Goal: Task Accomplishment & Management: Use online tool/utility

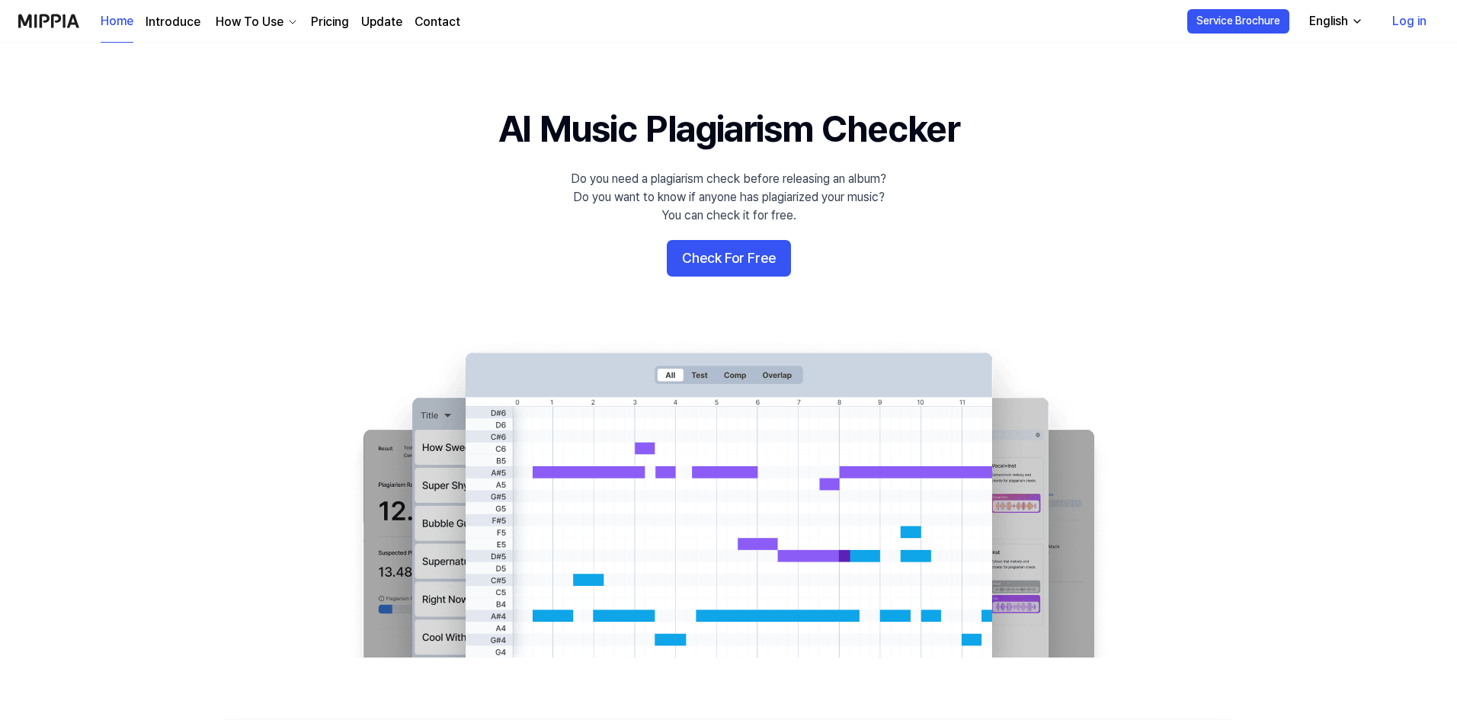
click at [699, 264] on button "Check For Free" at bounding box center [729, 258] width 124 height 37
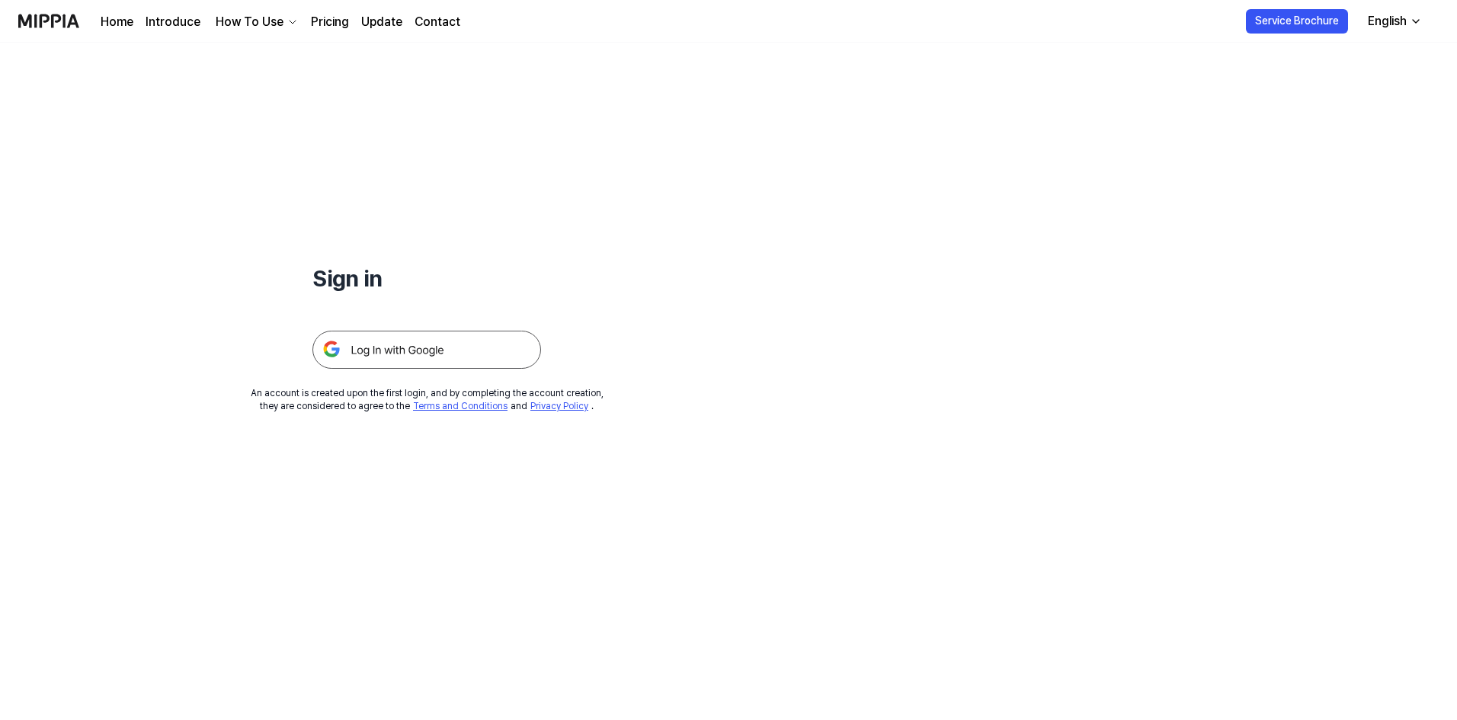
click at [445, 351] on img at bounding box center [426, 350] width 229 height 38
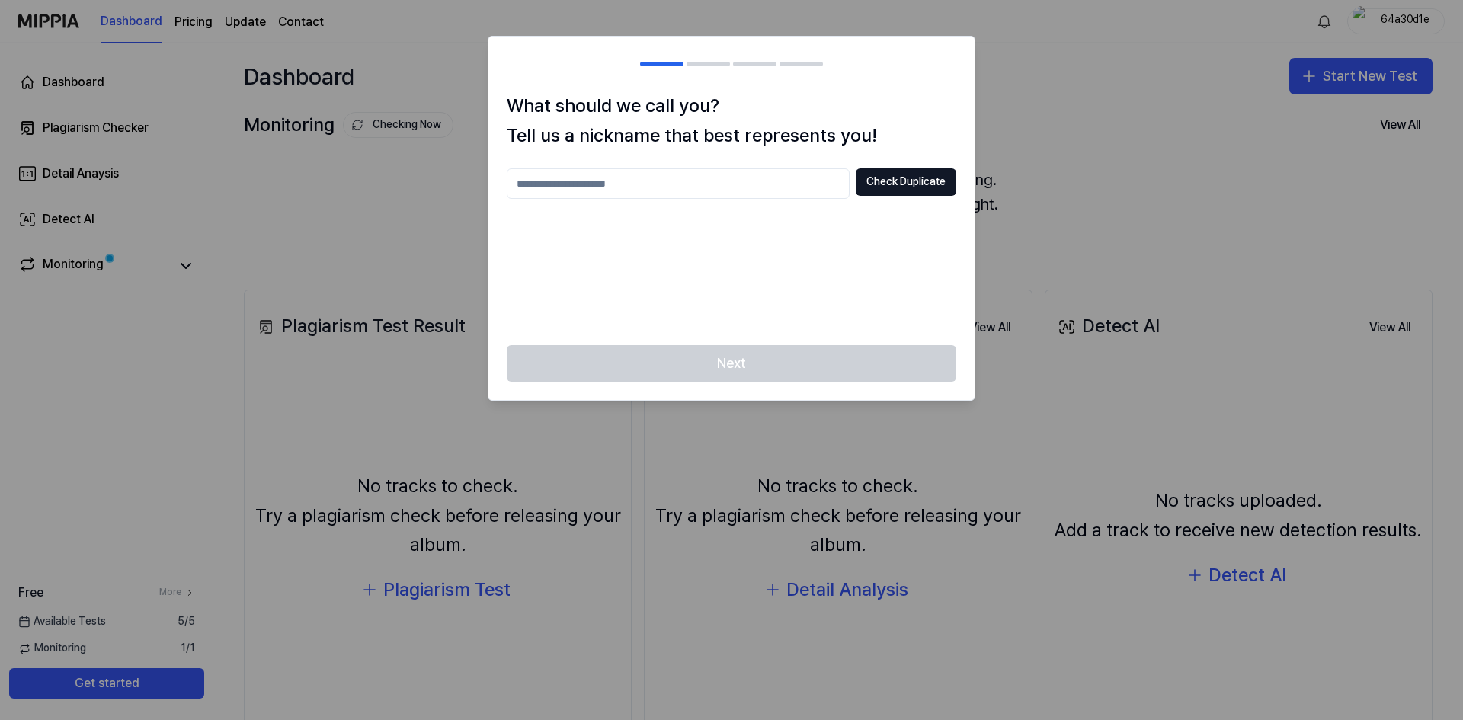
click at [704, 181] on input "text" at bounding box center [678, 183] width 343 height 30
type input "***"
click at [877, 190] on button "Check Duplicate" at bounding box center [906, 181] width 101 height 27
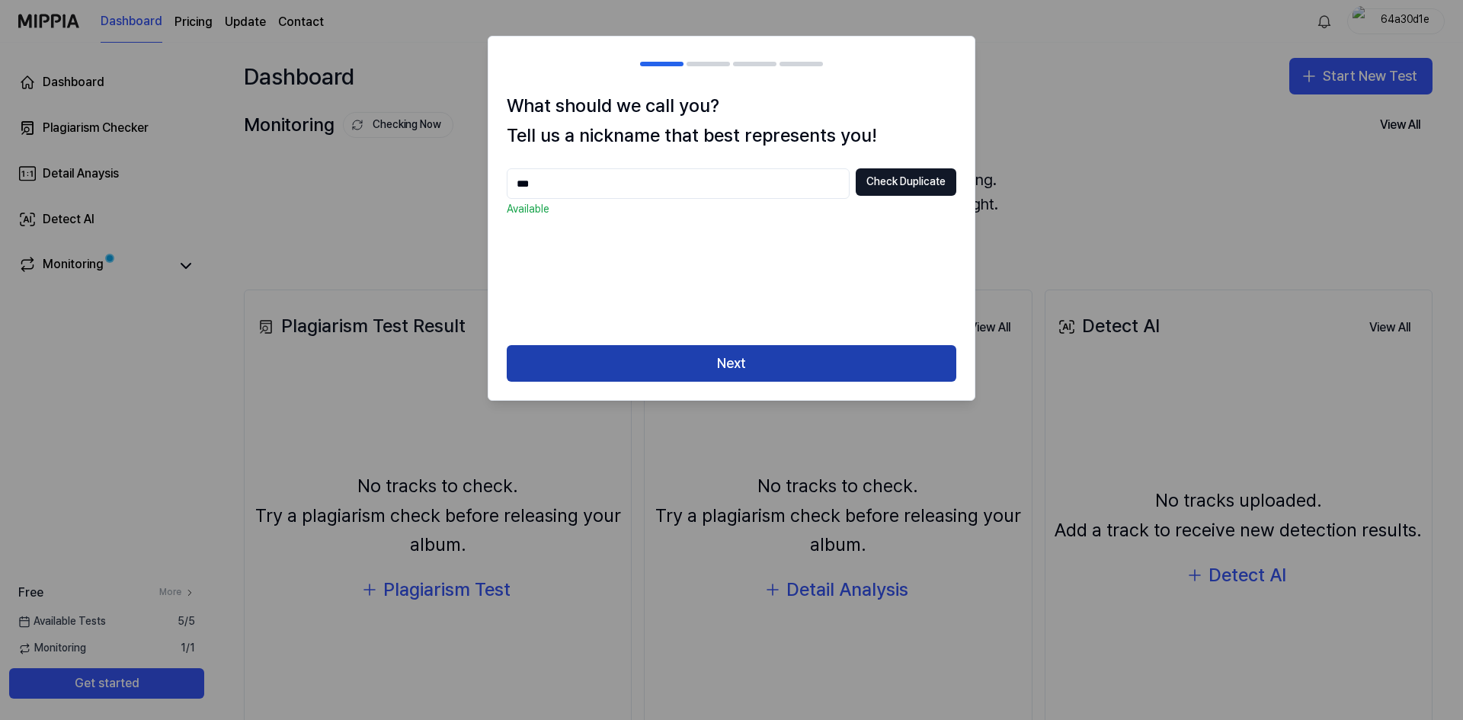
click at [768, 358] on button "Next" at bounding box center [732, 363] width 450 height 37
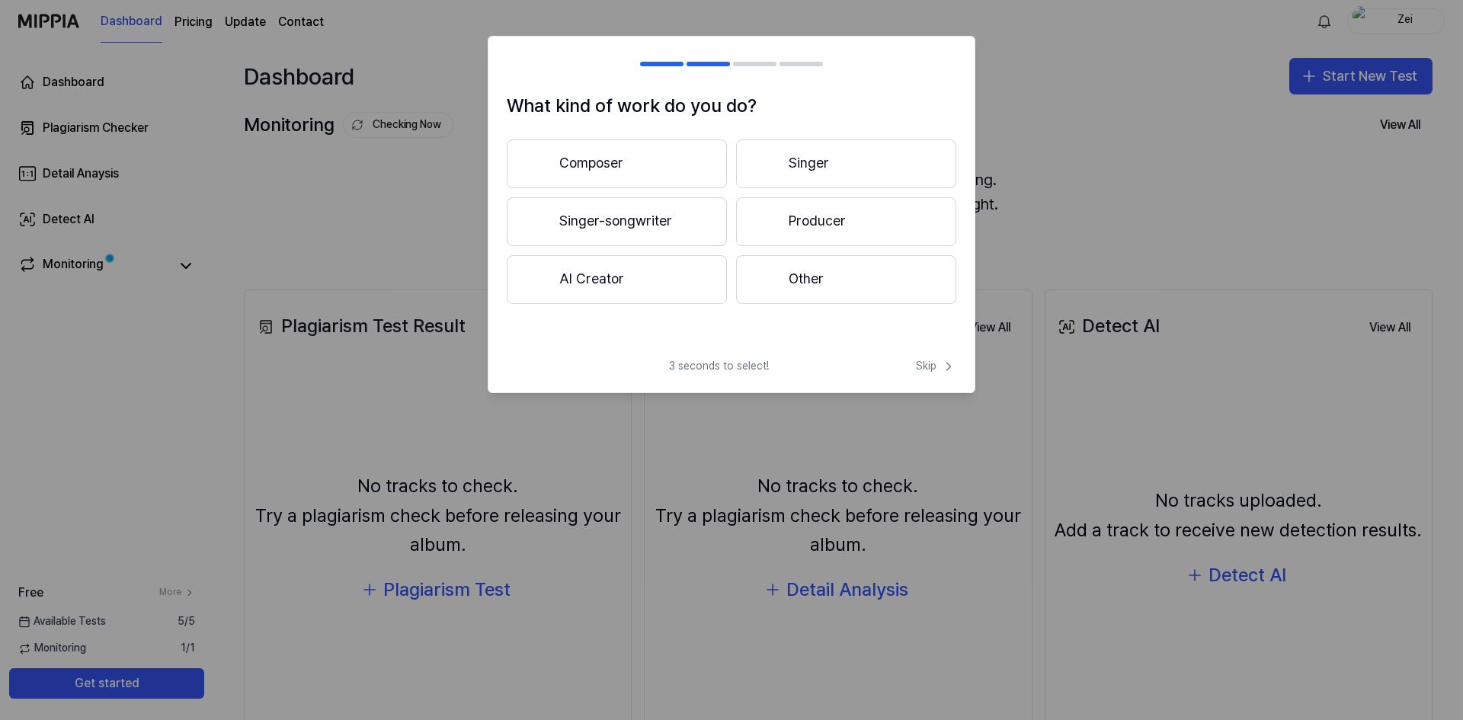
click at [666, 158] on button "Composer" at bounding box center [617, 163] width 220 height 49
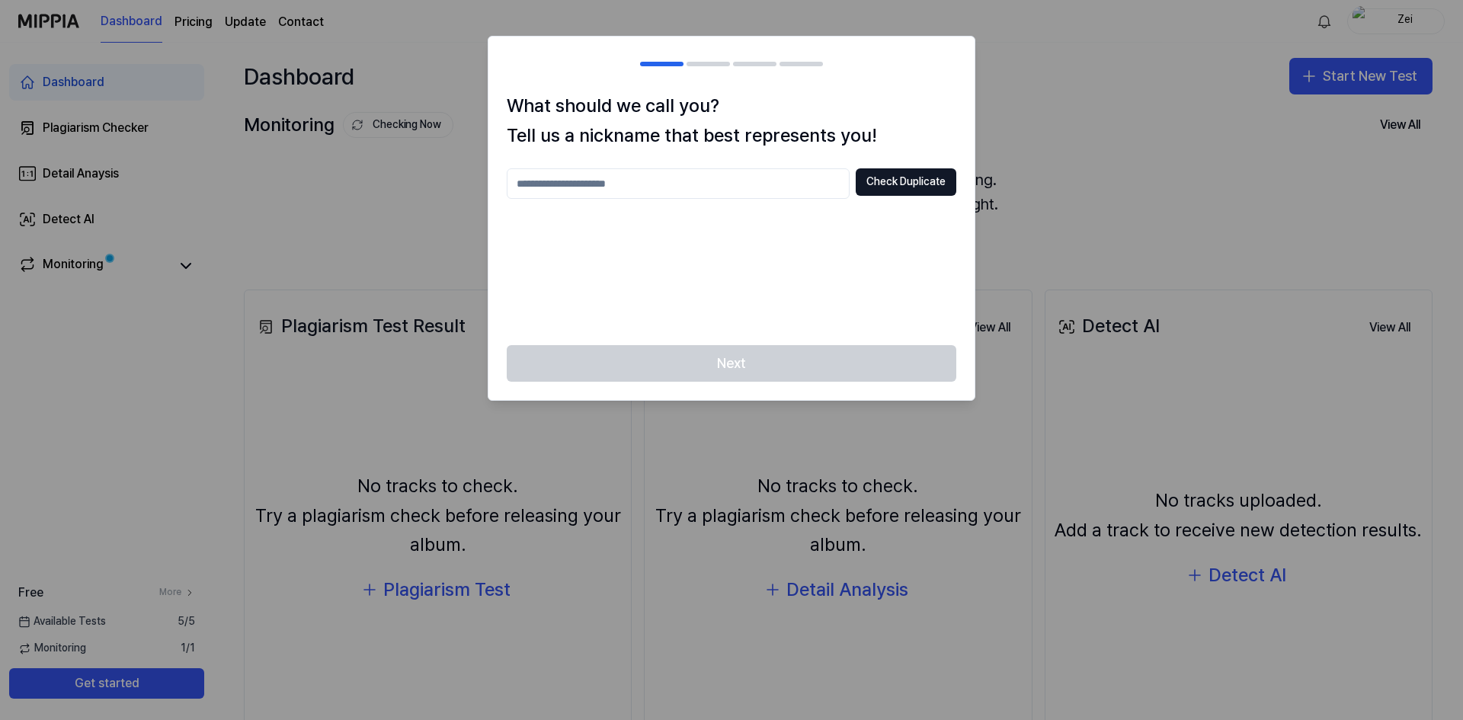
click at [684, 180] on input "text" at bounding box center [678, 183] width 343 height 30
type input "***"
click at [888, 187] on button "Check Duplicate" at bounding box center [906, 181] width 101 height 27
click at [777, 366] on div "Next" at bounding box center [732, 372] width 486 height 55
click at [716, 73] on h2 at bounding box center [732, 64] width 486 height 55
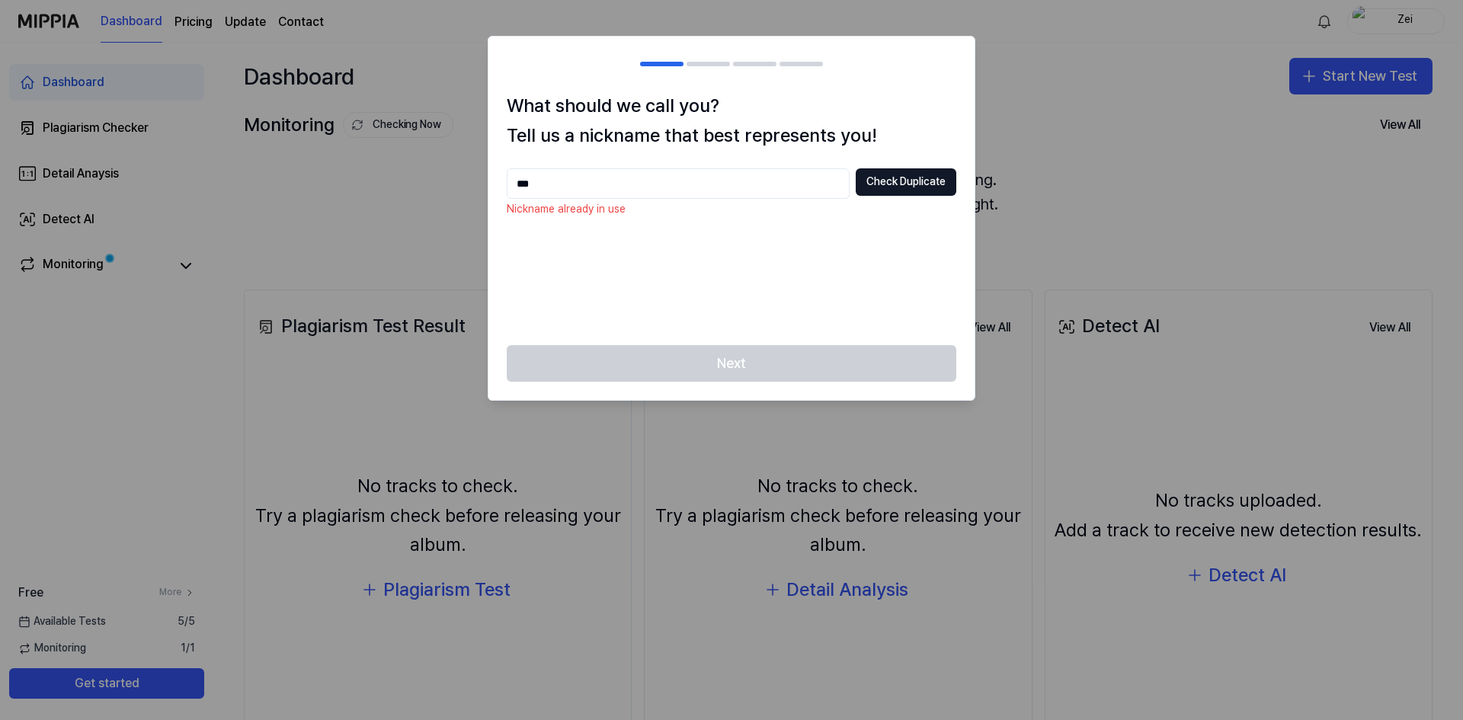
click at [1024, 112] on div at bounding box center [731, 360] width 1463 height 720
click at [1099, 152] on div at bounding box center [731, 360] width 1463 height 720
click at [731, 363] on div "Next" at bounding box center [732, 372] width 486 height 55
click at [573, 193] on input "***" at bounding box center [678, 183] width 343 height 30
click at [681, 175] on input "text" at bounding box center [678, 183] width 343 height 30
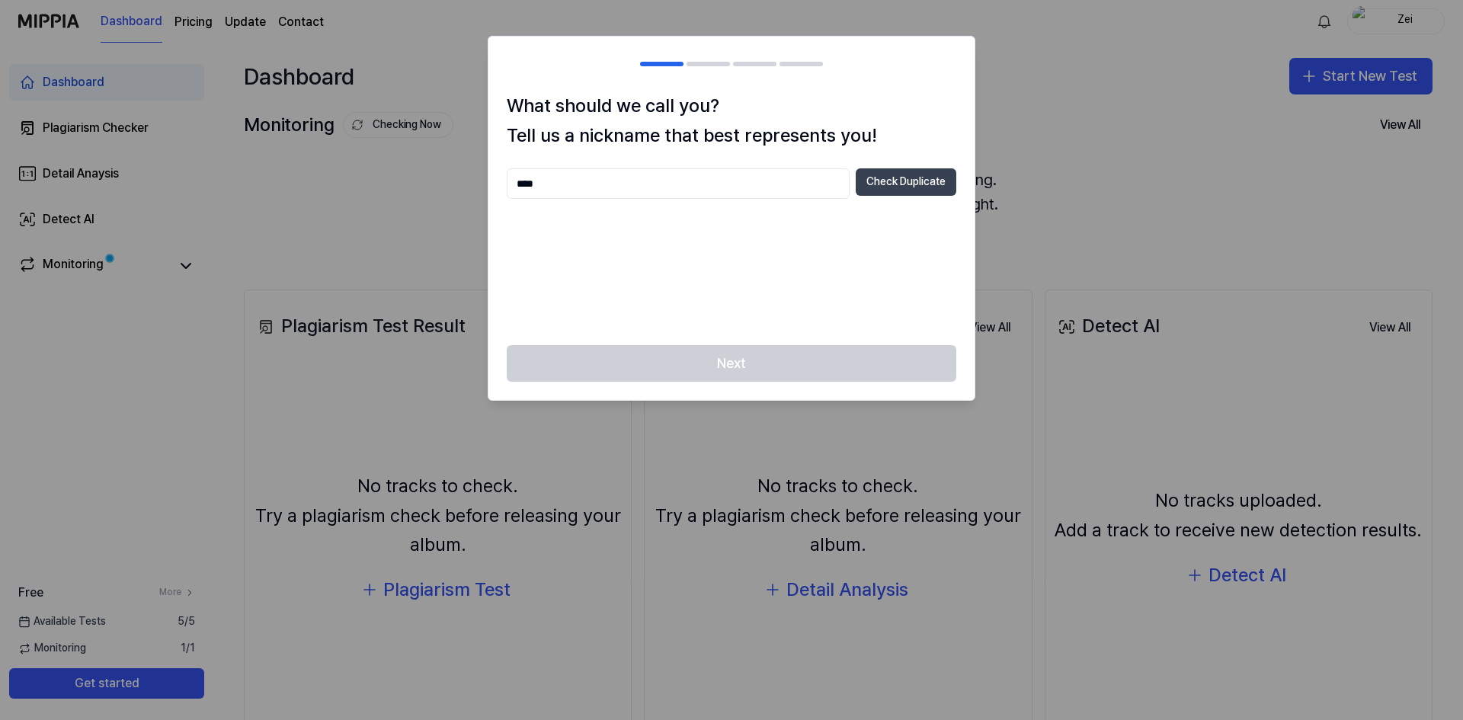
type input "****"
click at [940, 187] on button "Check Duplicate" at bounding box center [906, 181] width 101 height 27
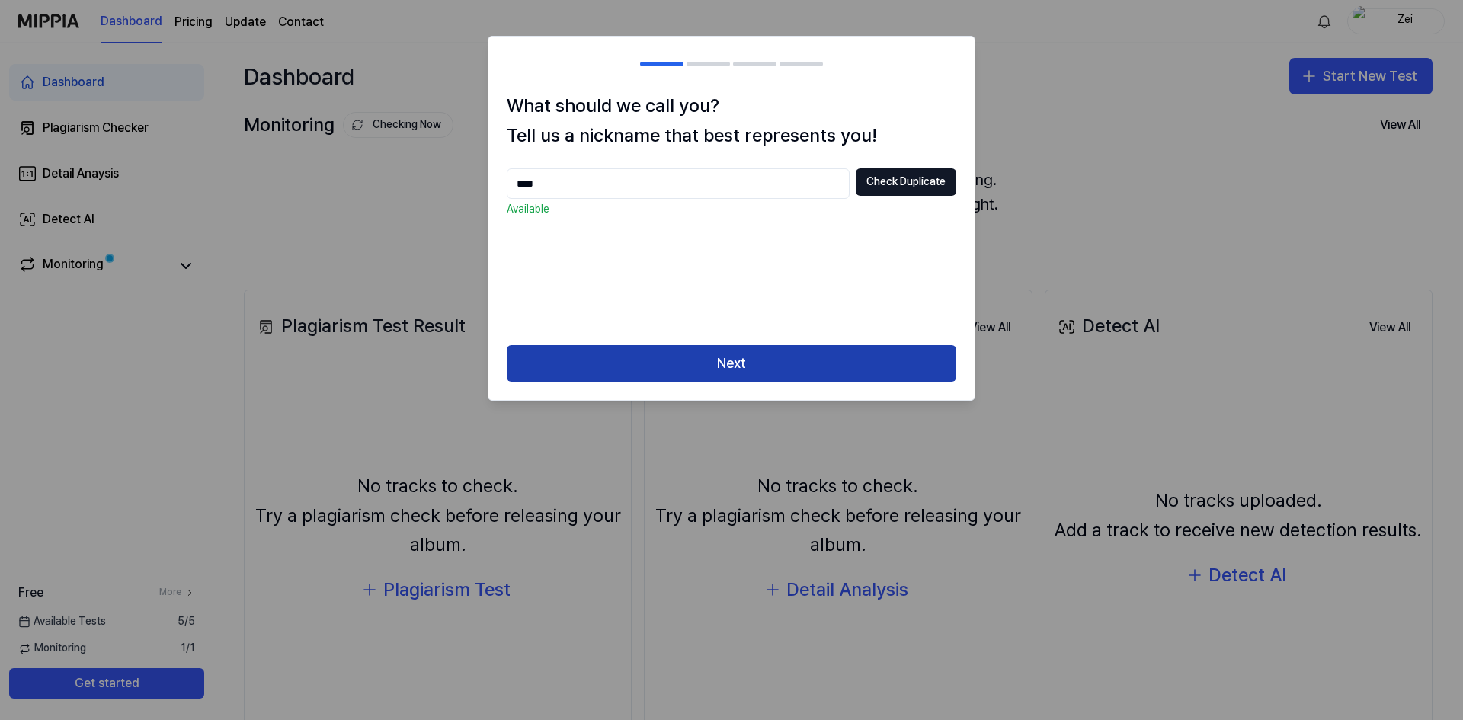
click at [778, 360] on button "Next" at bounding box center [732, 363] width 450 height 37
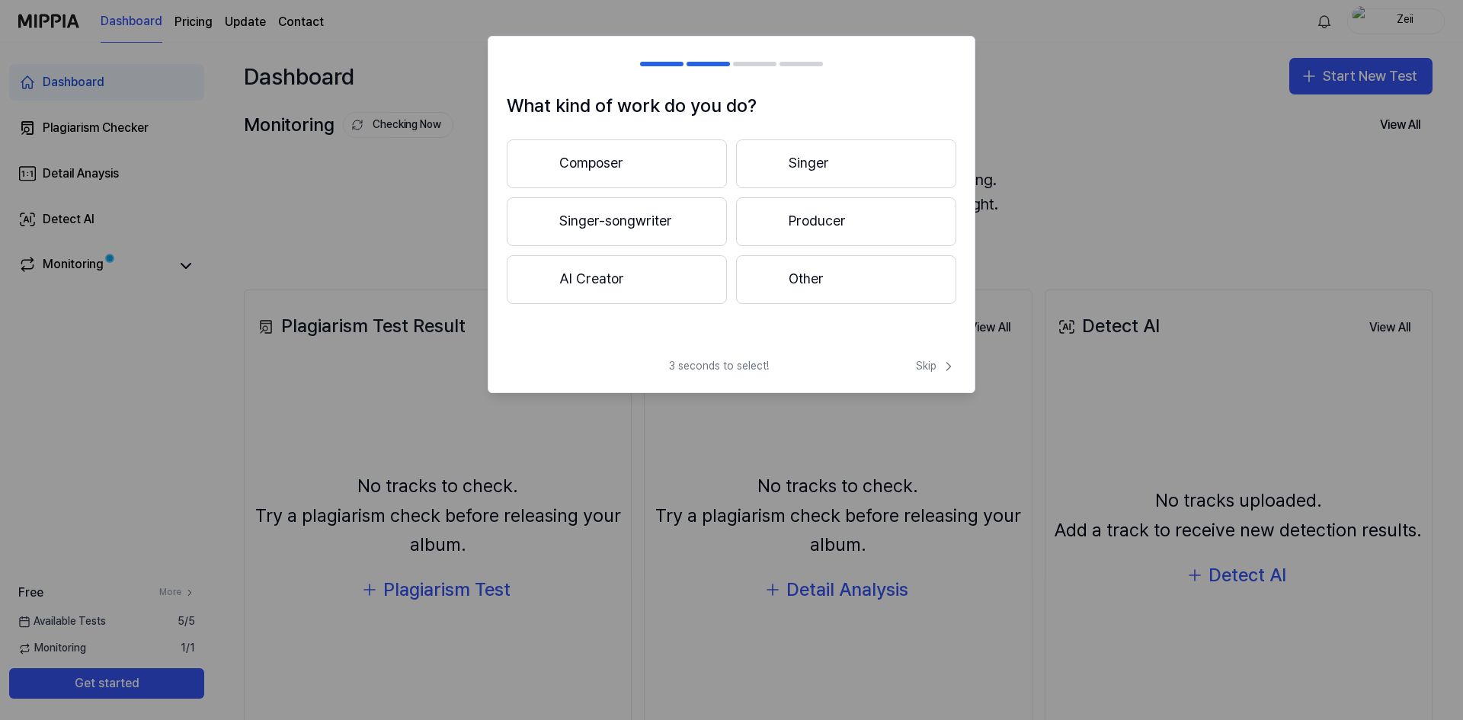
click at [654, 160] on button "Composer" at bounding box center [617, 163] width 220 height 49
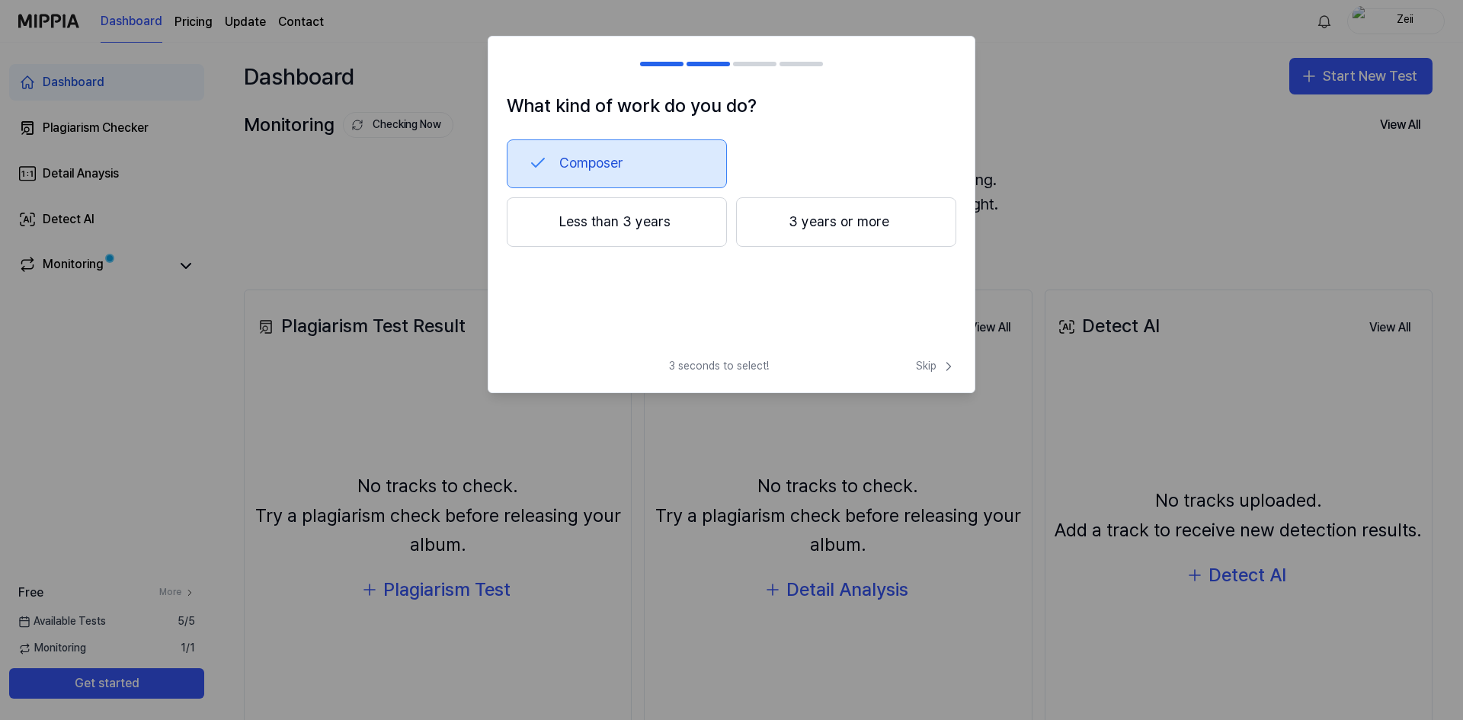
click at [866, 234] on button "3 years or more" at bounding box center [846, 222] width 220 height 50
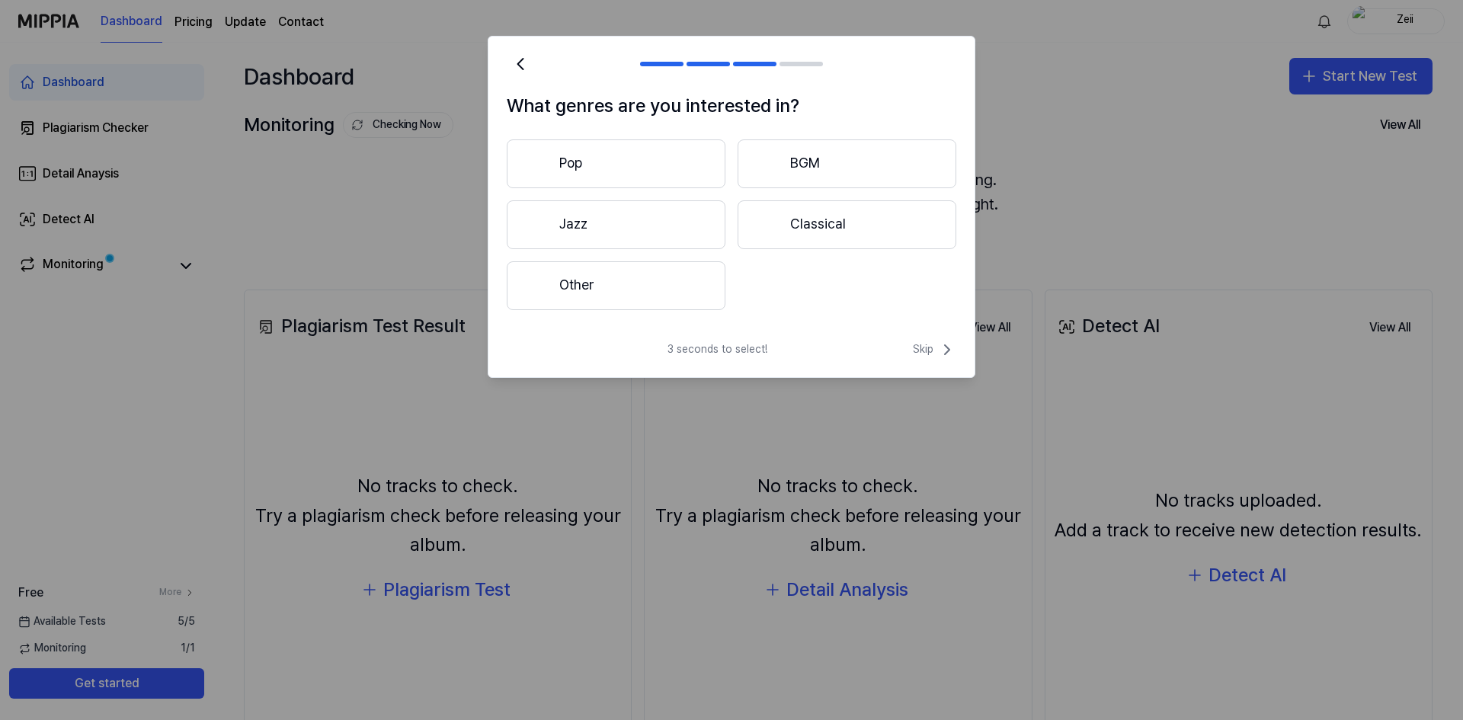
click at [675, 293] on button "Other" at bounding box center [616, 285] width 219 height 49
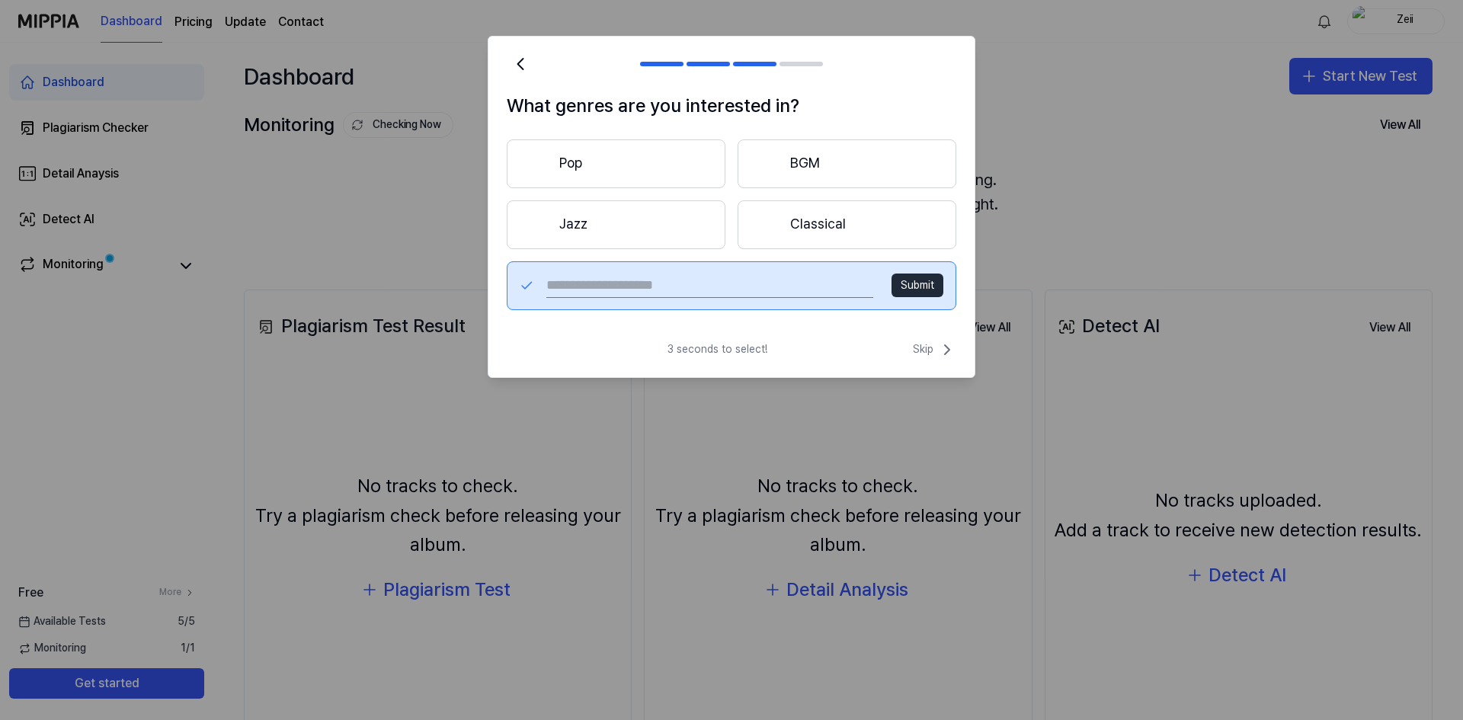
click at [700, 282] on input "text" at bounding box center [709, 286] width 327 height 24
type input "****"
click at [924, 350] on span "Skip" at bounding box center [934, 350] width 43 height 18
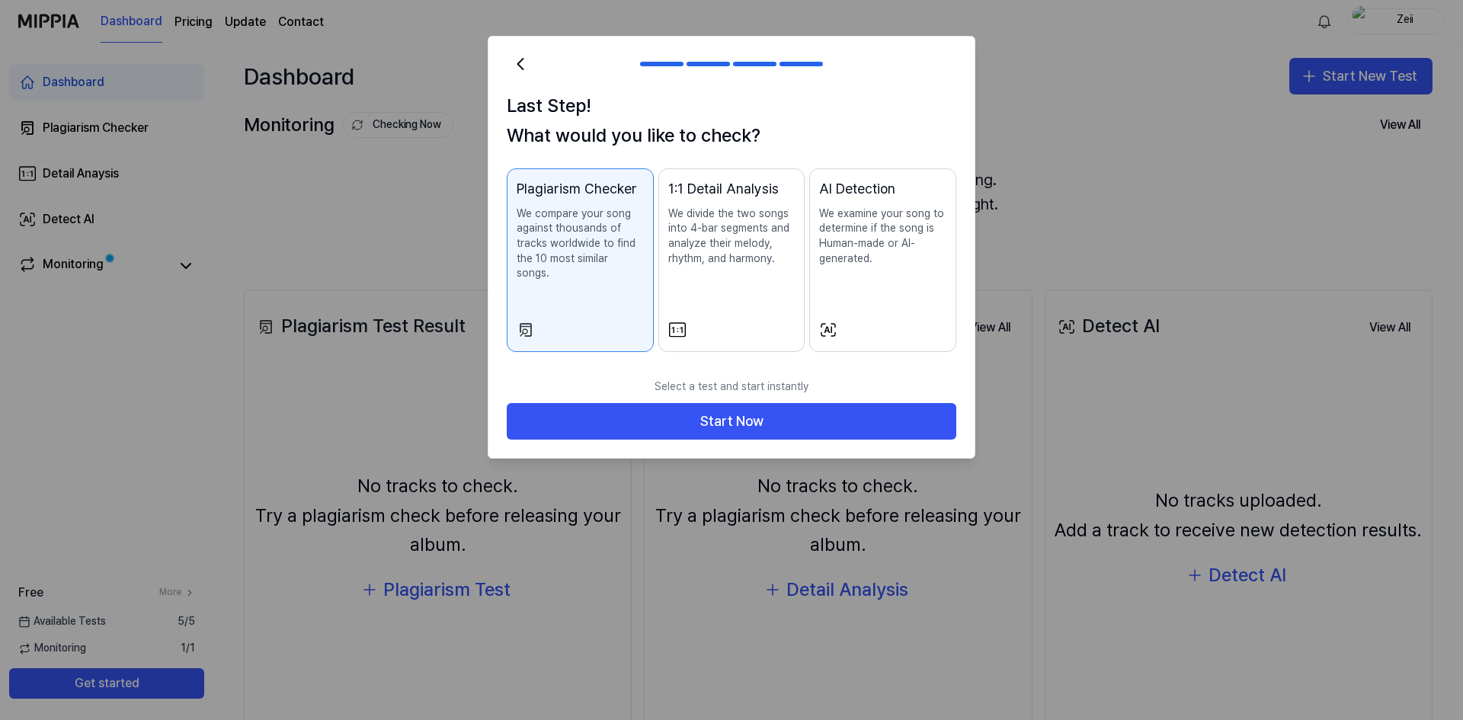
click at [682, 251] on p "We divide the two songs into 4-bar segments and analyze their melody, rhythm, a…" at bounding box center [731, 236] width 127 height 59
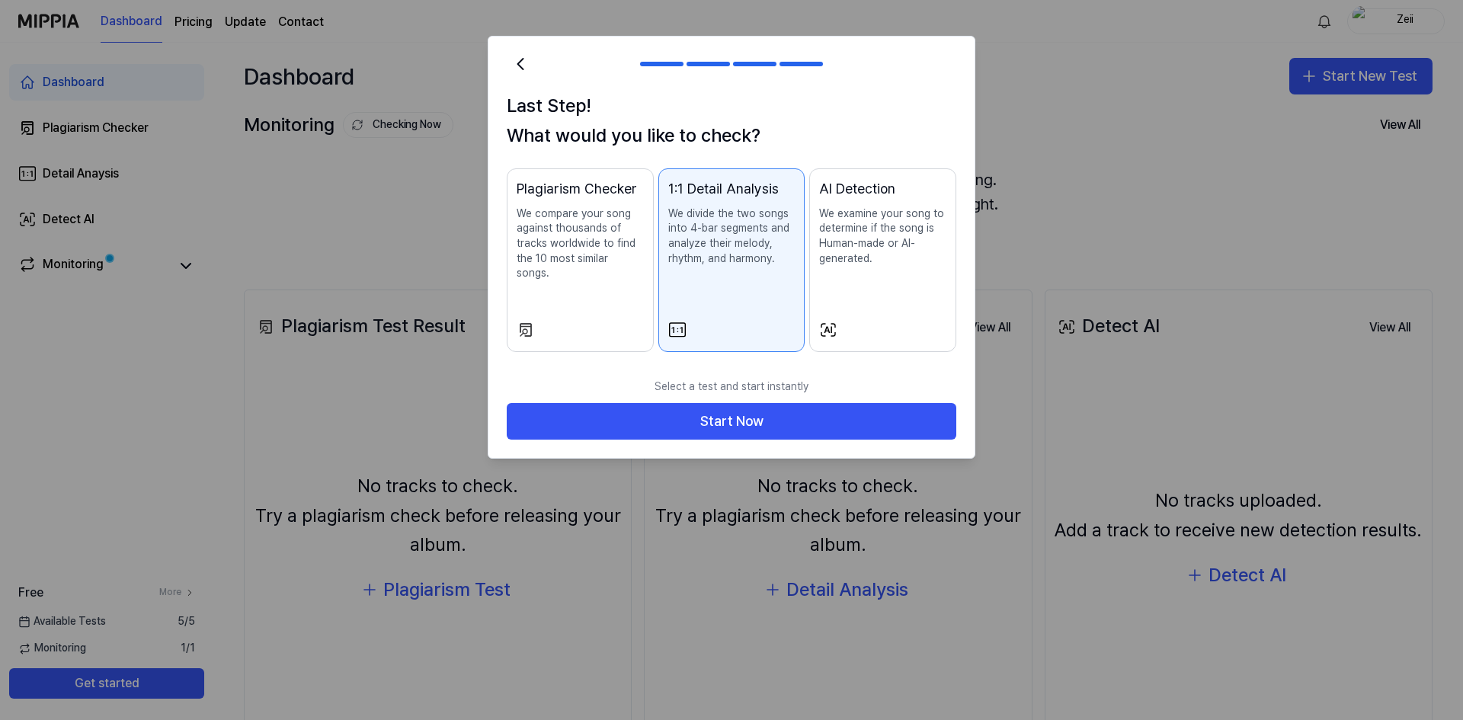
click at [843, 248] on p "We examine your song to determine if the song is Human-made or AI-generated." at bounding box center [882, 236] width 127 height 59
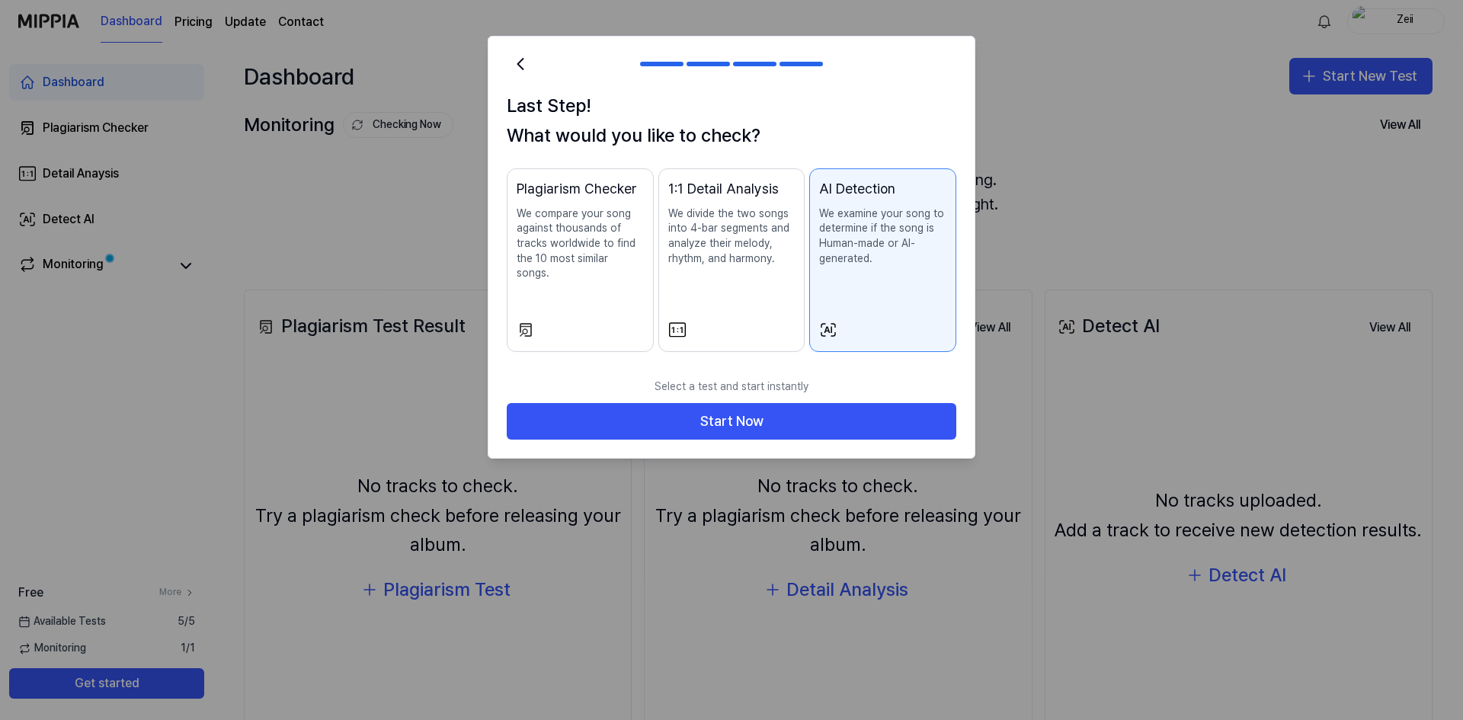
click at [719, 262] on p "We divide the two songs into 4-bar segments and analyze their melody, rhythm, a…" at bounding box center [731, 236] width 127 height 59
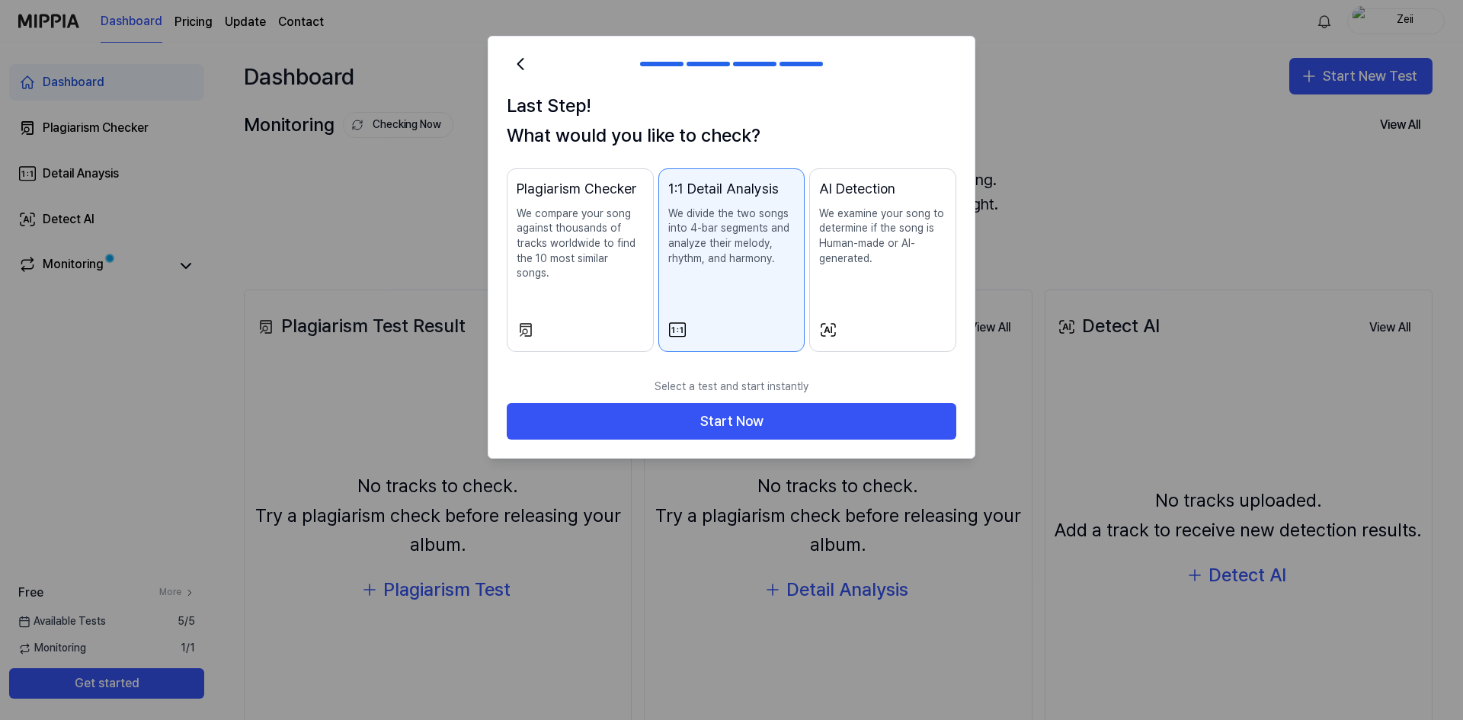
click at [614, 262] on p "We compare your song against thousands of tracks worldwide to find the 10 most …" at bounding box center [580, 244] width 127 height 75
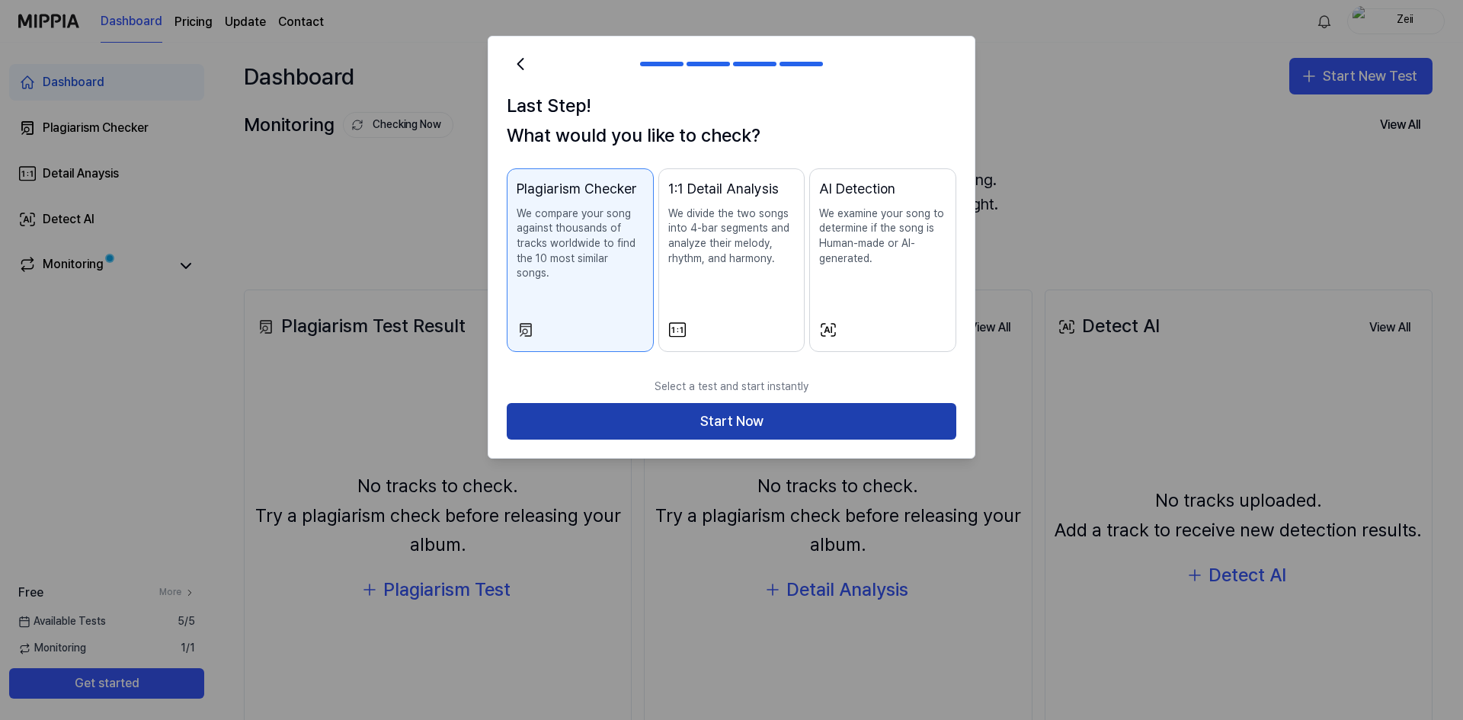
click at [721, 408] on button "Start Now" at bounding box center [732, 421] width 450 height 37
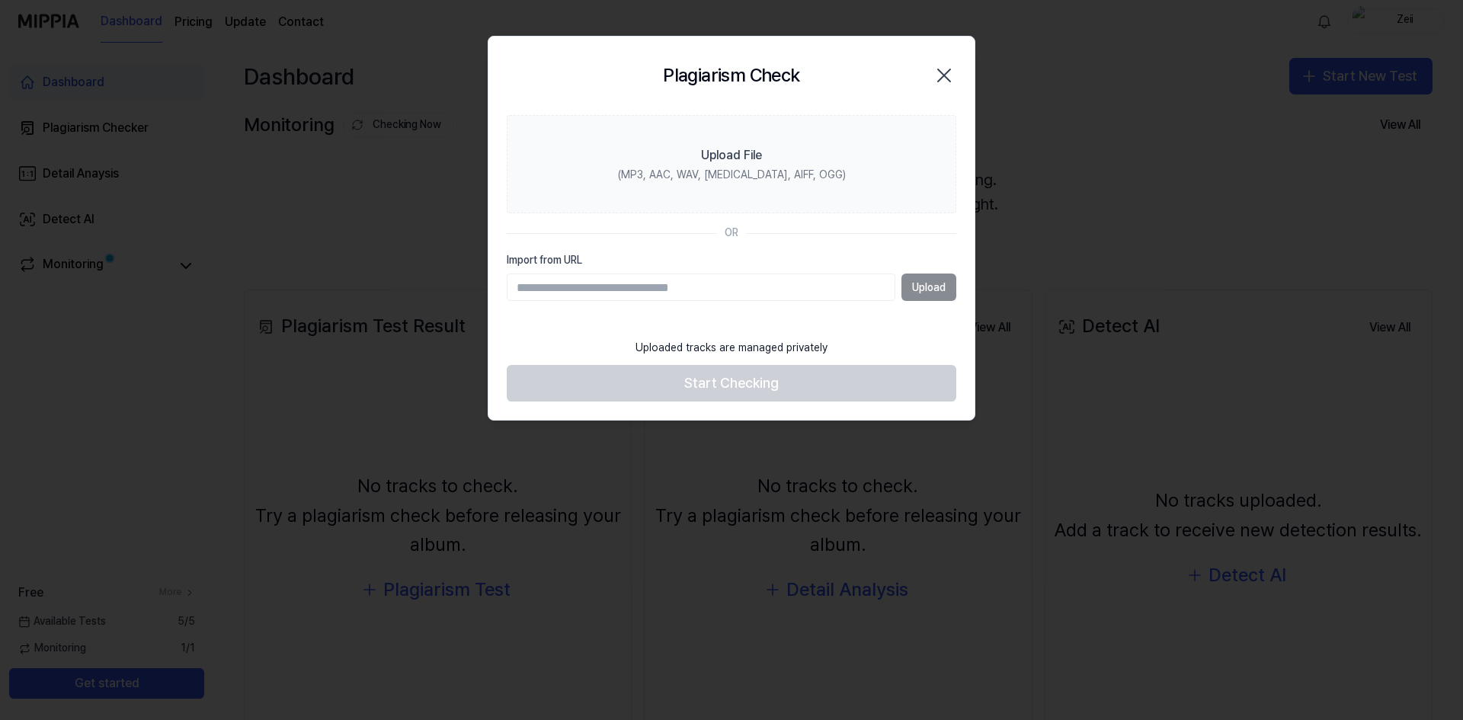
click at [916, 290] on div "Upload" at bounding box center [732, 287] width 450 height 27
click at [810, 290] on input "Import from URL" at bounding box center [701, 287] width 389 height 27
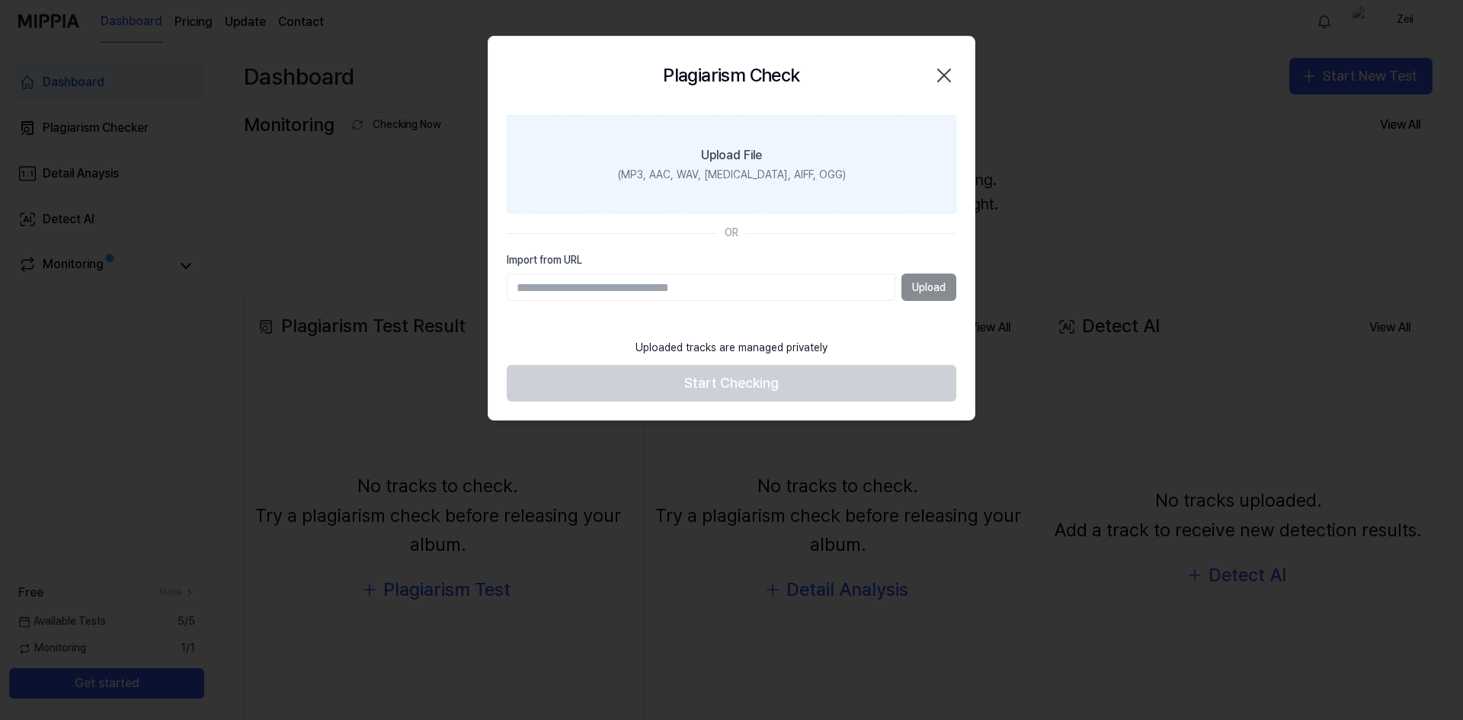
click at [777, 187] on label "Upload File (MP3, AAC, WAV, [MEDICAL_DATA], AIFF, OGG)" at bounding box center [732, 164] width 450 height 99
click at [0, 0] on input "Upload File (MP3, AAC, WAV, [MEDICAL_DATA], AIFF, OGG)" at bounding box center [0, 0] width 0 height 0
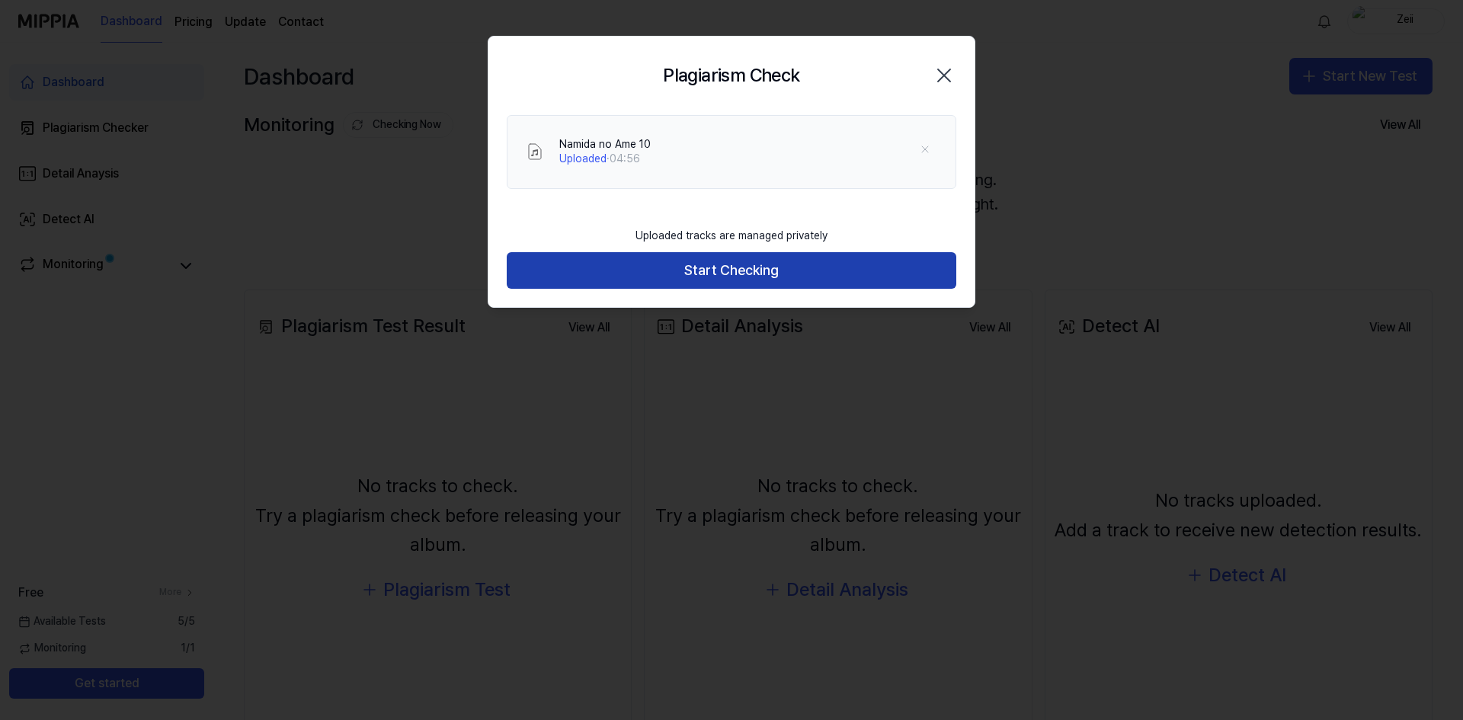
click at [732, 270] on button "Start Checking" at bounding box center [732, 270] width 450 height 37
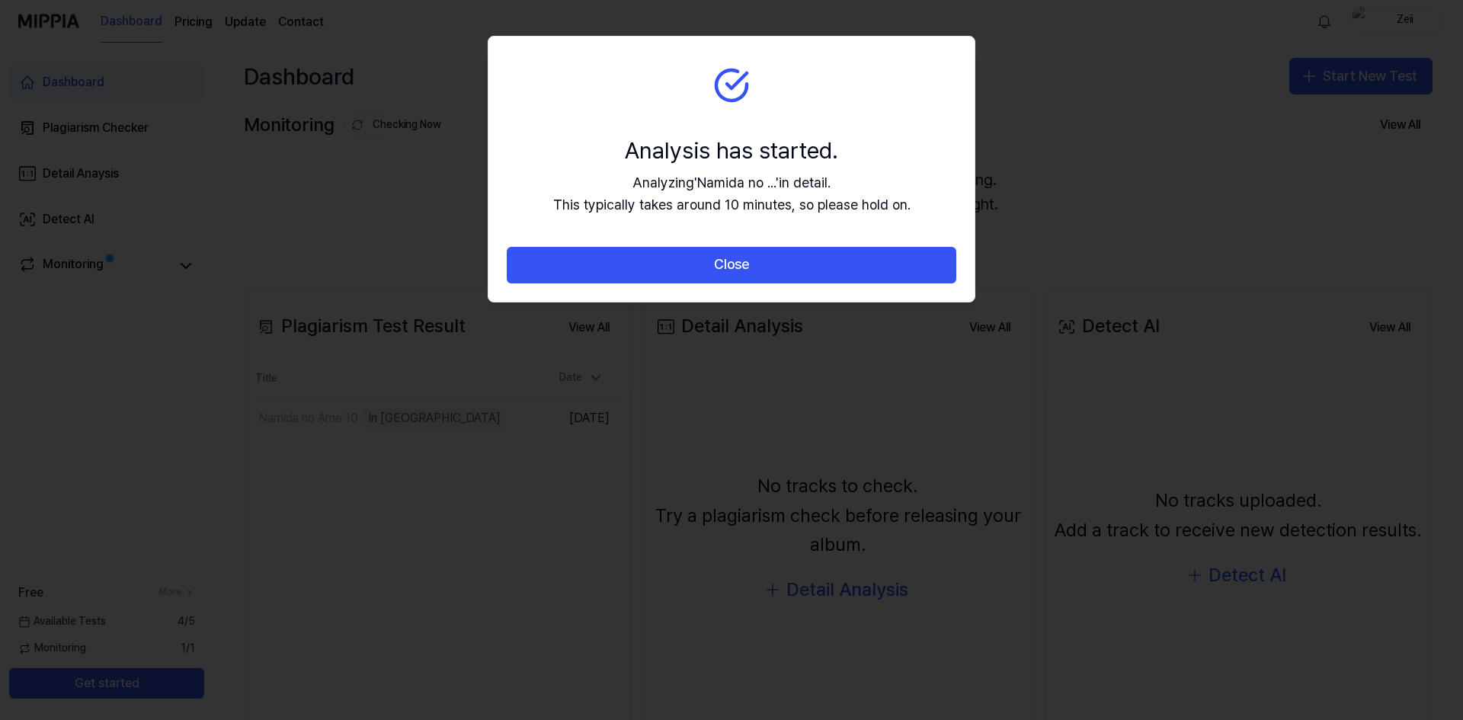
click at [732, 270] on button "Close" at bounding box center [732, 265] width 450 height 37
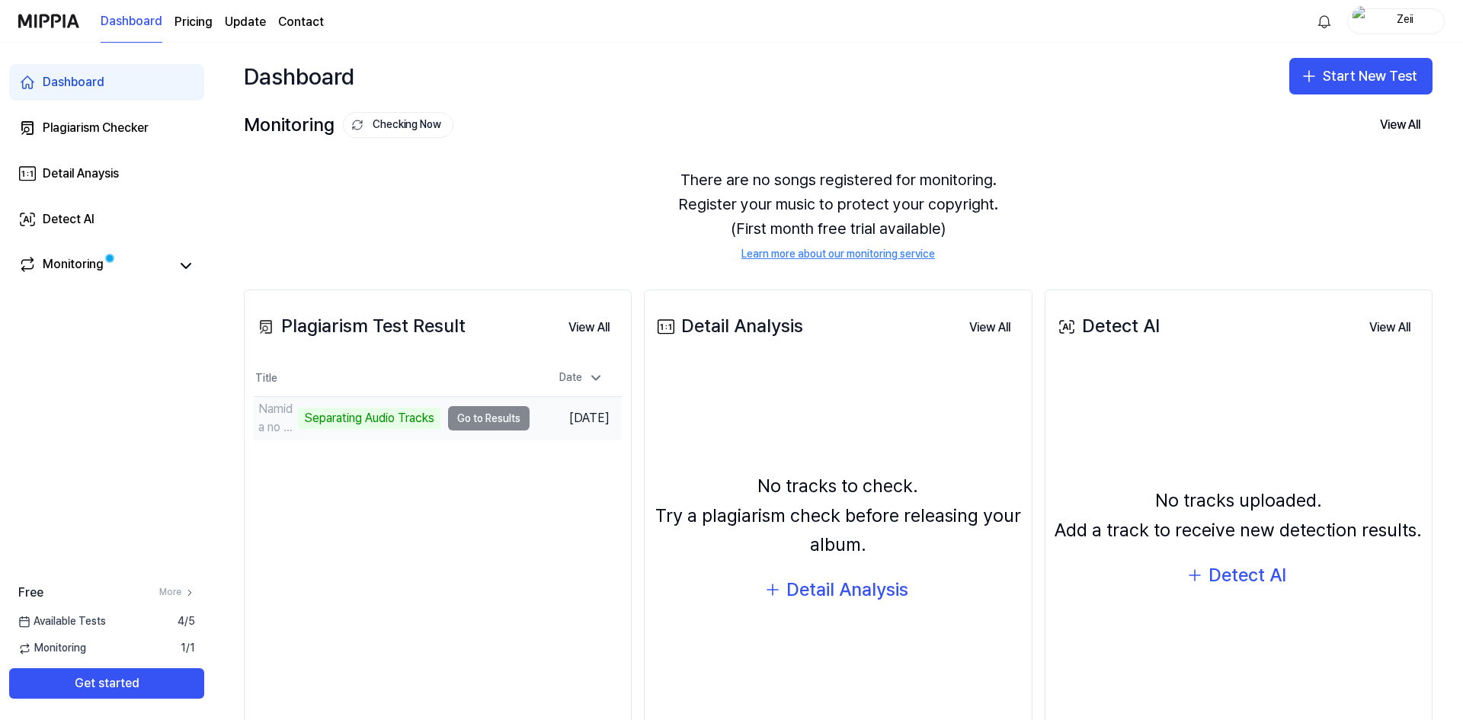
click at [482, 420] on td "Namida no Ame 10 Separating Audio Tracks Go to Results" at bounding box center [392, 418] width 276 height 43
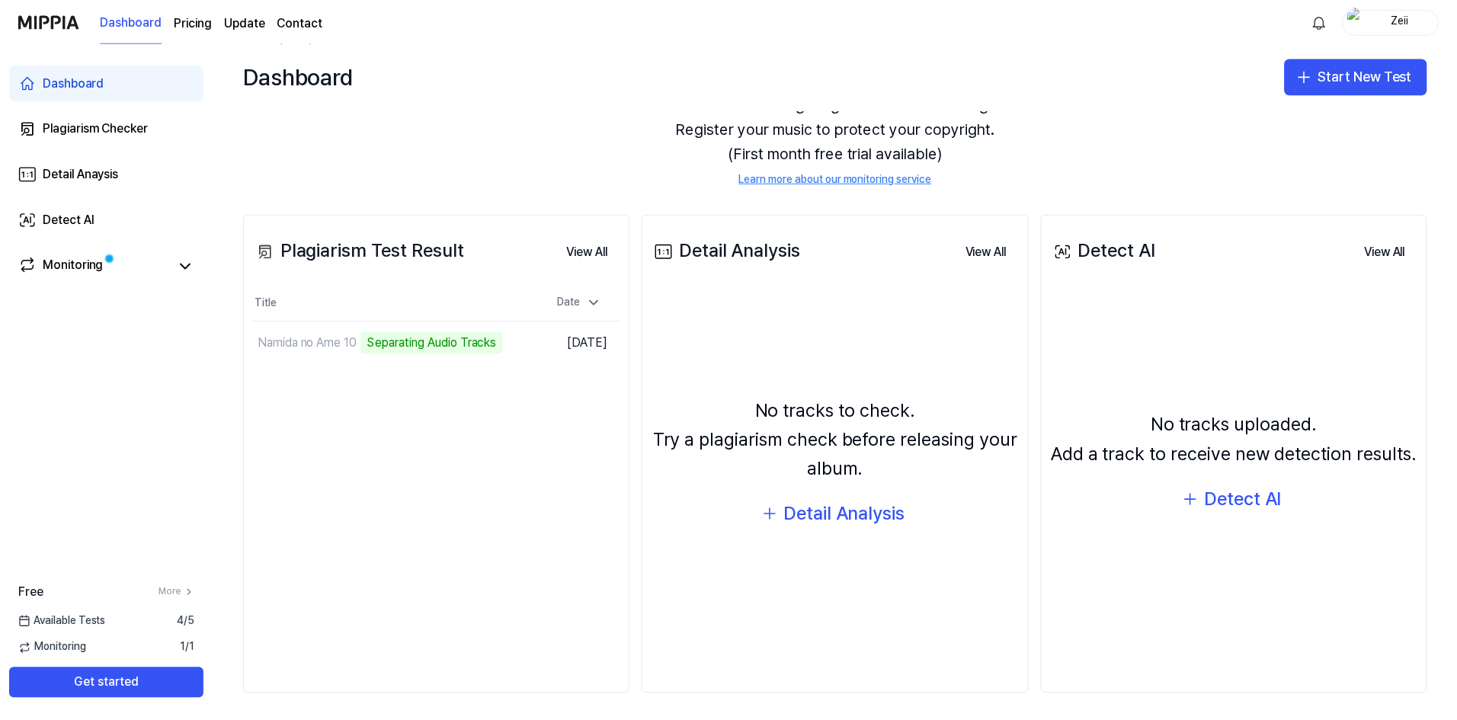
scroll to position [80, 0]
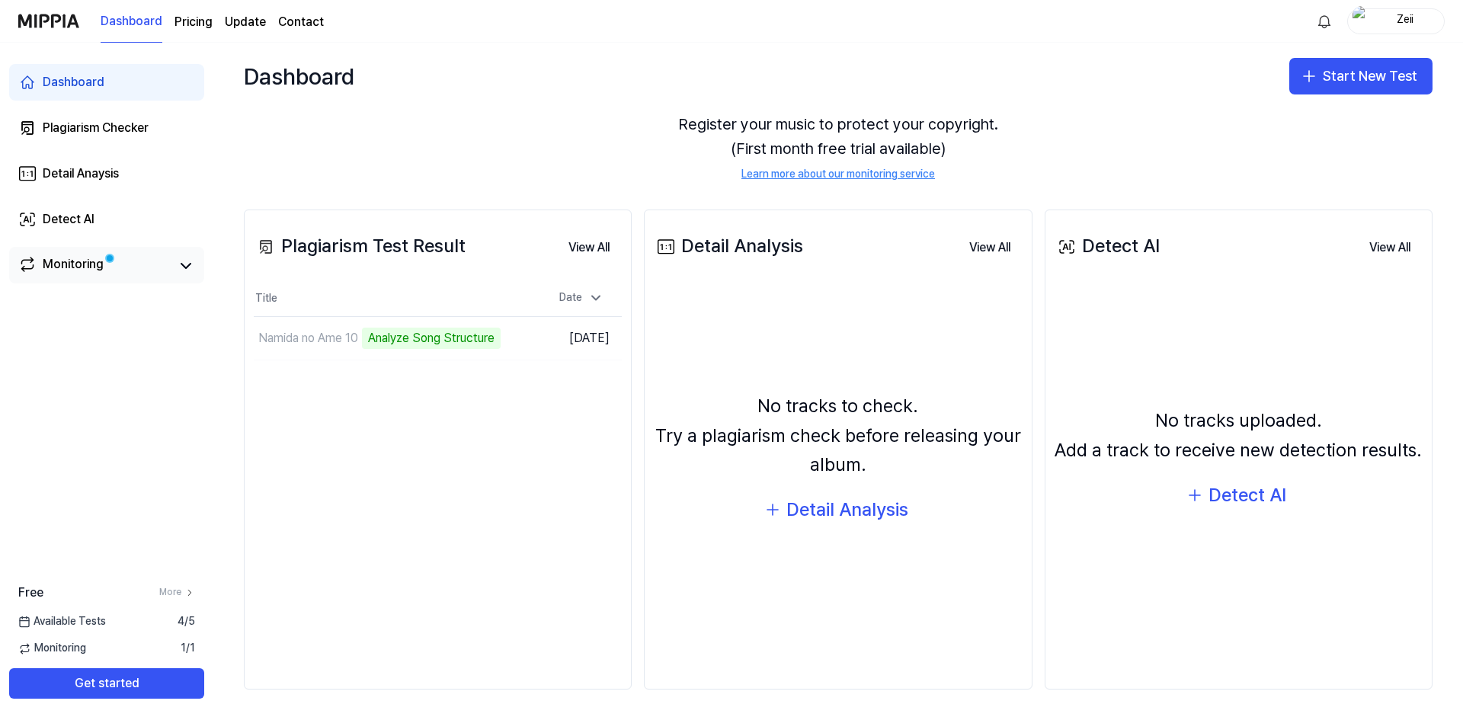
click at [134, 266] on link "Monitoring" at bounding box center [94, 265] width 152 height 21
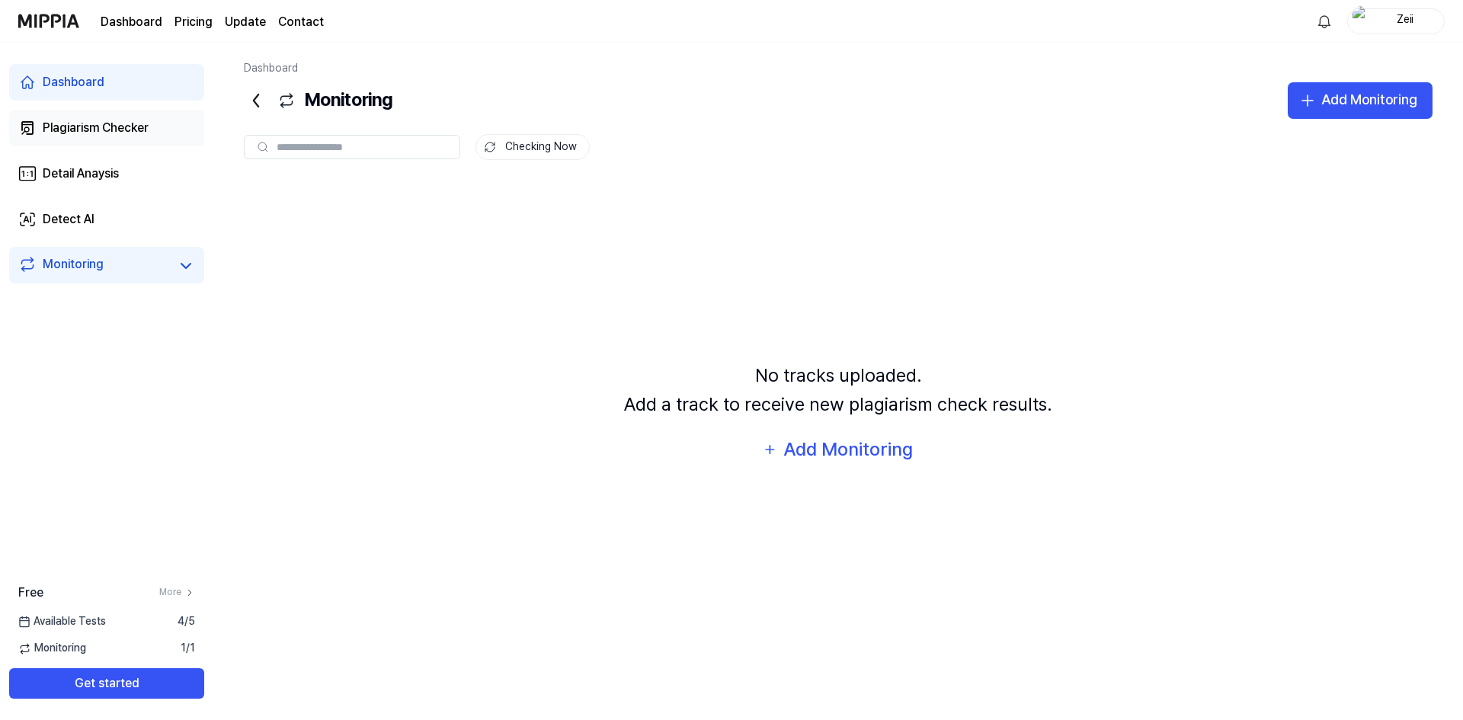
click at [108, 132] on div "Plagiarism Checker" at bounding box center [96, 128] width 106 height 18
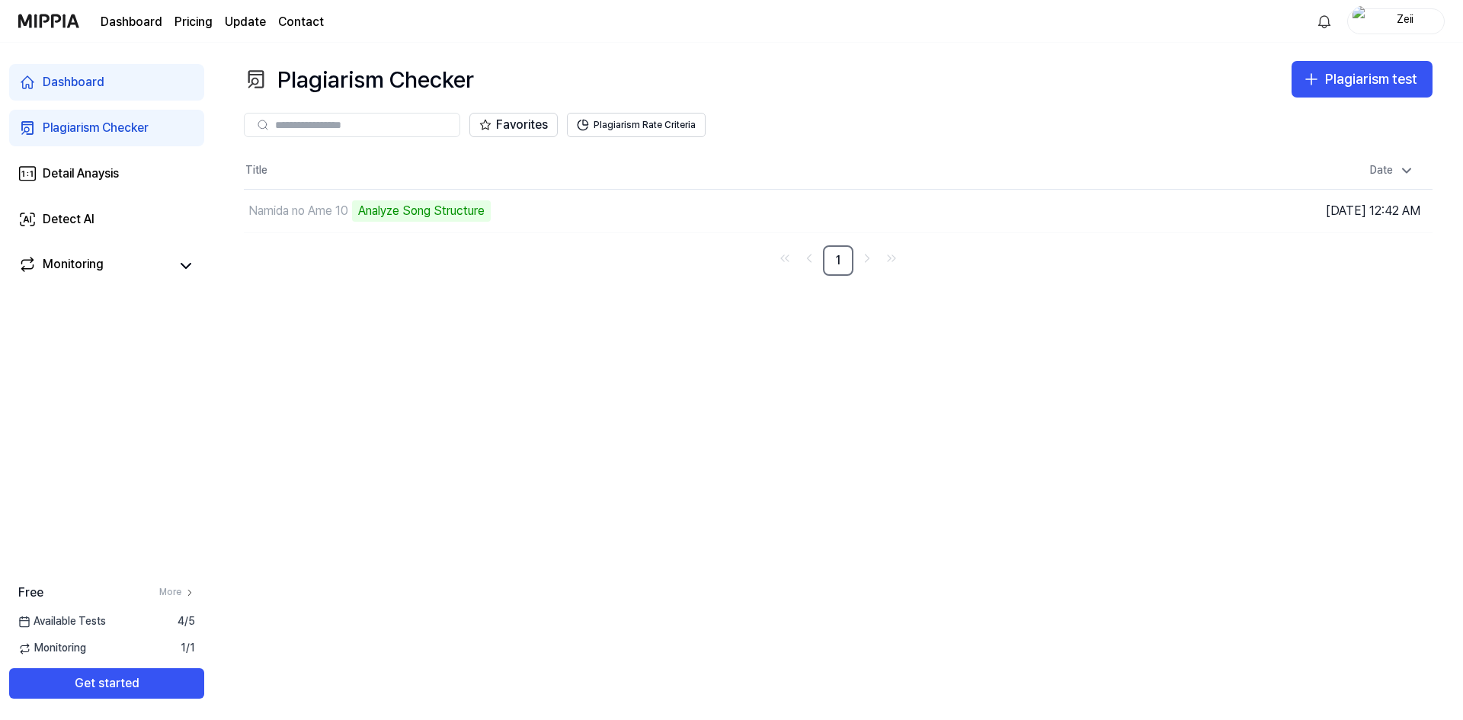
click at [200, 22] on page\) "Pricing" at bounding box center [194, 22] width 38 height 18
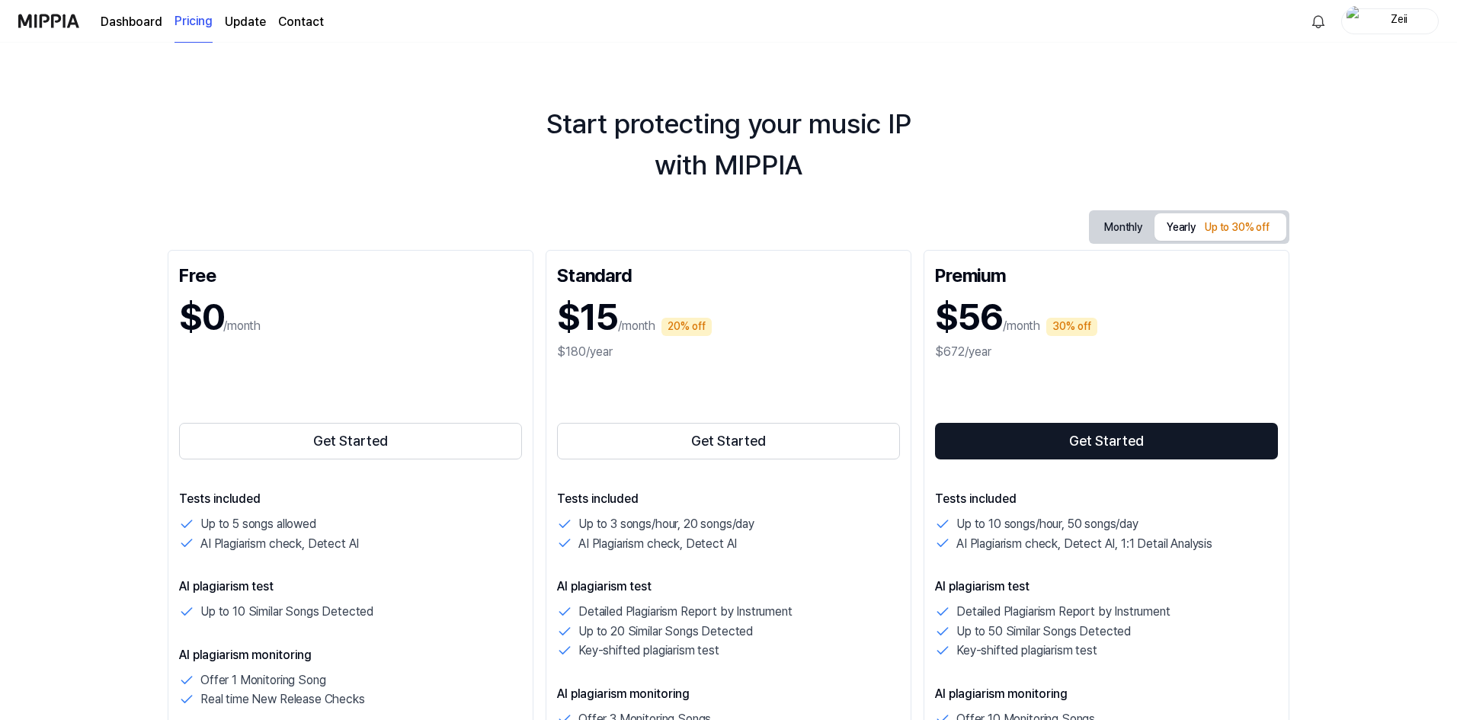
click at [117, 22] on link "Dashboard" at bounding box center [132, 22] width 62 height 18
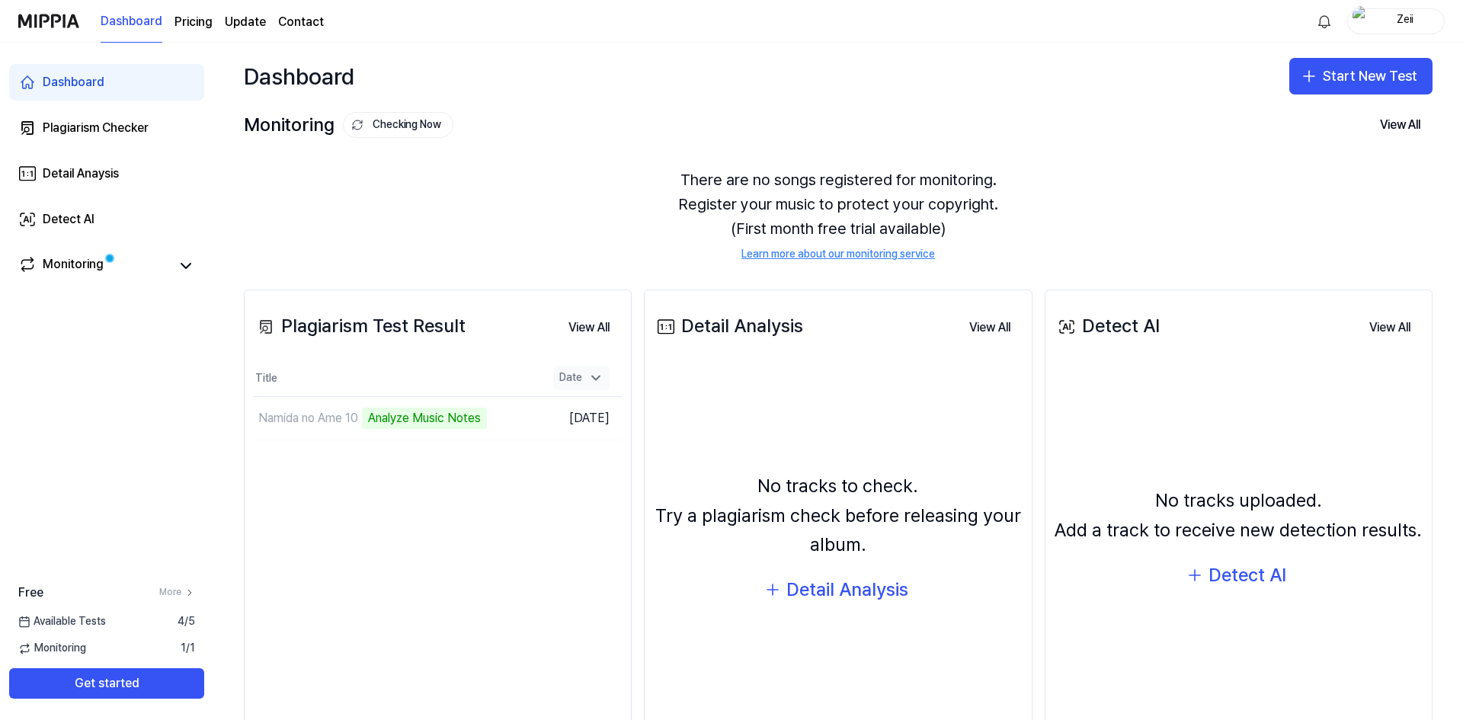
click at [578, 380] on div "Date" at bounding box center [581, 378] width 56 height 24
click at [294, 21] on link "Contact" at bounding box center [301, 22] width 46 height 18
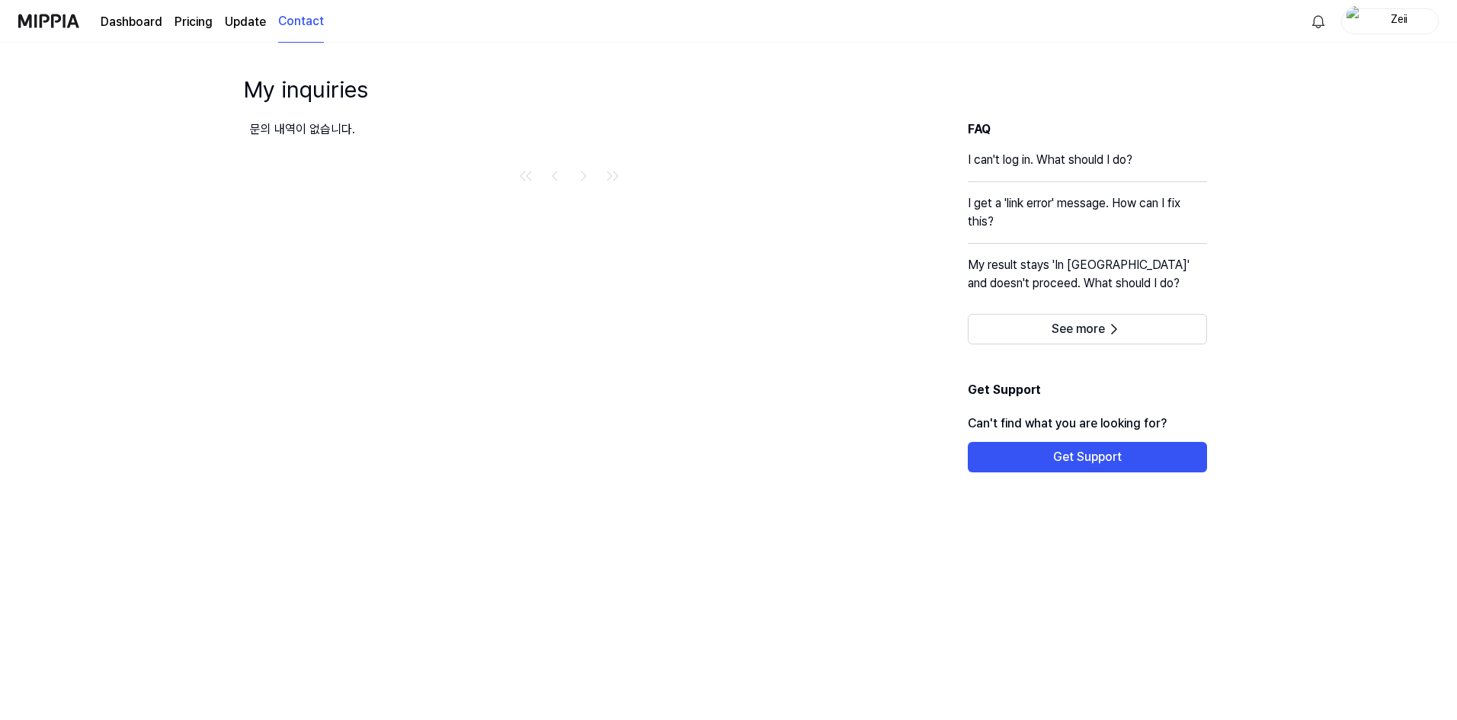
click at [154, 23] on link "Dashboard" at bounding box center [132, 22] width 62 height 18
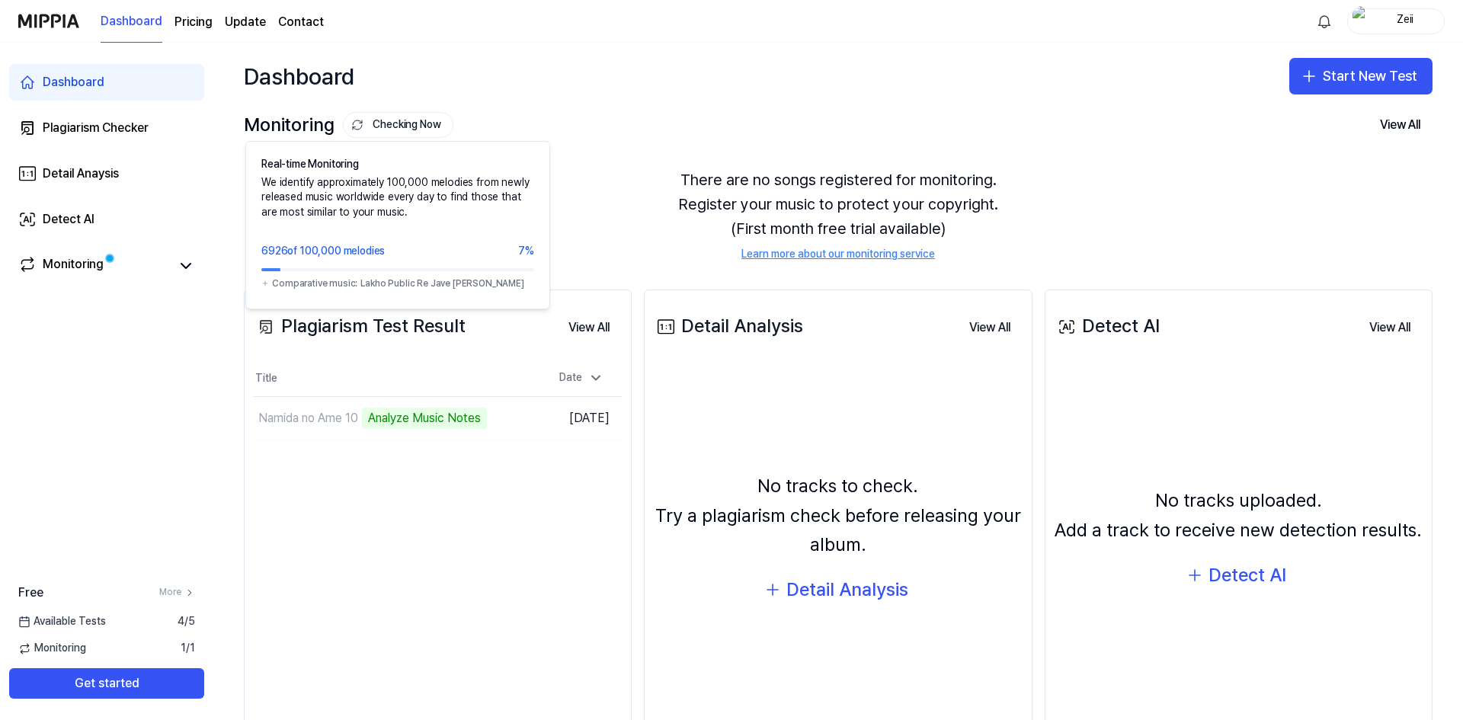
click at [402, 127] on button "Checking Now" at bounding box center [398, 125] width 111 height 26
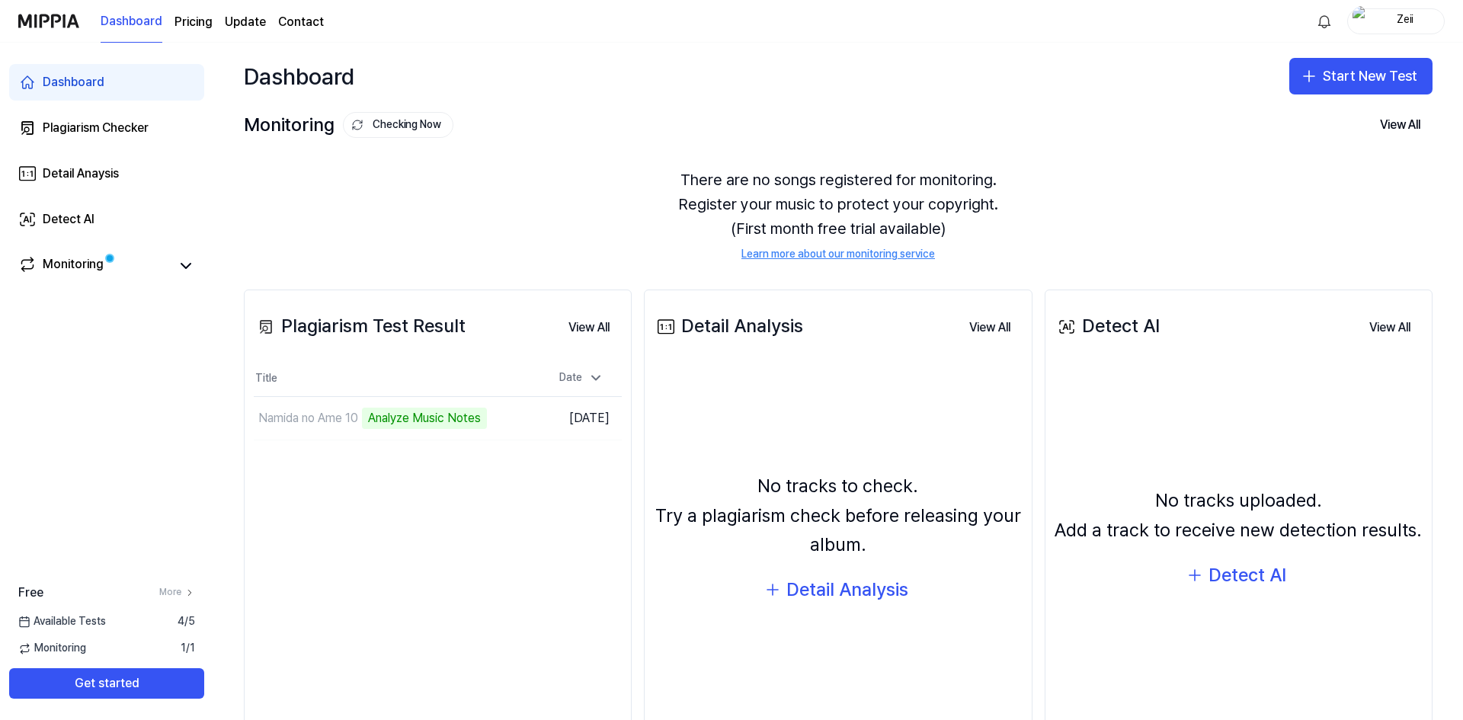
click at [402, 127] on button "Checking Now" at bounding box center [398, 125] width 111 height 26
click at [287, 23] on link "Contact" at bounding box center [301, 22] width 46 height 18
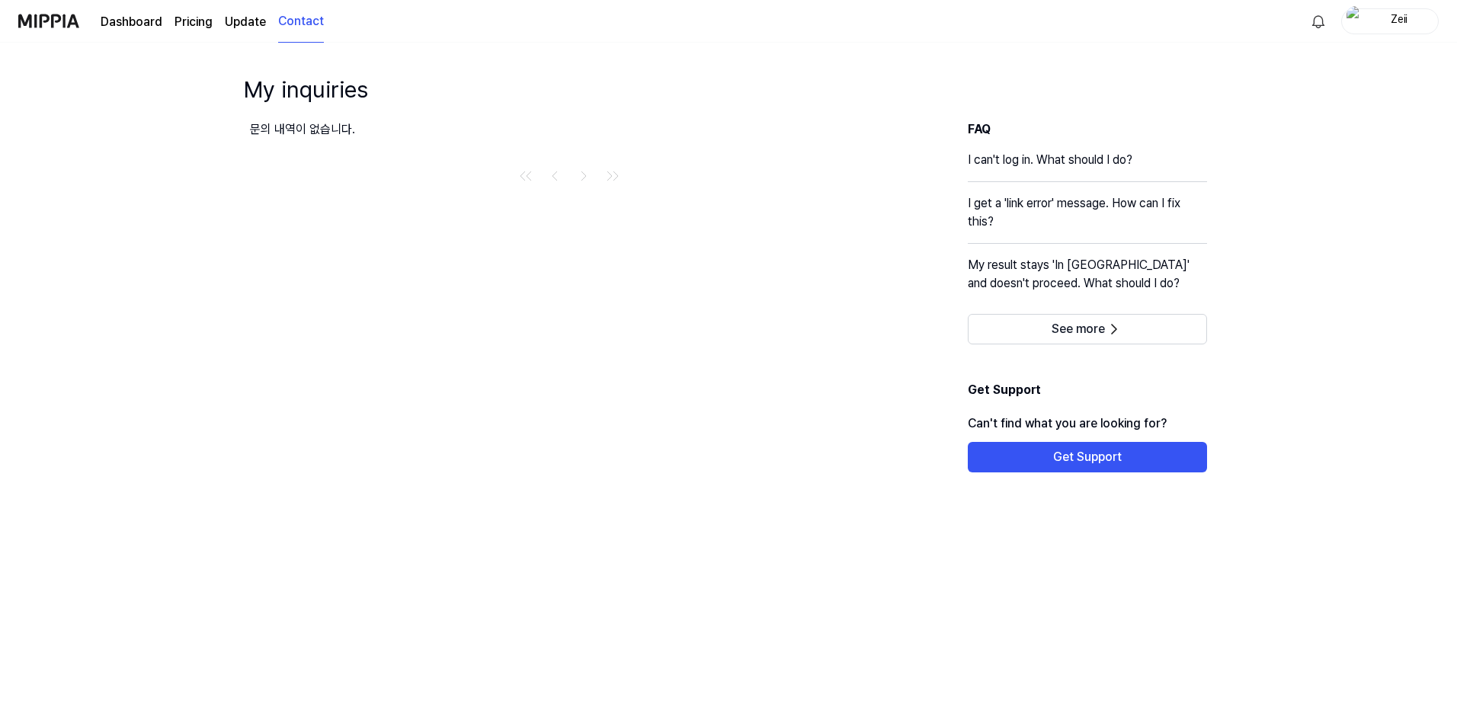
click at [135, 24] on link "Dashboard" at bounding box center [132, 22] width 62 height 18
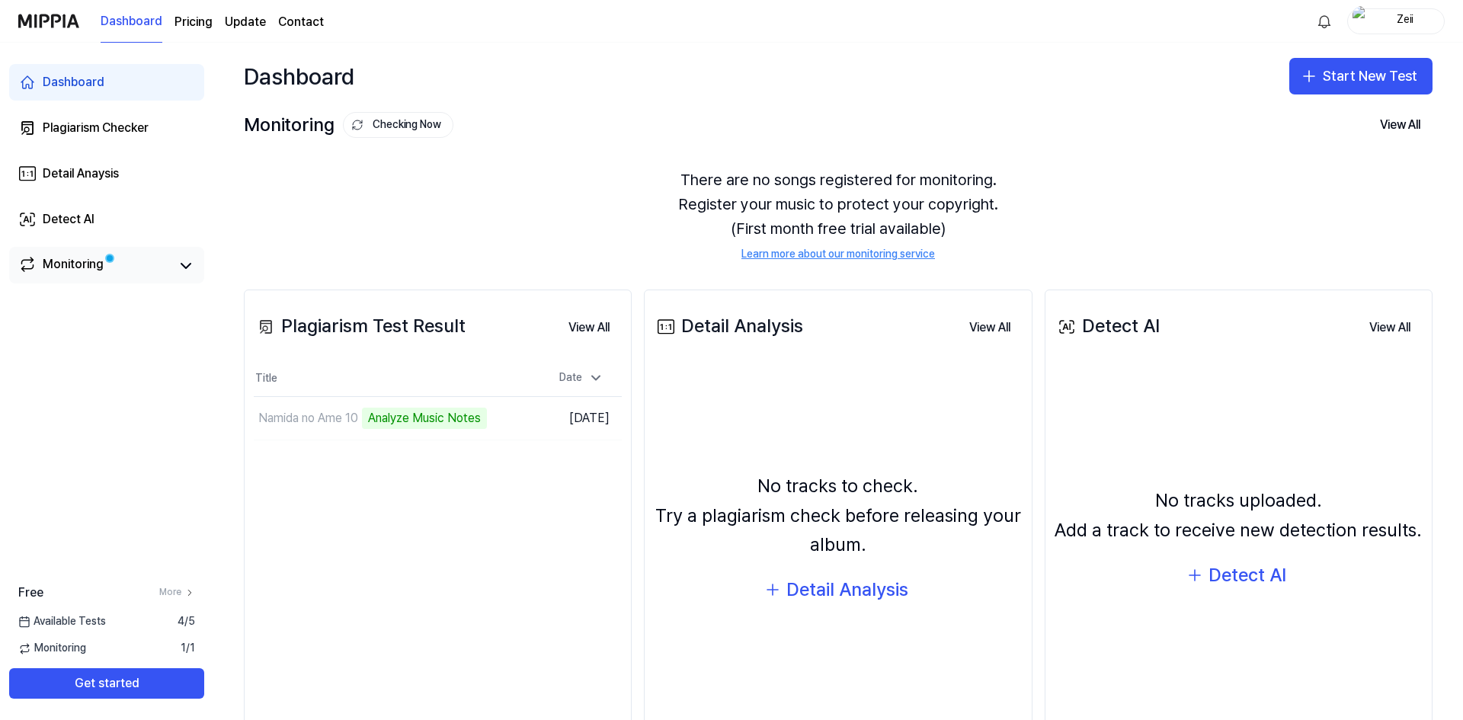
click at [155, 268] on link "Monitoring" at bounding box center [94, 265] width 152 height 21
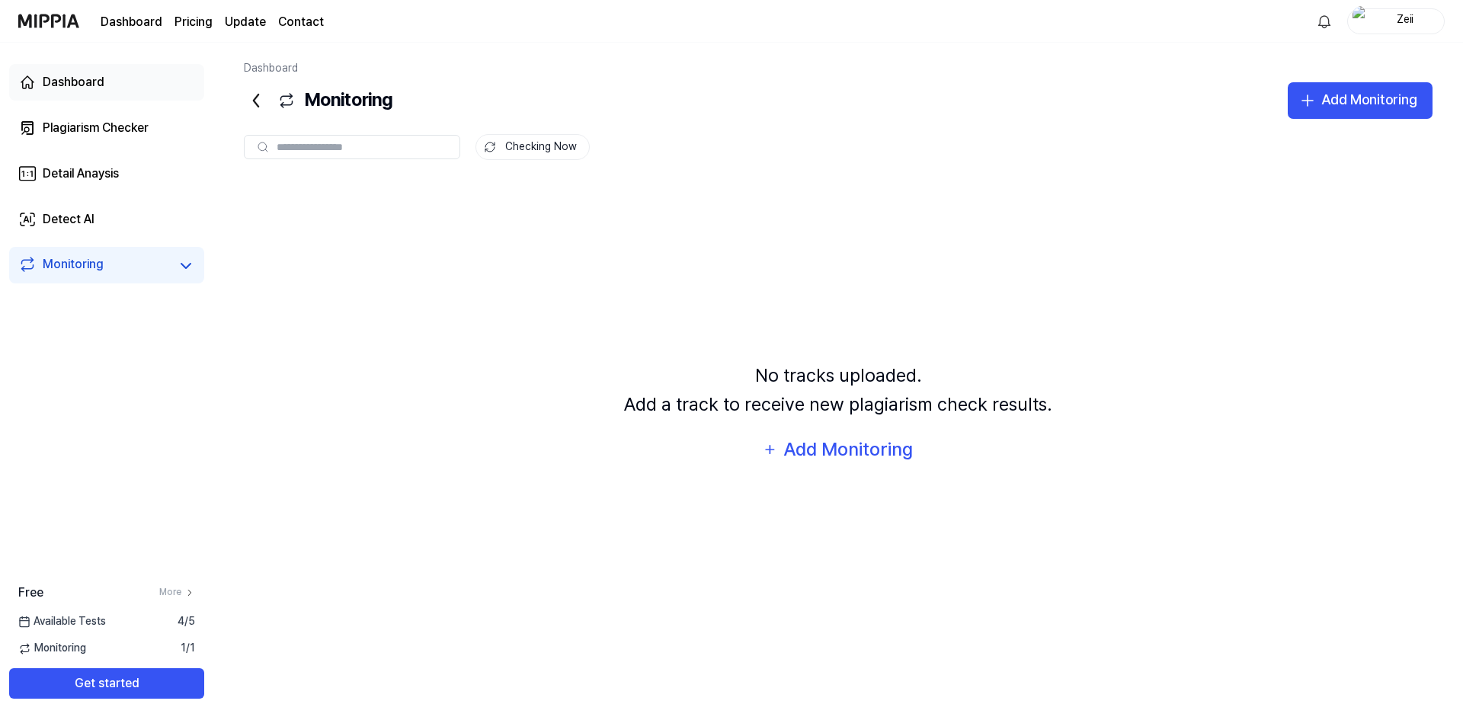
click at [102, 89] on div "Dashboard" at bounding box center [74, 82] width 62 height 18
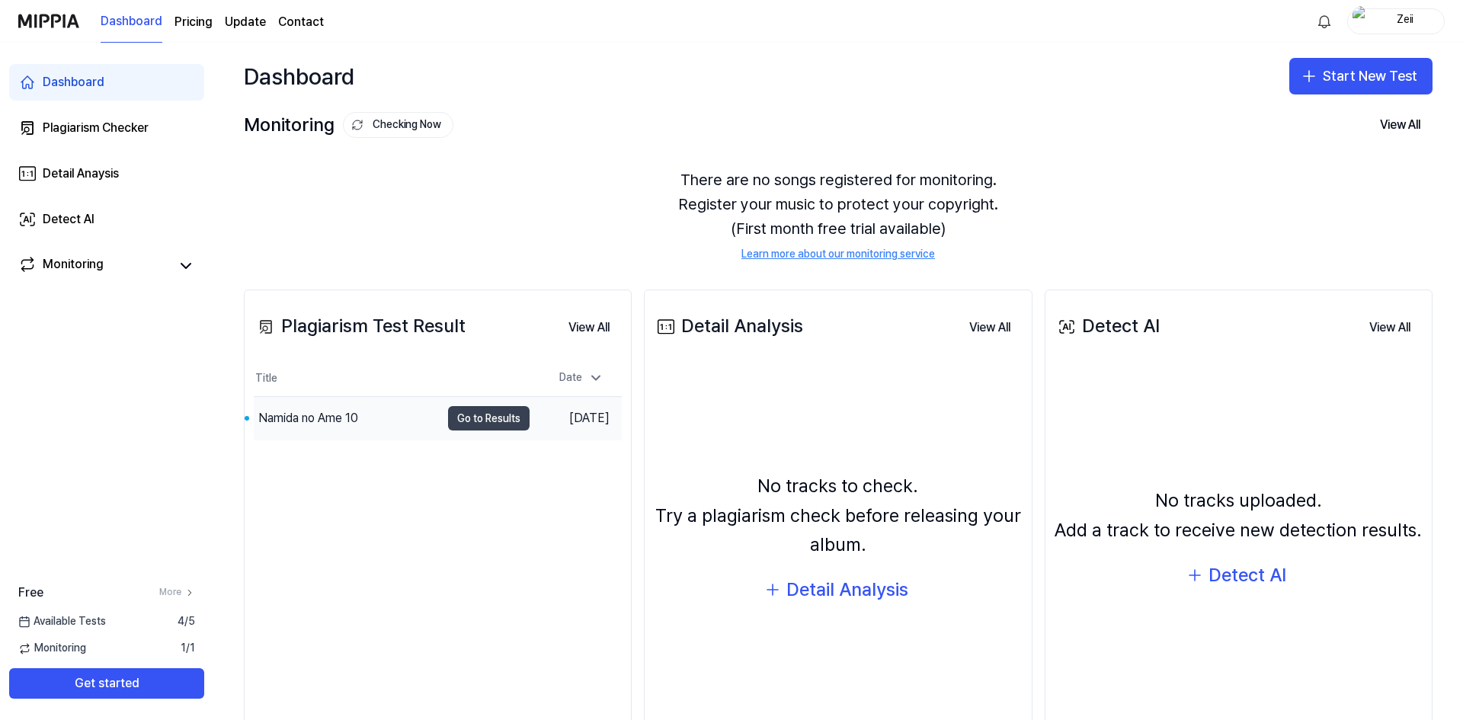
click at [483, 420] on button "Go to Results" at bounding box center [489, 418] width 82 height 24
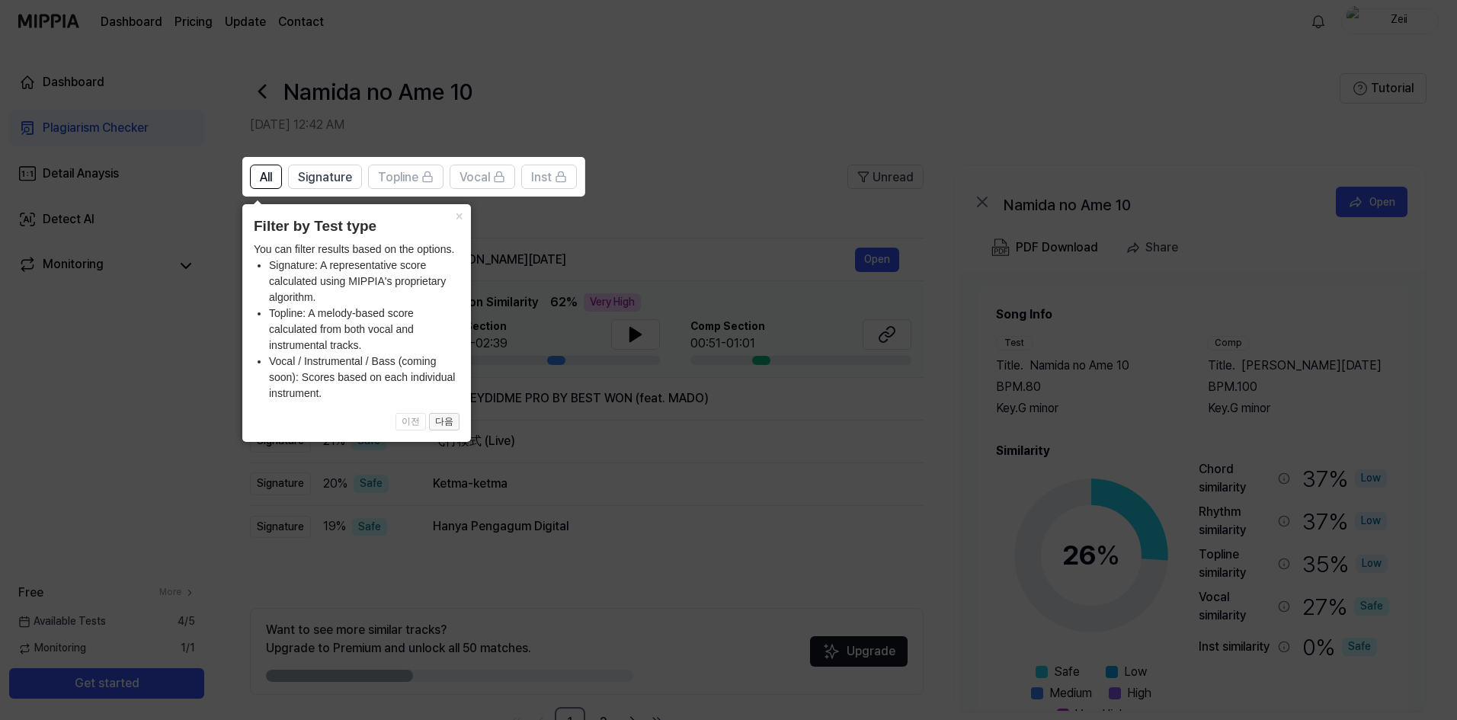
click at [435, 418] on button "다음" at bounding box center [444, 422] width 30 height 18
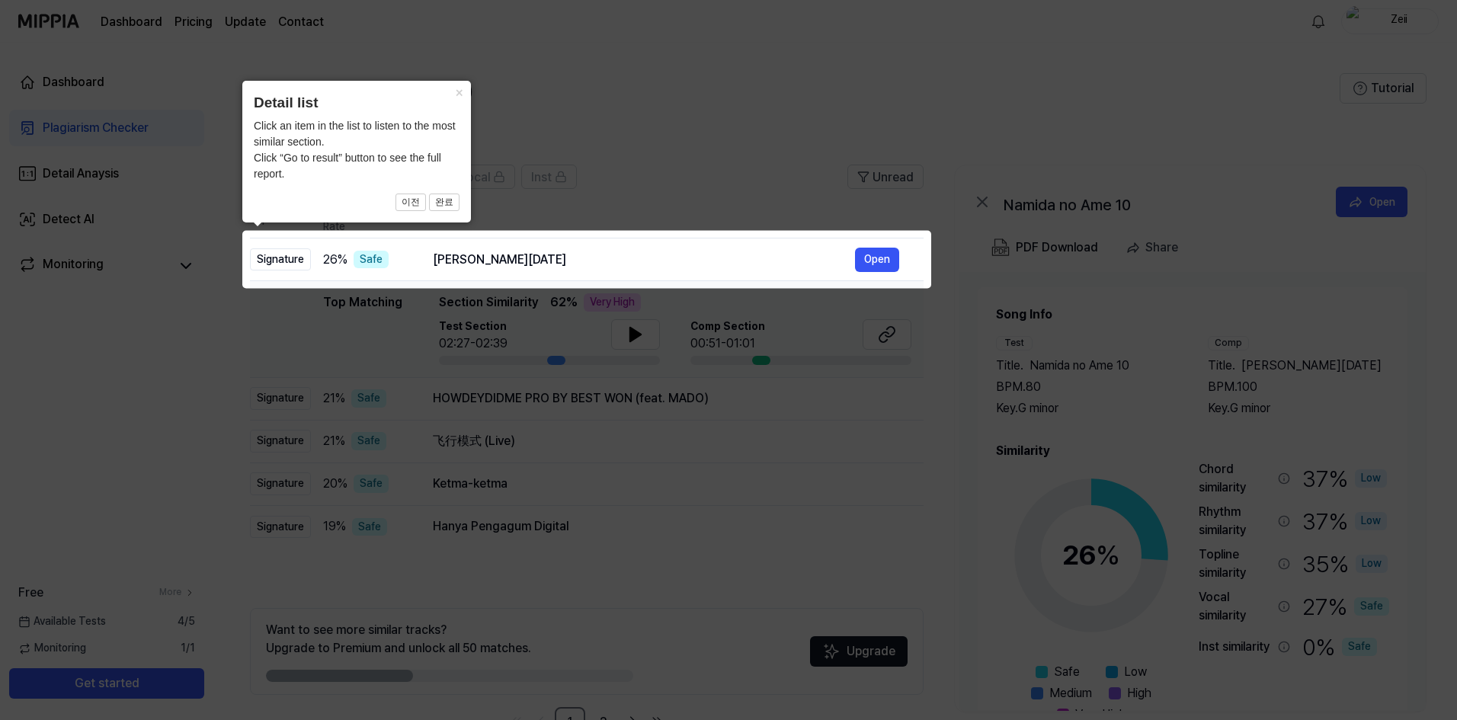
click at [793, 213] on icon at bounding box center [731, 360] width 1463 height 720
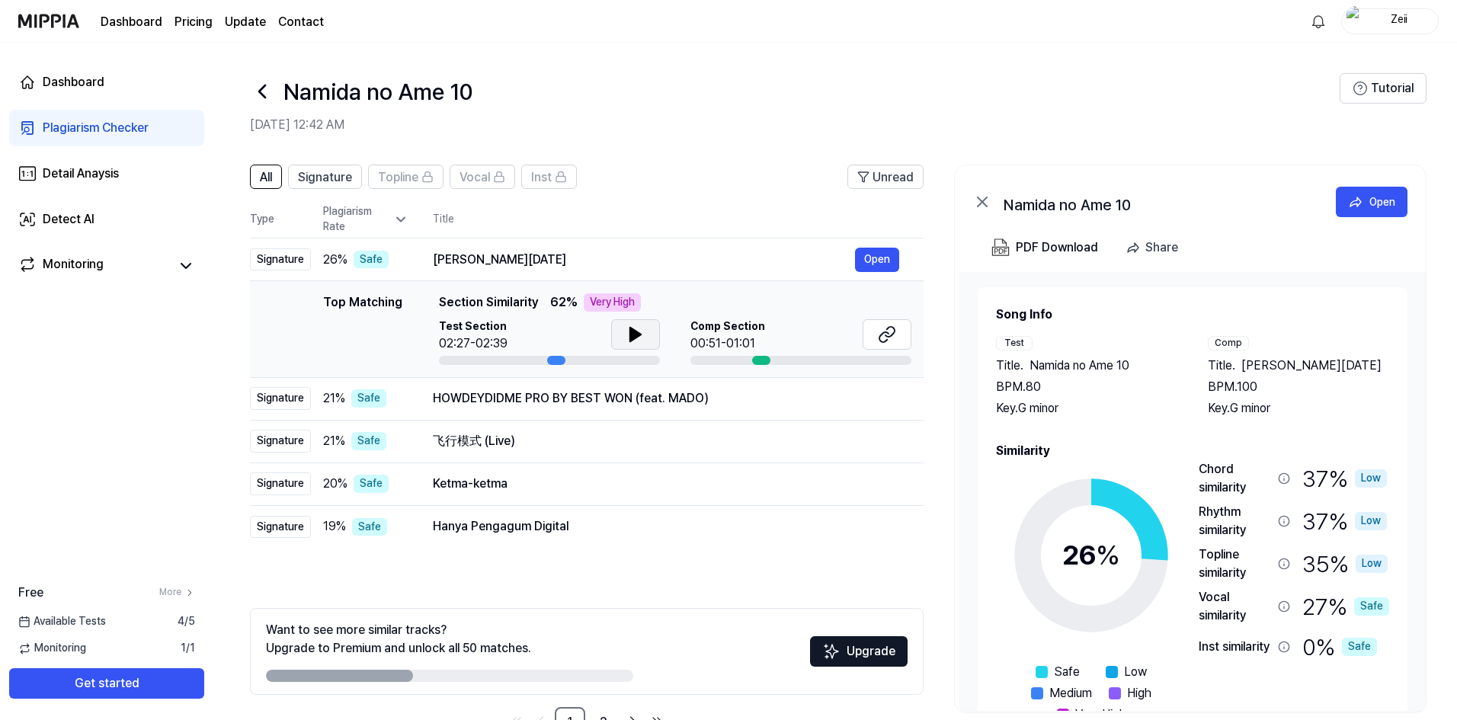
click at [648, 339] on button at bounding box center [635, 334] width 49 height 30
click at [879, 334] on icon at bounding box center [887, 334] width 18 height 18
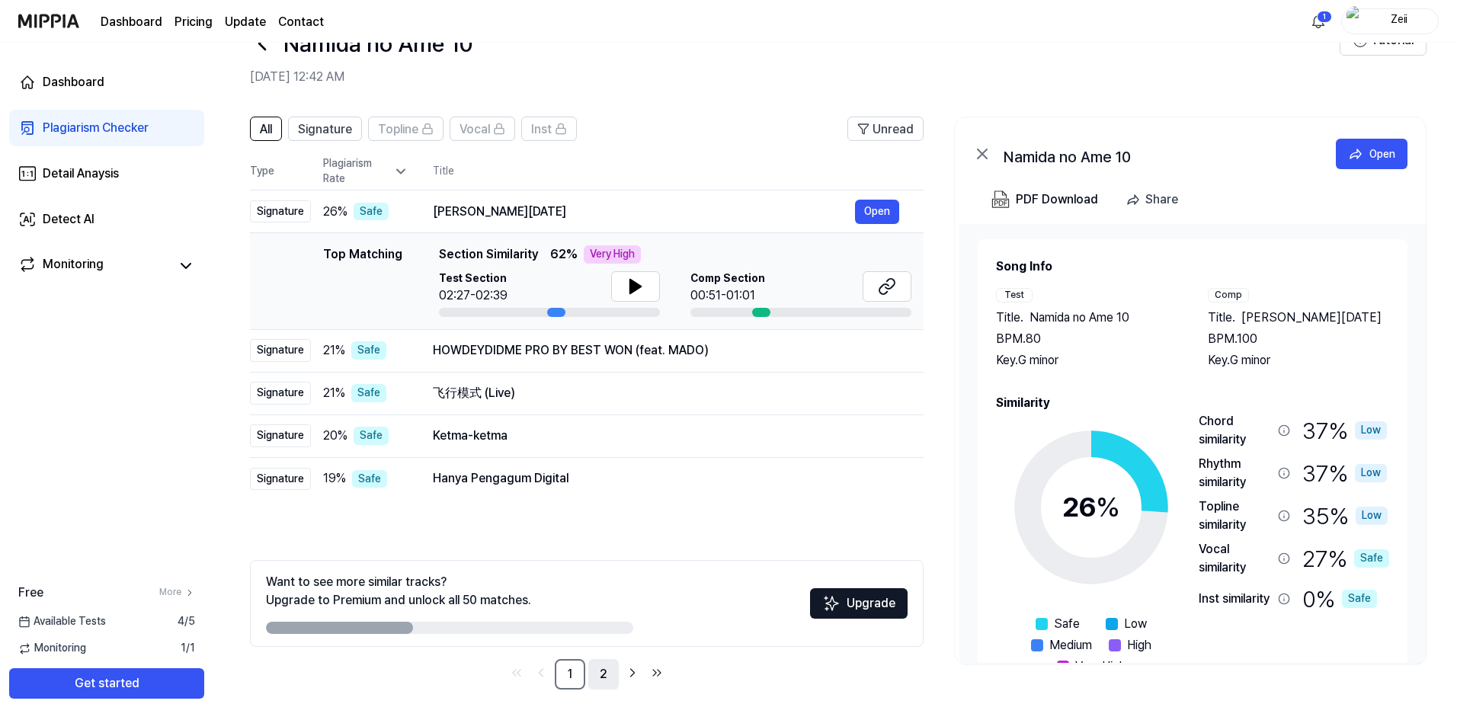
click at [604, 667] on link "2" at bounding box center [603, 674] width 30 height 30
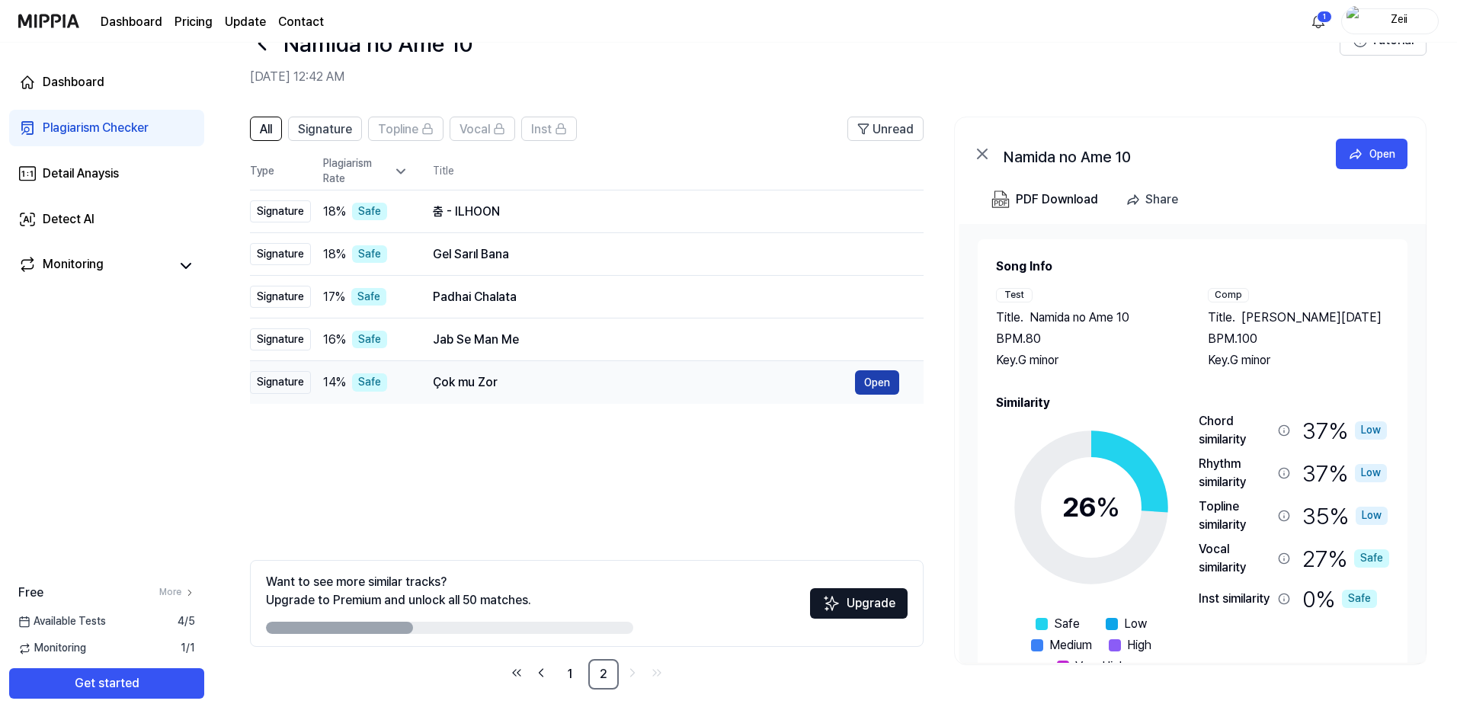
click at [866, 386] on button "Open" at bounding box center [877, 382] width 44 height 24
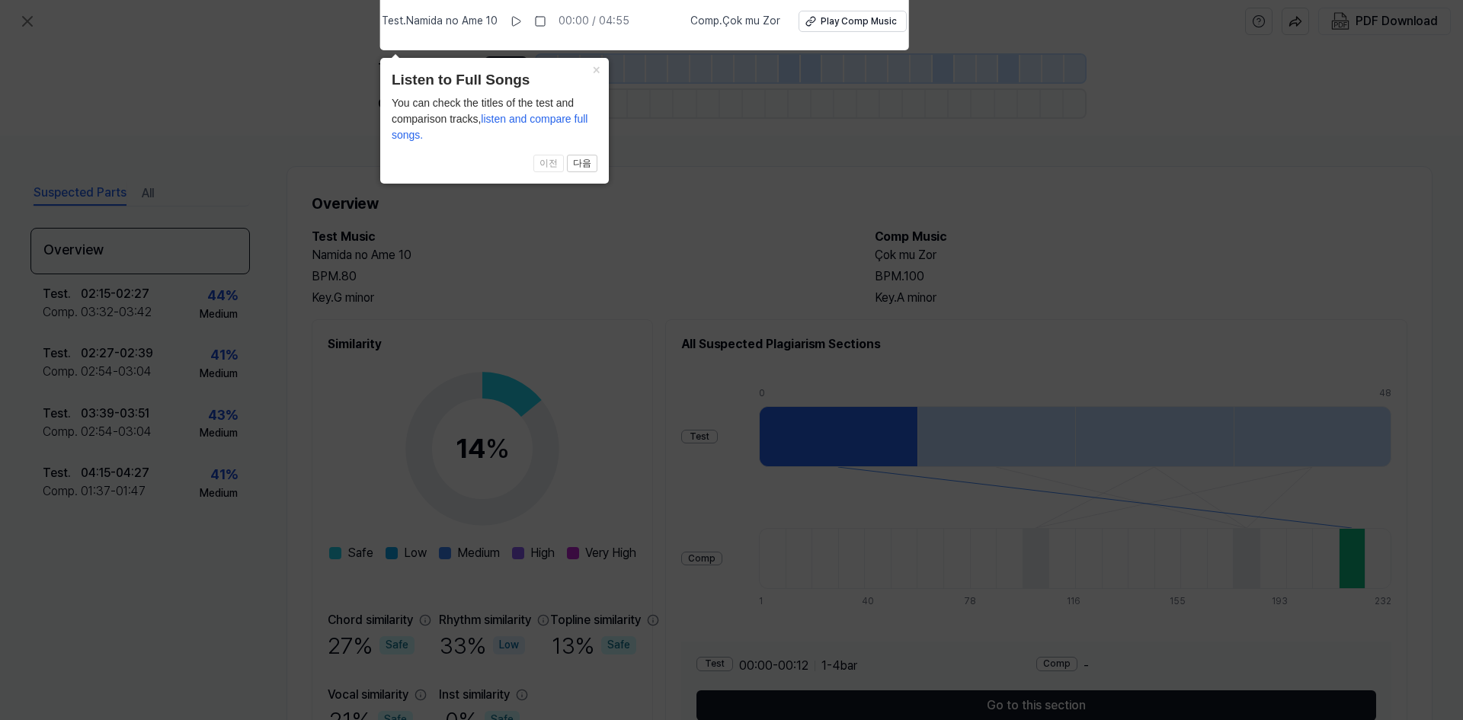
click at [689, 165] on icon at bounding box center [731, 356] width 1463 height 728
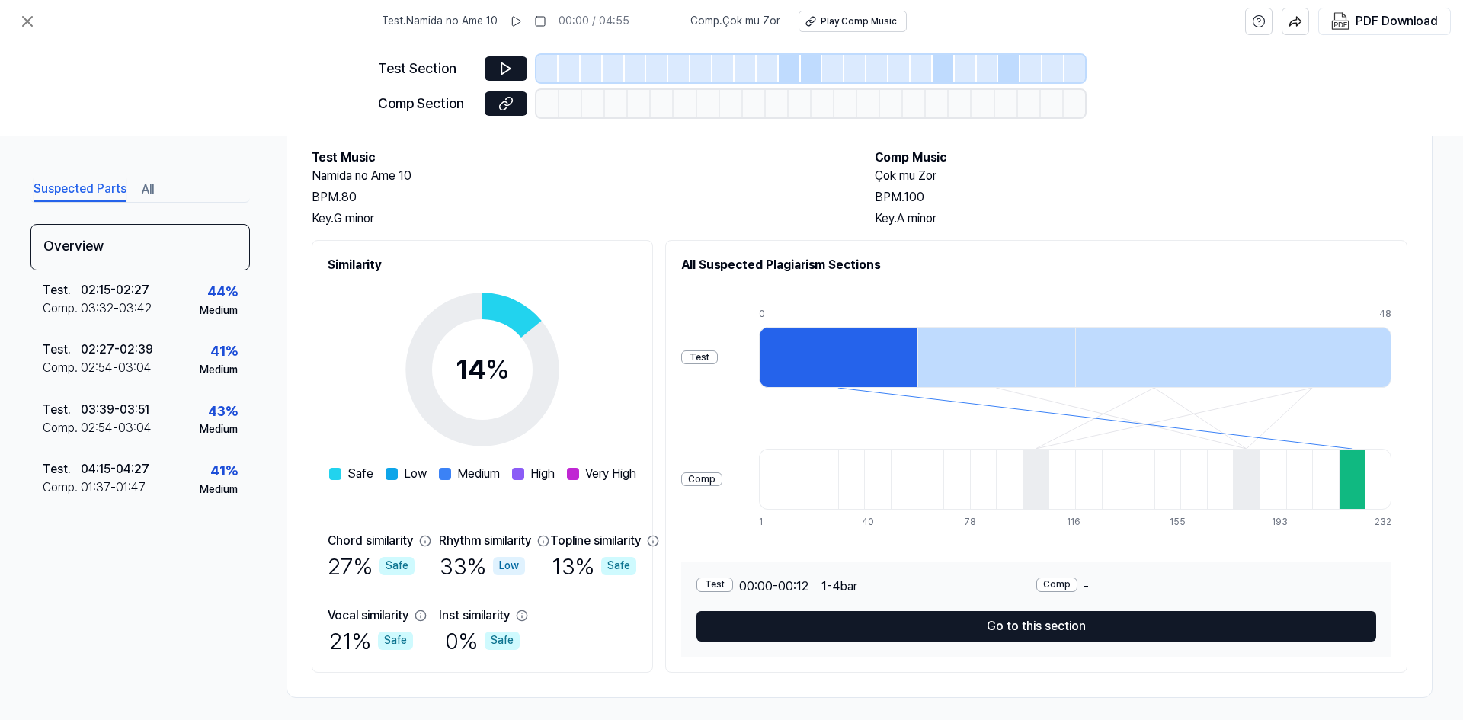
scroll to position [88, 0]
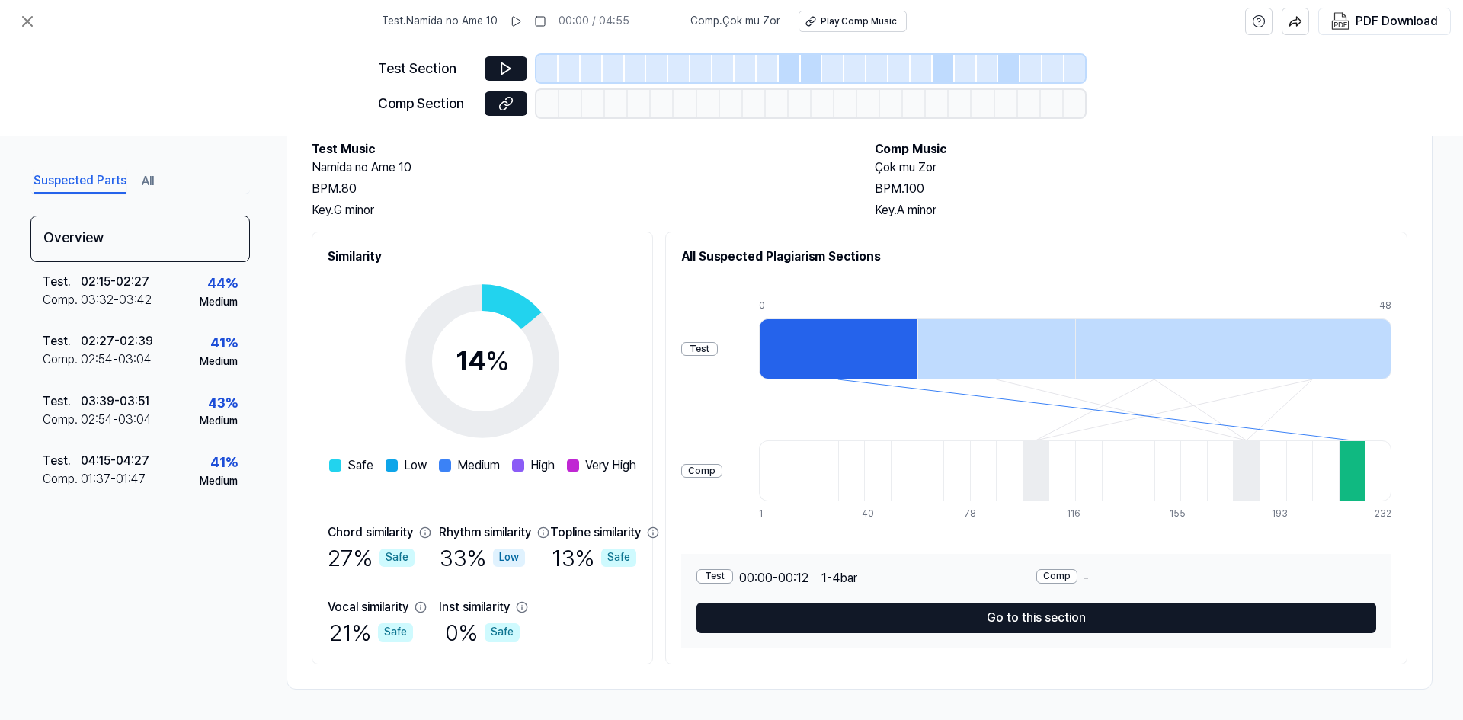
click at [880, 352] on div at bounding box center [838, 349] width 159 height 61
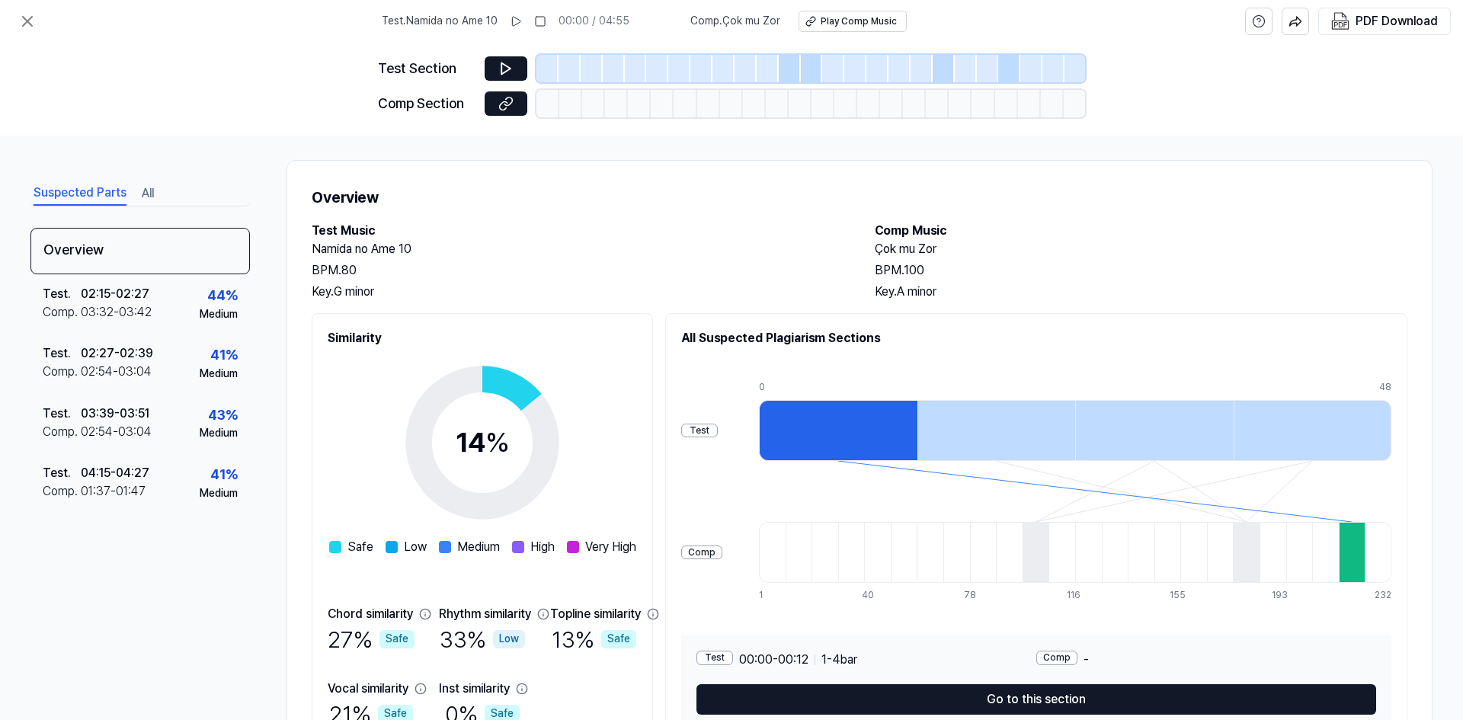
scroll to position [0, 0]
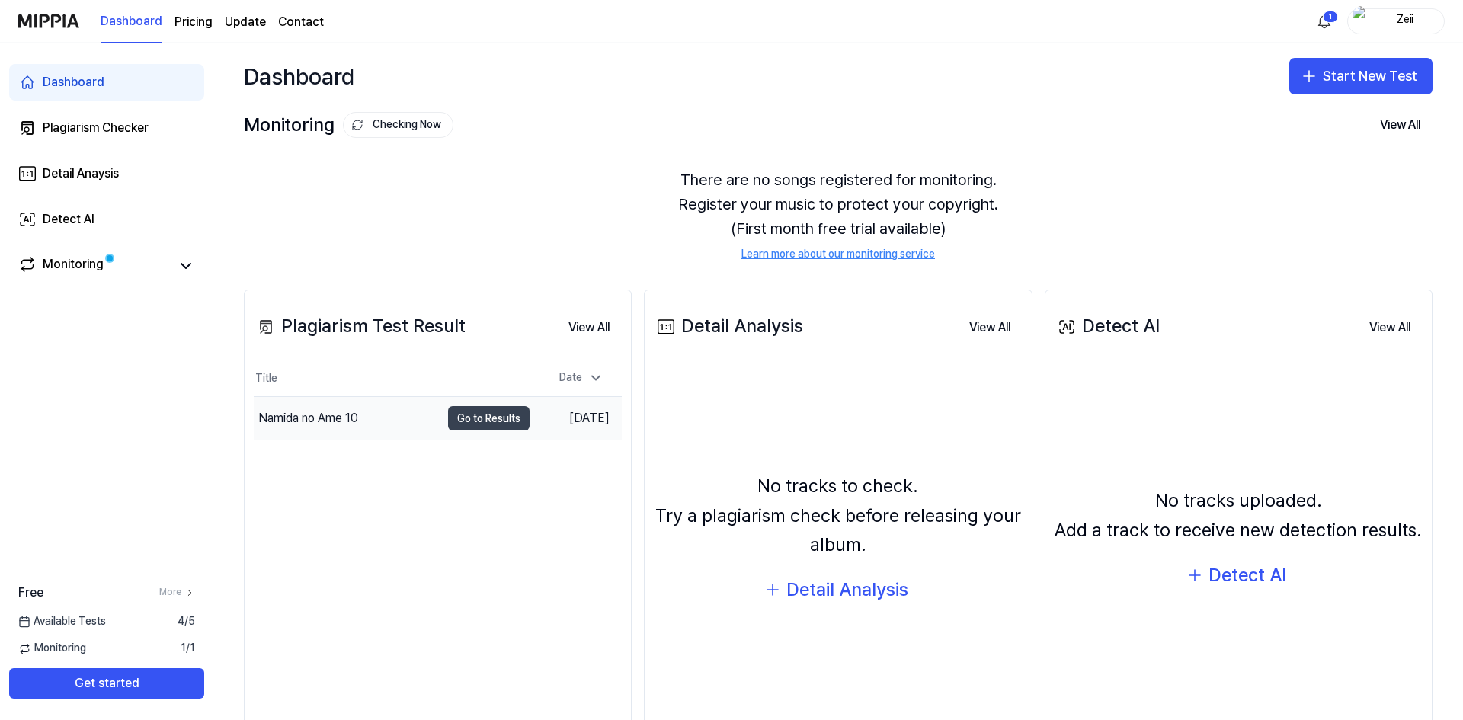
click at [484, 417] on button "Go to Results" at bounding box center [489, 418] width 82 height 24
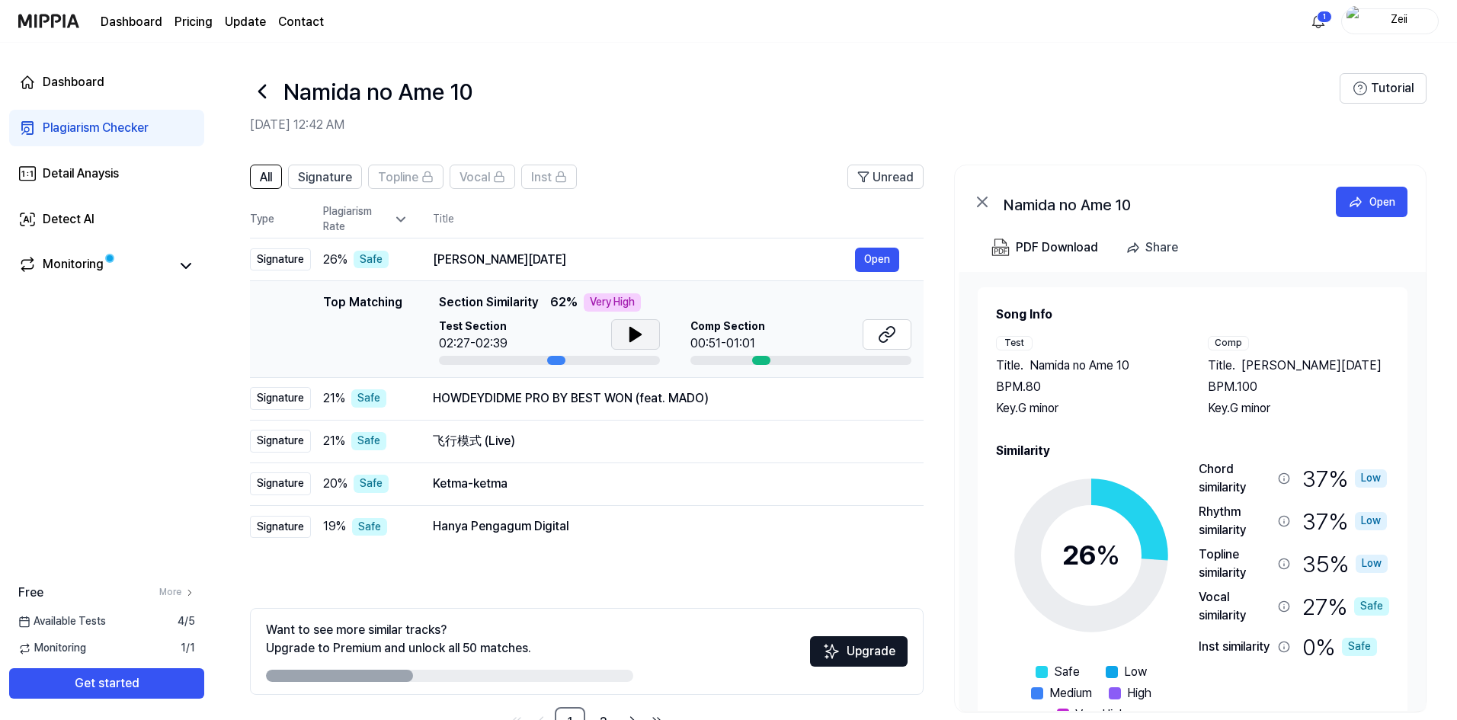
click at [626, 328] on icon at bounding box center [635, 334] width 18 height 18
click at [631, 335] on icon at bounding box center [632, 334] width 3 height 12
click at [790, 399] on div "HOWDEYDIDME PRO BY BEST WON (feat. MADO)" at bounding box center [644, 398] width 422 height 18
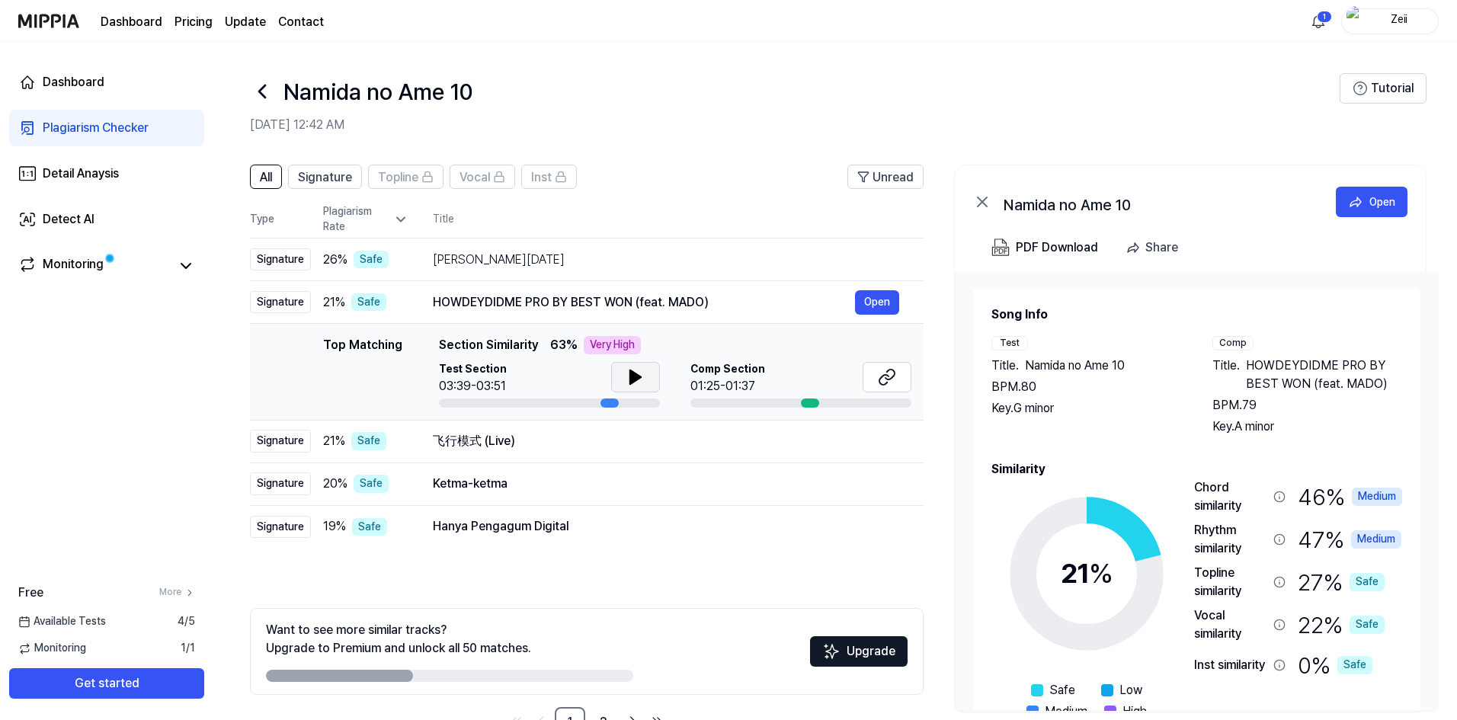
click at [636, 384] on icon at bounding box center [635, 377] width 18 height 18
click at [891, 377] on icon at bounding box center [887, 377] width 18 height 18
click at [637, 369] on icon at bounding box center [635, 377] width 18 height 18
click at [594, 437] on div "飞行模式 (Live)" at bounding box center [644, 441] width 422 height 18
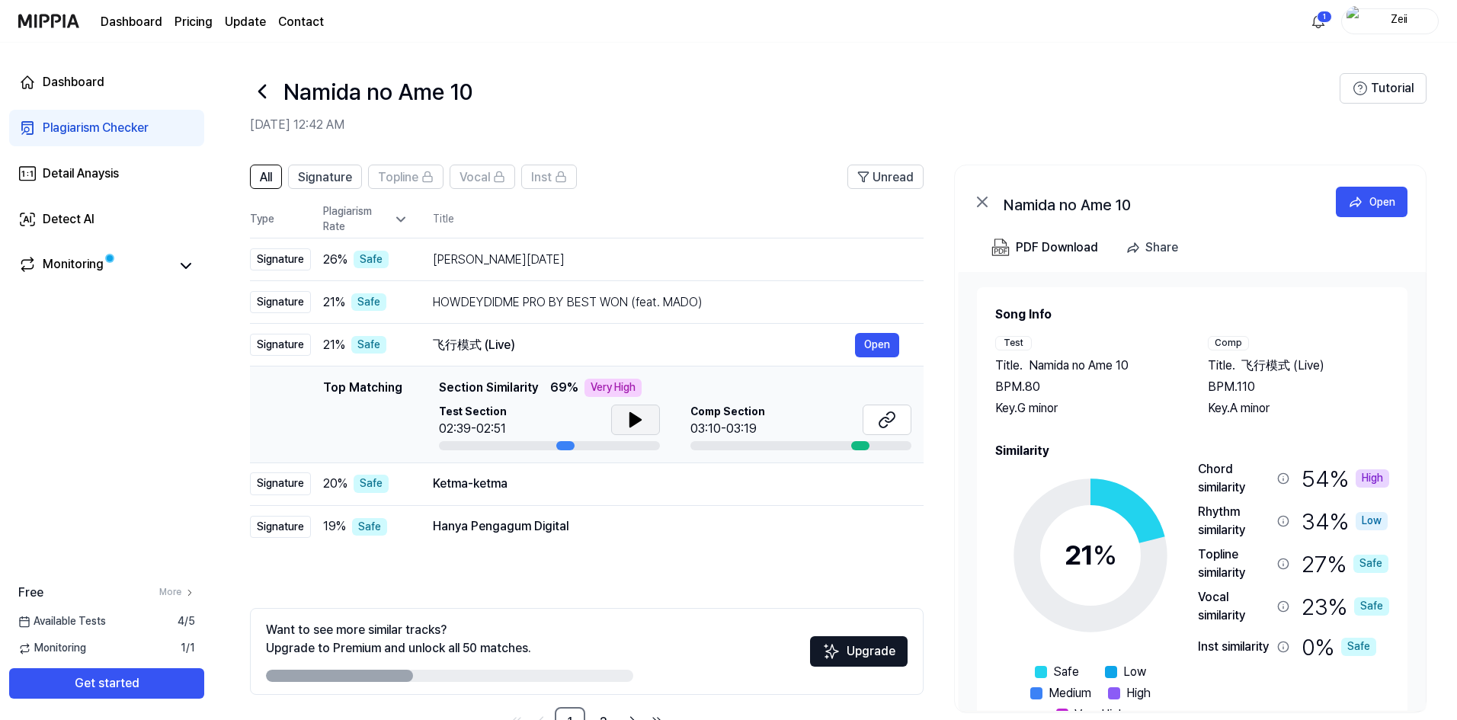
click at [641, 420] on icon at bounding box center [635, 420] width 18 height 18
click at [879, 421] on icon at bounding box center [887, 420] width 18 height 18
click at [626, 408] on button at bounding box center [635, 420] width 49 height 30
click at [551, 479] on div "Ketma-ketma" at bounding box center [644, 484] width 422 height 18
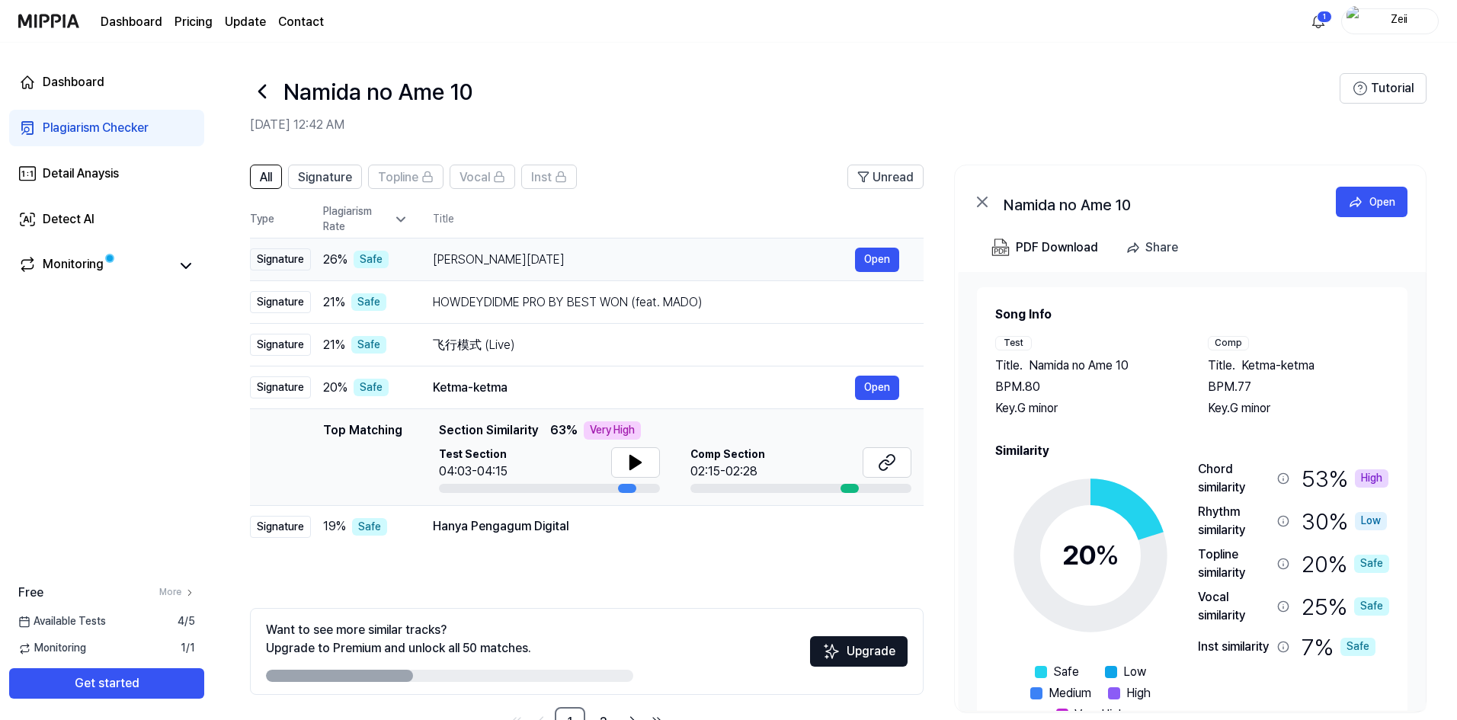
click at [301, 264] on div "Signature" at bounding box center [280, 259] width 61 height 23
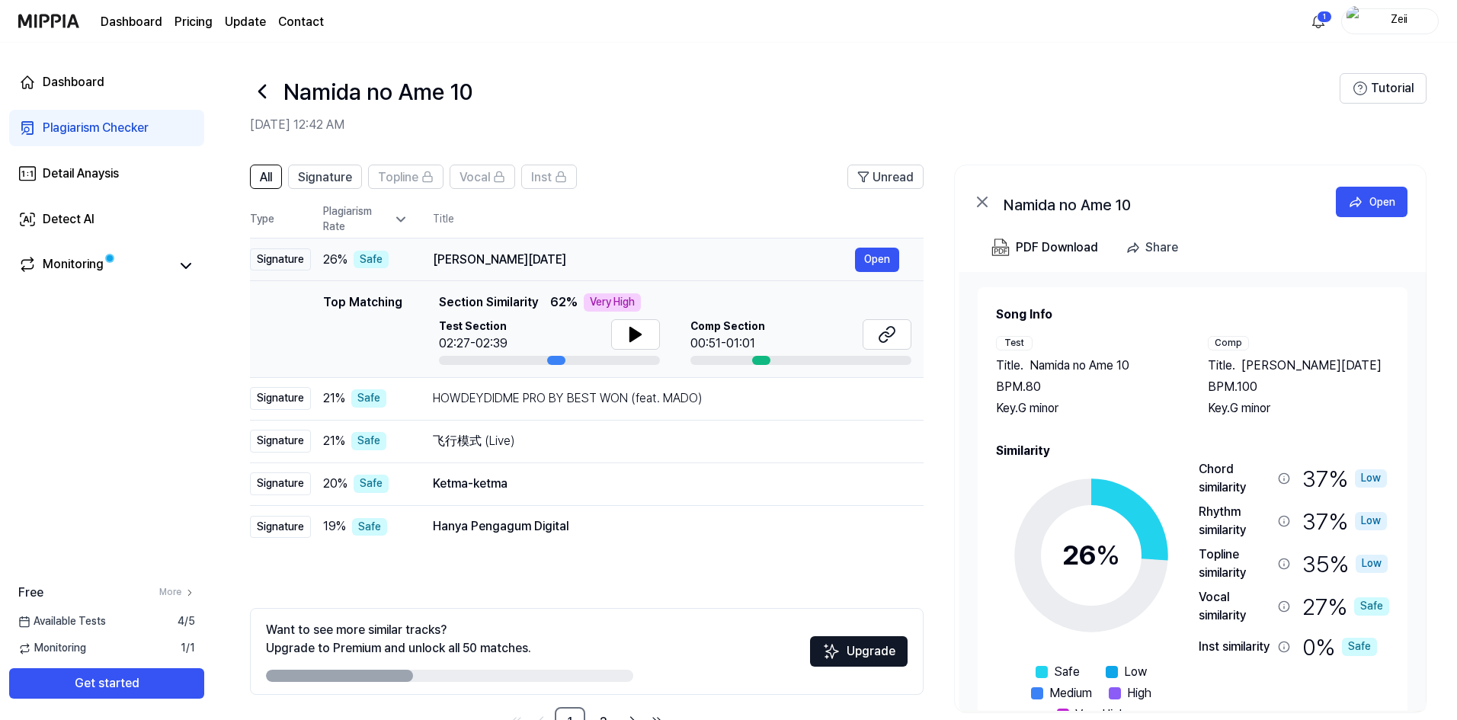
click at [301, 264] on div "Signature" at bounding box center [280, 259] width 61 height 23
click at [296, 486] on div "Signature" at bounding box center [280, 484] width 61 height 23
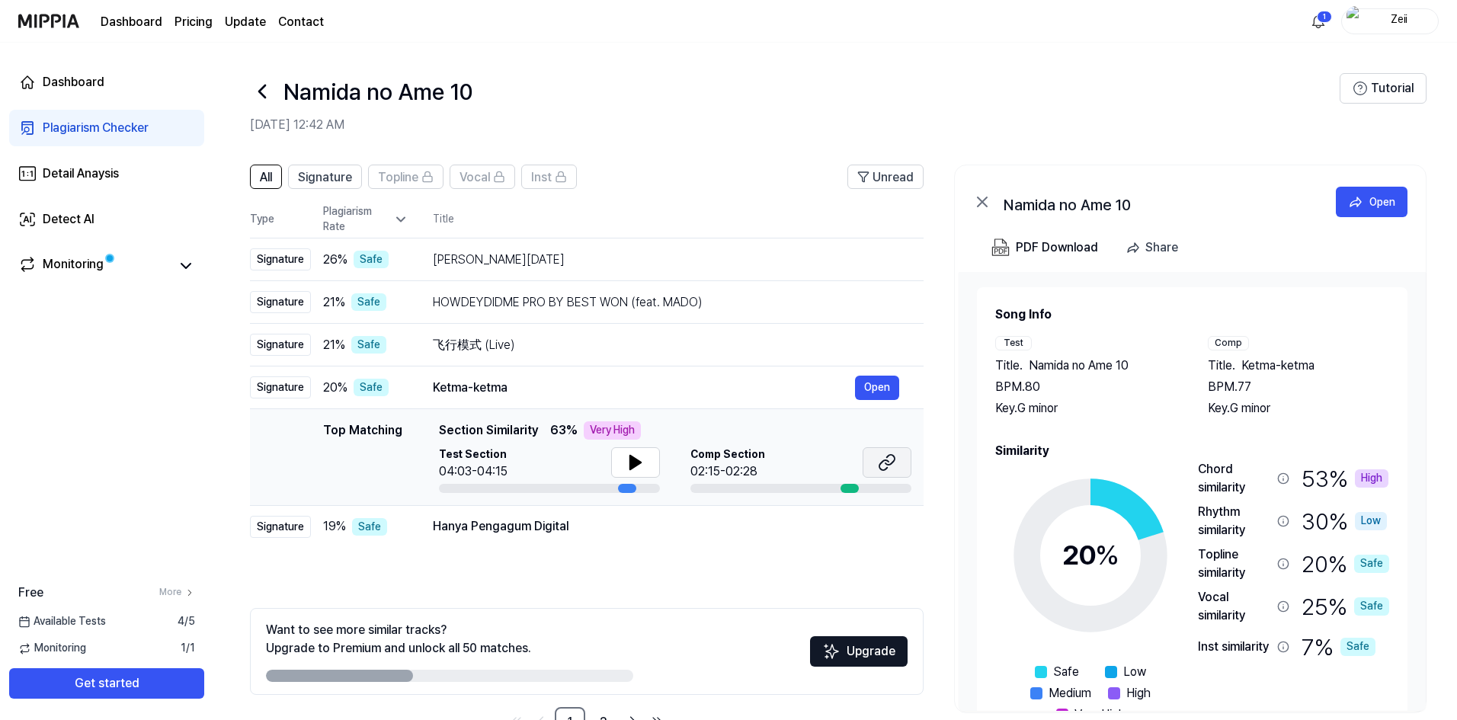
click at [878, 469] on icon at bounding box center [887, 462] width 18 height 18
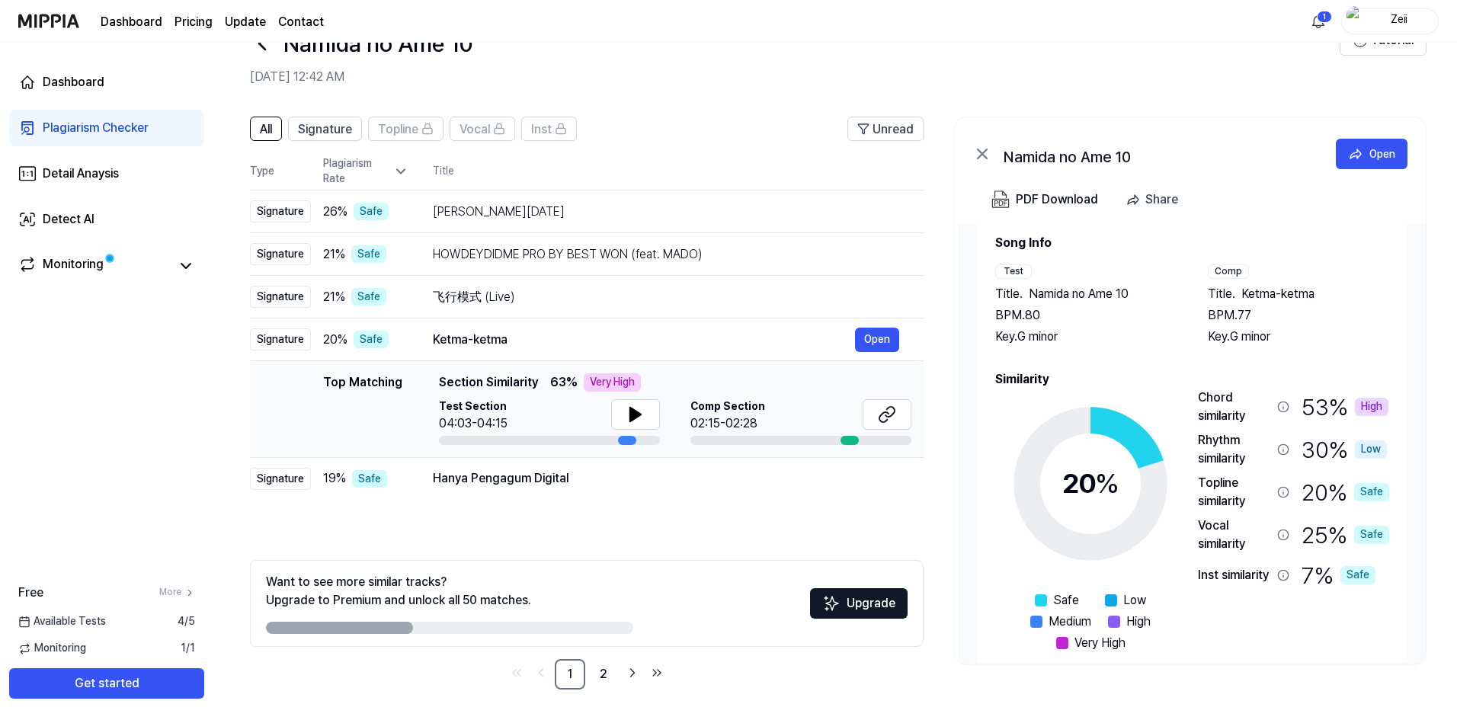
scroll to position [46, 0]
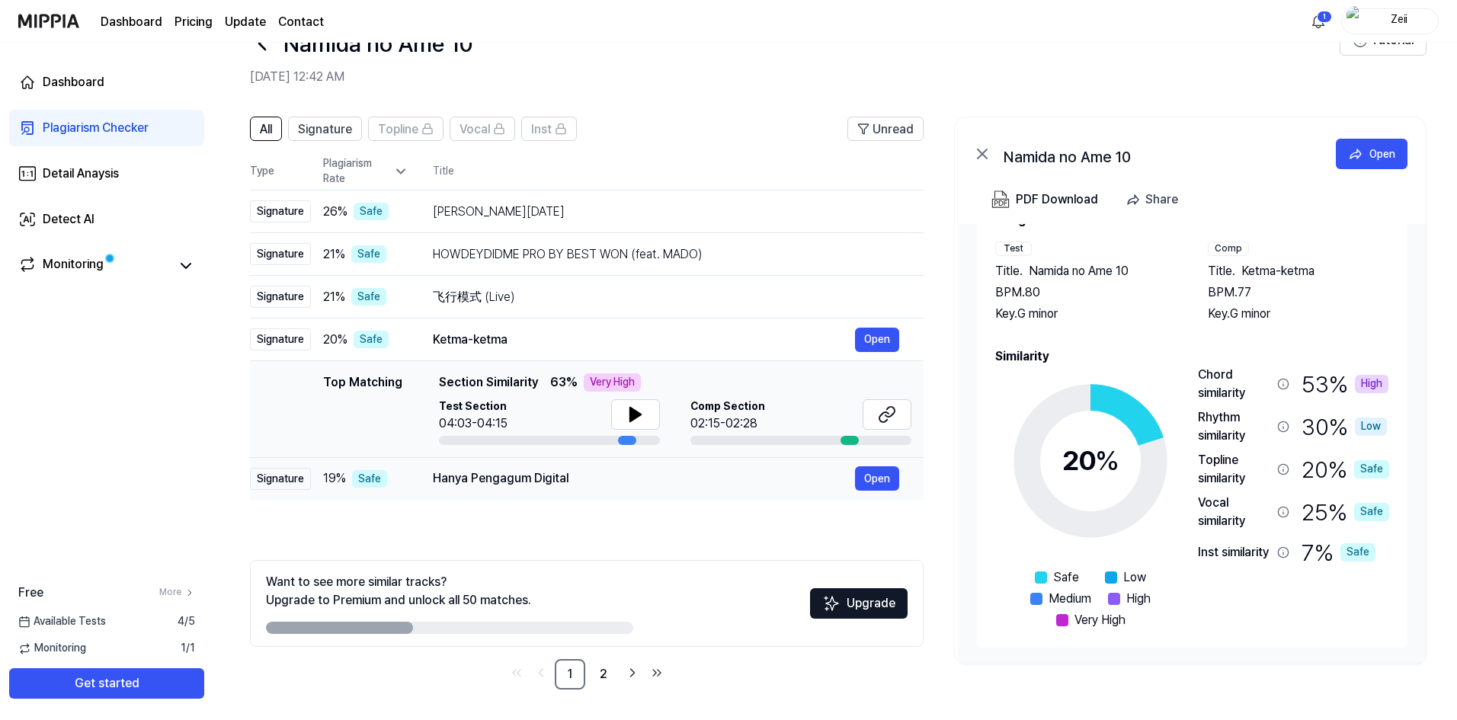
click at [542, 482] on div "Hanya Pengagum Digital" at bounding box center [644, 478] width 422 height 18
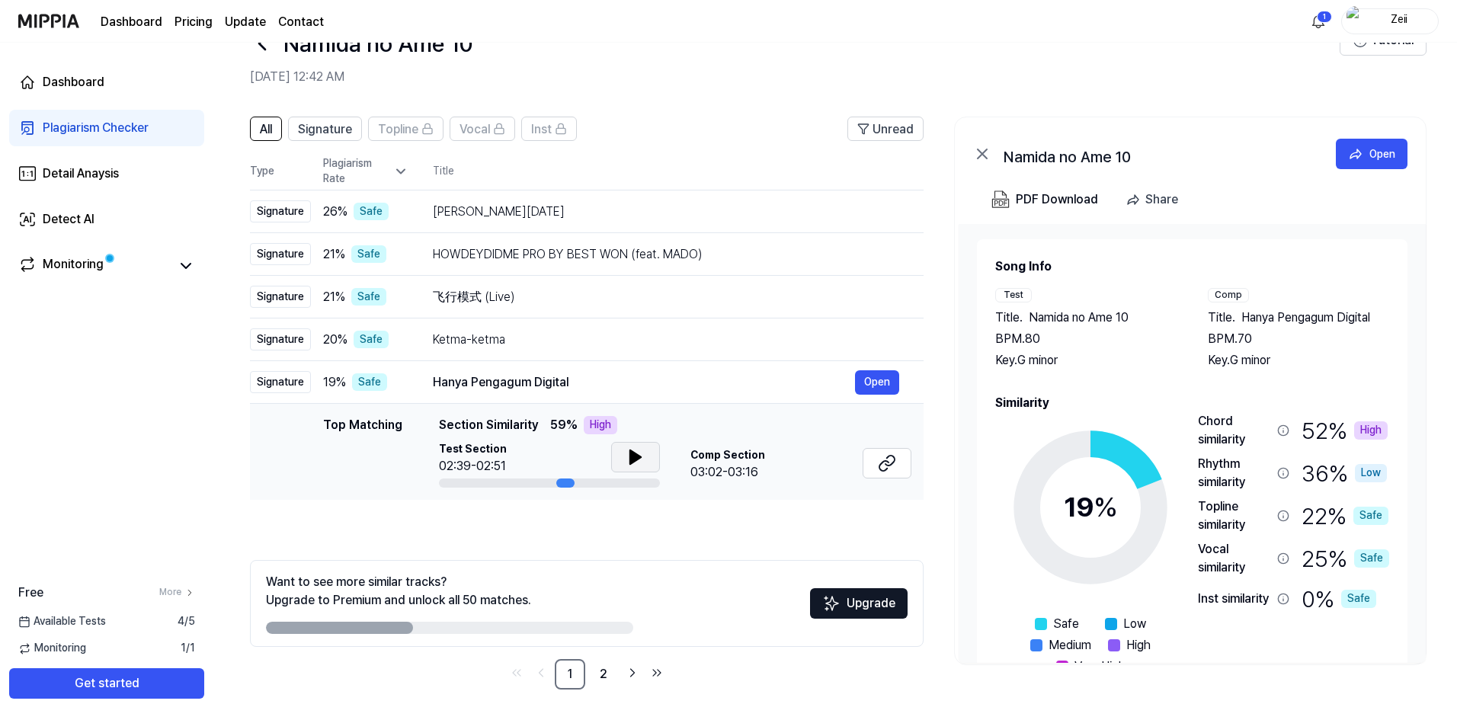
click at [632, 460] on icon at bounding box center [635, 457] width 11 height 14
click at [632, 460] on icon at bounding box center [632, 457] width 3 height 12
click at [884, 462] on icon at bounding box center [883, 466] width 9 height 10
click at [608, 674] on link "2" at bounding box center [603, 674] width 30 height 30
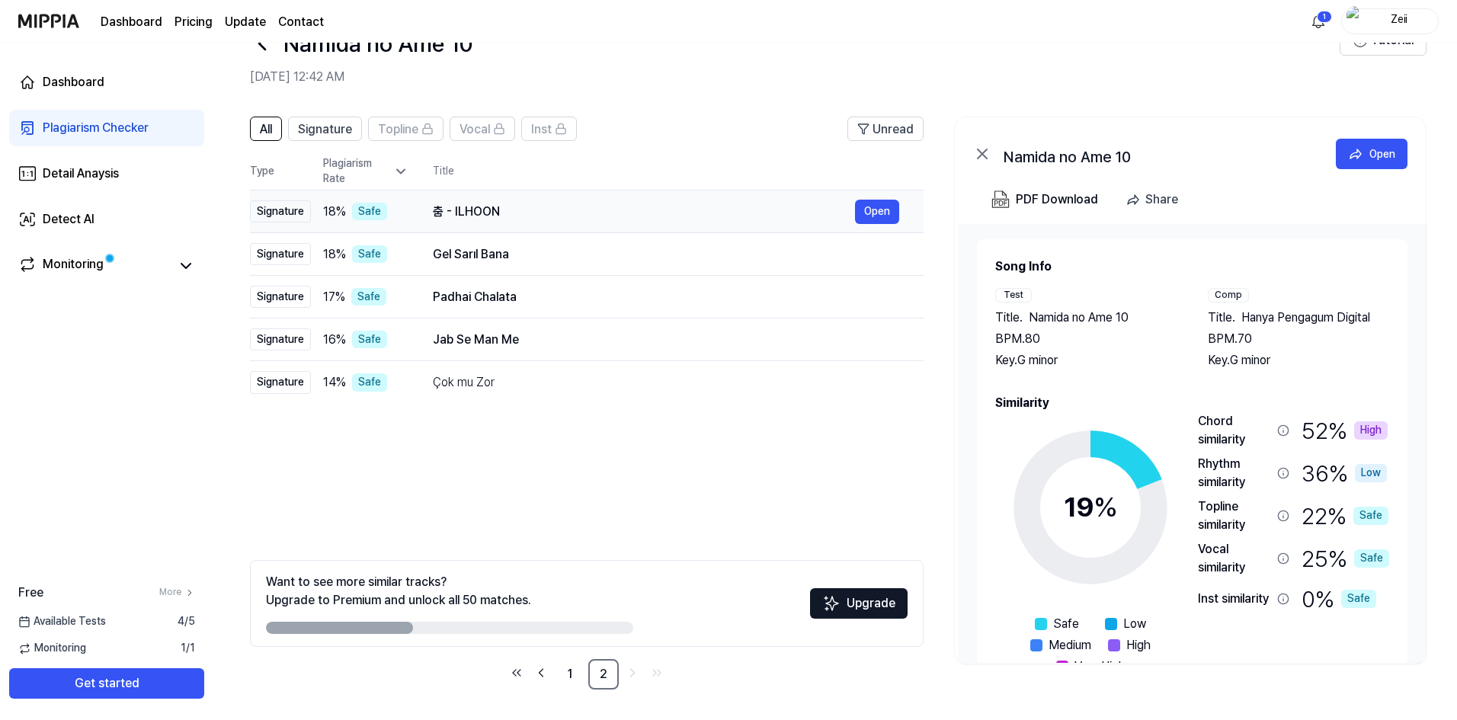
click at [514, 211] on div "춤 - ILHOON" at bounding box center [644, 212] width 422 height 18
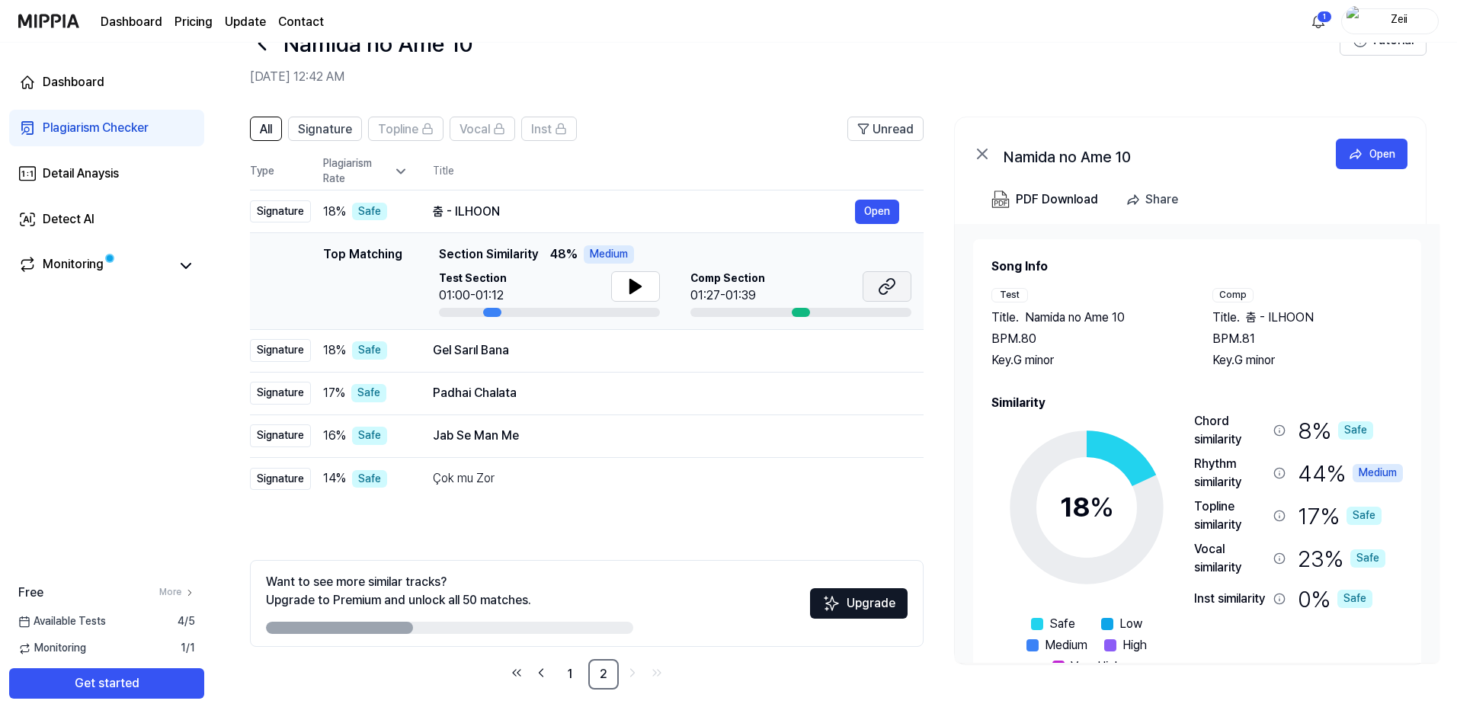
click at [887, 293] on icon at bounding box center [883, 289] width 9 height 10
click at [568, 673] on link "1" at bounding box center [570, 674] width 30 height 30
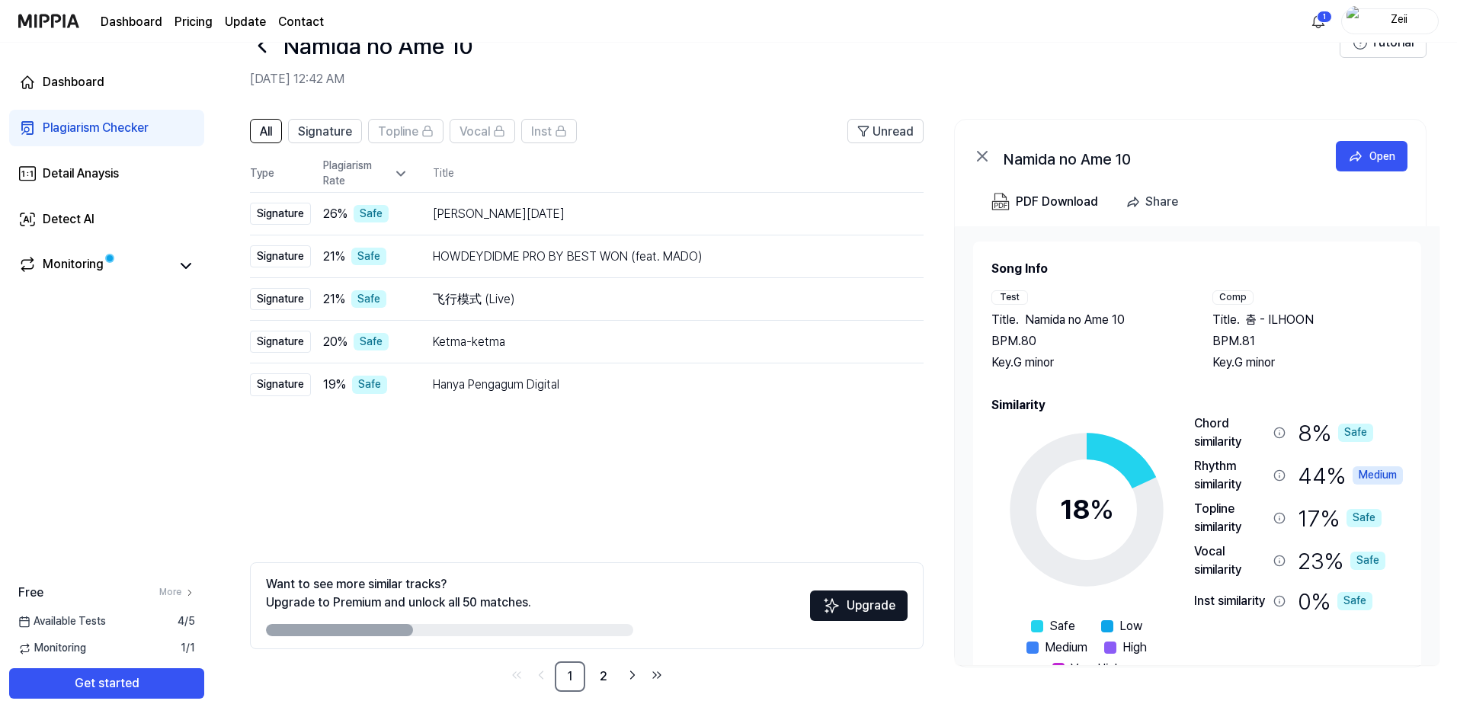
scroll to position [48, 0]
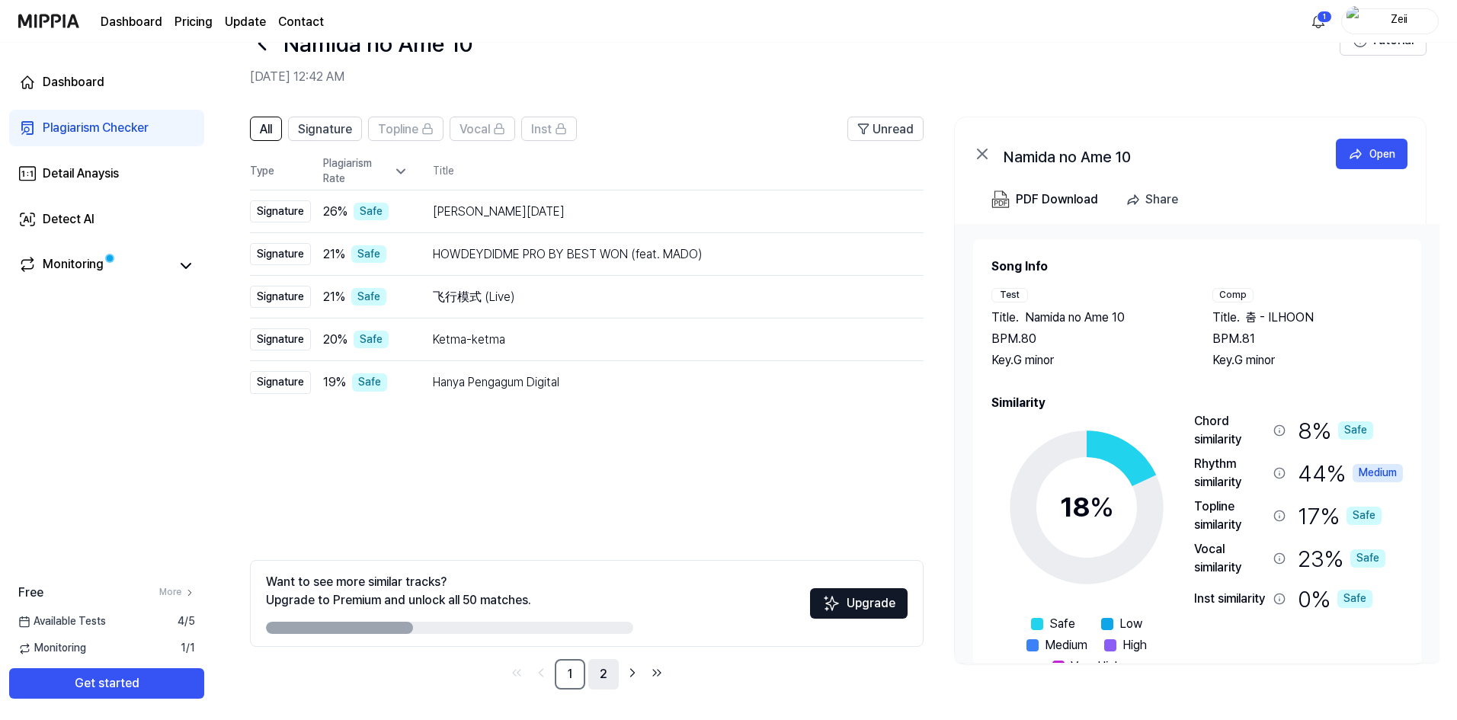
click at [601, 683] on link "2" at bounding box center [603, 674] width 30 height 30
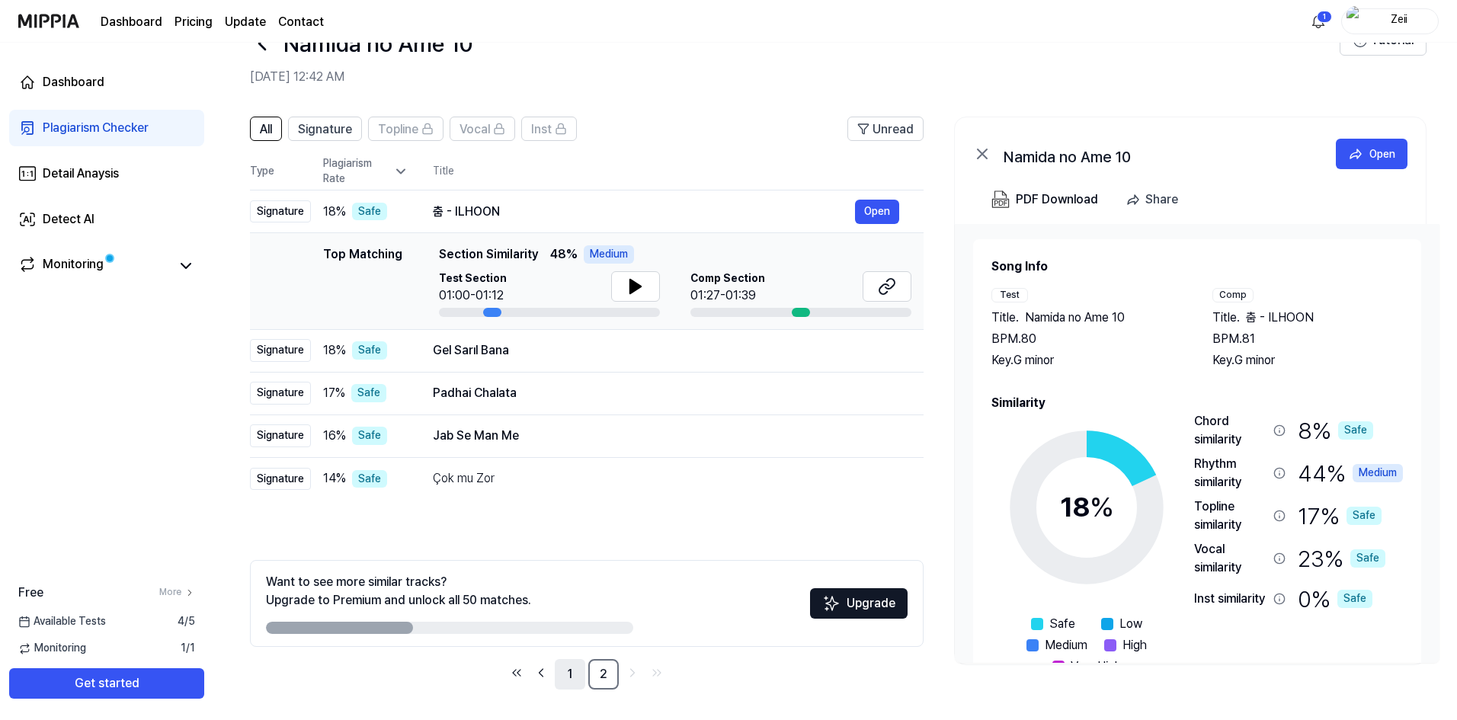
click at [559, 682] on link "1" at bounding box center [570, 674] width 30 height 30
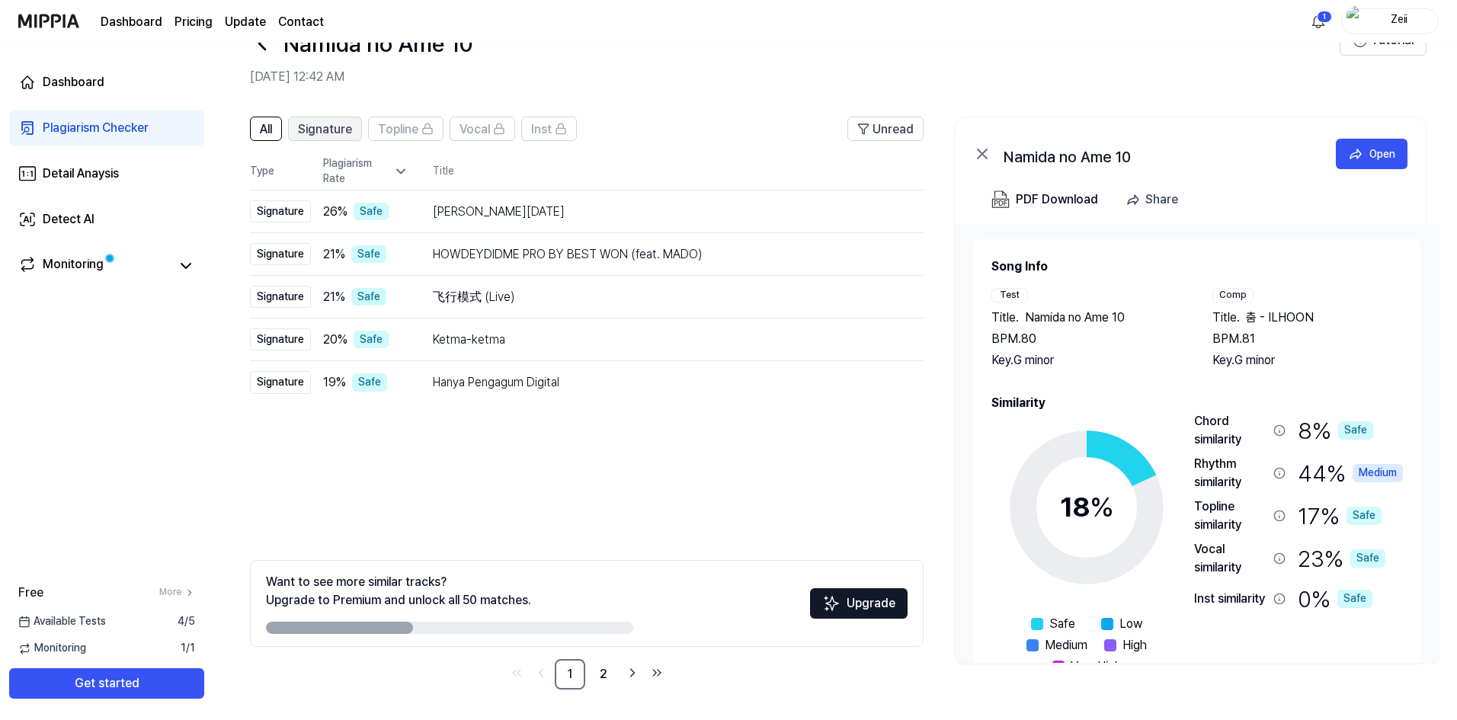
click at [332, 126] on span "Signature" at bounding box center [325, 129] width 54 height 18
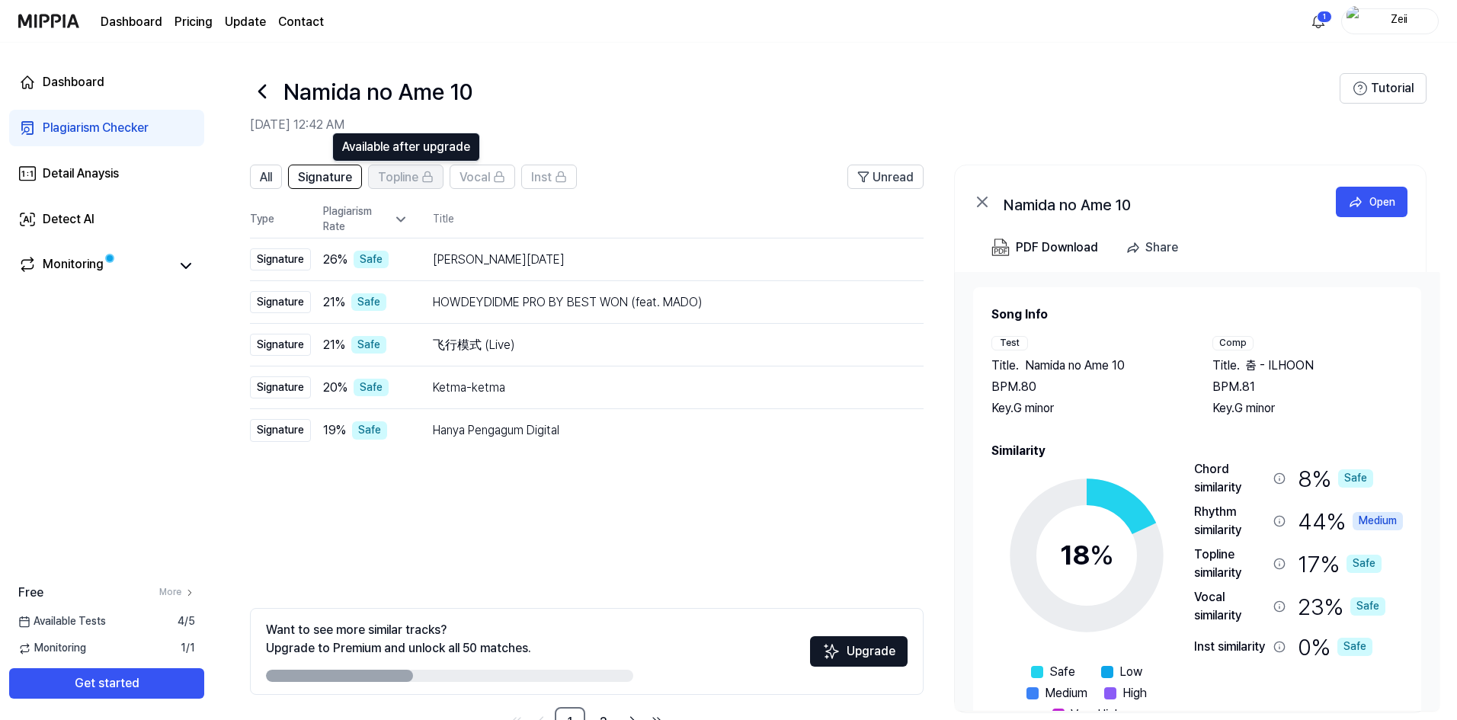
click at [397, 177] on span "Topline" at bounding box center [398, 177] width 40 height 18
click at [328, 178] on span "Signature" at bounding box center [325, 177] width 54 height 18
click at [263, 177] on span "All" at bounding box center [266, 177] width 12 height 18
click at [1315, 22] on html "Dashboard Pricing Update Contact 1 Zeii Dashboard Plagiarism Checker Detail Ana…" at bounding box center [728, 360] width 1457 height 720
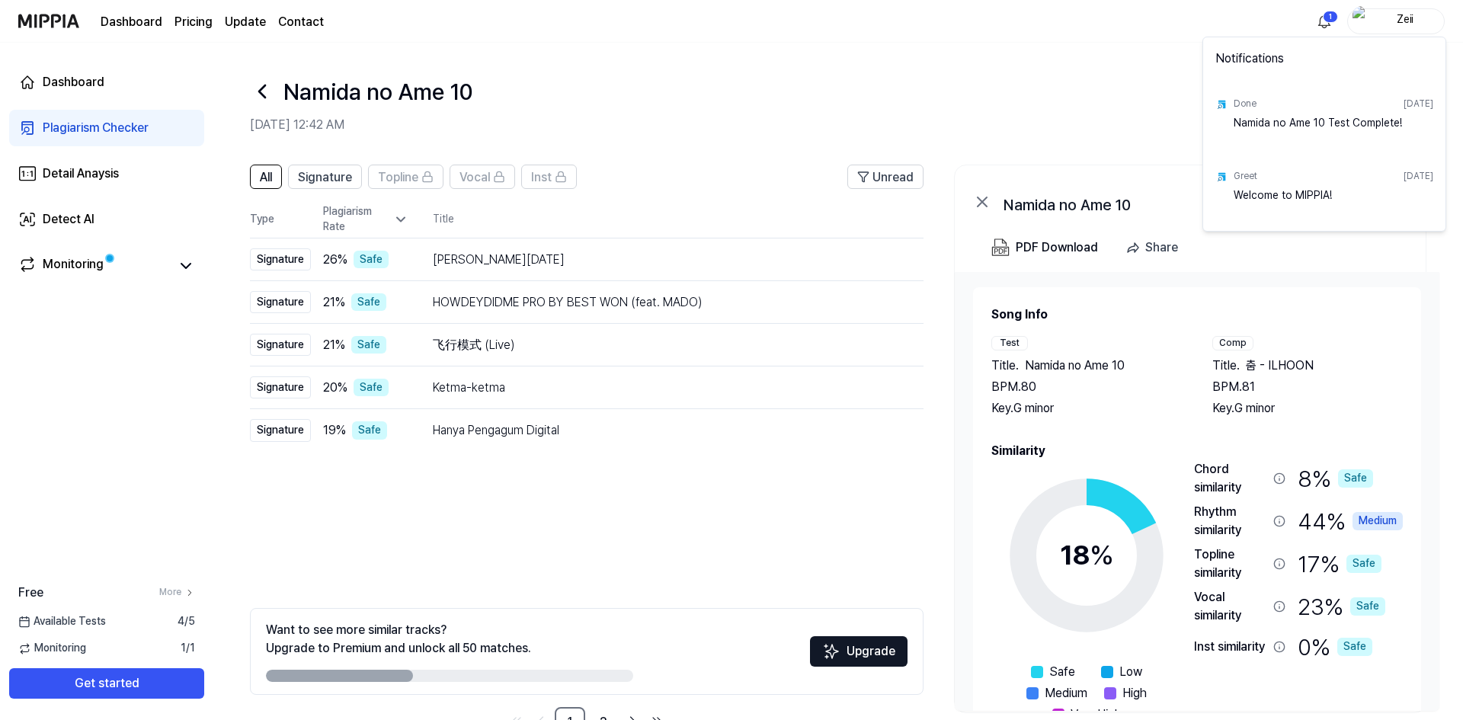
click at [1327, 23] on html "Dashboard Pricing Update Contact 1 Zeii Dashboard Plagiarism Checker Detail Ana…" at bounding box center [731, 360] width 1463 height 720
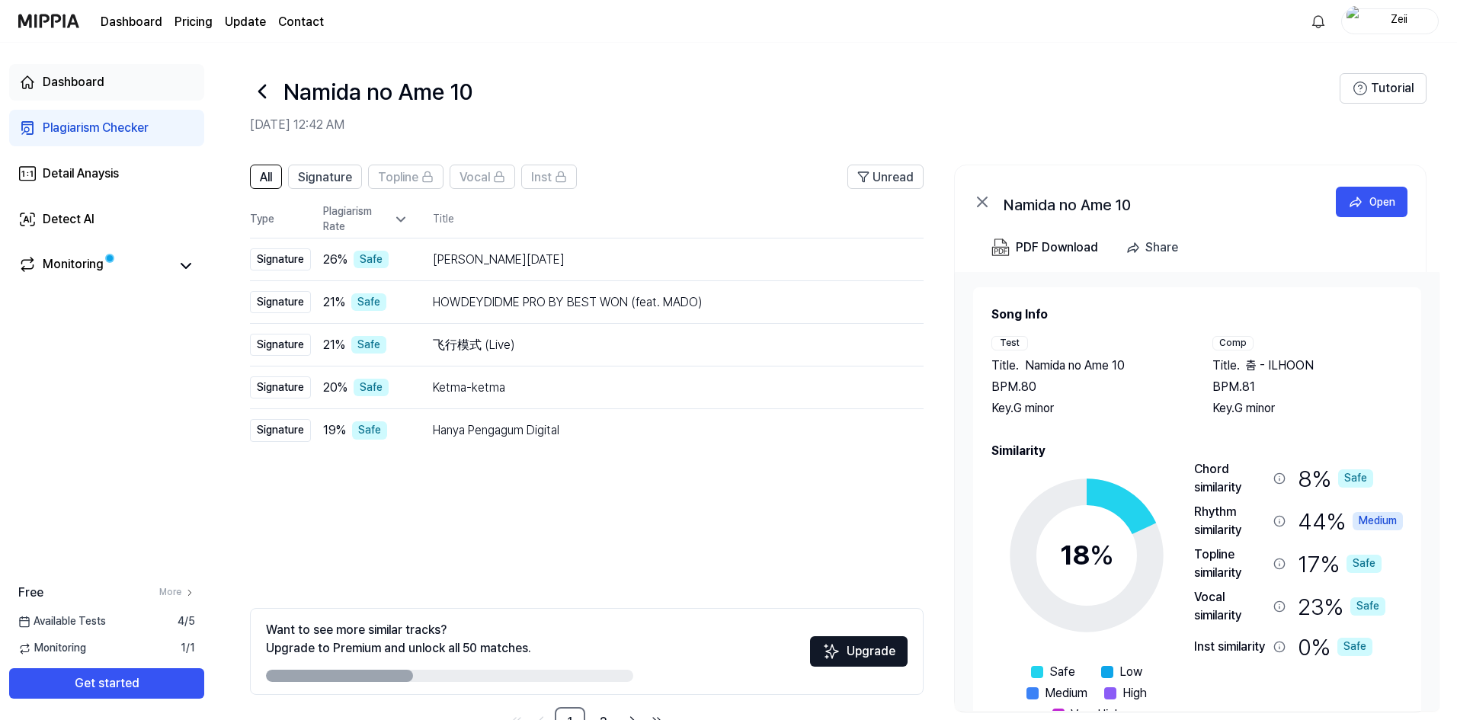
click at [133, 87] on link "Dashboard" at bounding box center [106, 82] width 195 height 37
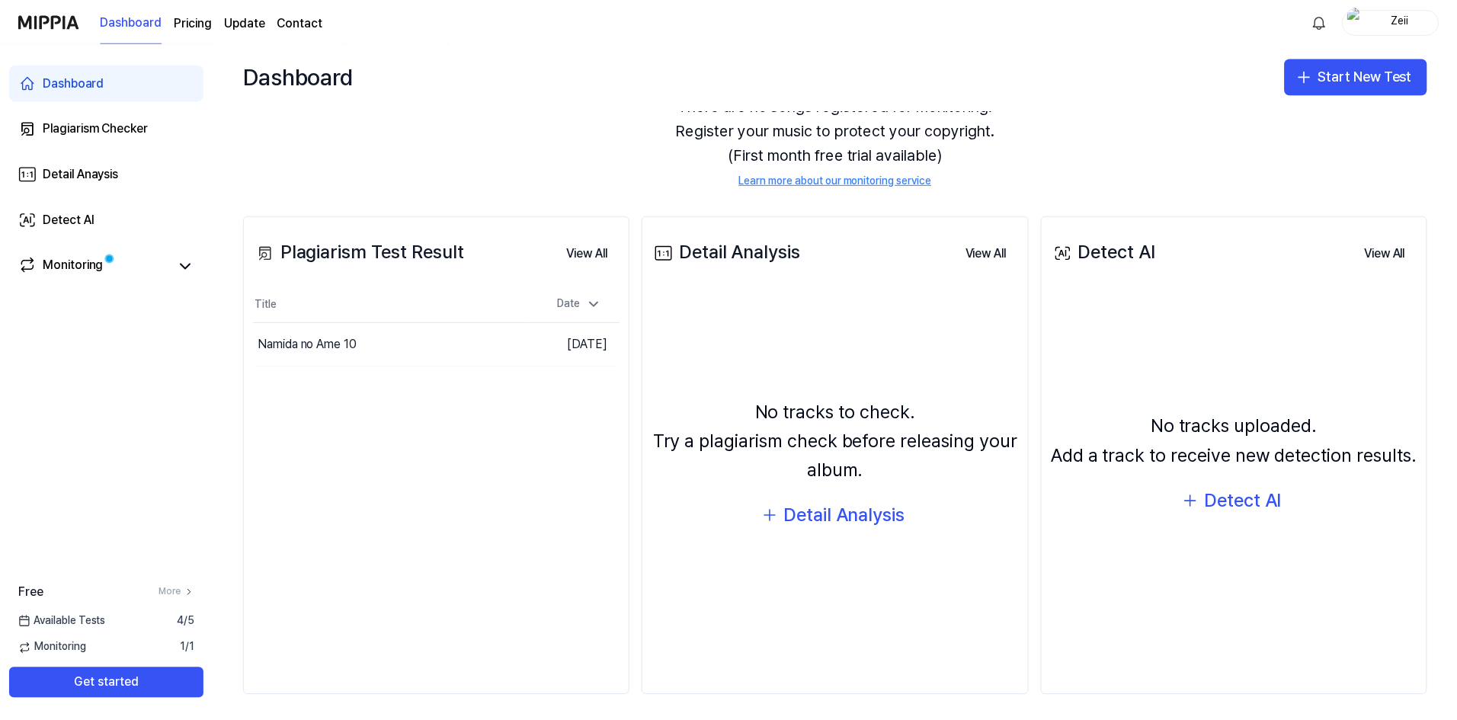
scroll to position [80, 0]
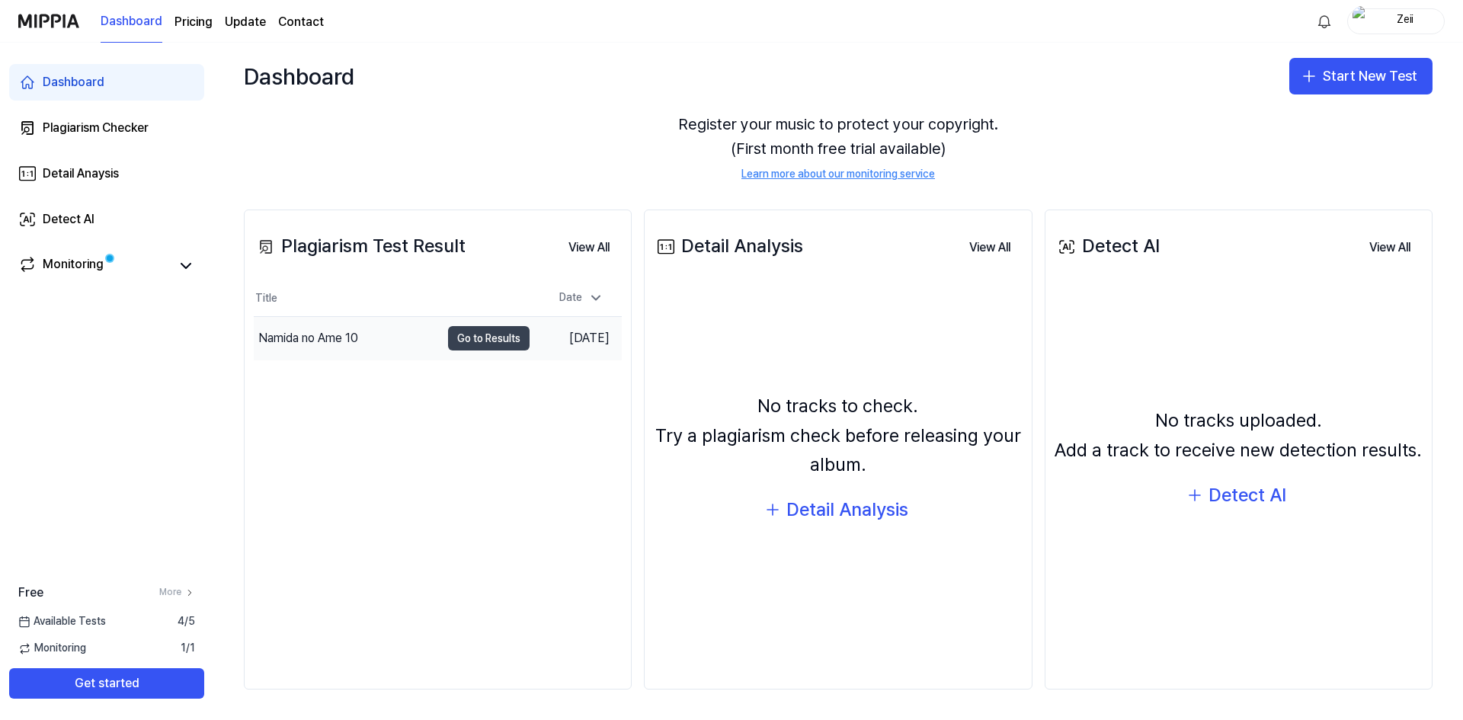
click at [484, 339] on button "Go to Results" at bounding box center [489, 338] width 82 height 24
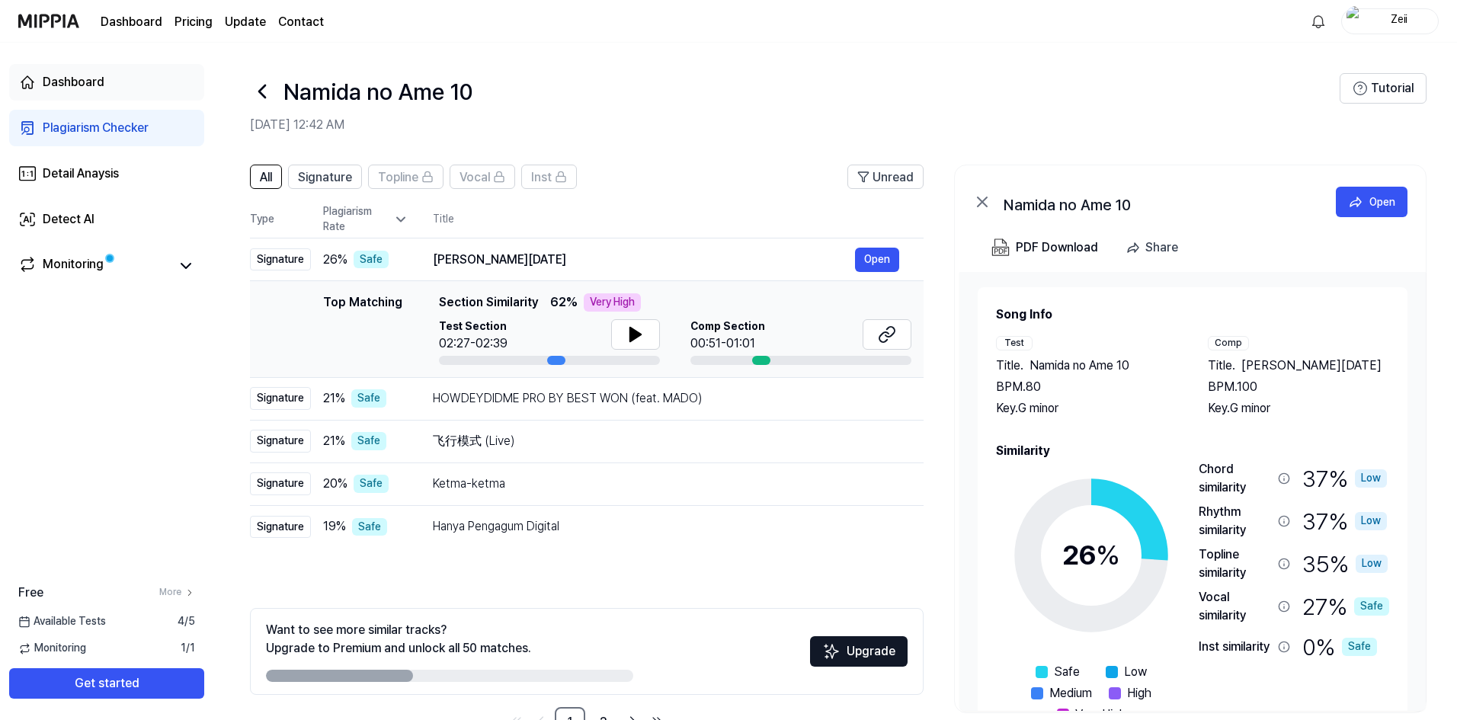
click at [101, 89] on div "Dashboard" at bounding box center [74, 82] width 62 height 18
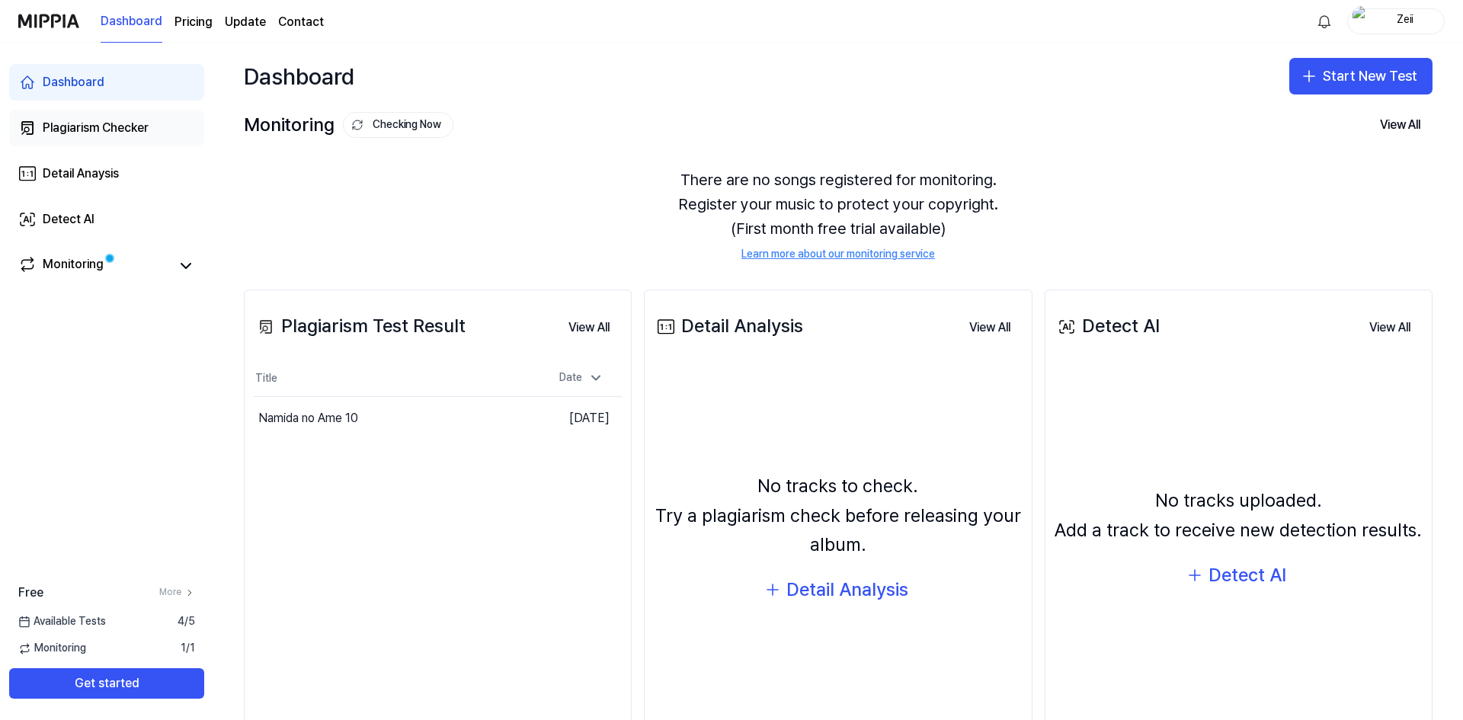
click at [150, 130] on link "Plagiarism Checker" at bounding box center [106, 128] width 195 height 37
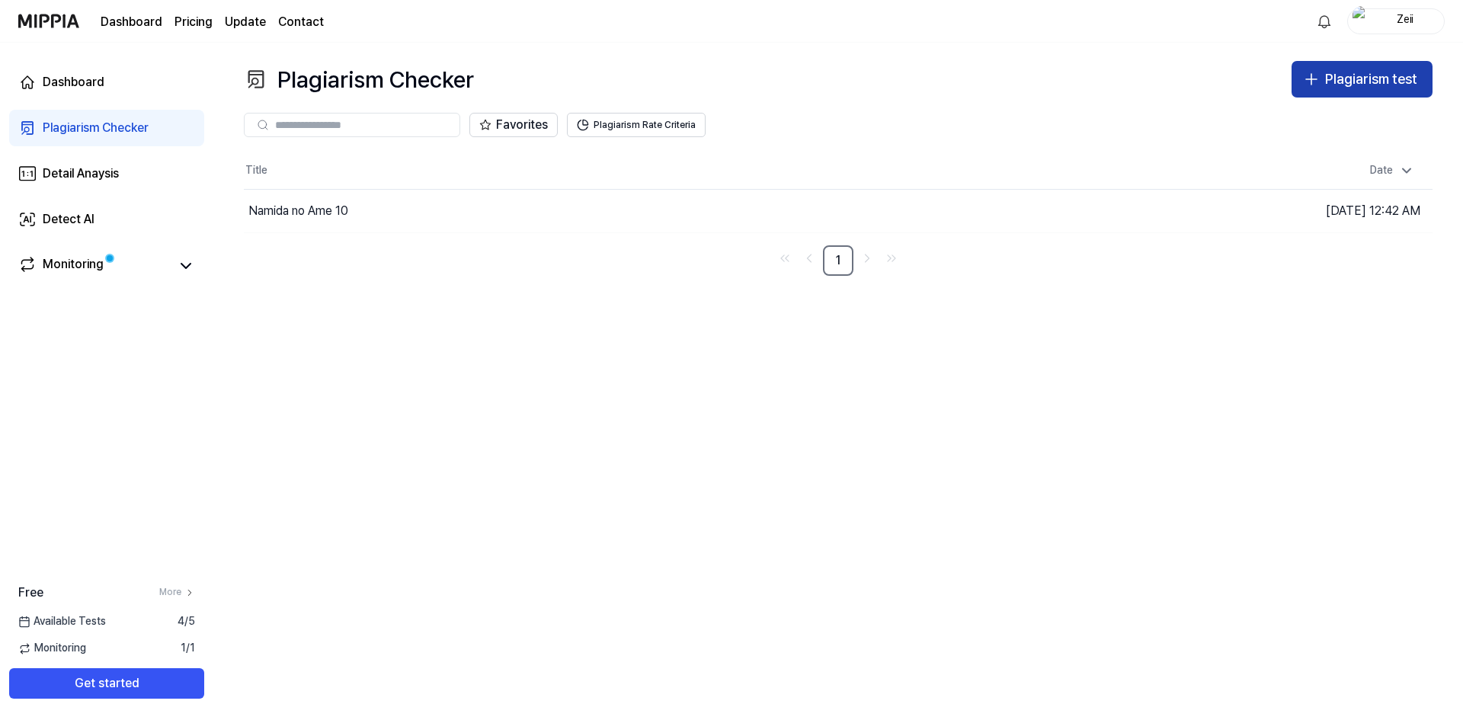
click at [1334, 83] on div "Plagiarism test" at bounding box center [1371, 80] width 92 height 22
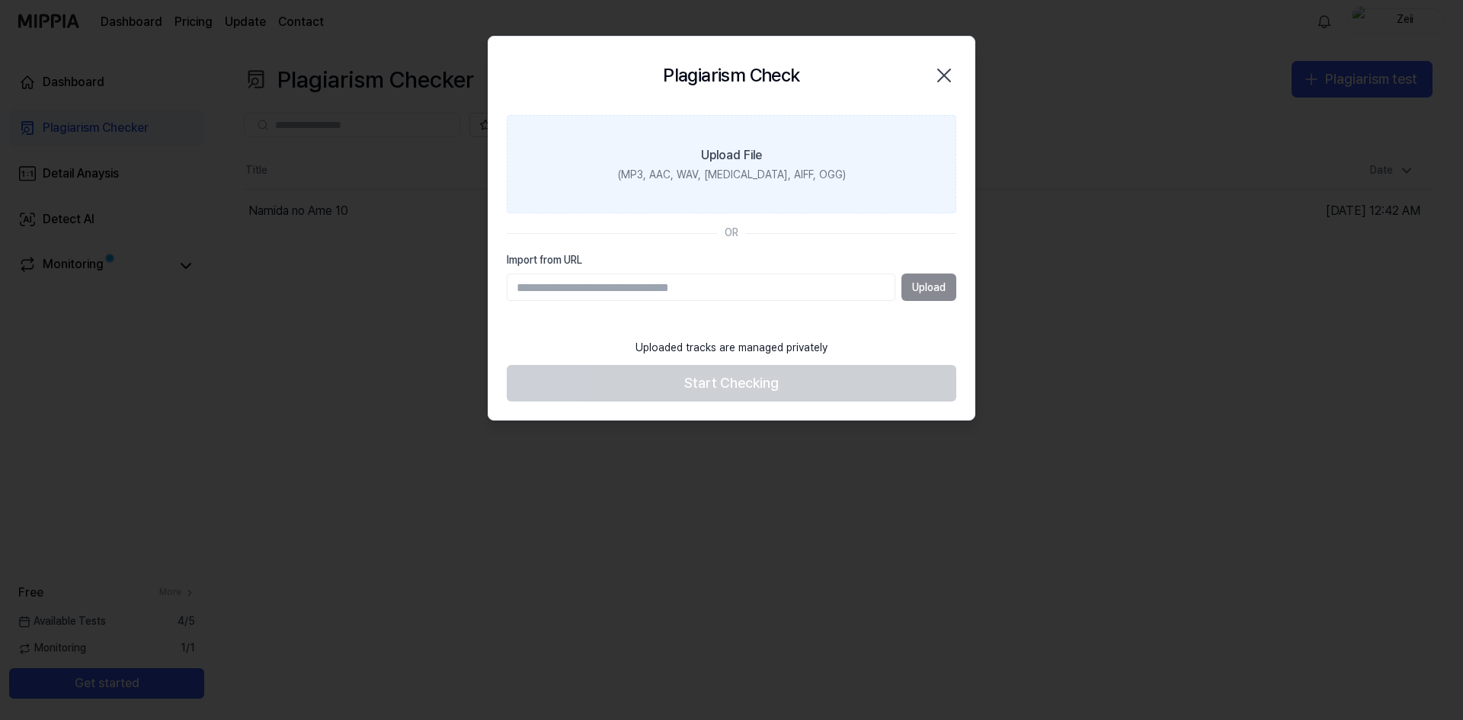
click at [777, 179] on div "(MP3, AAC, WAV, [MEDICAL_DATA], AIFF, OGG)" at bounding box center [732, 175] width 228 height 15
click at [0, 0] on input "Upload File (MP3, AAC, WAV, [MEDICAL_DATA], AIFF, OGG)" at bounding box center [0, 0] width 0 height 0
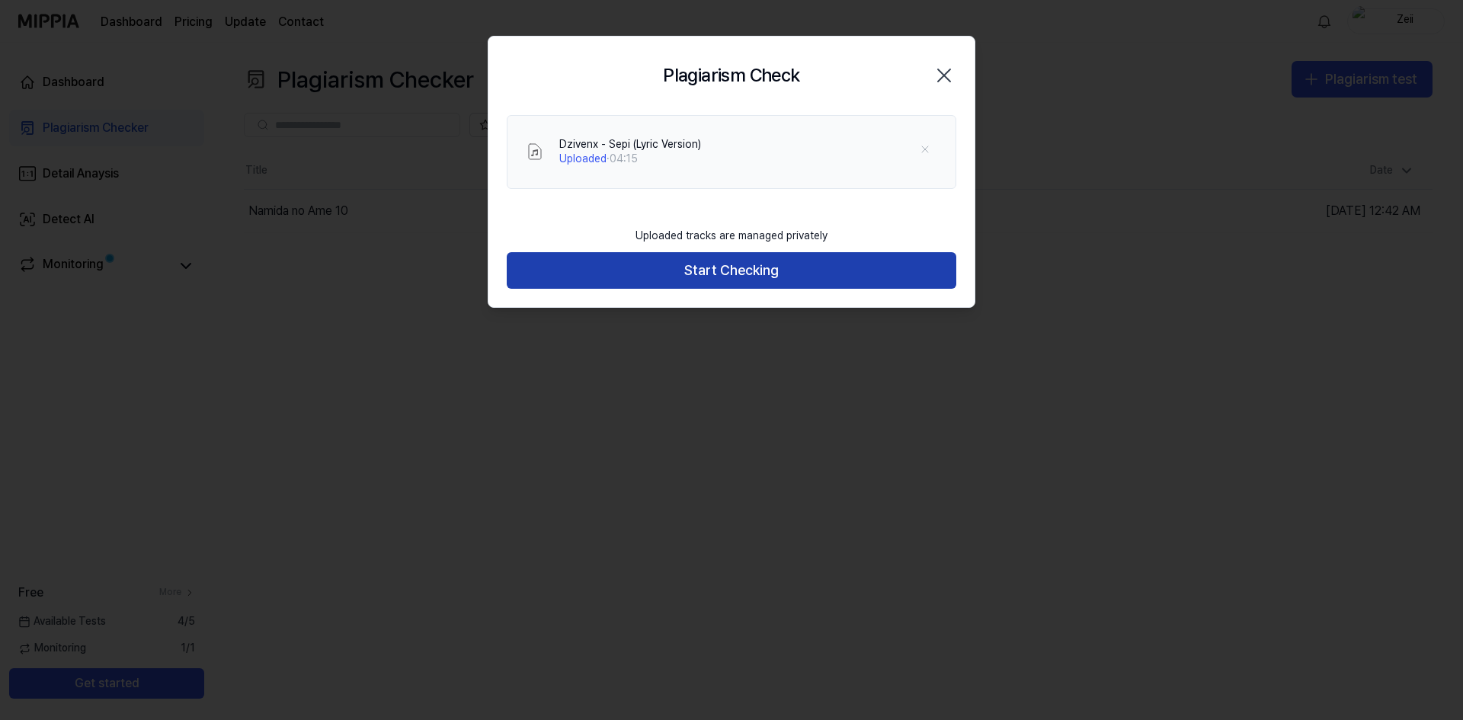
click at [732, 276] on button "Start Checking" at bounding box center [732, 270] width 450 height 37
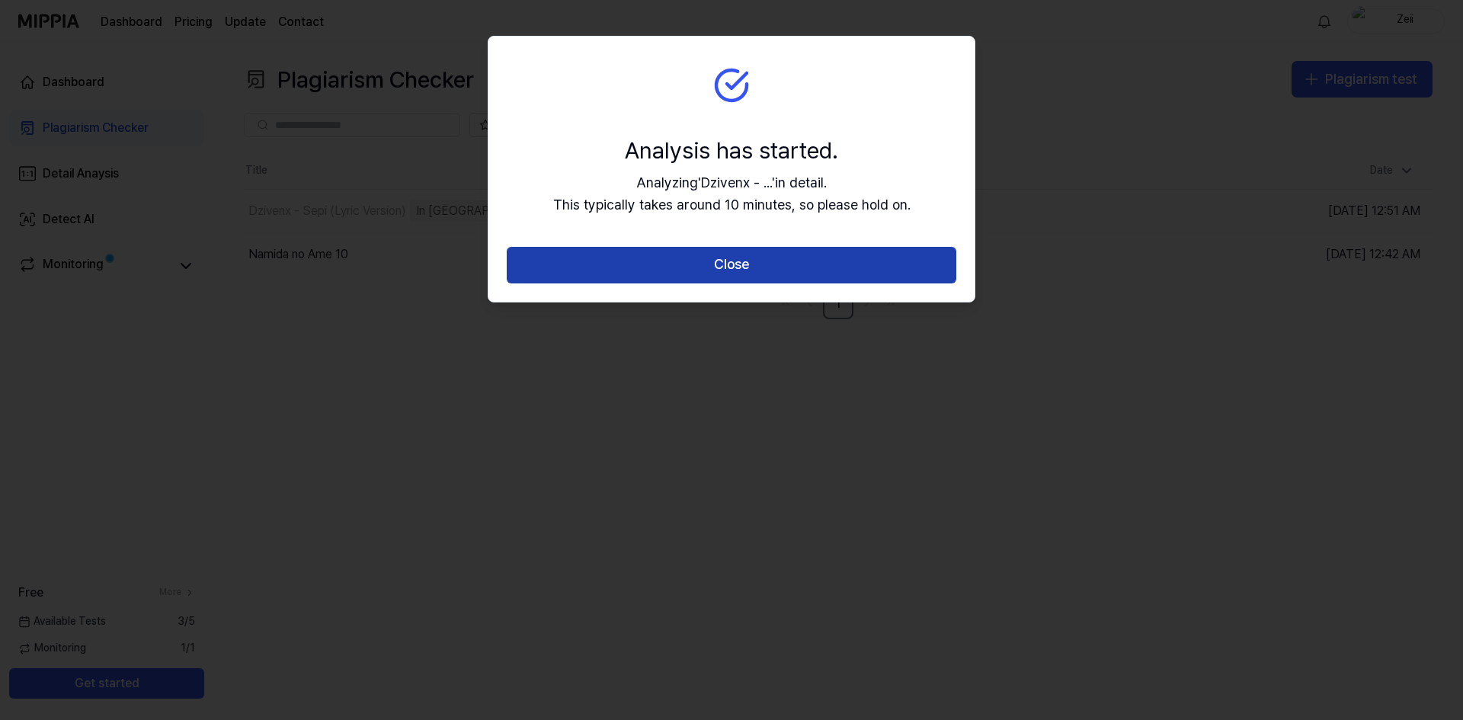
click at [731, 272] on button "Close" at bounding box center [732, 265] width 450 height 37
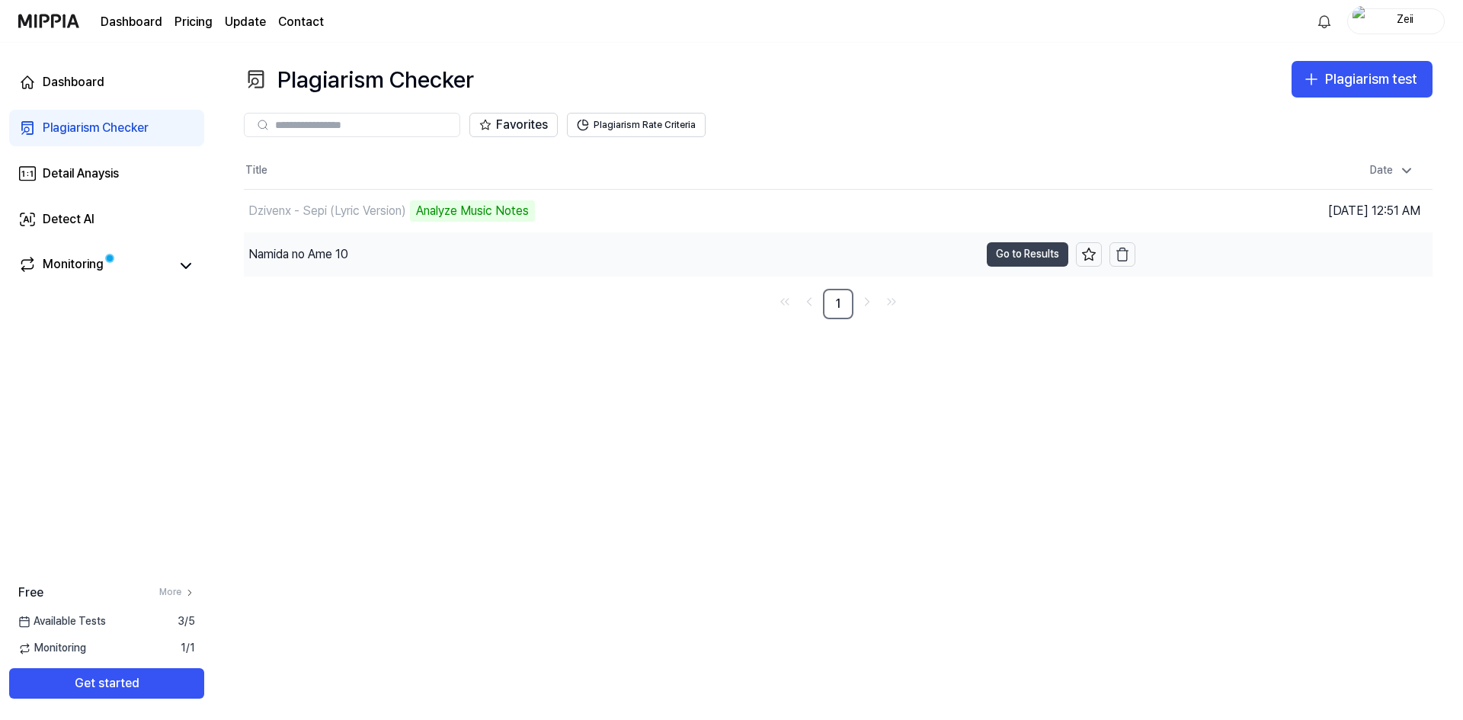
click at [1038, 259] on button "Go to Results" at bounding box center [1028, 254] width 82 height 24
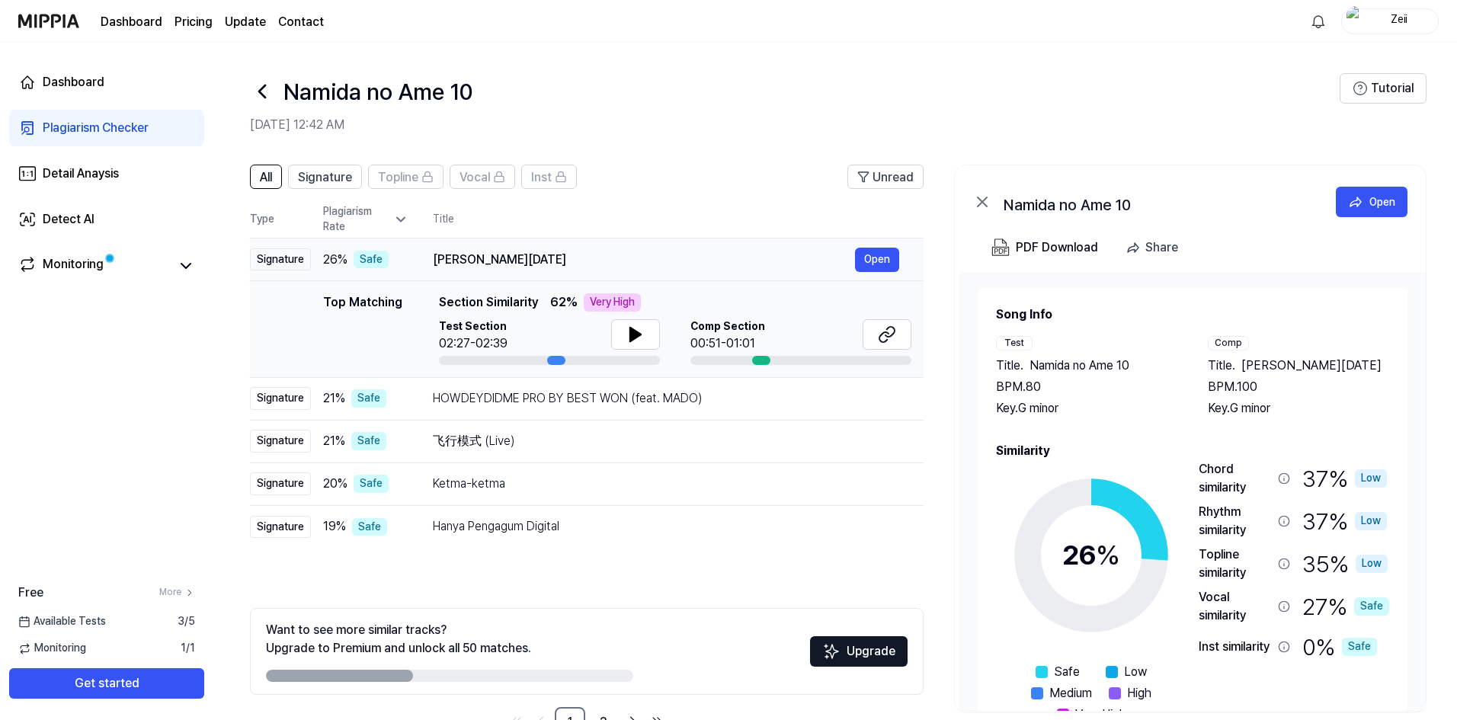
click at [658, 261] on div "[PERSON_NAME][DATE]" at bounding box center [644, 260] width 422 height 18
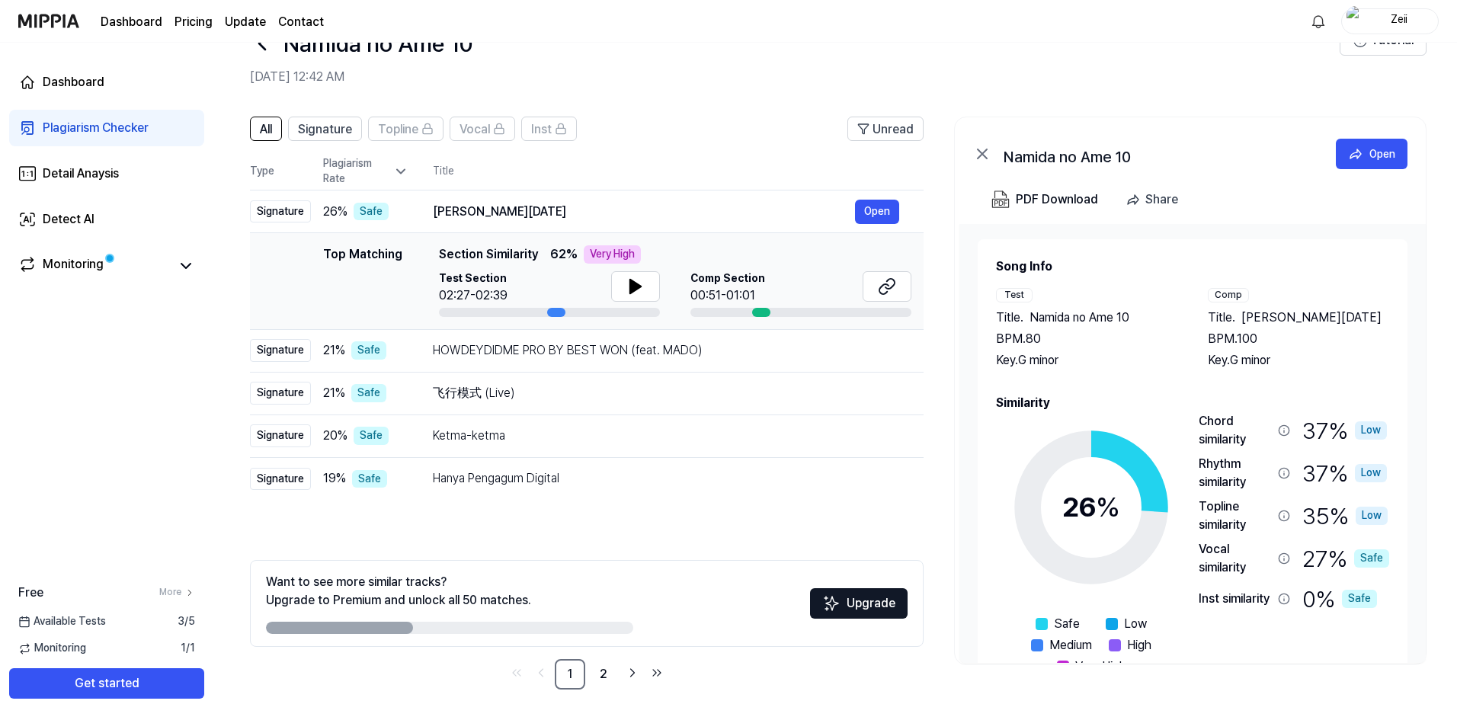
drag, startPoint x: 537, startPoint y: 628, endPoint x: 504, endPoint y: 633, distance: 33.2
click at [677, 623] on div "Want to see more similar tracks? Upgrade to Premium and unlock all 50 matches. …" at bounding box center [587, 603] width 674 height 87
drag, startPoint x: 370, startPoint y: 627, endPoint x: 564, endPoint y: 626, distance: 193.6
click at [563, 627] on div at bounding box center [449, 628] width 367 height 12
drag, startPoint x: 397, startPoint y: 628, endPoint x: 582, endPoint y: 628, distance: 185.2
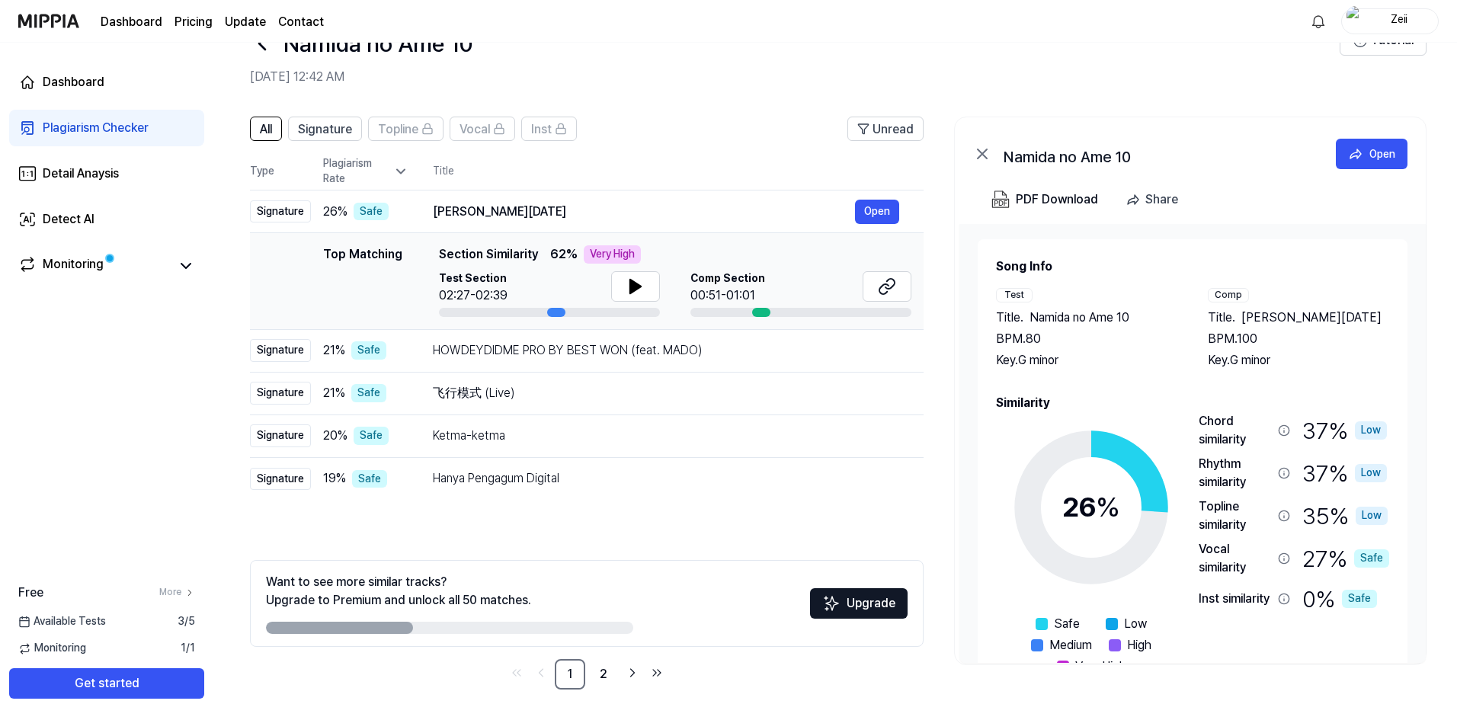
click at [581, 628] on div at bounding box center [449, 628] width 367 height 12
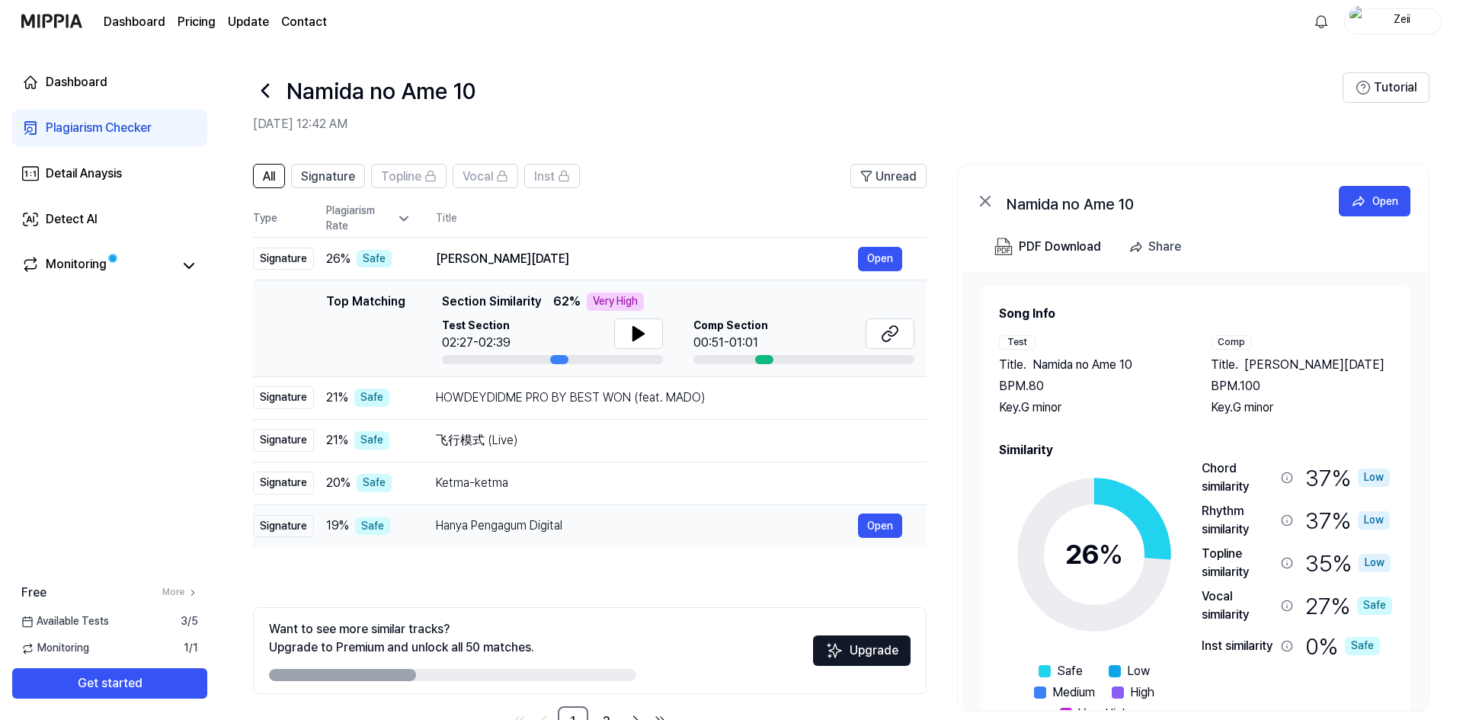
scroll to position [0, 0]
click at [1280, 524] on icon at bounding box center [1284, 521] width 12 height 12
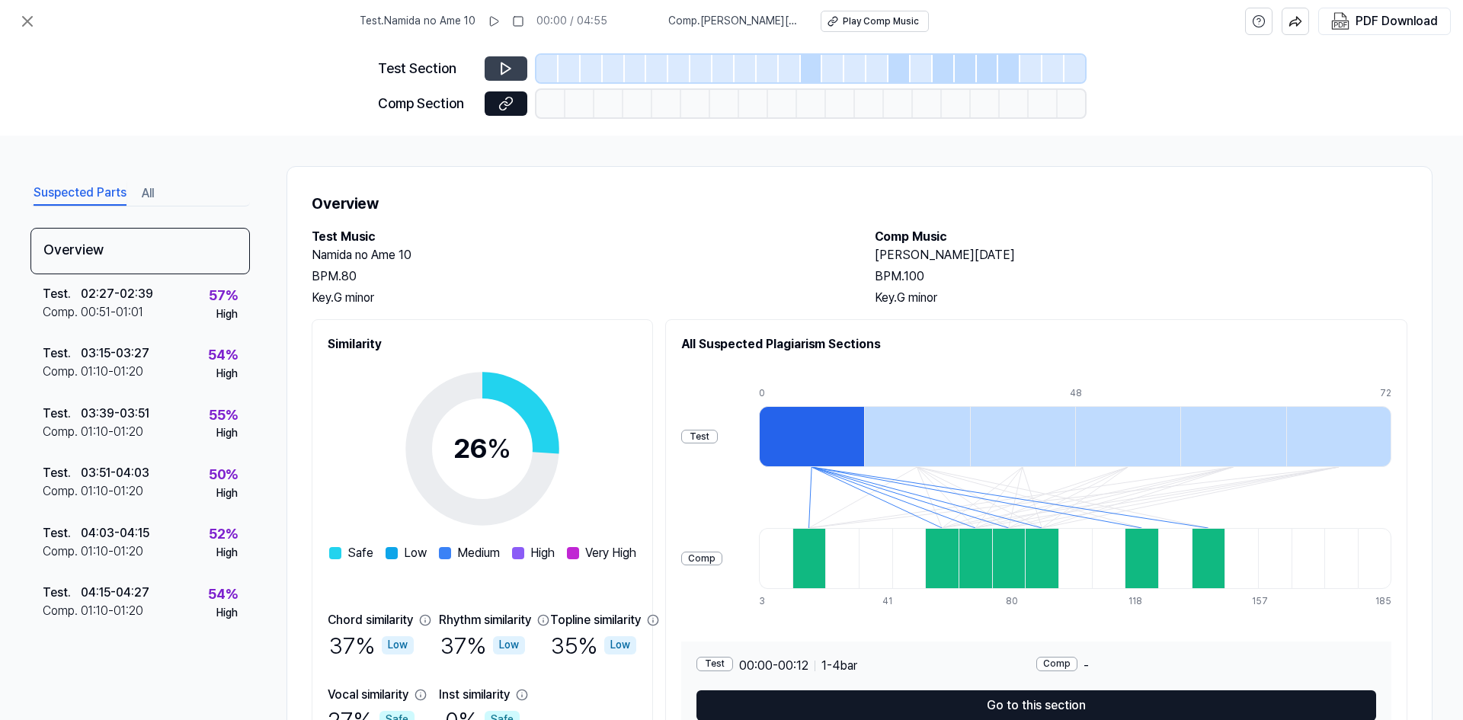
click at [512, 69] on icon at bounding box center [505, 68] width 15 height 15
click at [501, 70] on icon at bounding box center [505, 68] width 9 height 11
click at [509, 101] on icon at bounding box center [505, 103] width 15 height 15
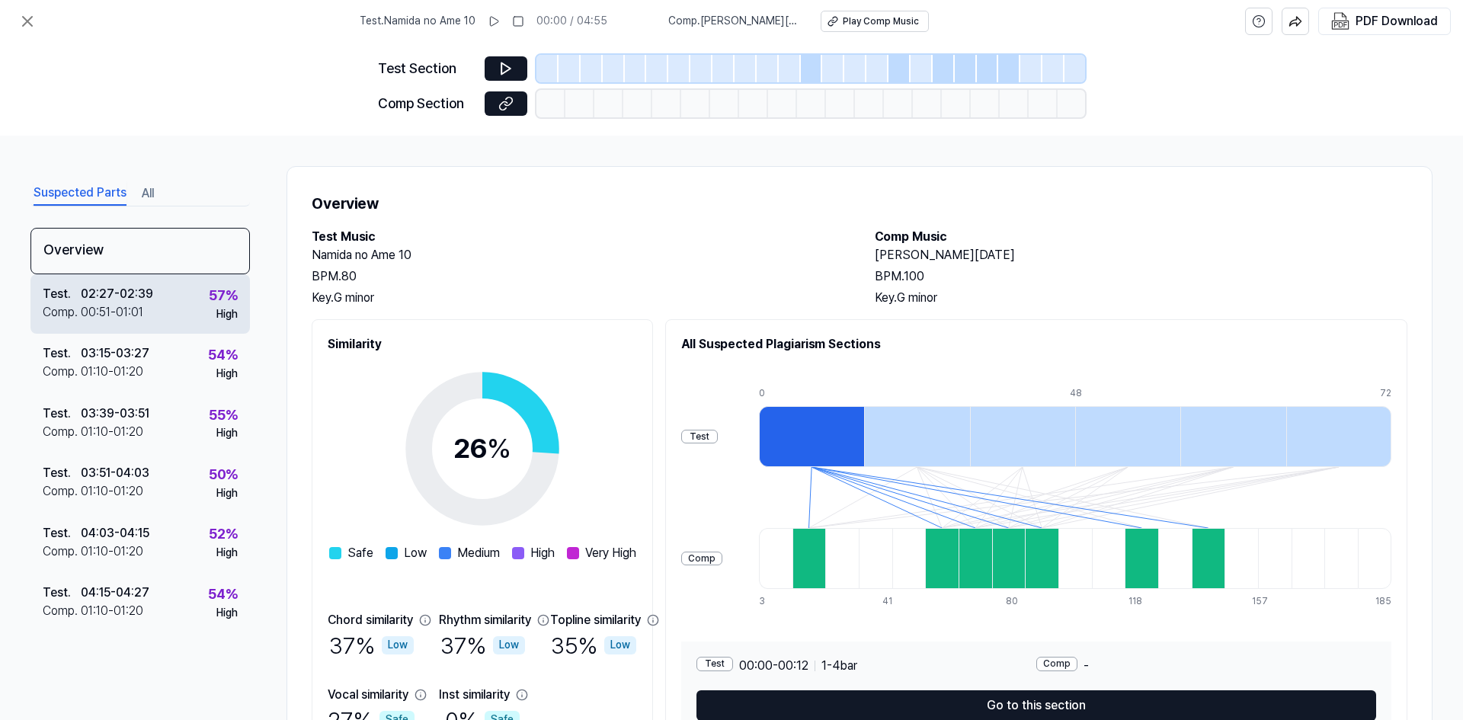
click at [191, 303] on div "Test . 02:27 - 02:39 Comp . 00:51 - 01:01 57 % High" at bounding box center [139, 303] width 219 height 59
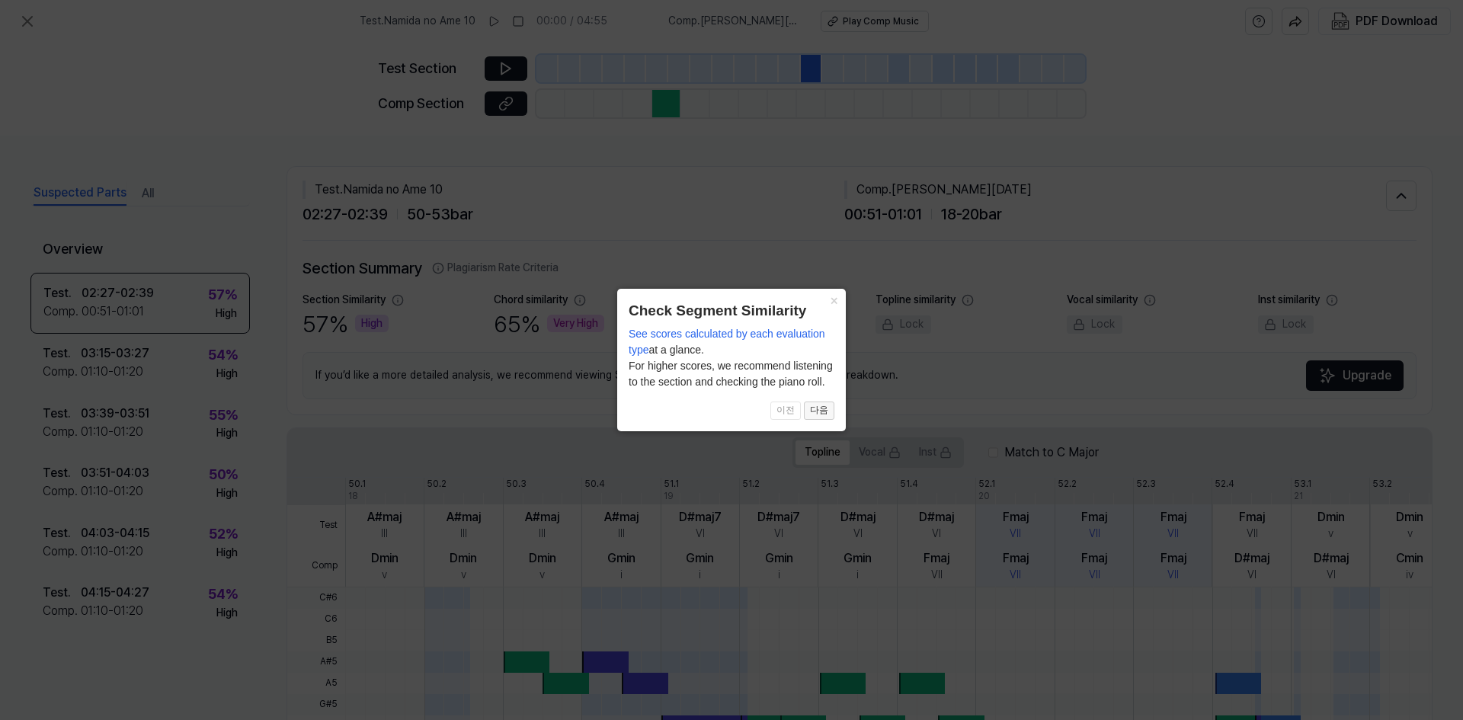
click at [827, 415] on button "다음" at bounding box center [819, 411] width 30 height 18
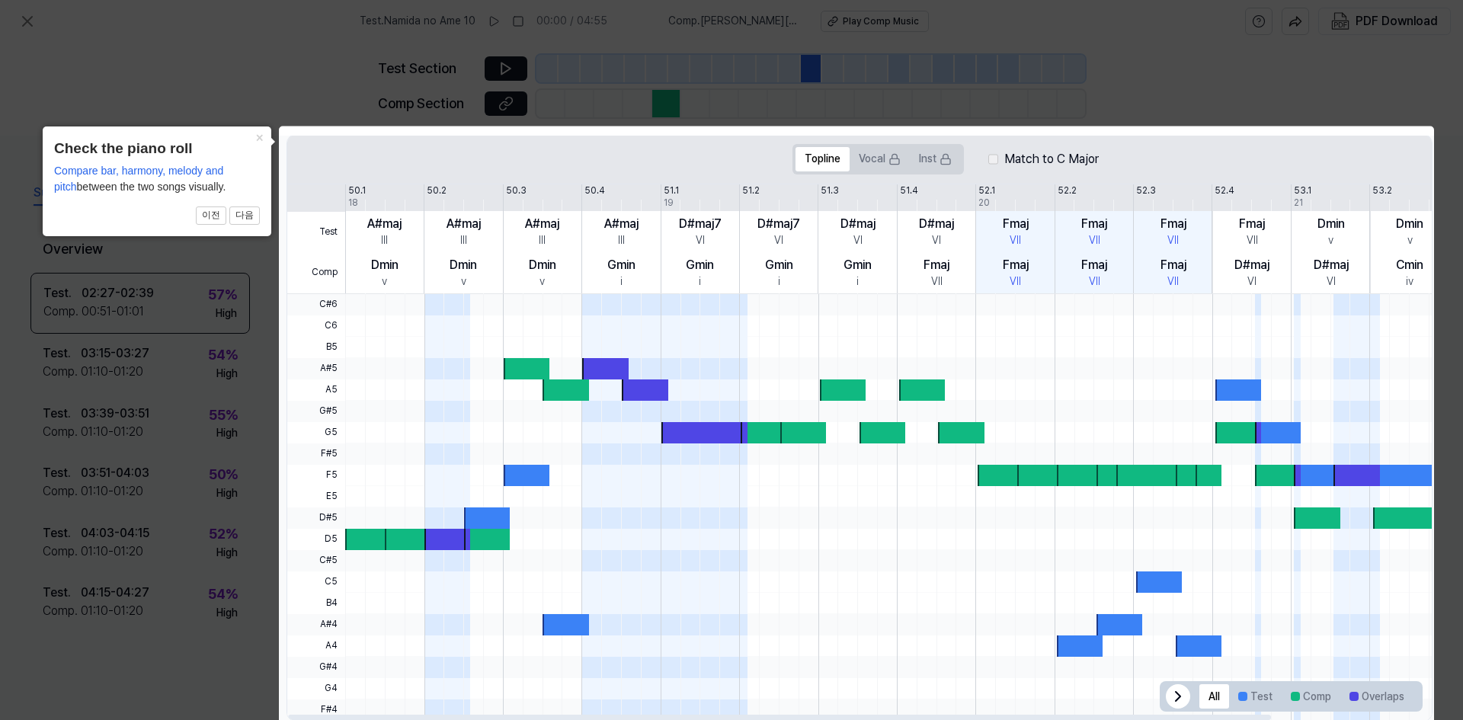
scroll to position [325, 0]
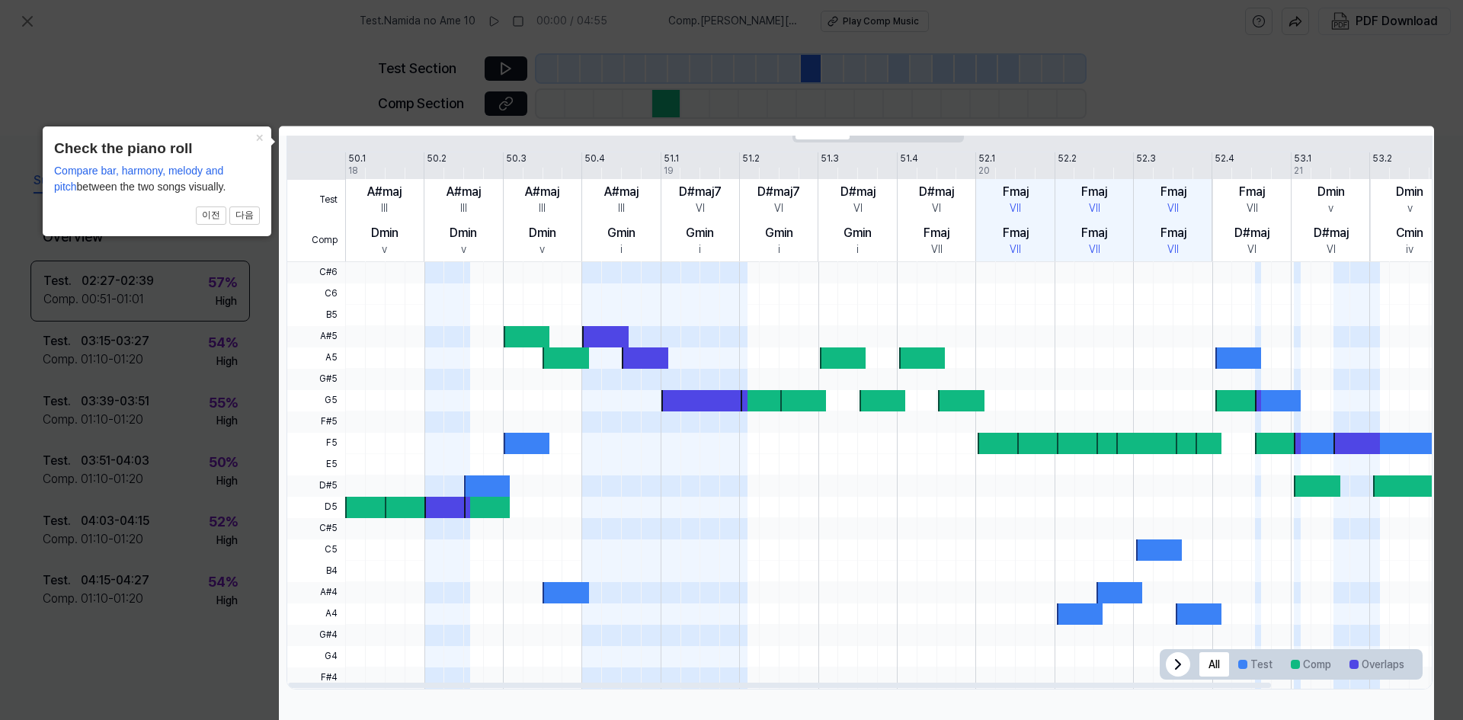
click at [374, 510] on div at bounding box center [368, 507] width 46 height 21
click at [239, 216] on button "다음" at bounding box center [244, 216] width 30 height 18
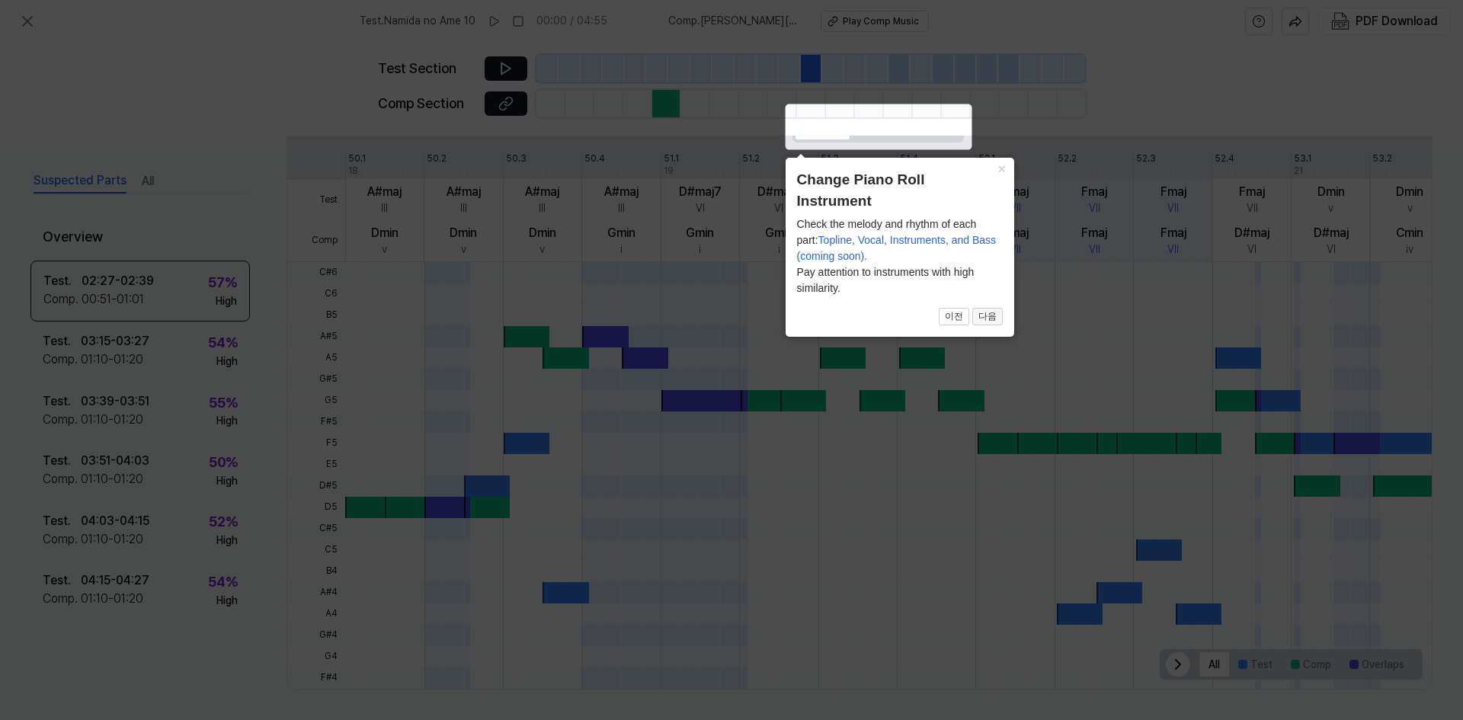
click at [982, 313] on button "다음" at bounding box center [987, 317] width 30 height 18
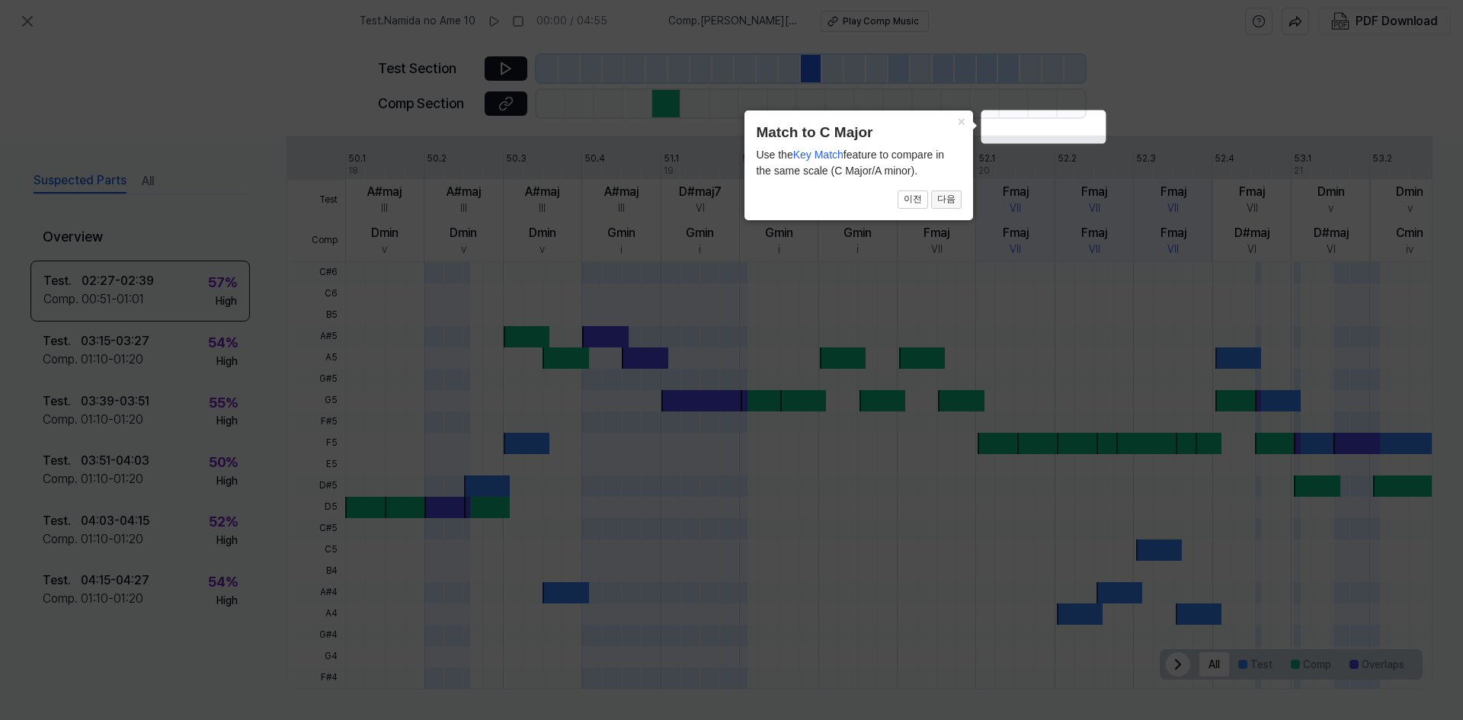
click at [951, 200] on button "다음" at bounding box center [946, 200] width 30 height 18
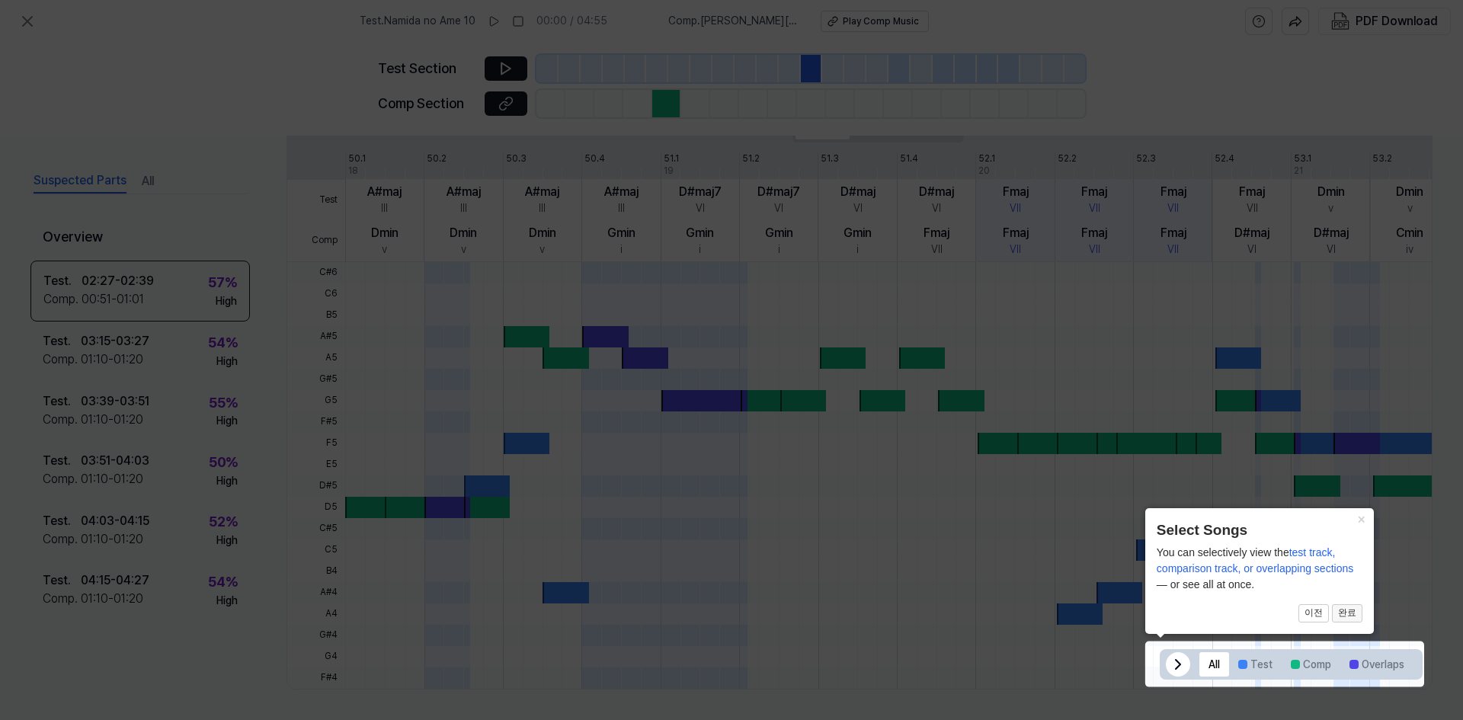
click at [1349, 615] on button "완료" at bounding box center [1347, 613] width 30 height 18
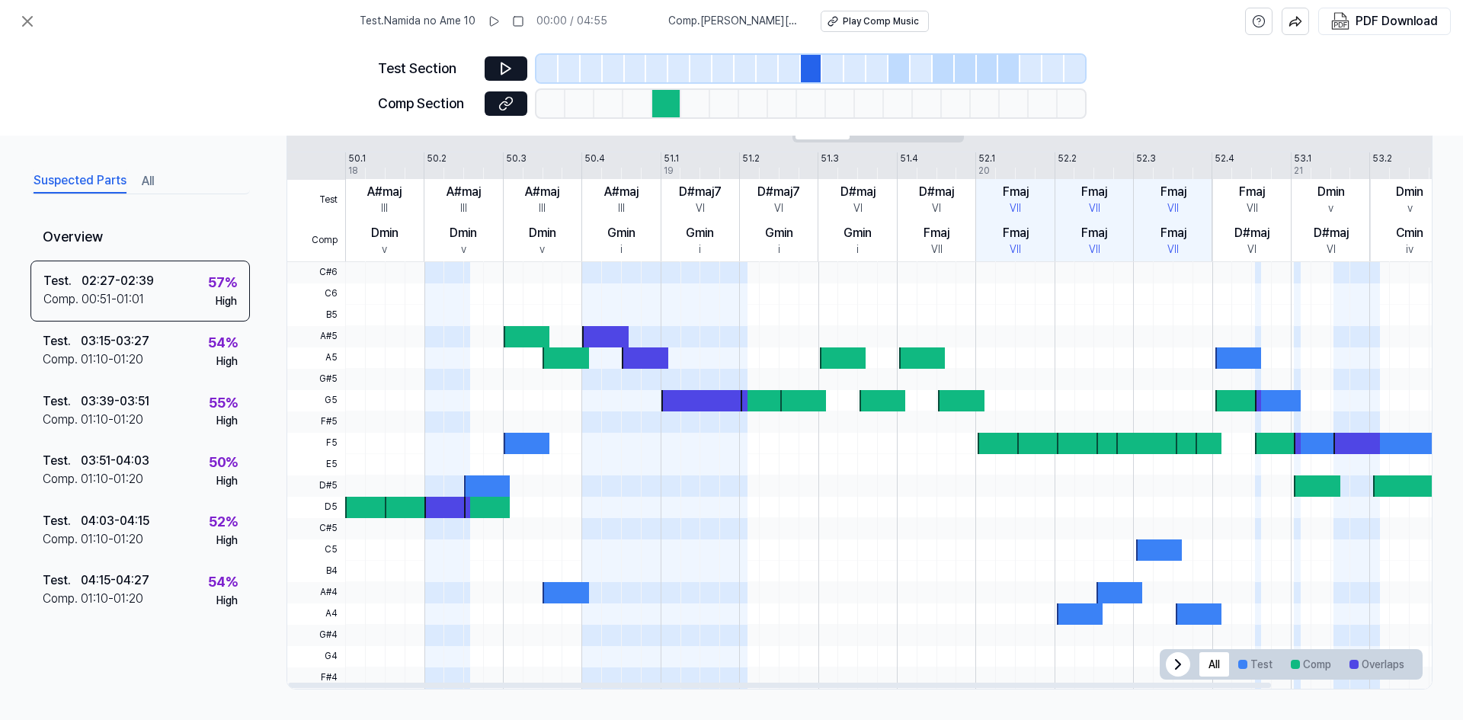
click at [1171, 668] on icon at bounding box center [1178, 664] width 18 height 18
click at [1404, 662] on icon at bounding box center [1404, 664] width 18 height 18
click at [1242, 660] on button "Test" at bounding box center [1255, 664] width 53 height 24
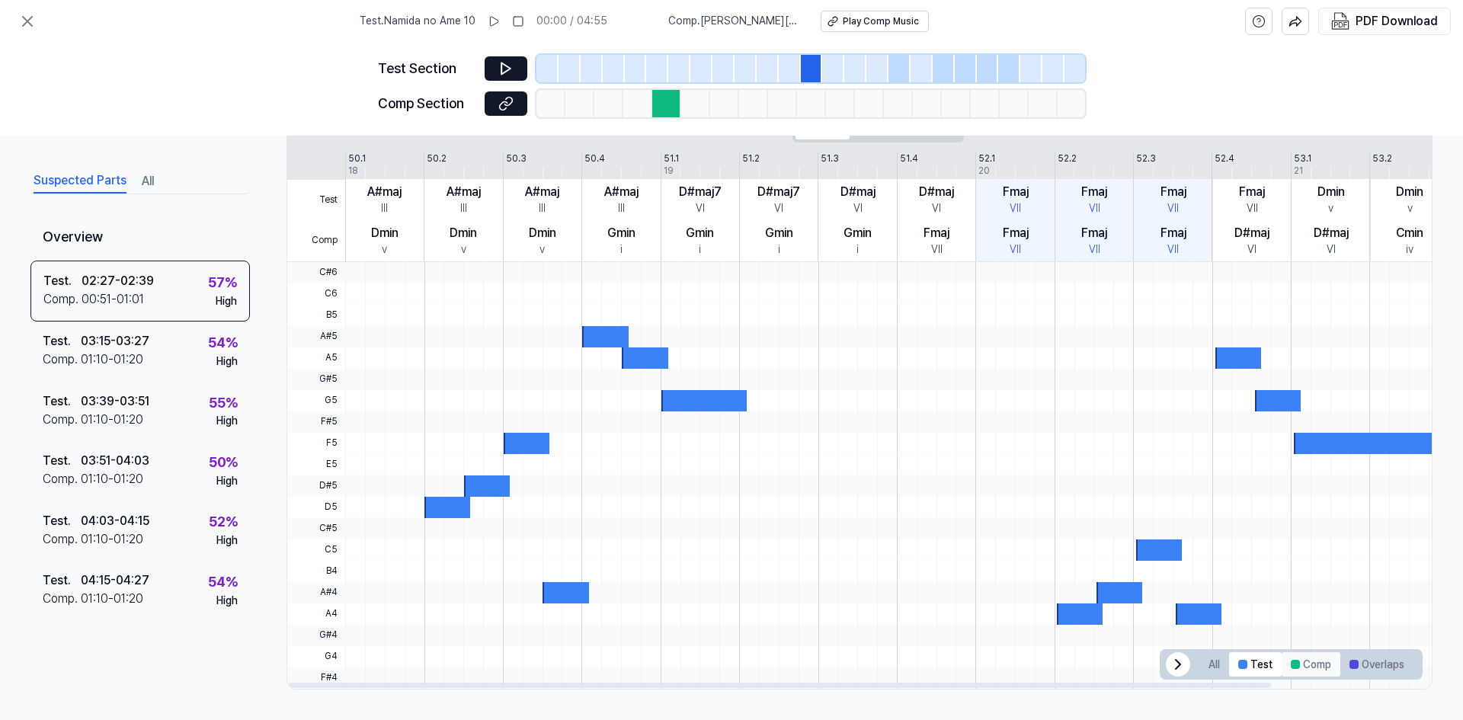
click at [1298, 663] on button "Comp" at bounding box center [1311, 664] width 59 height 24
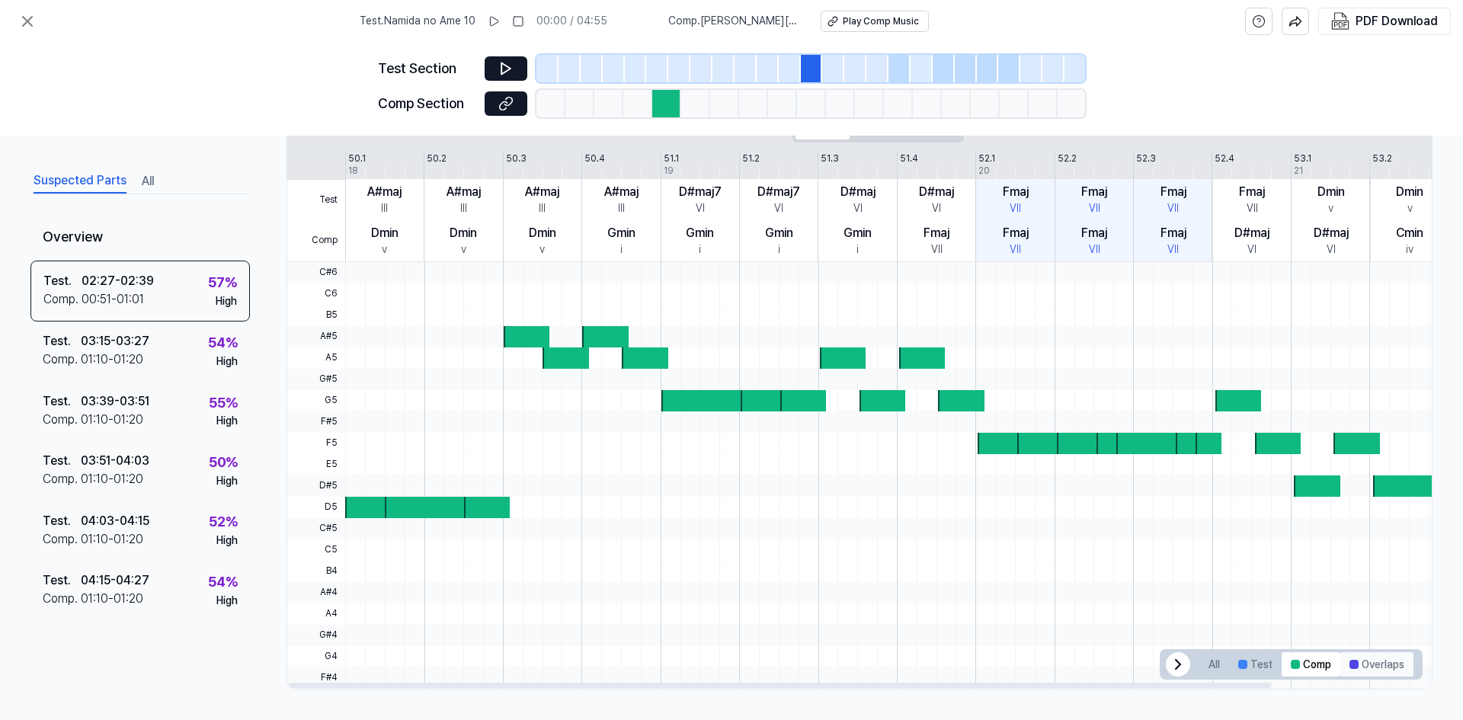
click at [1363, 665] on button "Overlaps" at bounding box center [1377, 664] width 73 height 24
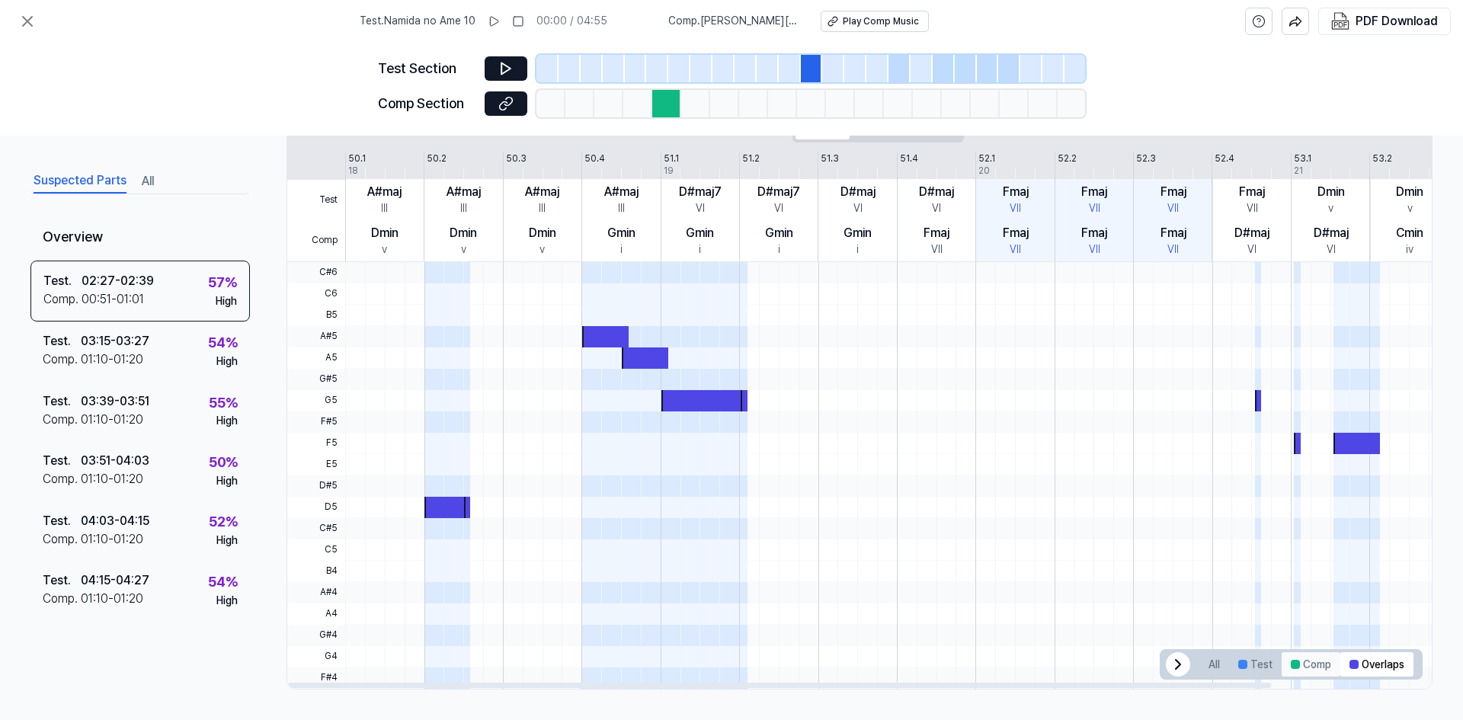
click at [1311, 665] on button "Comp" at bounding box center [1311, 664] width 59 height 24
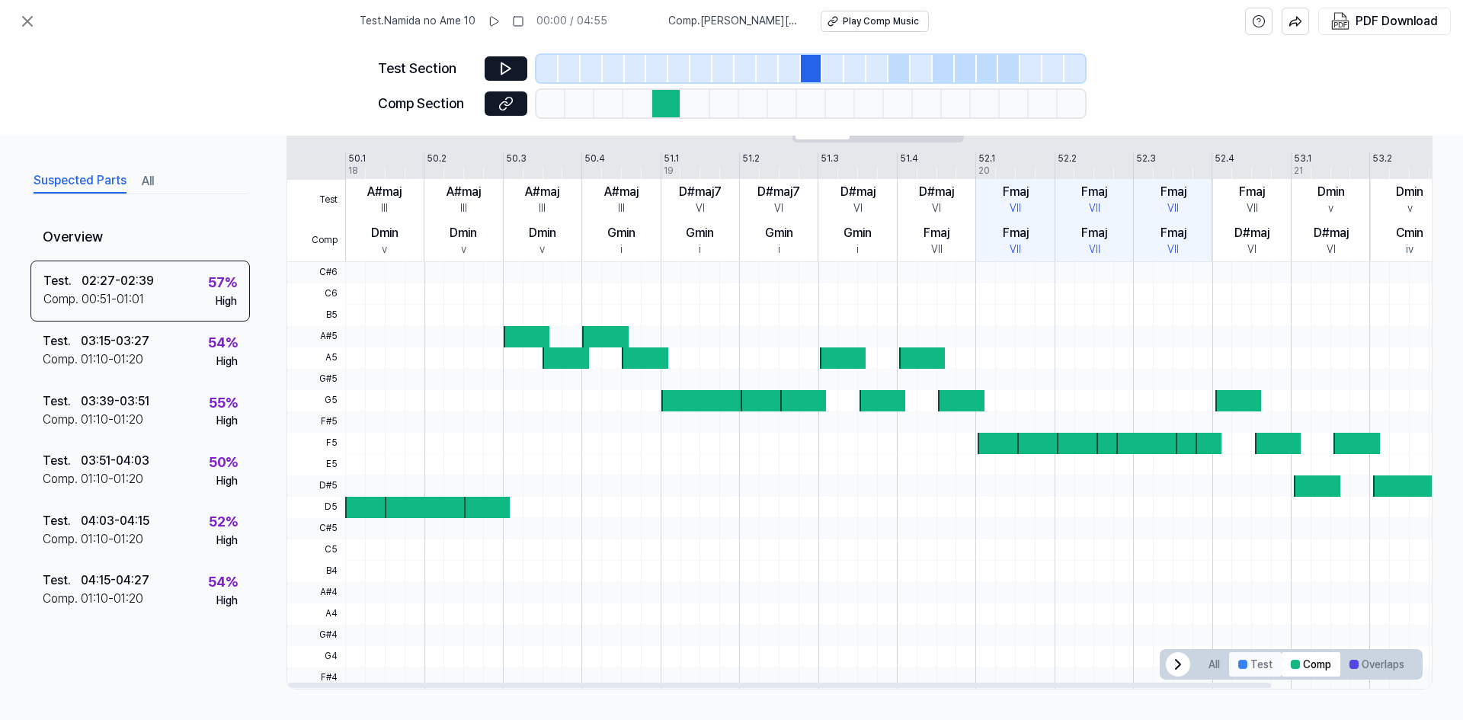
click at [1262, 662] on button "Test" at bounding box center [1255, 664] width 53 height 24
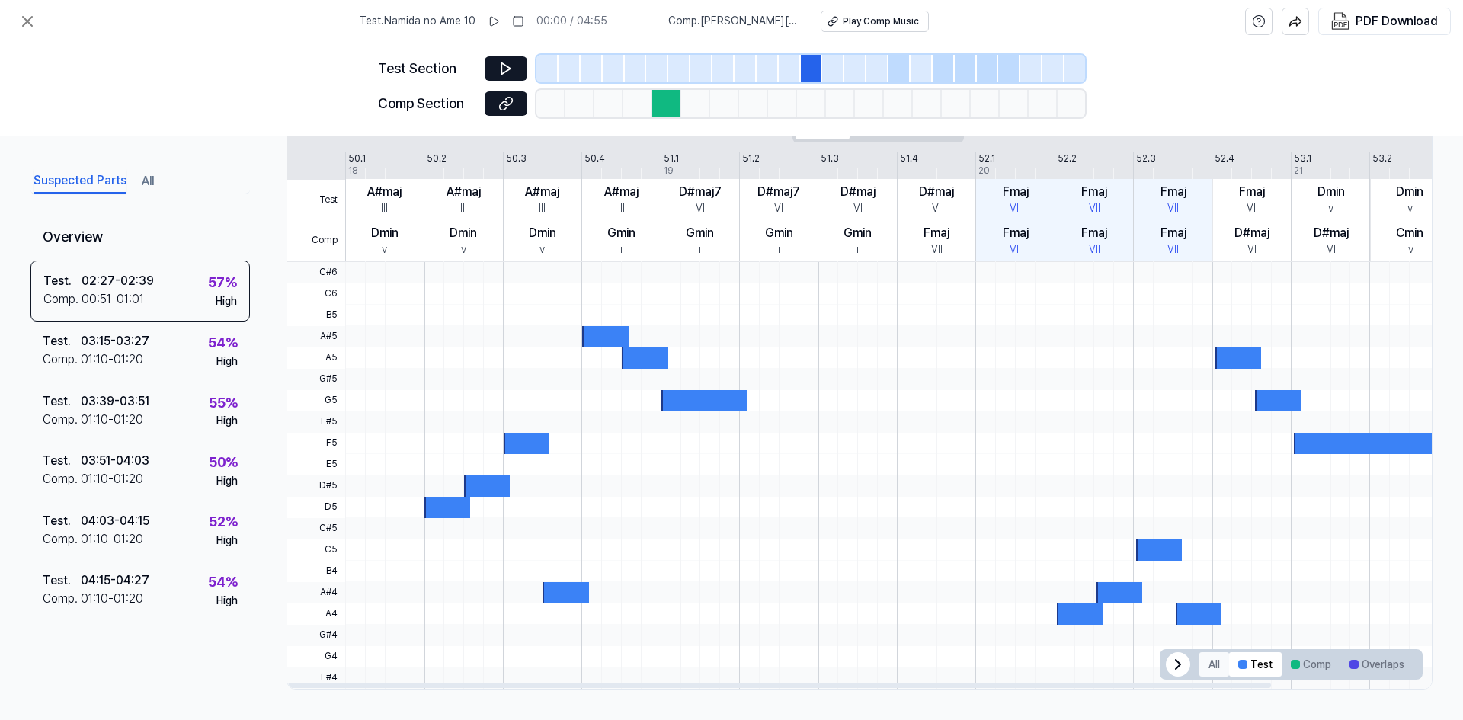
click at [1218, 662] on button "All" at bounding box center [1215, 664] width 30 height 24
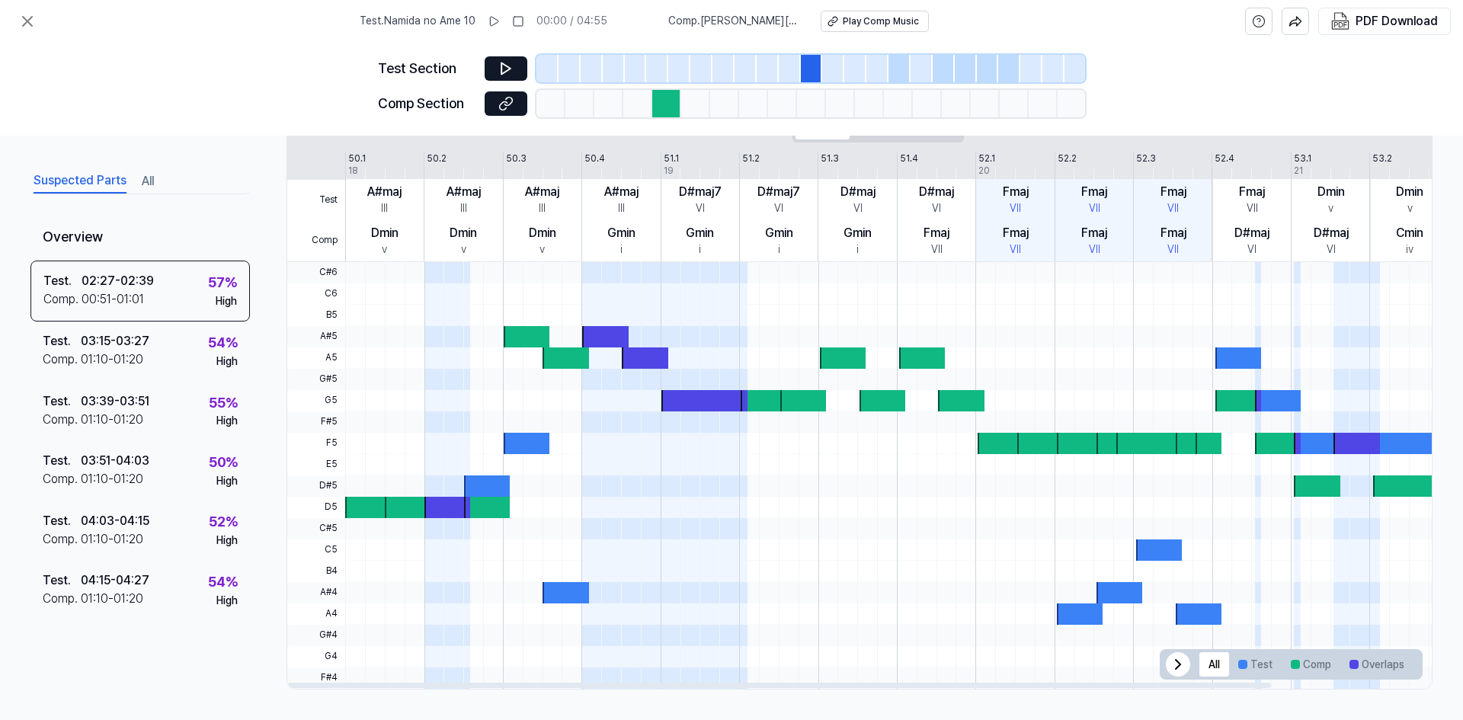
click at [403, 213] on div "A#maj III" at bounding box center [384, 199] width 78 height 41
click at [501, 77] on button at bounding box center [506, 68] width 43 height 24
click at [667, 104] on div at bounding box center [666, 103] width 29 height 27
click at [1306, 672] on button "Comp" at bounding box center [1311, 664] width 59 height 24
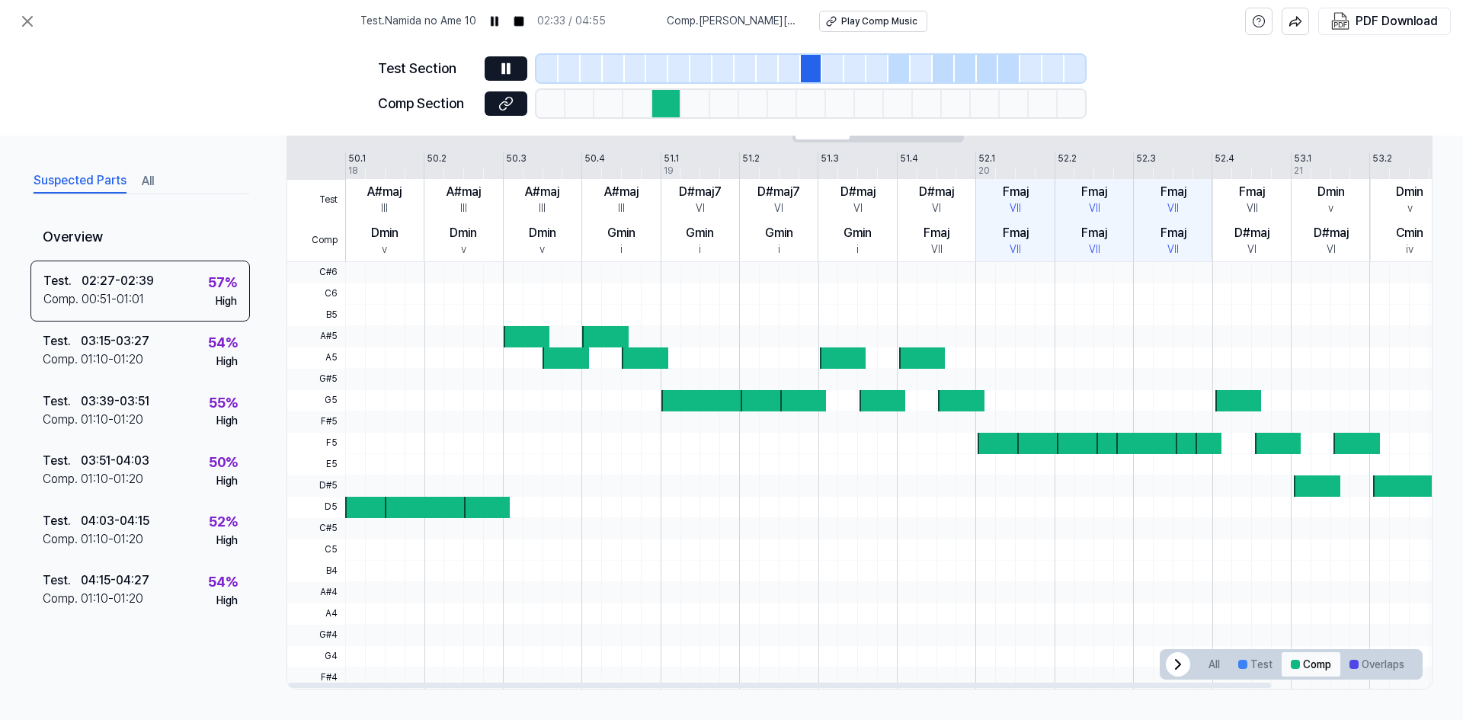
click at [1306, 672] on button "Comp" at bounding box center [1311, 664] width 59 height 24
click at [1243, 669] on button "Test" at bounding box center [1255, 664] width 53 height 24
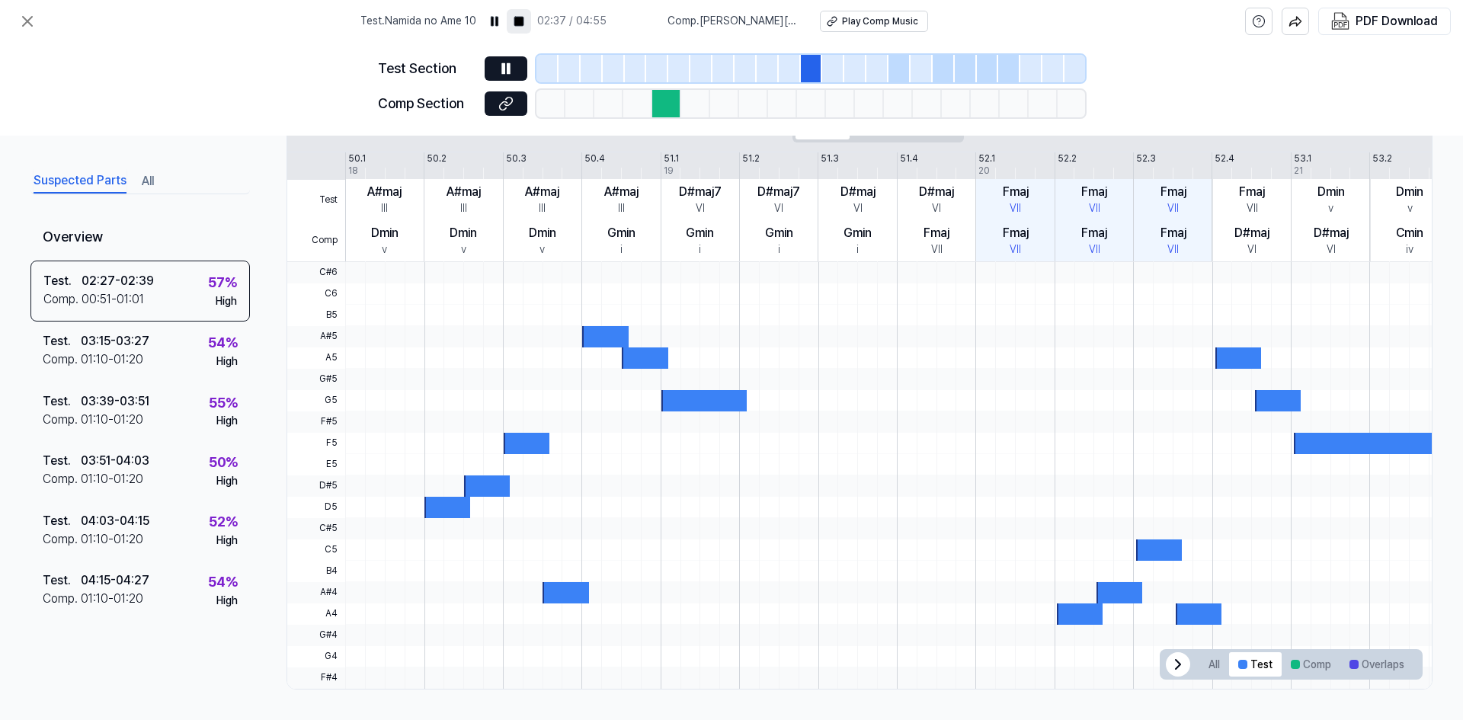
click at [524, 21] on rect at bounding box center [518, 21] width 9 height 9
click at [152, 193] on button "All" at bounding box center [148, 181] width 12 height 24
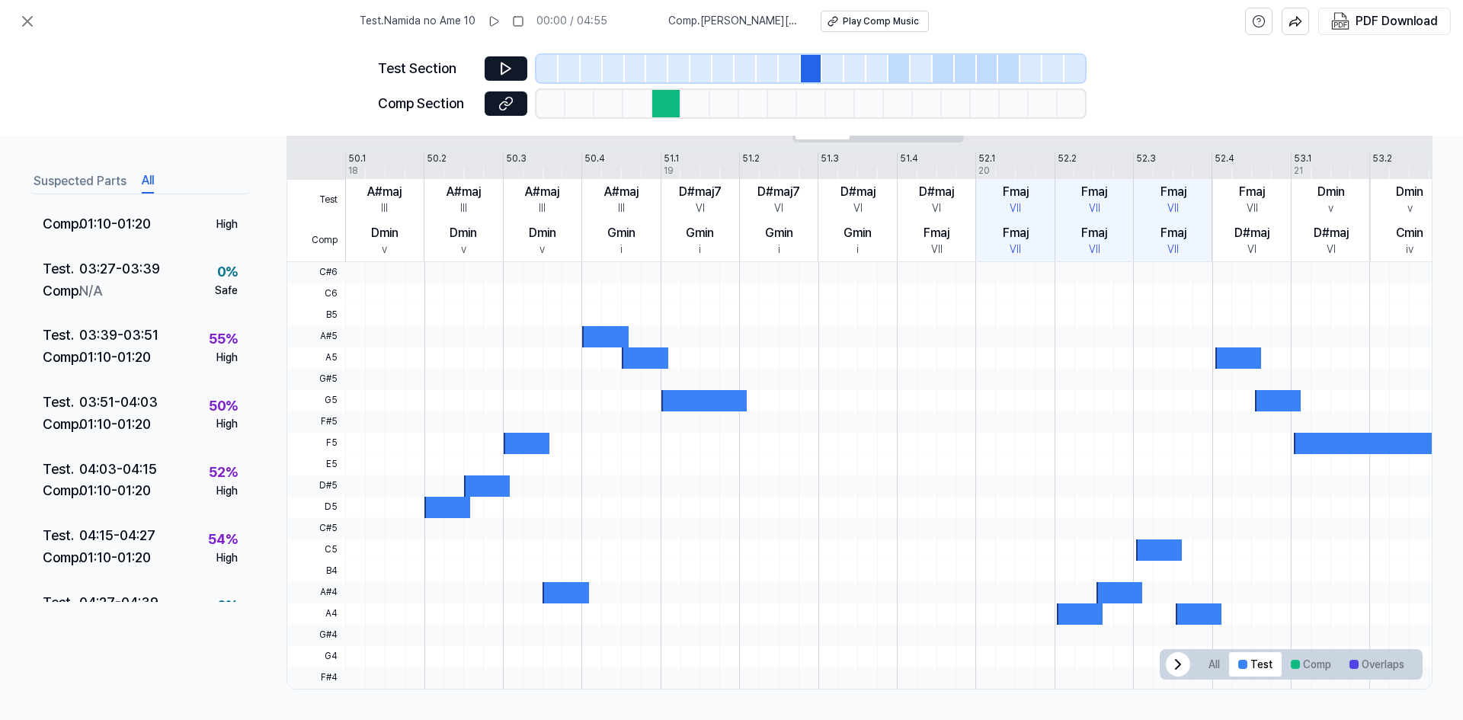
scroll to position [1067, 0]
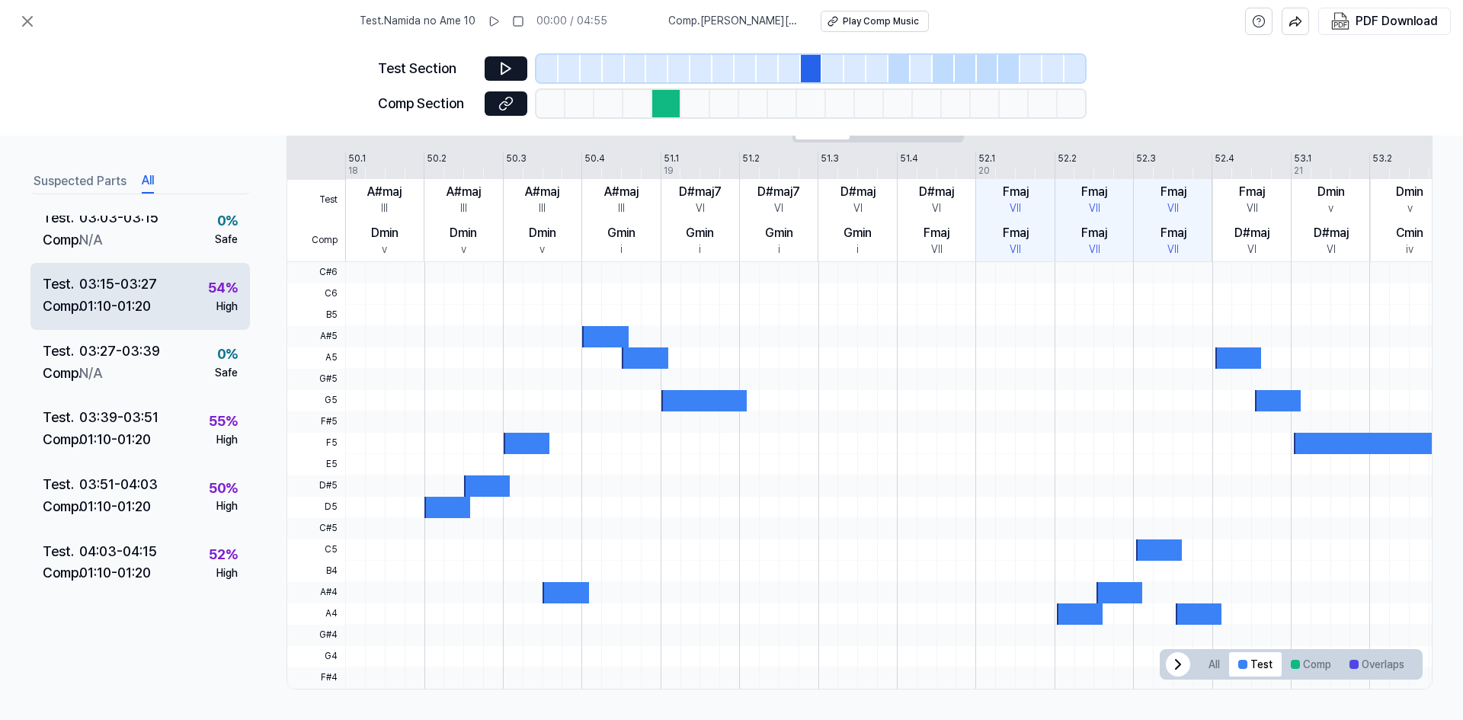
click at [180, 300] on div "Test . 03:15 - 03:27 Comp . 01:10 - 01:20 54 % High" at bounding box center [139, 296] width 219 height 67
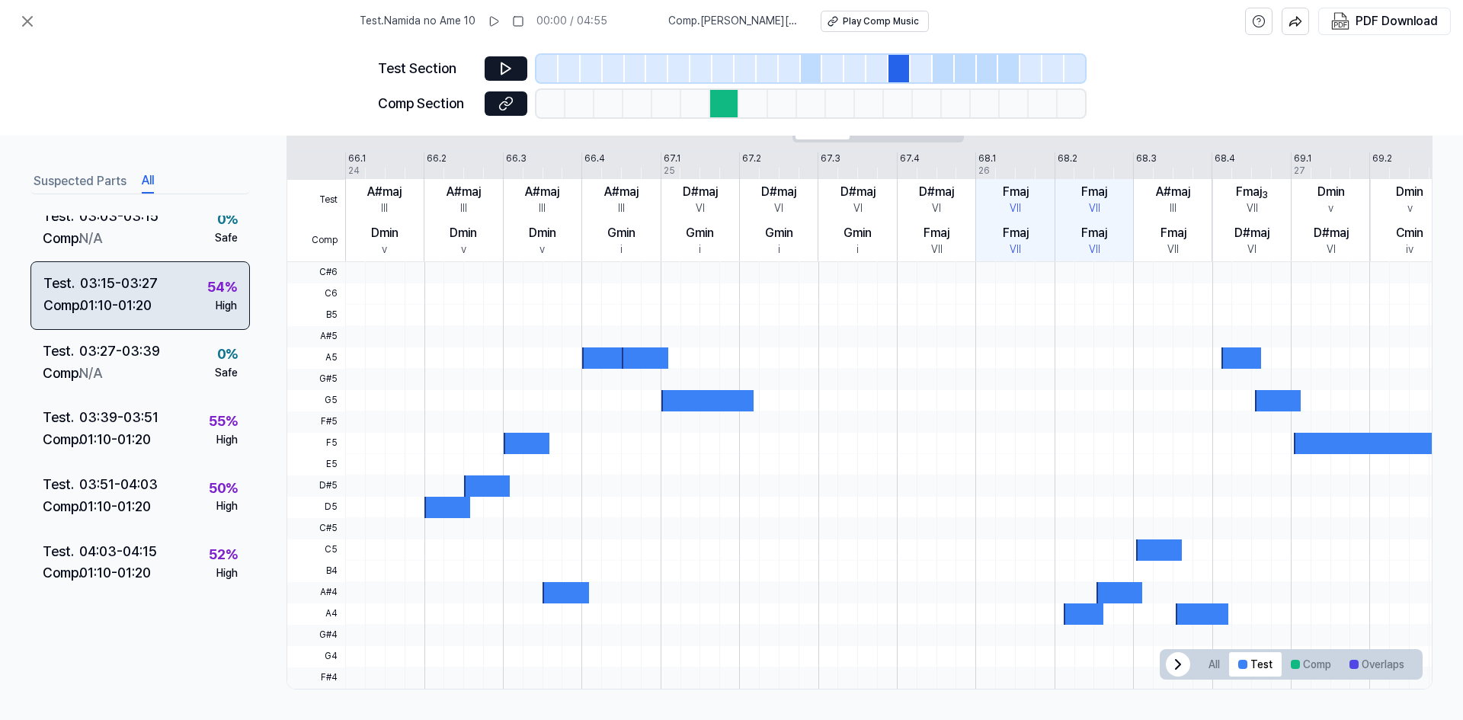
scroll to position [1065, 0]
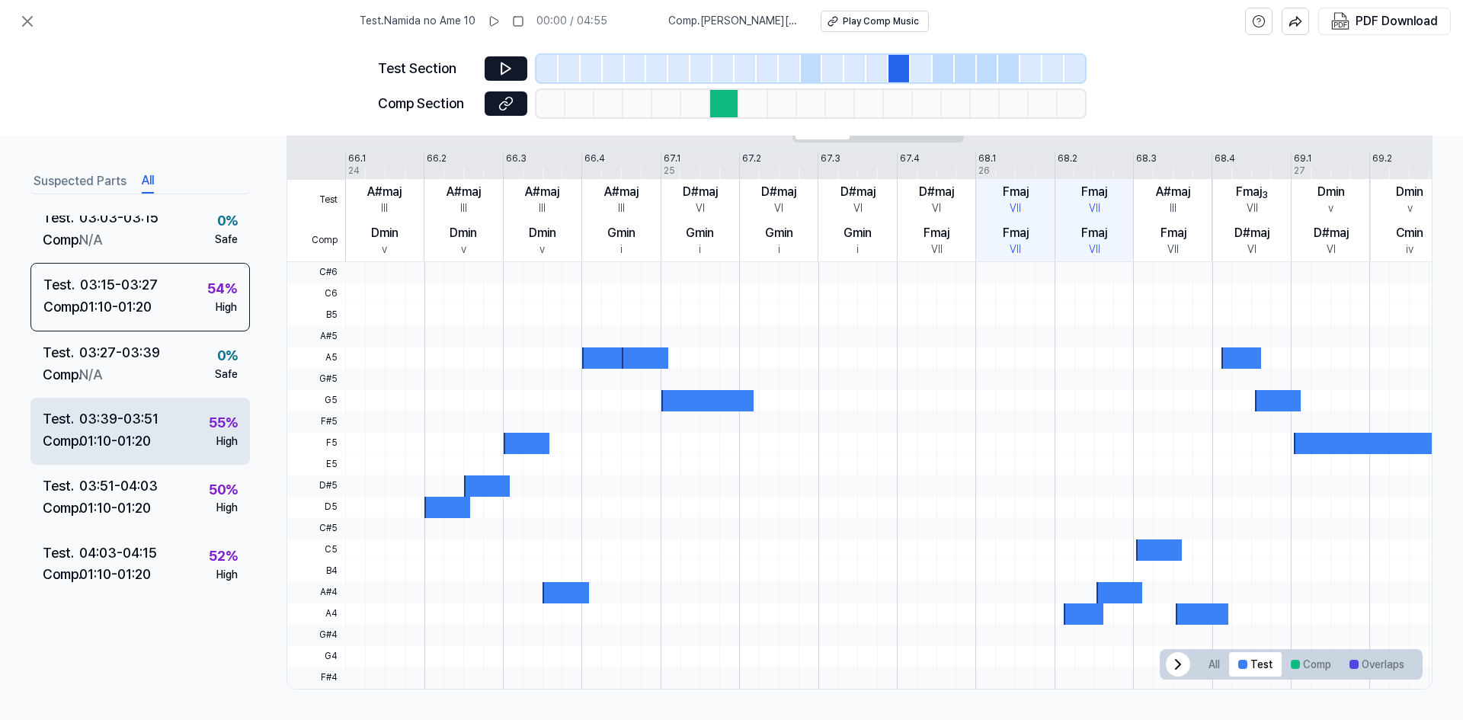
click at [173, 420] on div "Test . 03:39 - 03:51 Comp . 01:10 - 01:20 55 % High" at bounding box center [139, 431] width 219 height 67
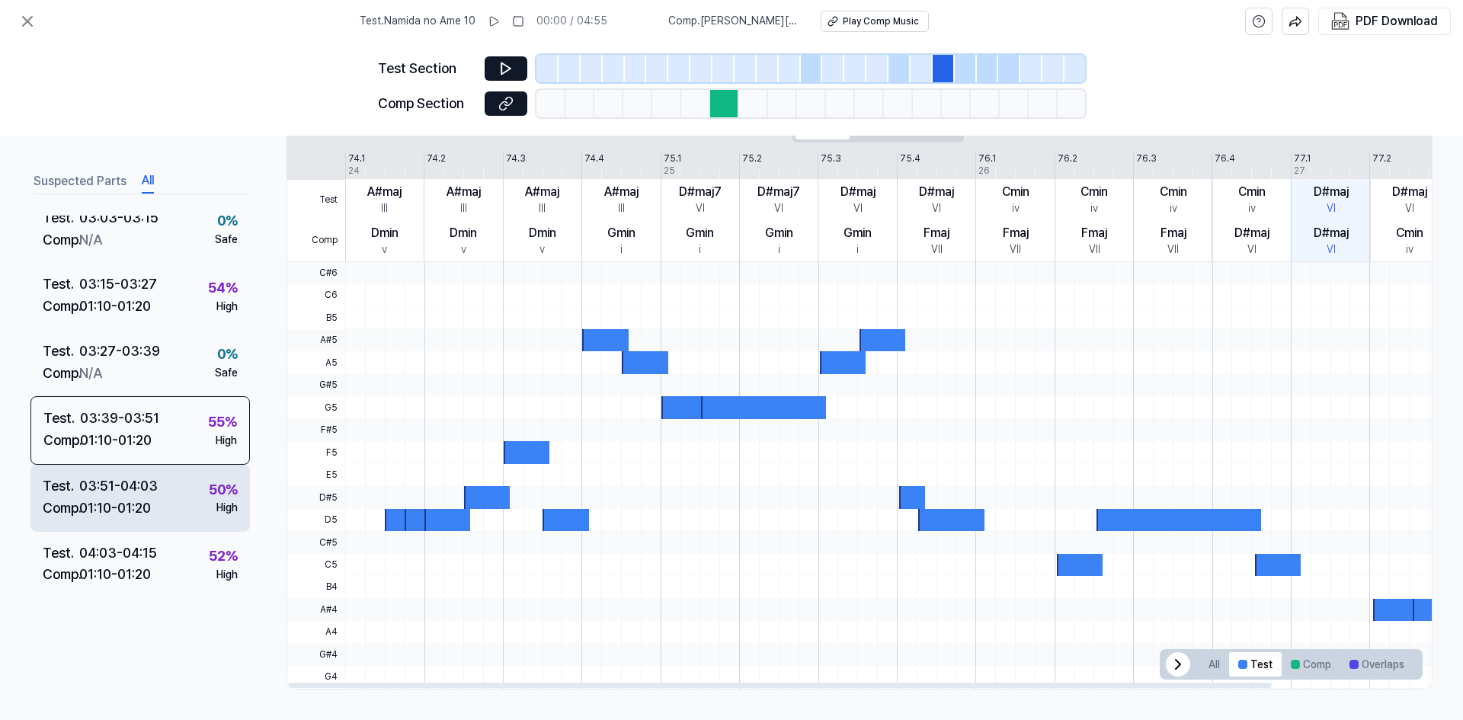
click at [175, 489] on div "Test . 03:51 - 04:03 Comp . 01:10 - 01:20 50 % High" at bounding box center [139, 498] width 219 height 67
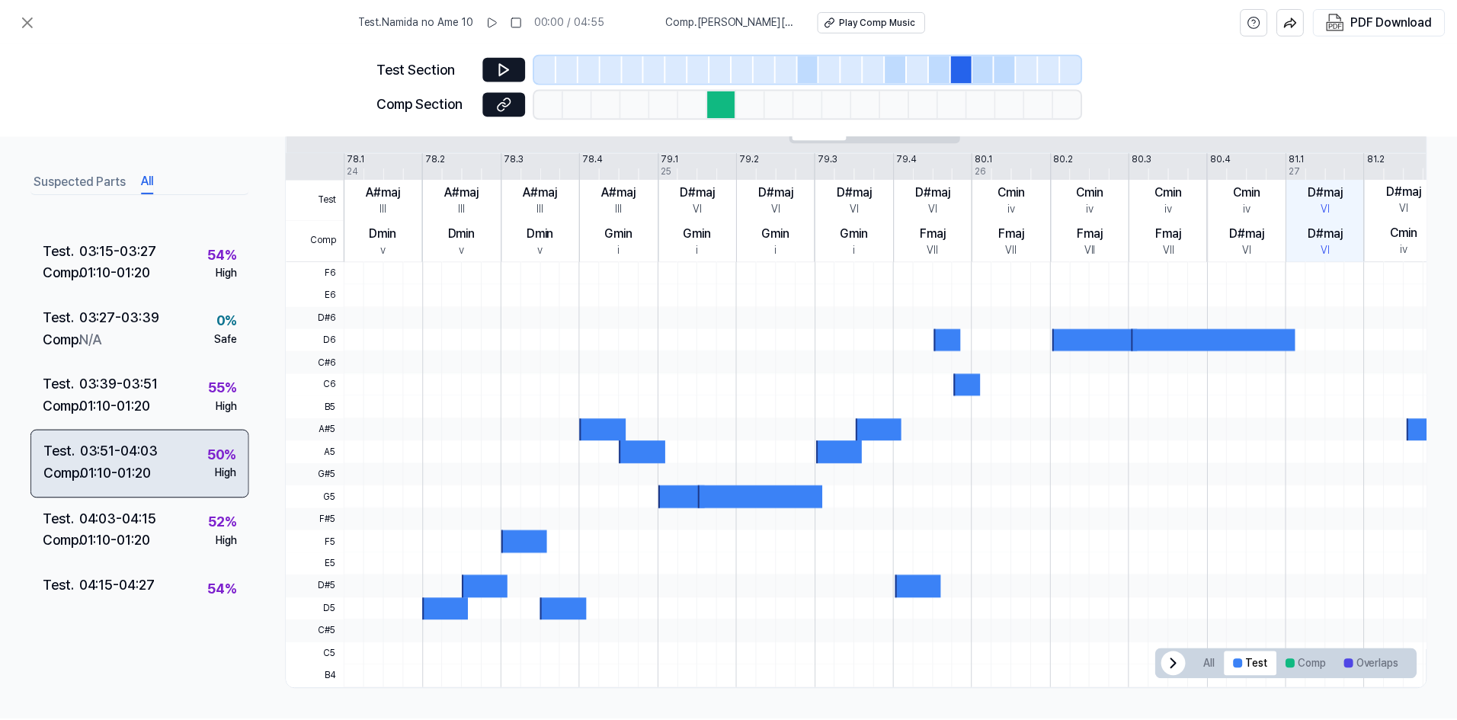
scroll to position [1294, 0]
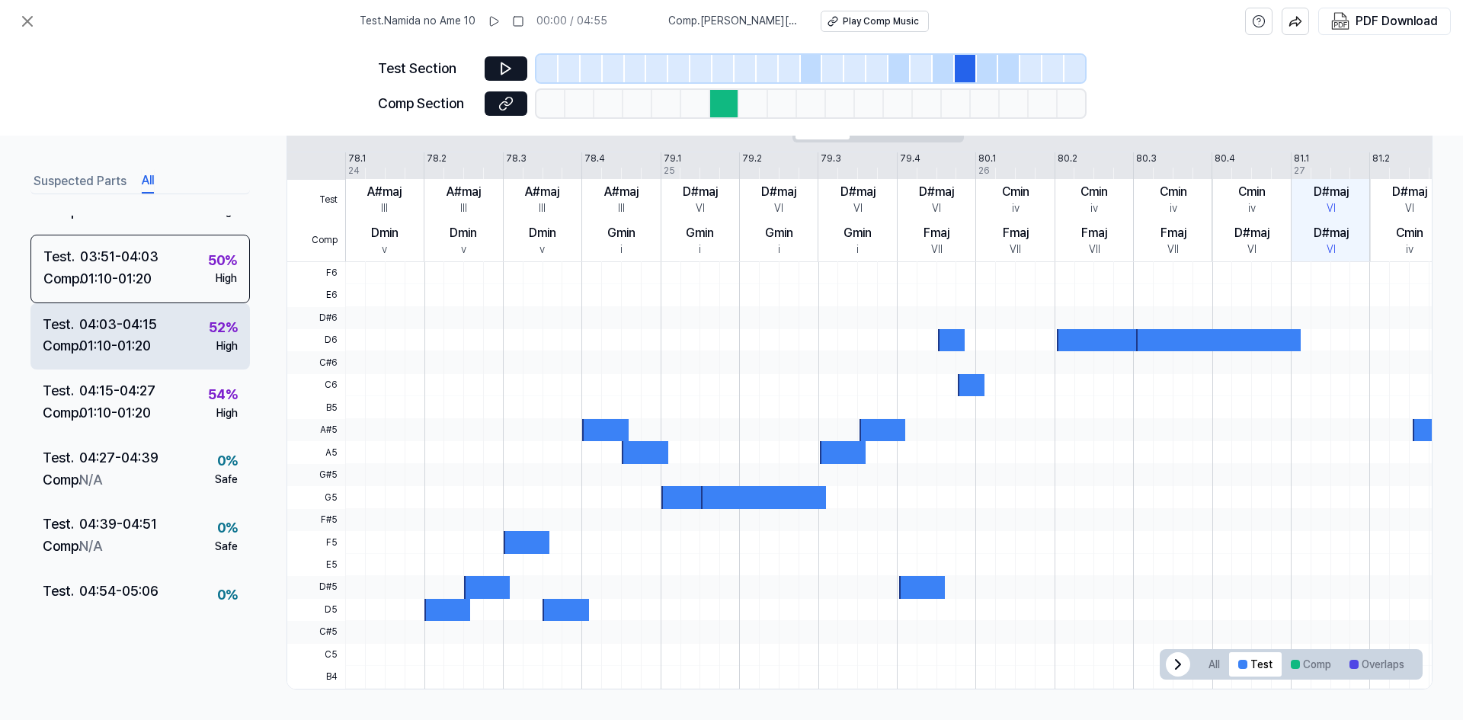
click at [172, 354] on div "Test . 04:03 - 04:15 Comp . 01:10 - 01:20 52 % High" at bounding box center [139, 336] width 219 height 67
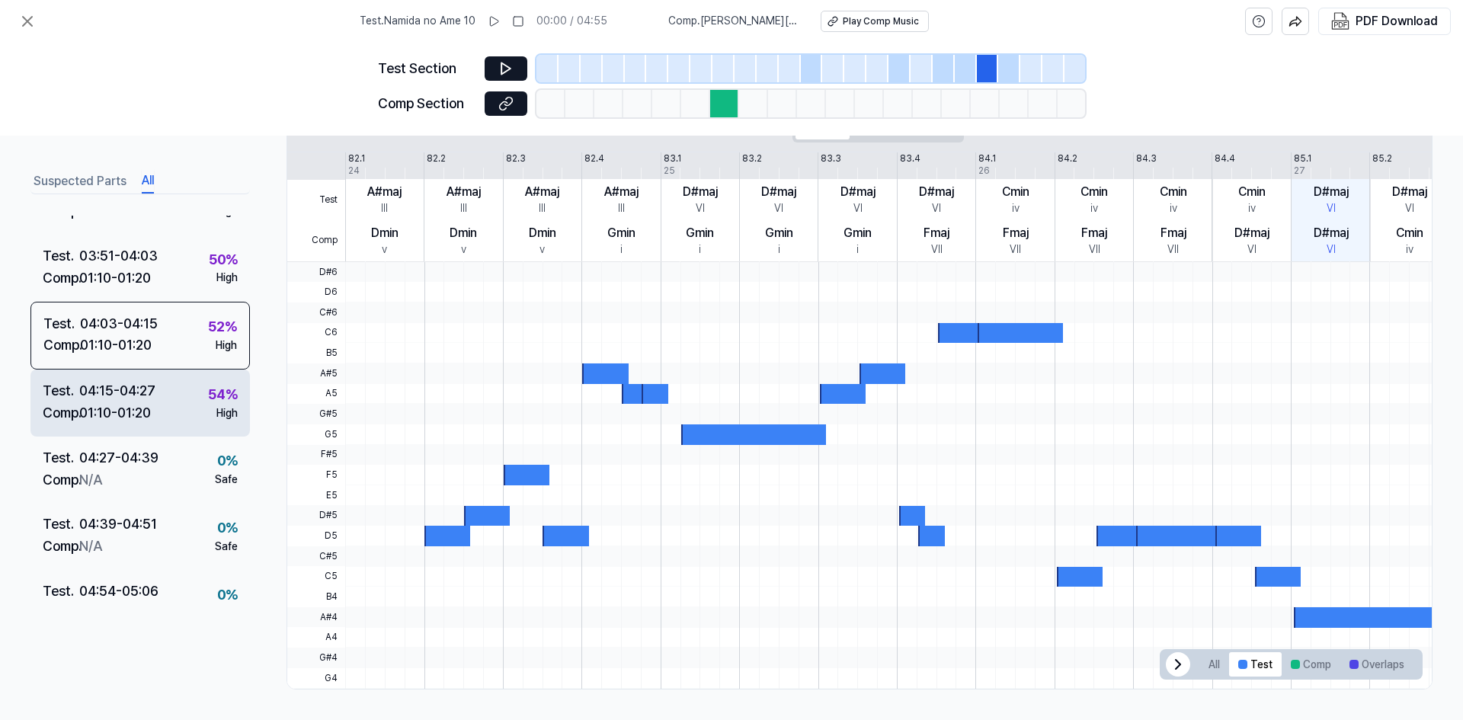
click at [171, 401] on div "Test . 04:15 - 04:27 Comp . 01:10 - 01:20 54 % High" at bounding box center [139, 403] width 219 height 67
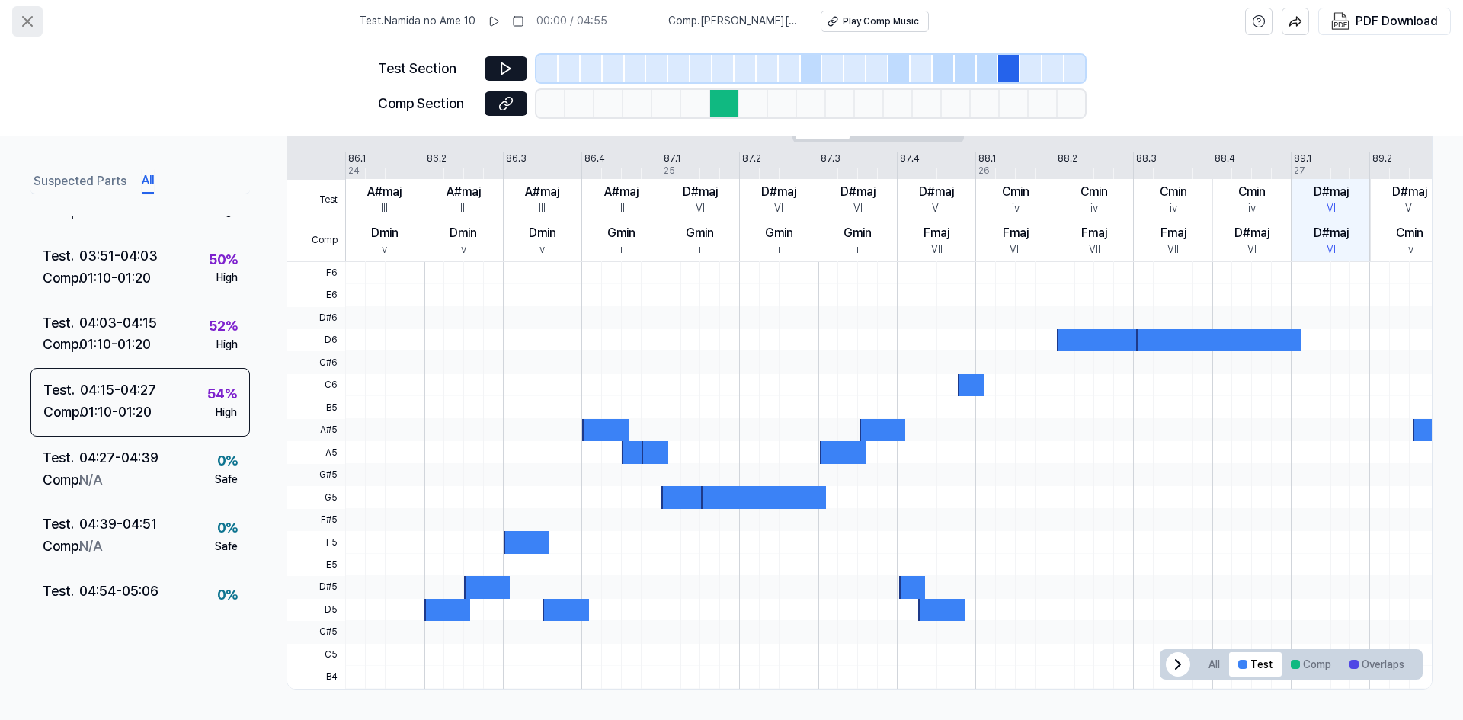
click at [31, 25] on icon at bounding box center [27, 21] width 9 height 9
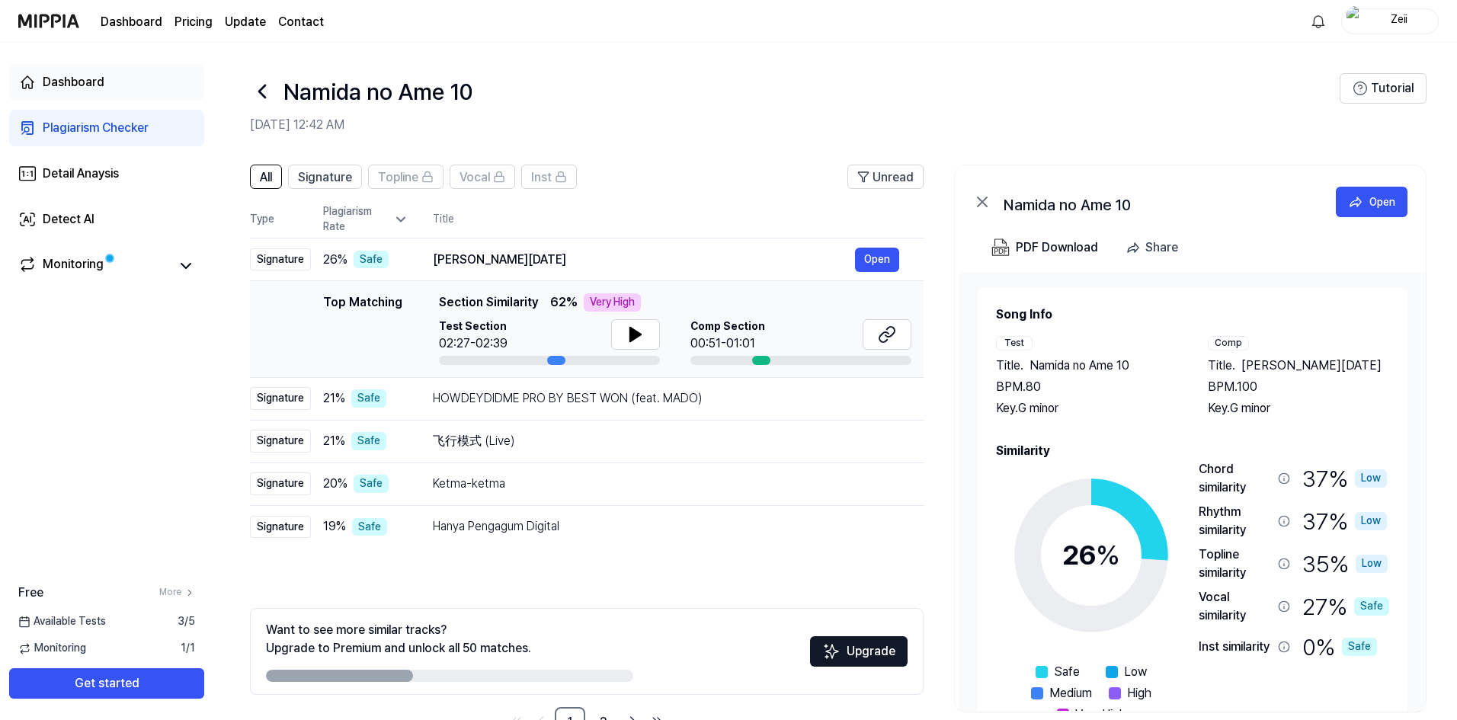
click at [117, 88] on link "Dashboard" at bounding box center [106, 82] width 195 height 37
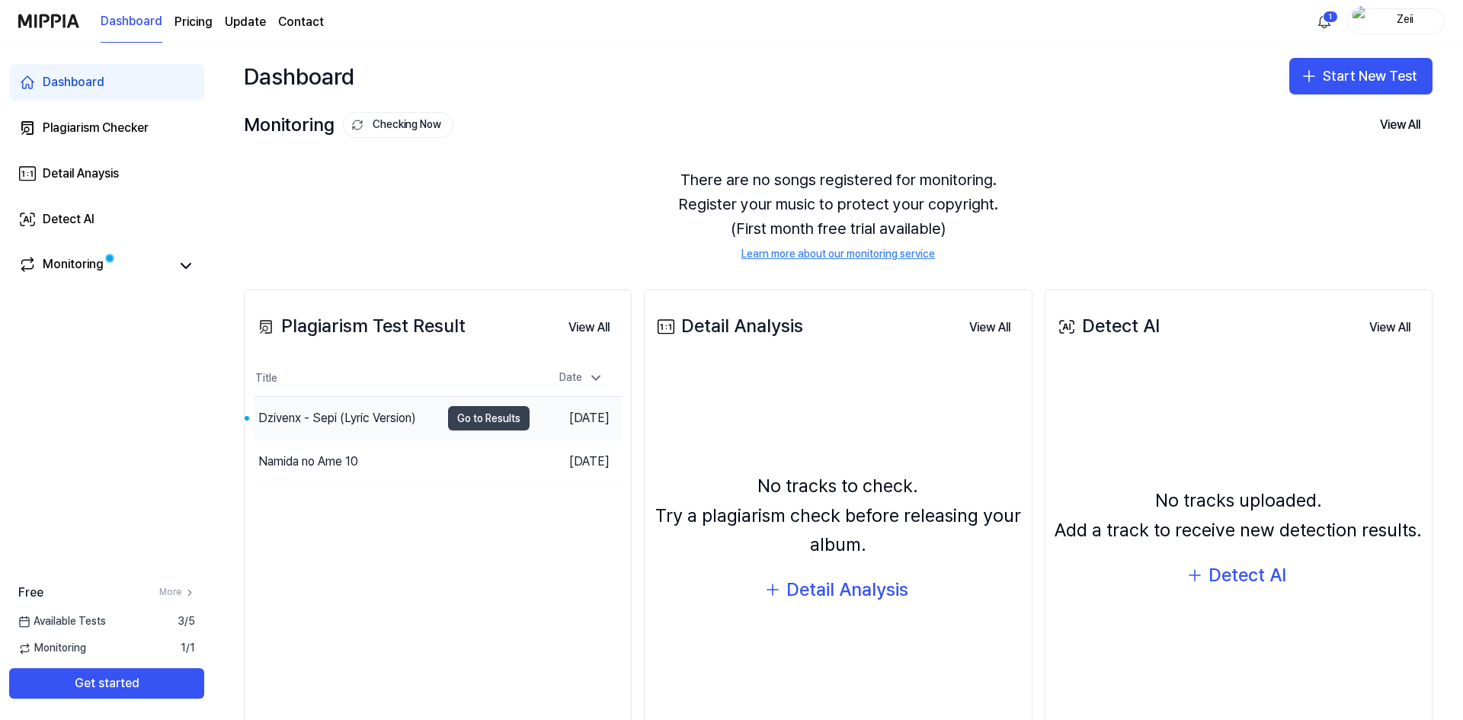
click at [473, 422] on button "Go to Results" at bounding box center [489, 418] width 82 height 24
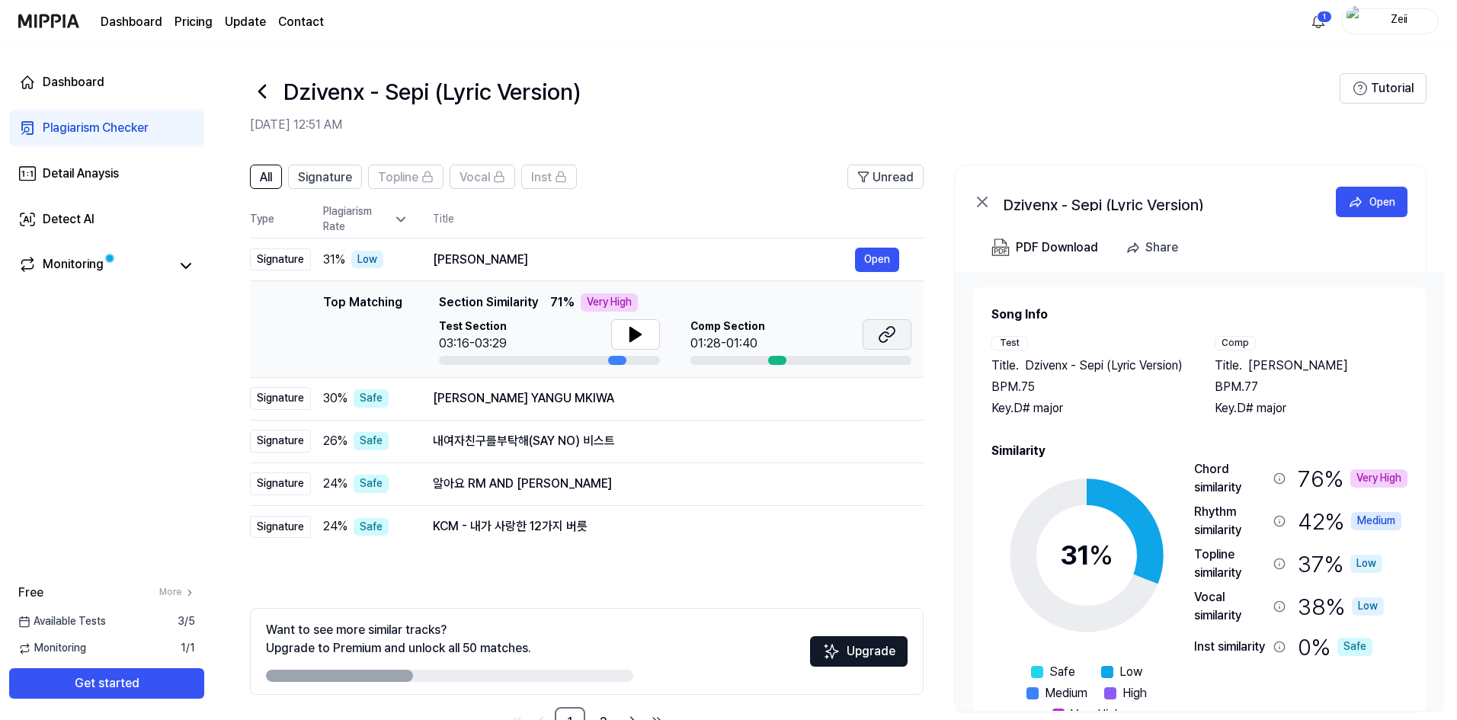
click at [886, 338] on icon at bounding box center [887, 334] width 18 height 18
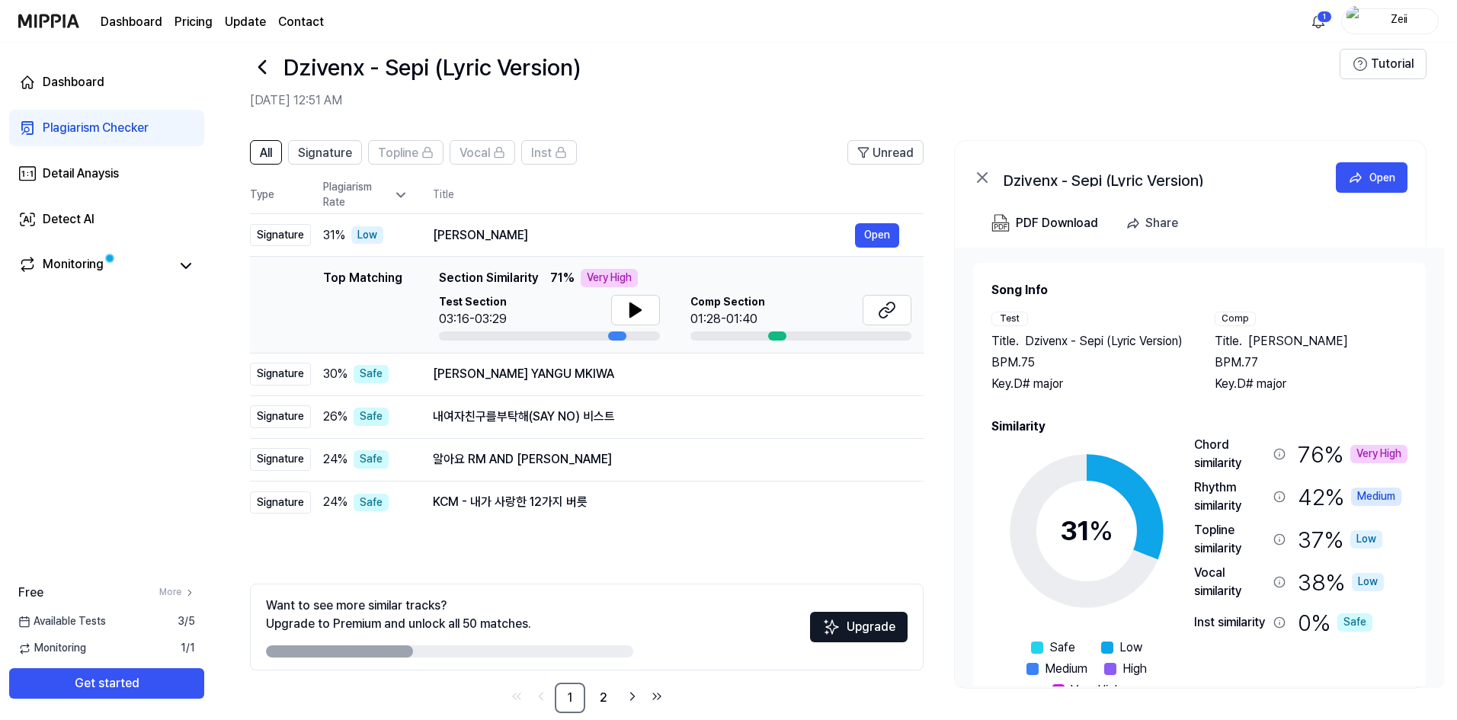
scroll to position [48, 0]
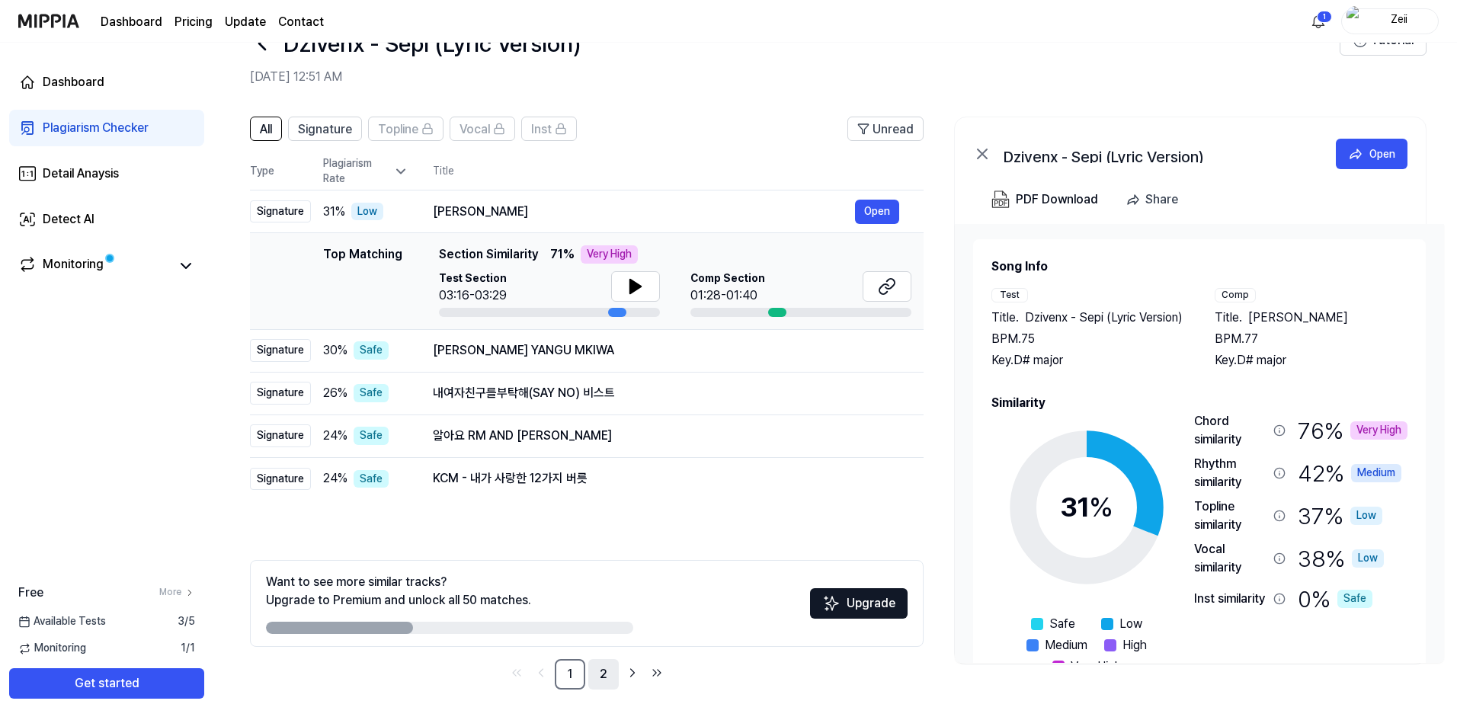
click at [608, 672] on link "2" at bounding box center [603, 674] width 30 height 30
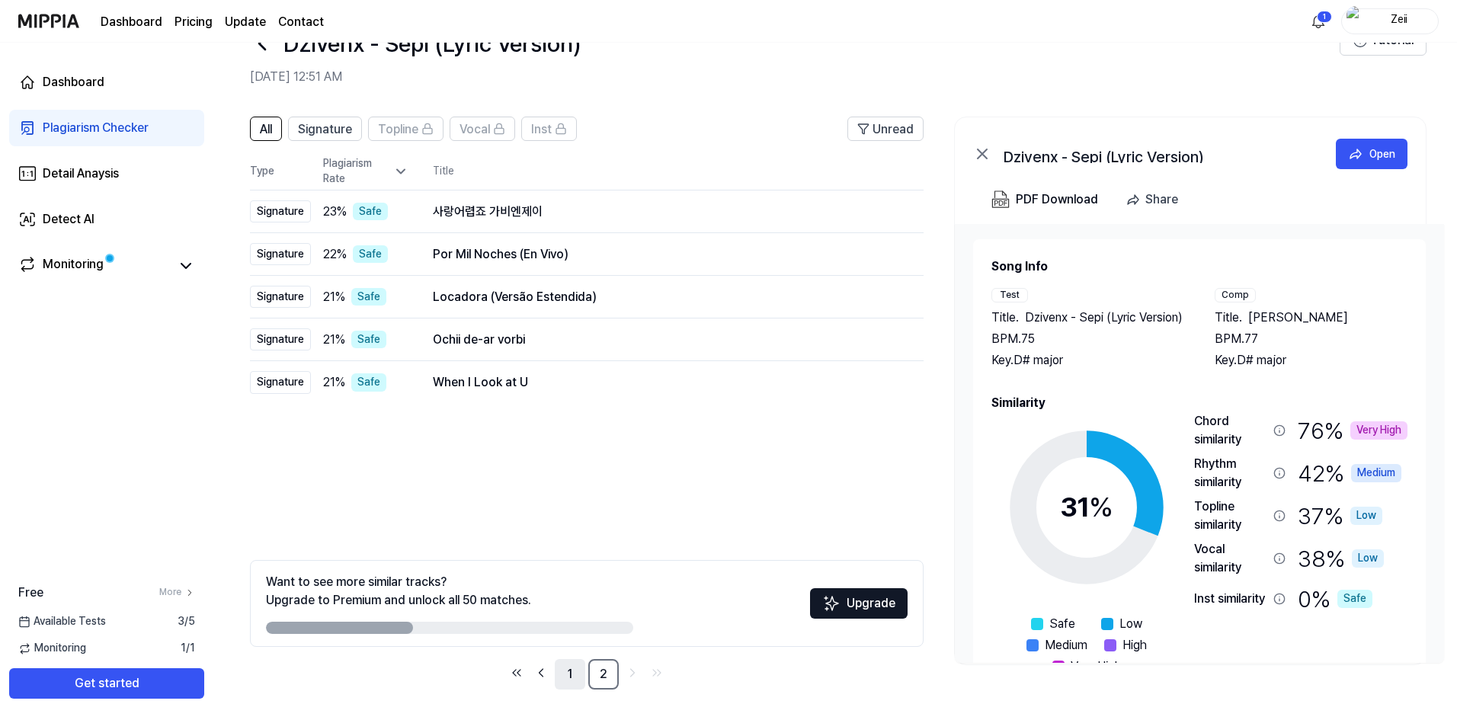
click at [567, 674] on link "1" at bounding box center [570, 674] width 30 height 30
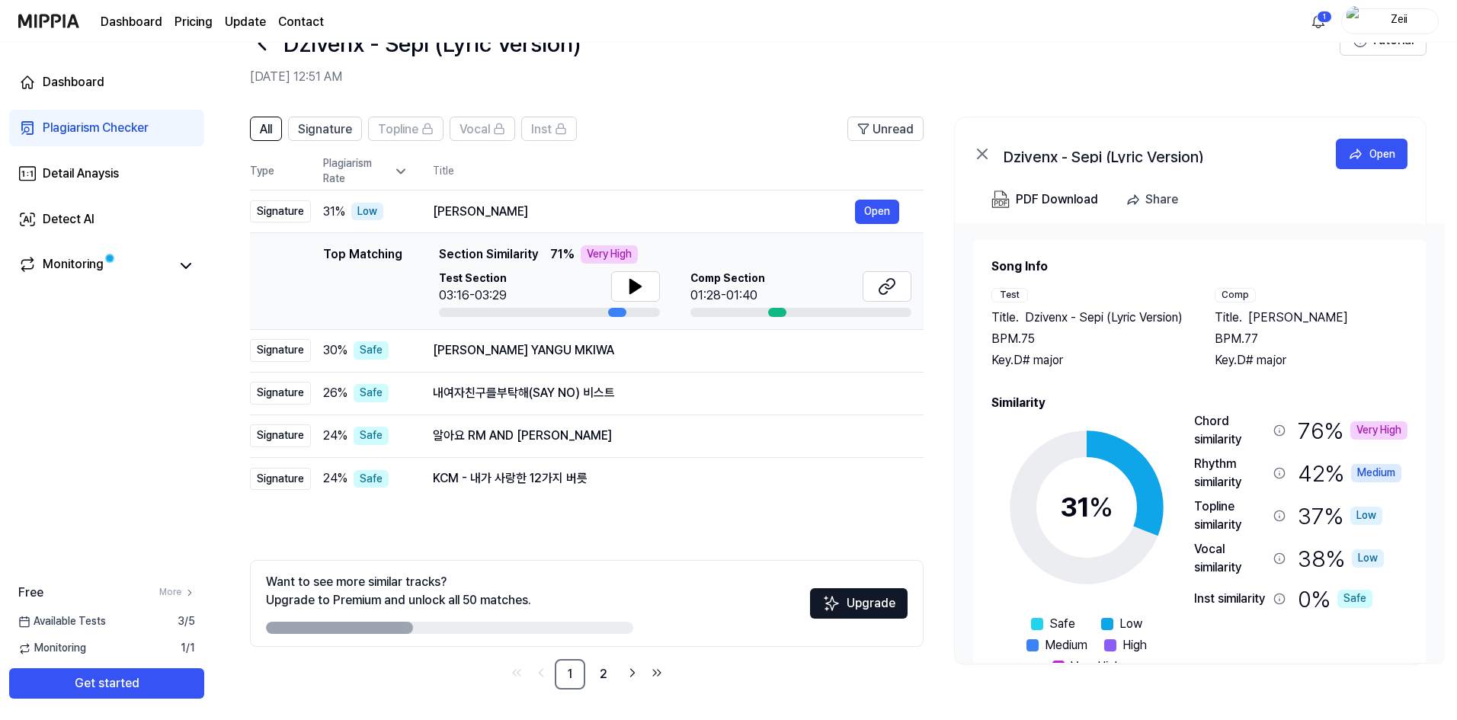
click at [1366, 428] on div "Very High" at bounding box center [1378, 430] width 57 height 18
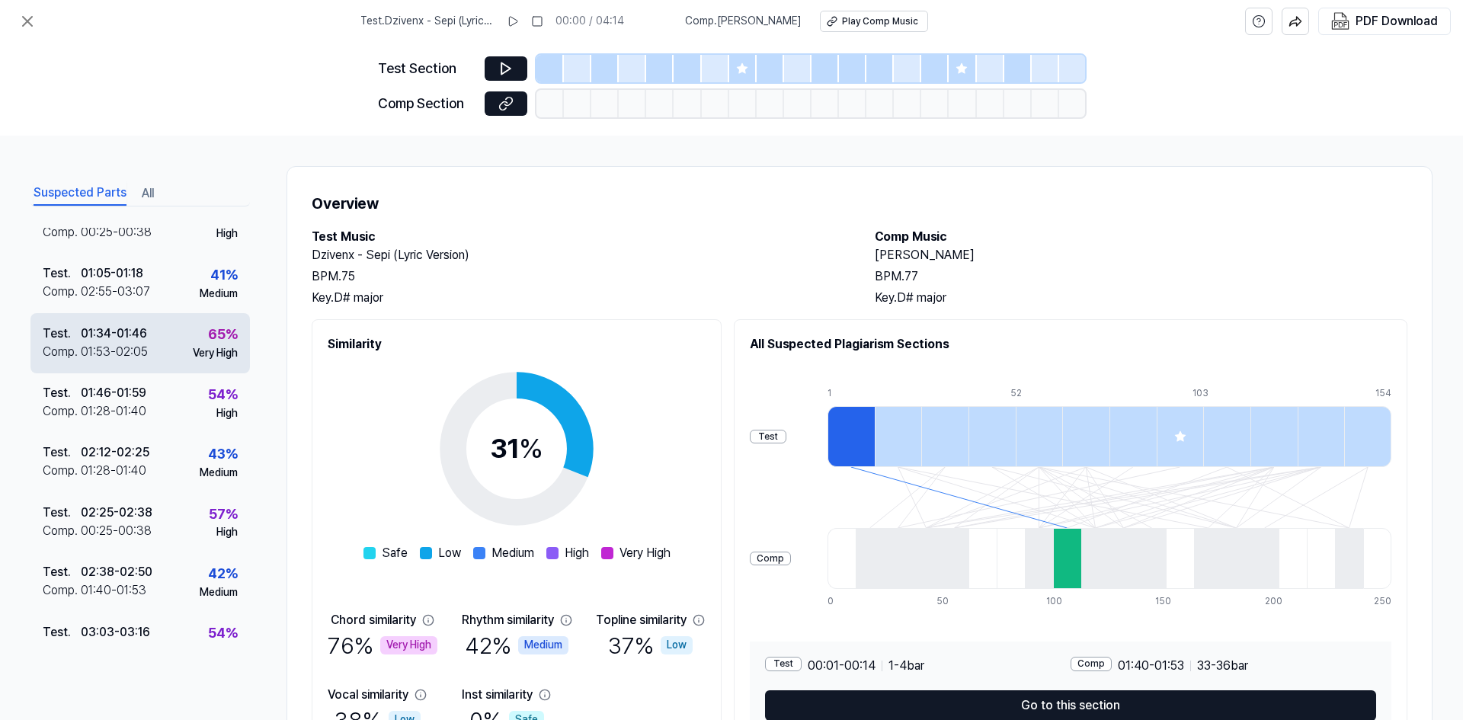
click at [153, 360] on div "Test . 01:34 - 01:46 Comp . 01:53 - 02:05 65 % Very High" at bounding box center [139, 342] width 219 height 59
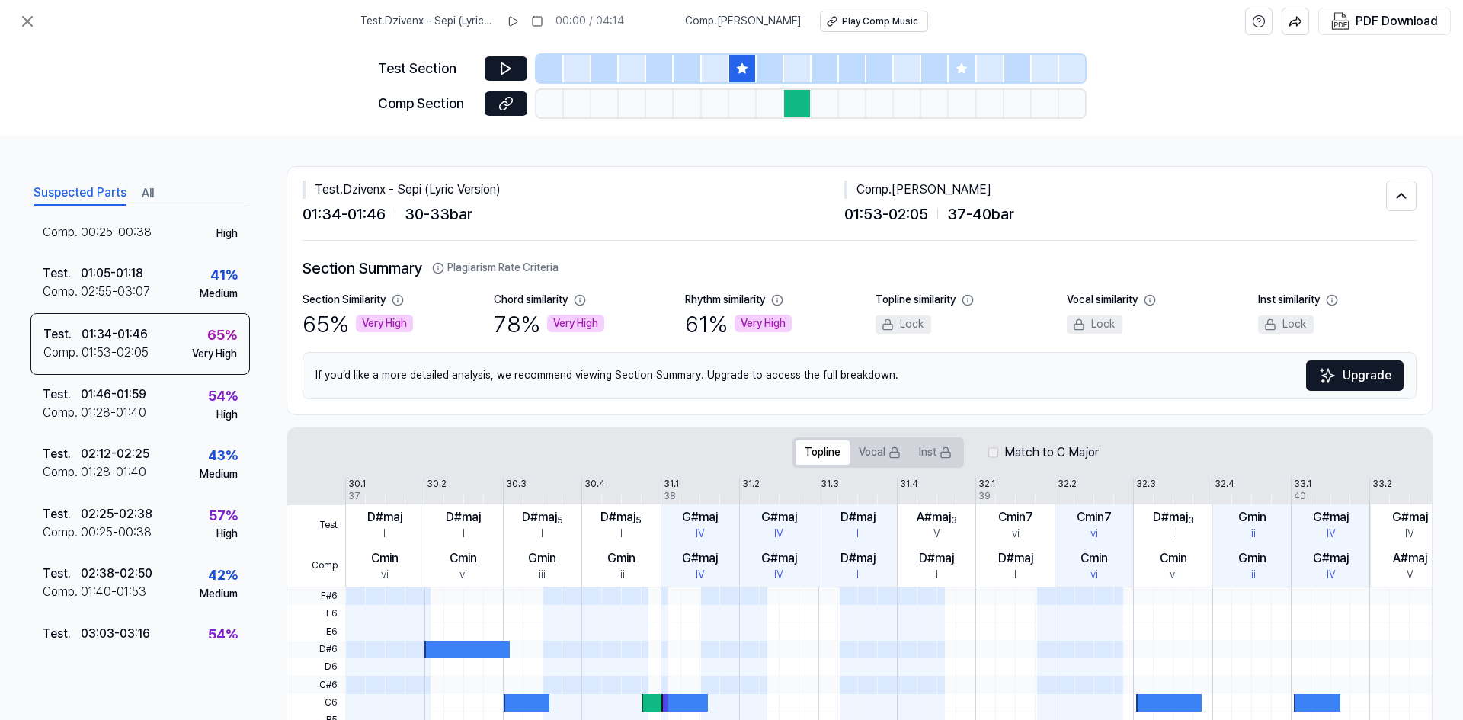
click at [739, 70] on icon at bounding box center [742, 68] width 10 height 10
click at [794, 104] on div at bounding box center [797, 103] width 27 height 27
click at [793, 76] on div at bounding box center [797, 68] width 27 height 27
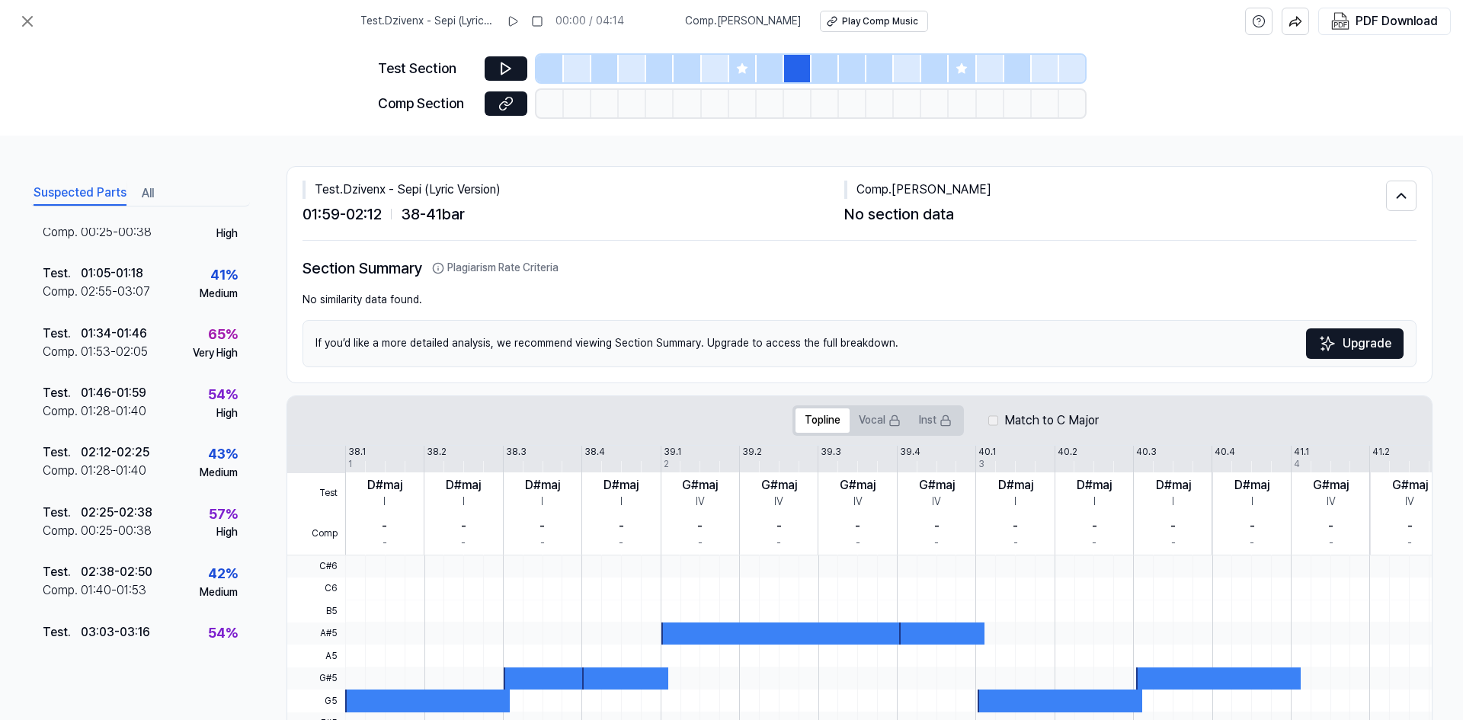
click at [842, 75] on div at bounding box center [852, 68] width 27 height 27
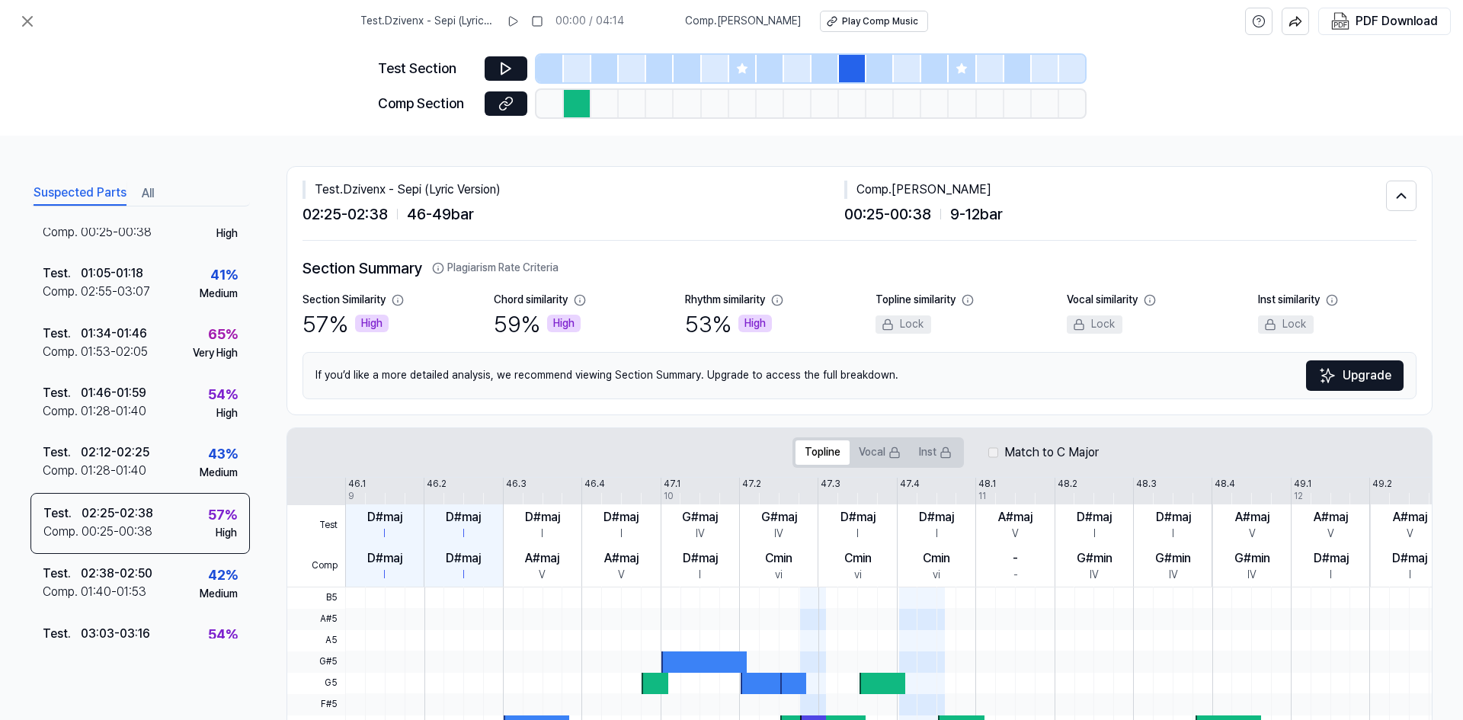
drag, startPoint x: 887, startPoint y: 73, endPoint x: 931, endPoint y: 73, distance: 43.4
click at [888, 73] on div at bounding box center [880, 68] width 27 height 27
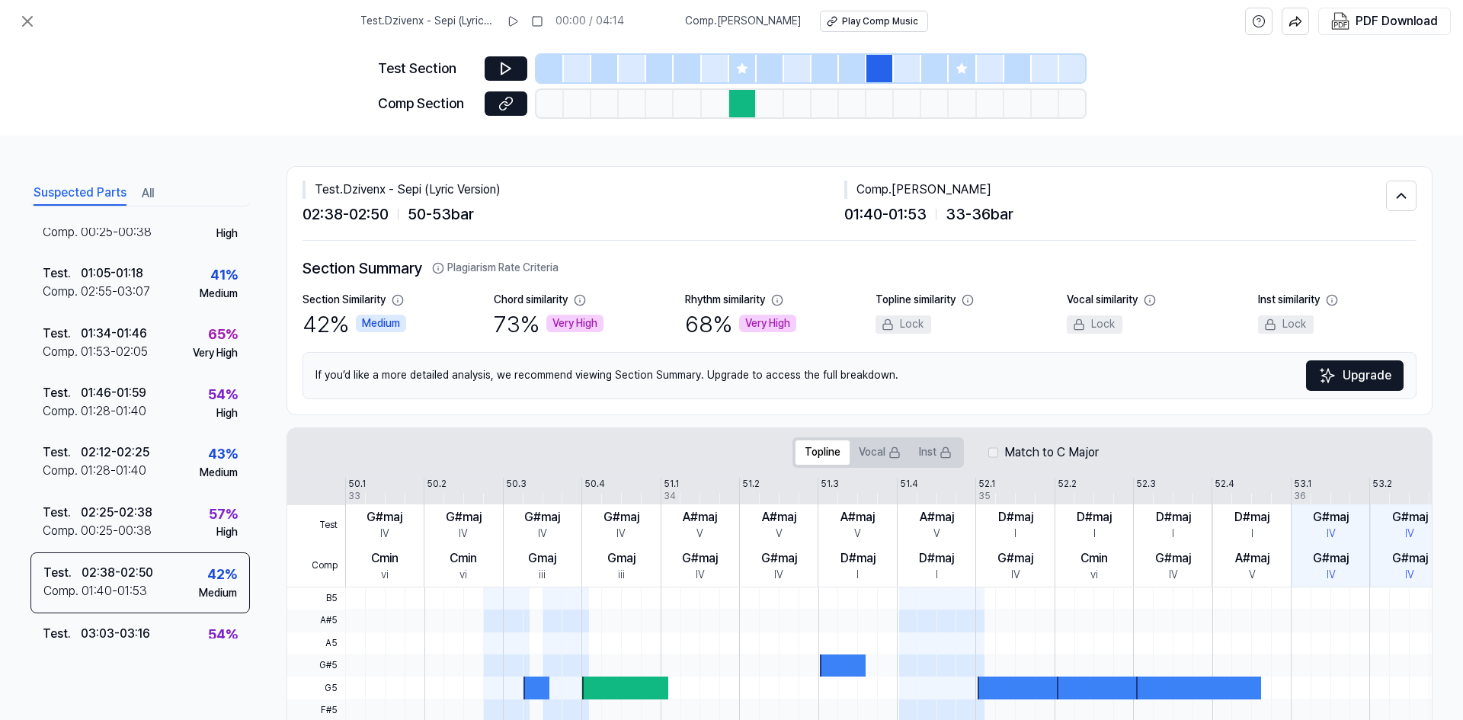
click at [963, 72] on icon at bounding box center [962, 68] width 10 height 10
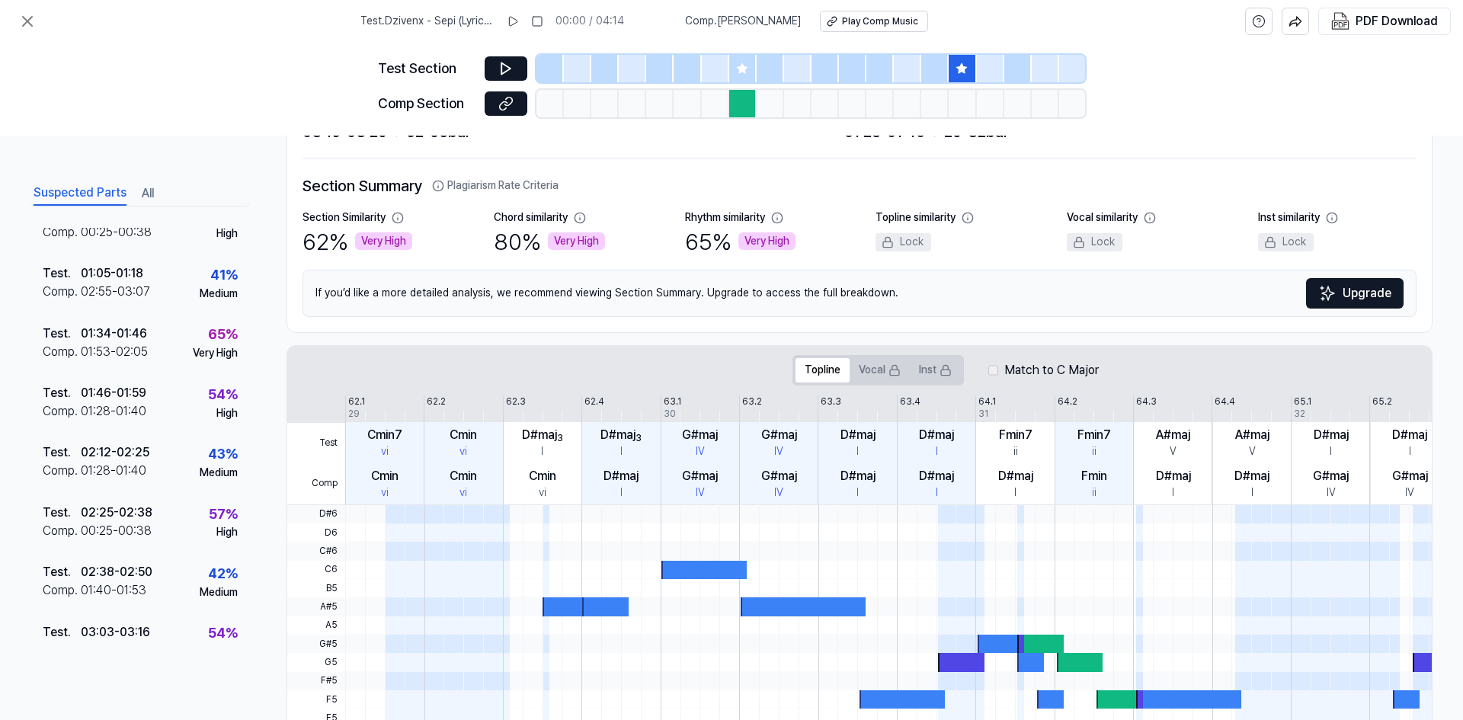
scroll to position [76, 0]
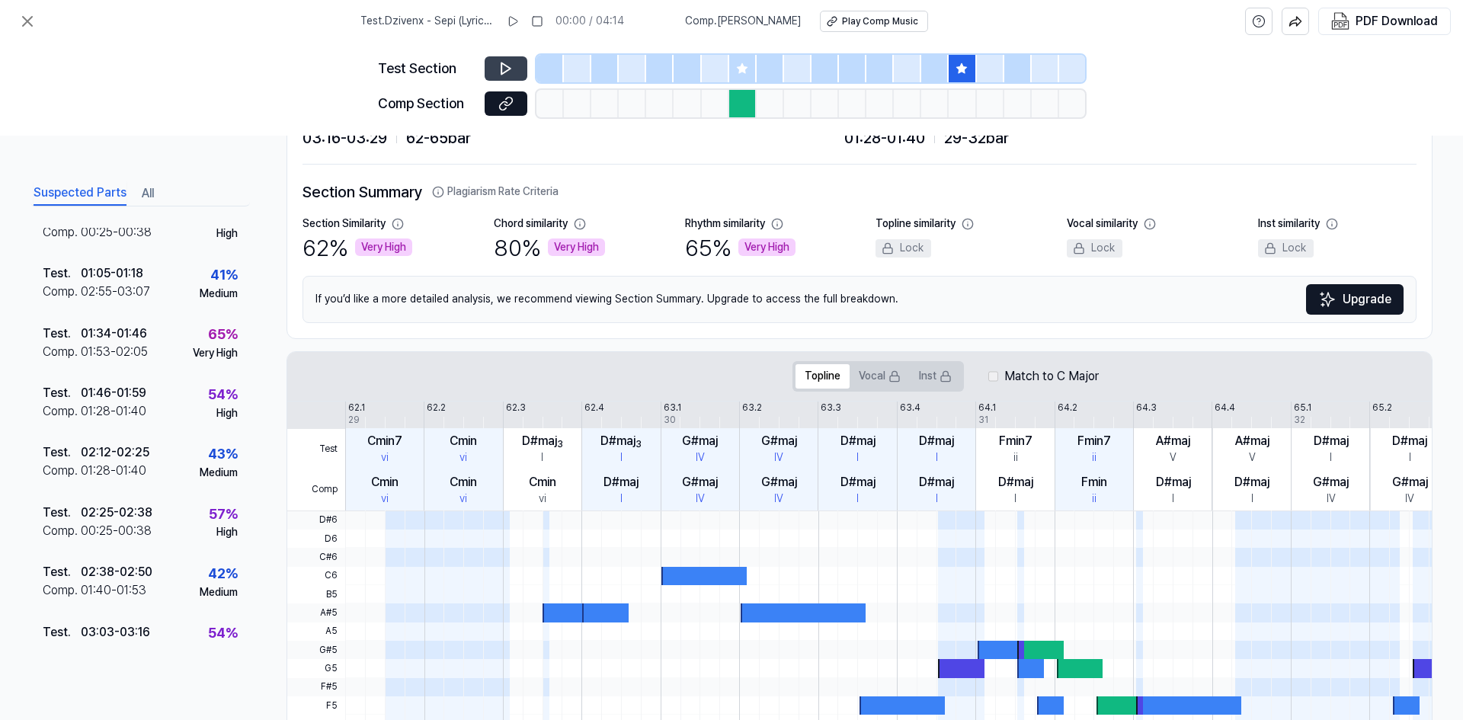
click at [516, 68] on button at bounding box center [506, 68] width 43 height 24
click at [501, 72] on icon at bounding box center [505, 68] width 15 height 15
click at [738, 65] on icon at bounding box center [742, 68] width 12 height 12
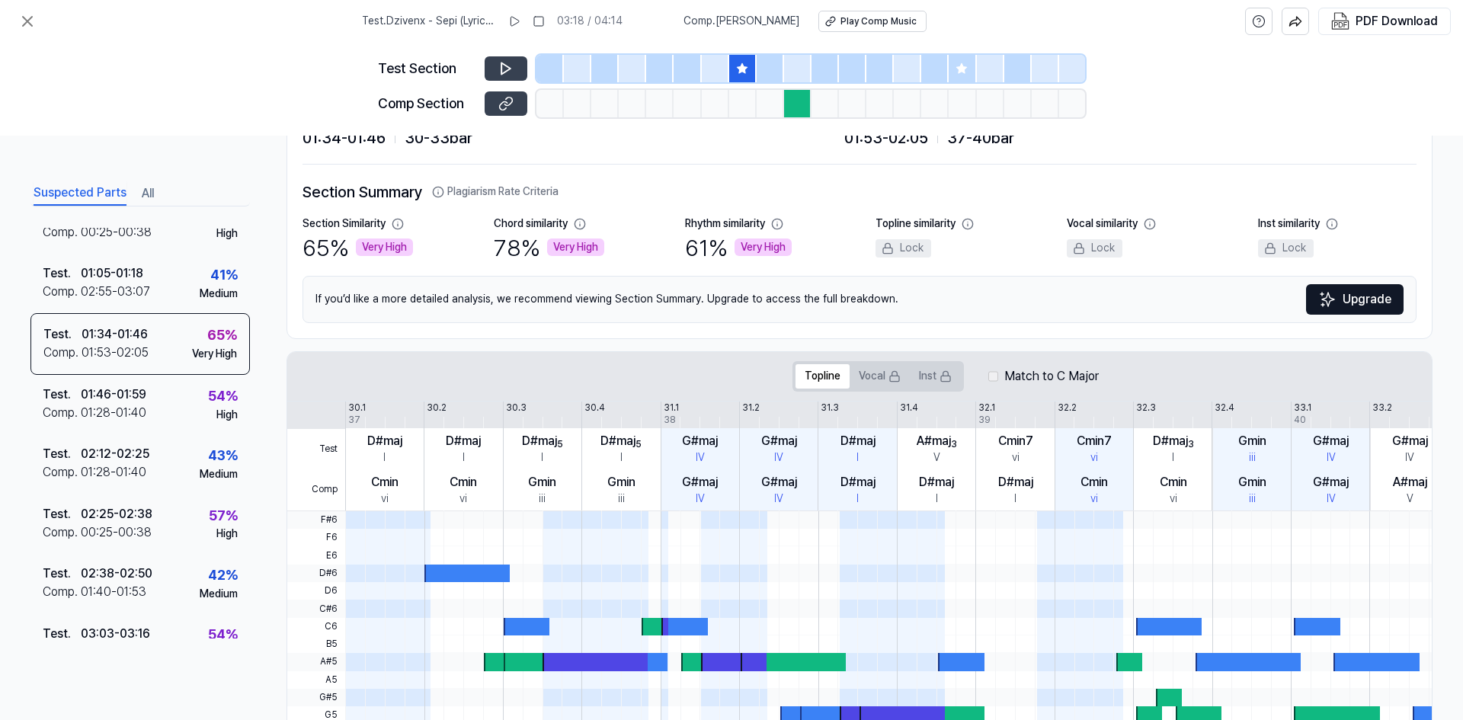
click at [509, 110] on icon at bounding box center [505, 103] width 15 height 15
click at [514, 61] on button at bounding box center [506, 68] width 43 height 24
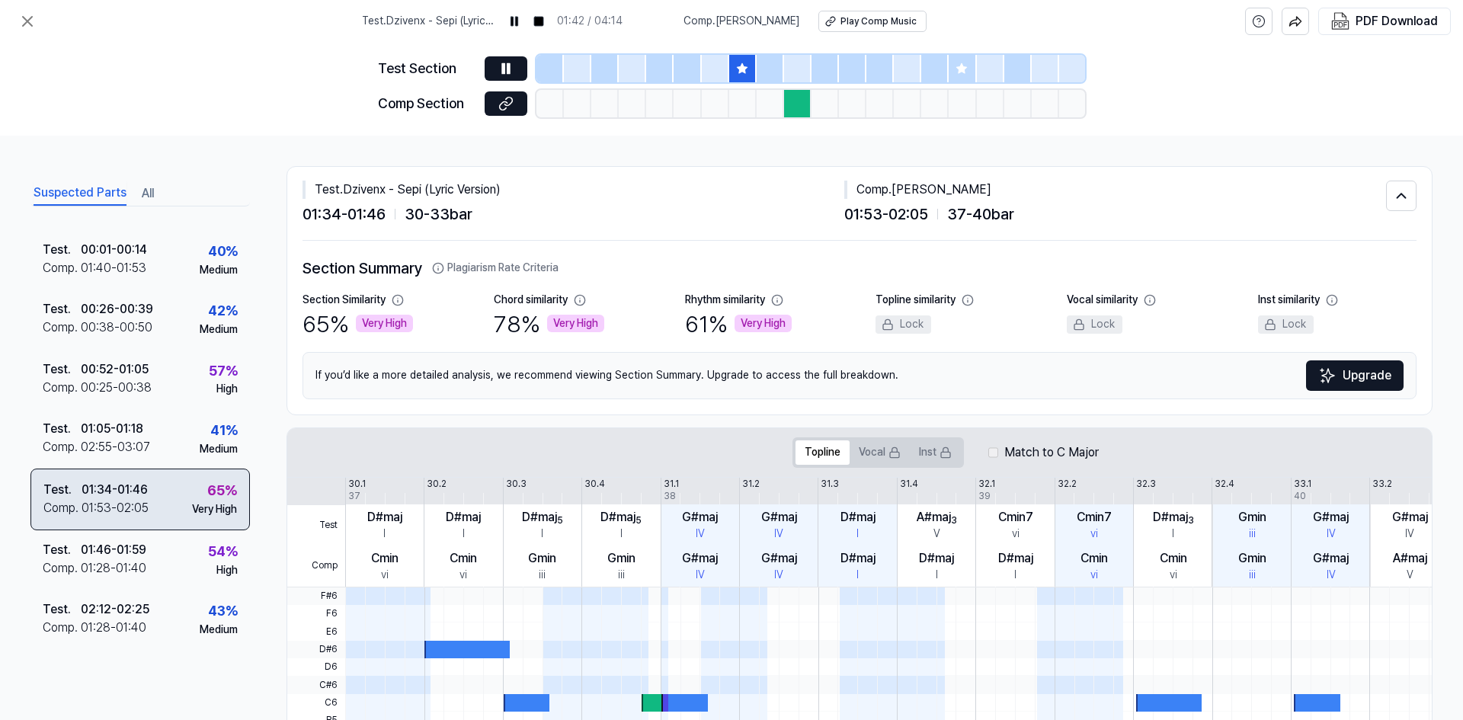
scroll to position [0, 0]
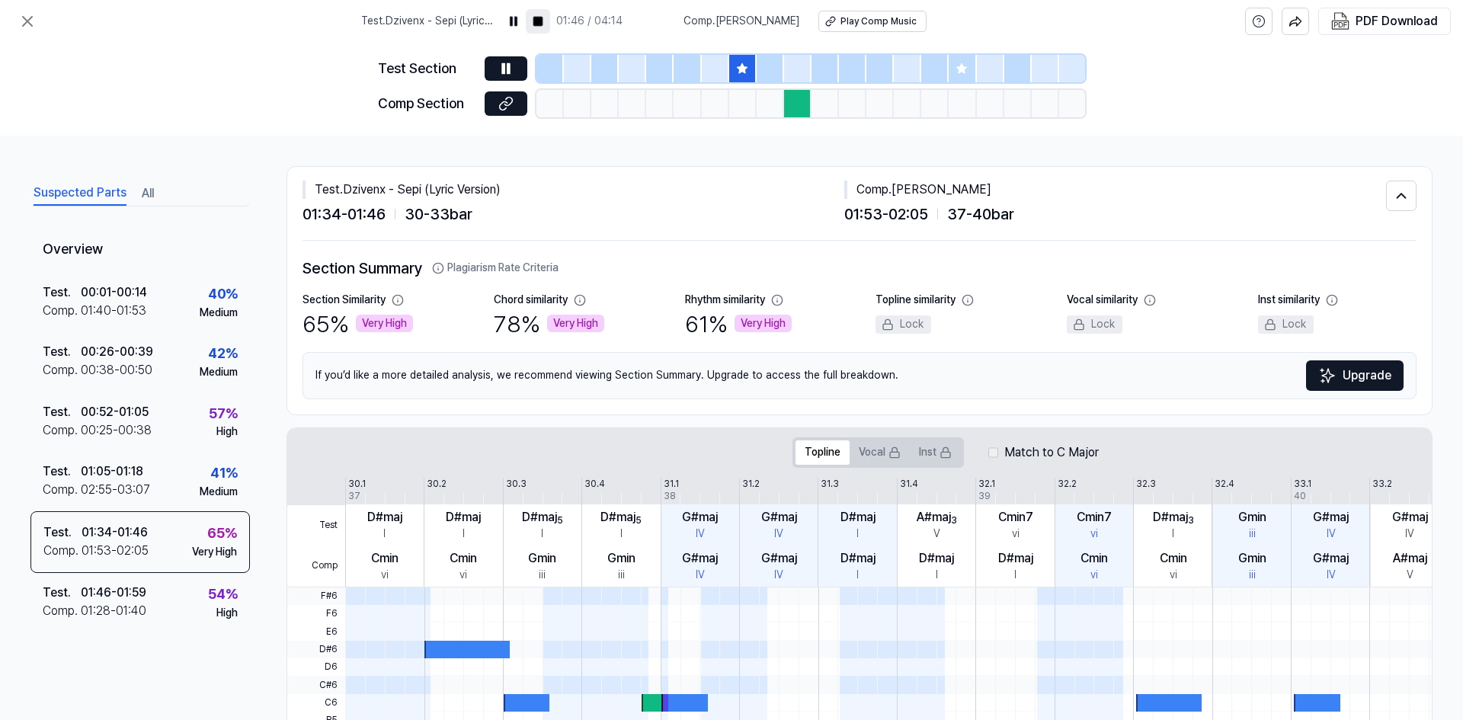
click at [544, 21] on icon at bounding box center [538, 21] width 12 height 12
click at [519, 21] on icon at bounding box center [513, 21] width 12 height 12
click at [600, 74] on div at bounding box center [604, 68] width 27 height 27
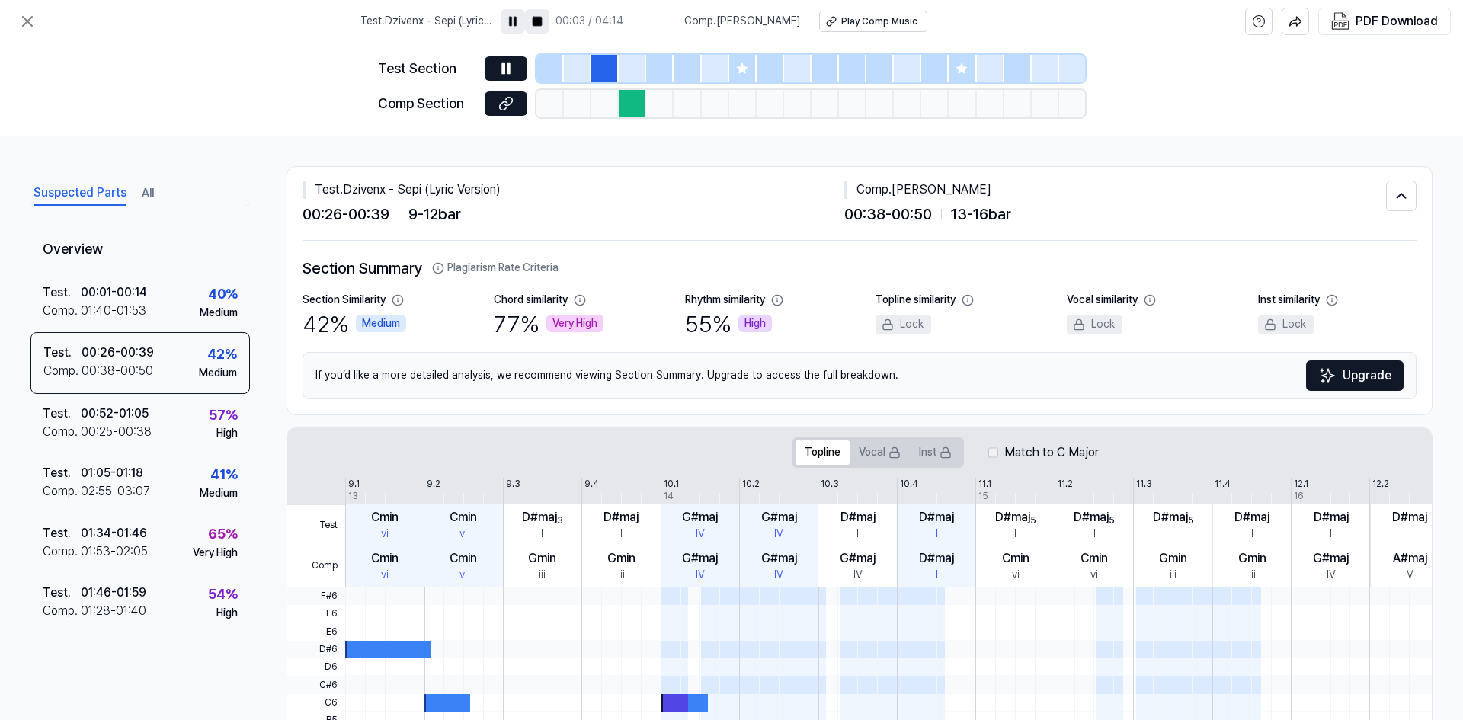
click at [542, 18] on rect at bounding box center [537, 21] width 9 height 9
click at [519, 26] on icon at bounding box center [513, 21] width 12 height 12
click at [542, 18] on rect at bounding box center [537, 21] width 9 height 9
click at [24, 26] on icon at bounding box center [27, 21] width 18 height 18
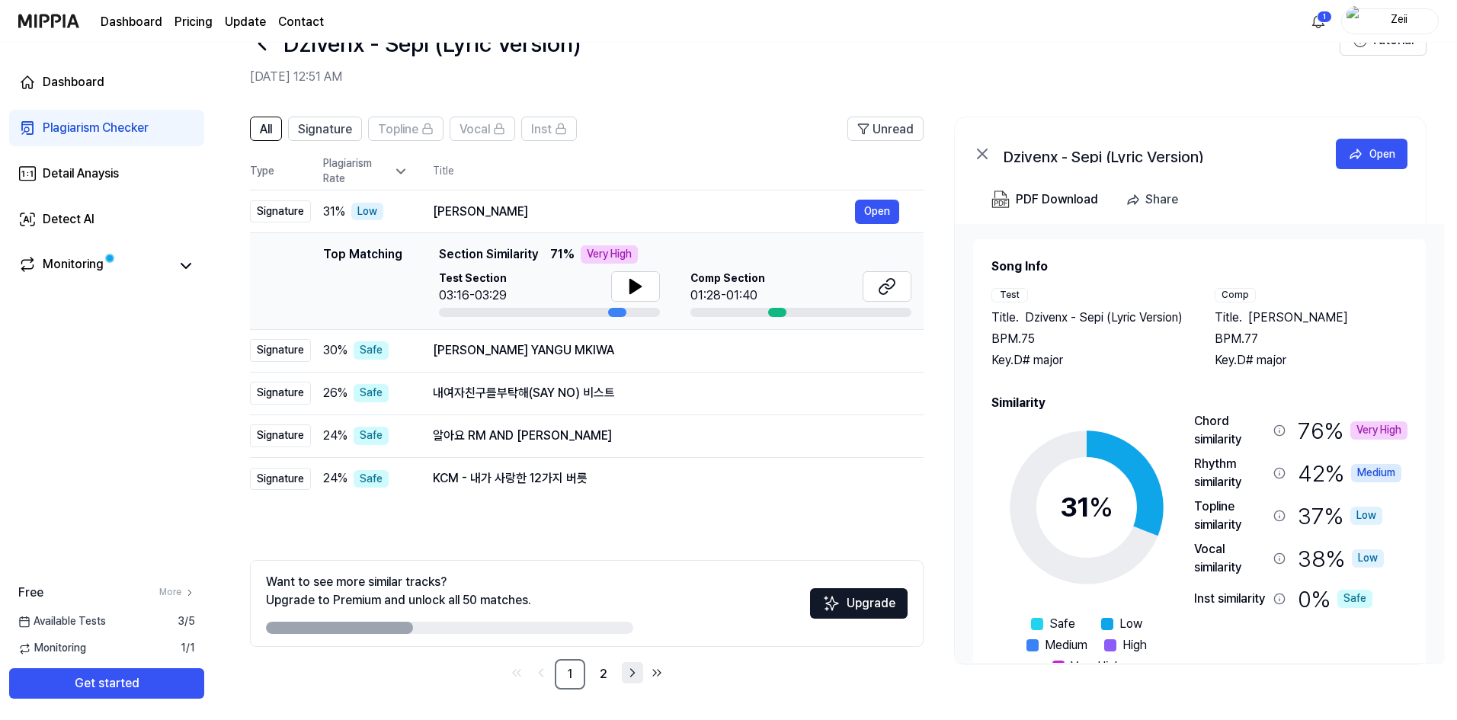
click at [633, 667] on icon "Go to next page" at bounding box center [632, 673] width 15 height 18
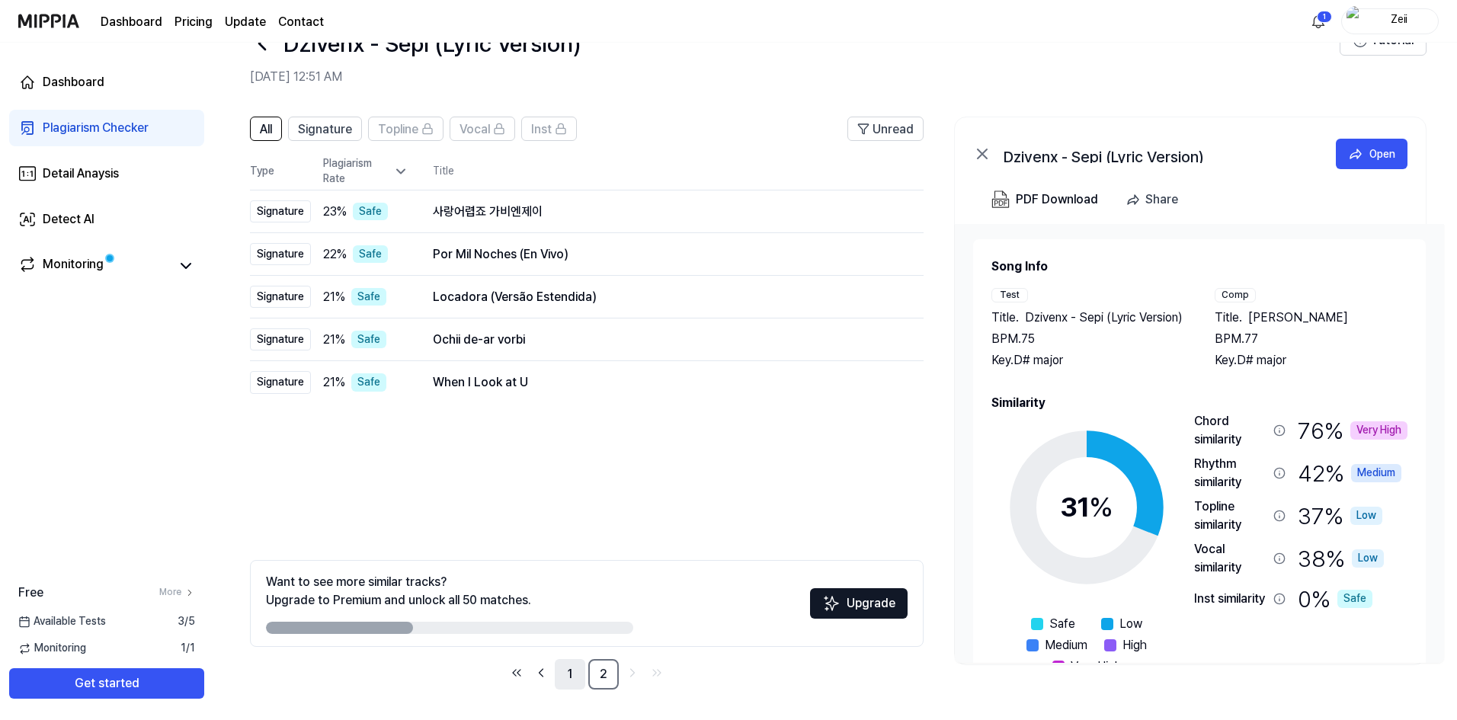
click at [577, 671] on link "1" at bounding box center [570, 674] width 30 height 30
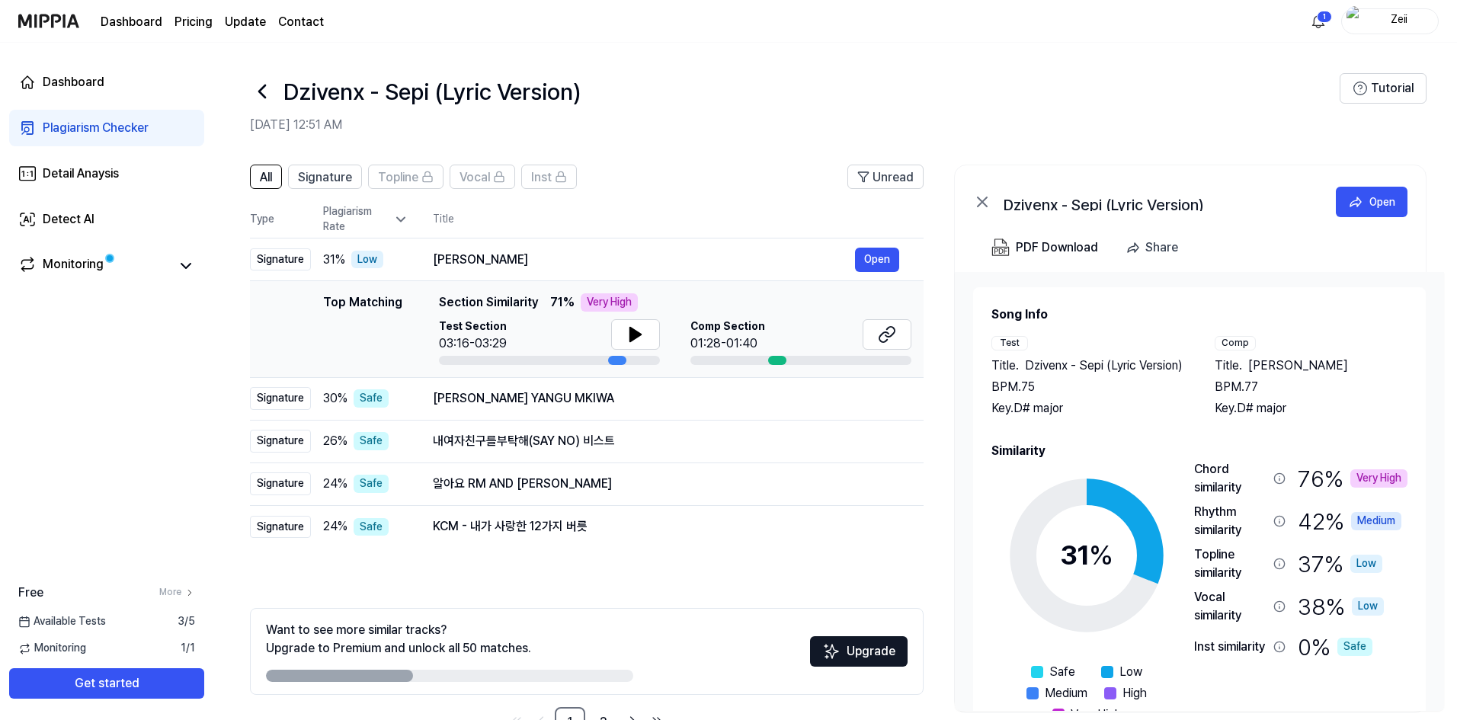
click at [264, 88] on icon at bounding box center [262, 91] width 24 height 24
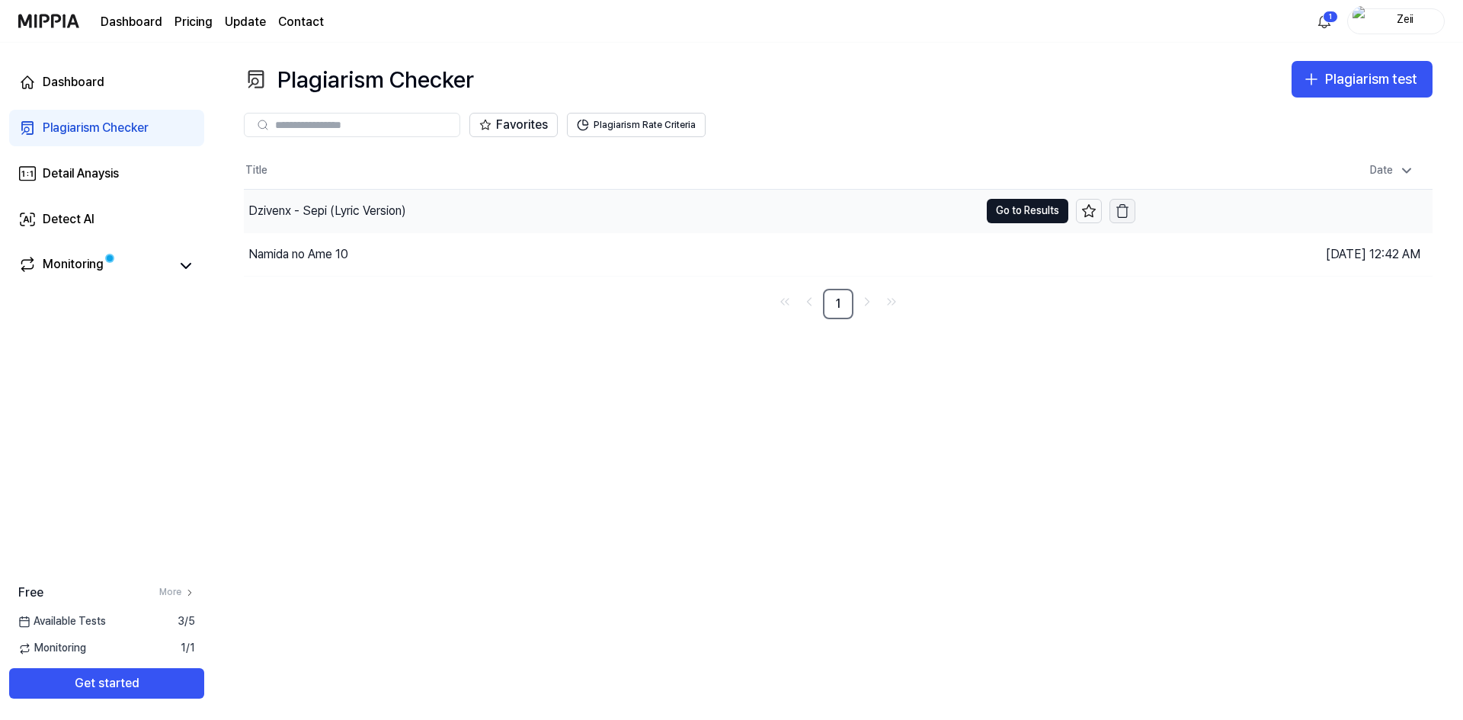
click at [1123, 214] on icon "button" at bounding box center [1122, 210] width 15 height 15
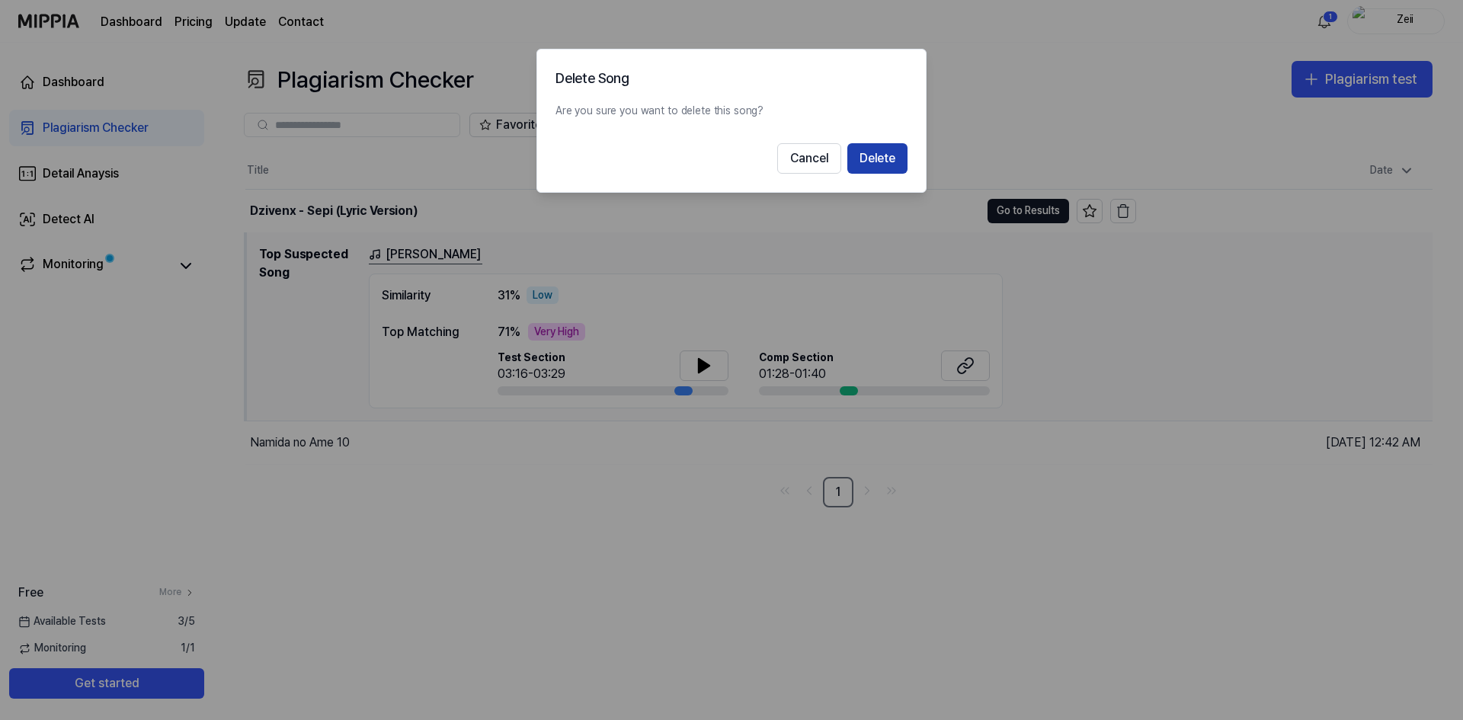
click at [889, 168] on button "Delete" at bounding box center [877, 158] width 60 height 30
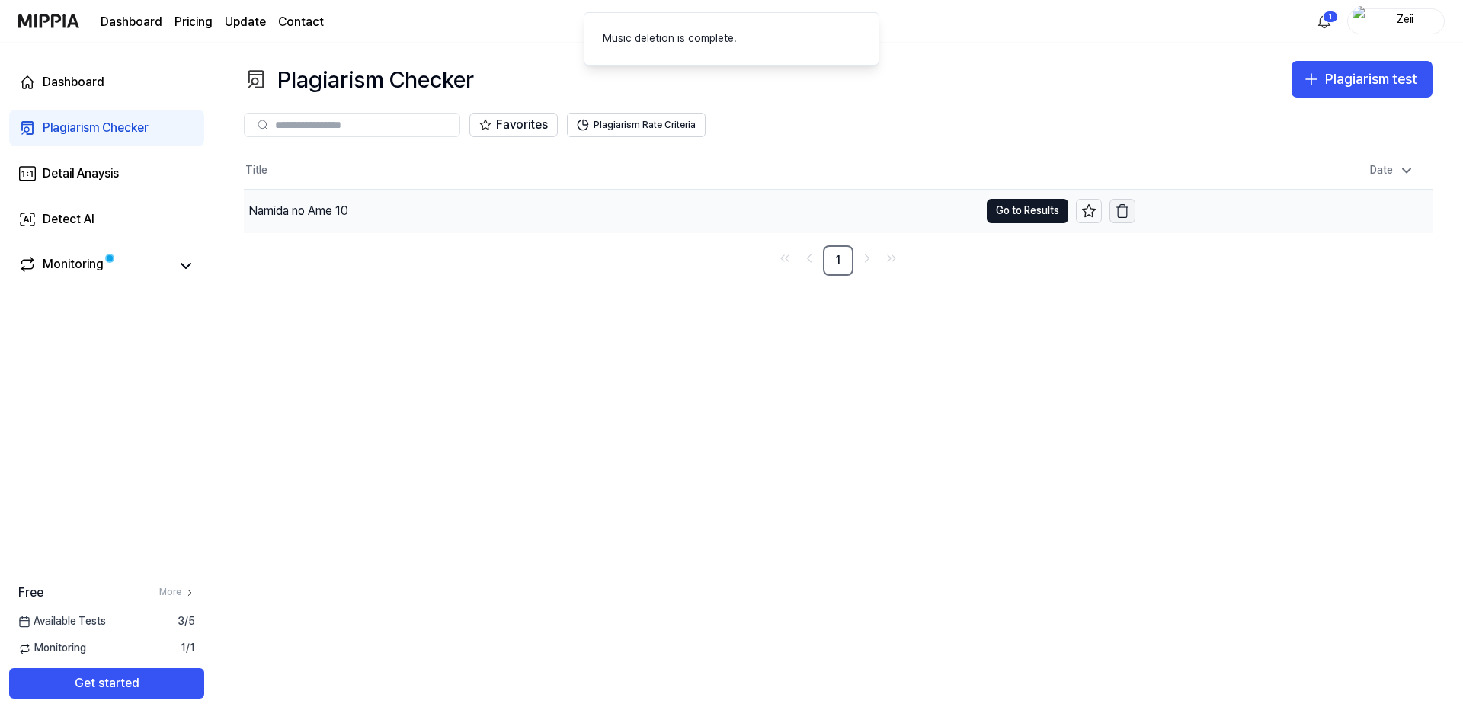
click at [1125, 214] on icon "button" at bounding box center [1122, 210] width 15 height 15
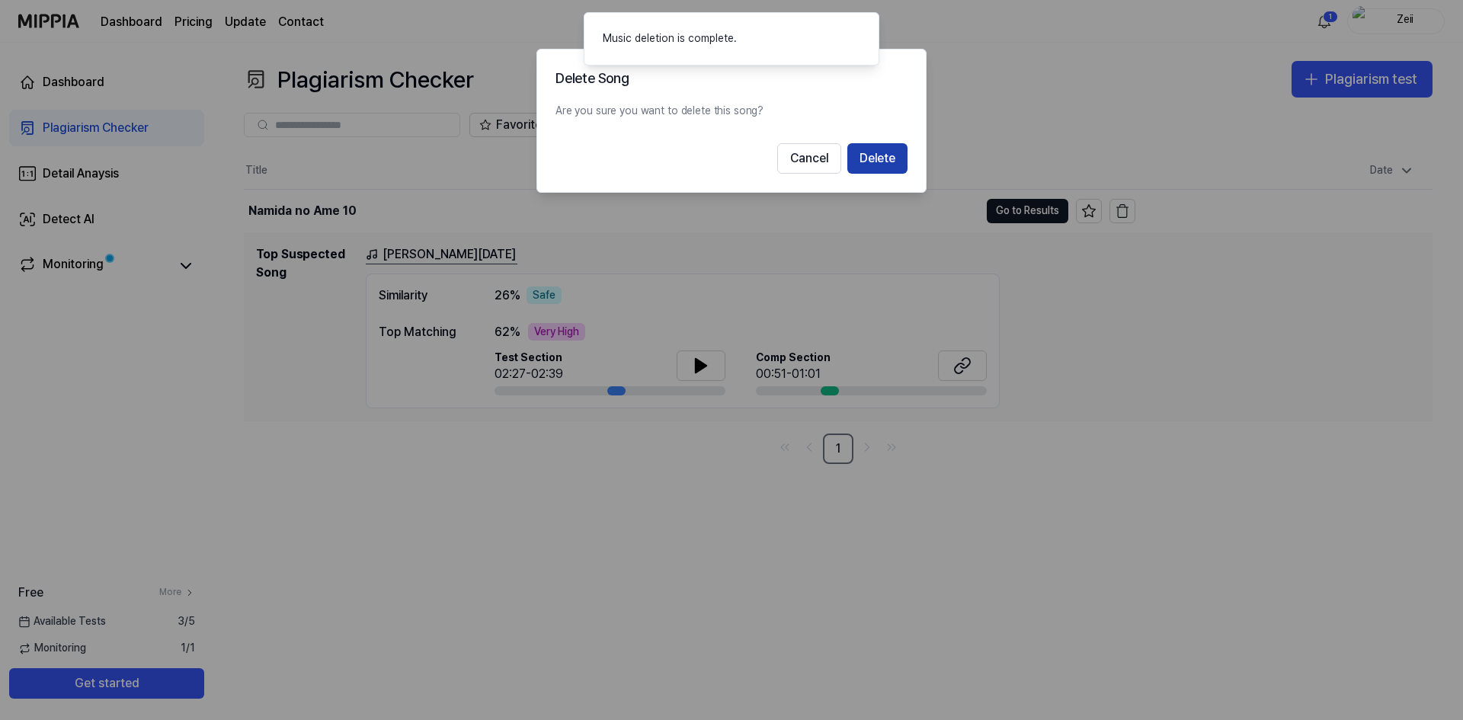
click at [895, 165] on button "Delete" at bounding box center [877, 158] width 60 height 30
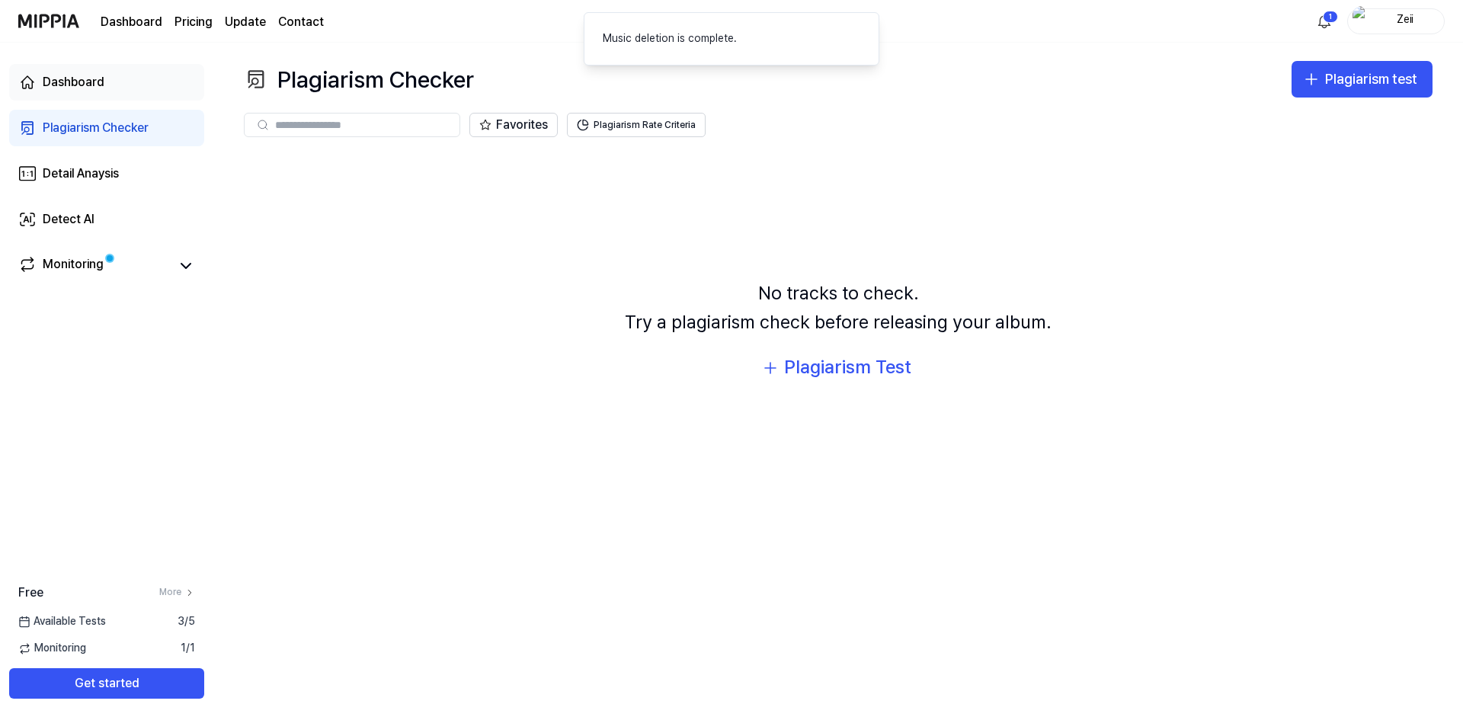
click at [137, 92] on link "Dashboard" at bounding box center [106, 82] width 195 height 37
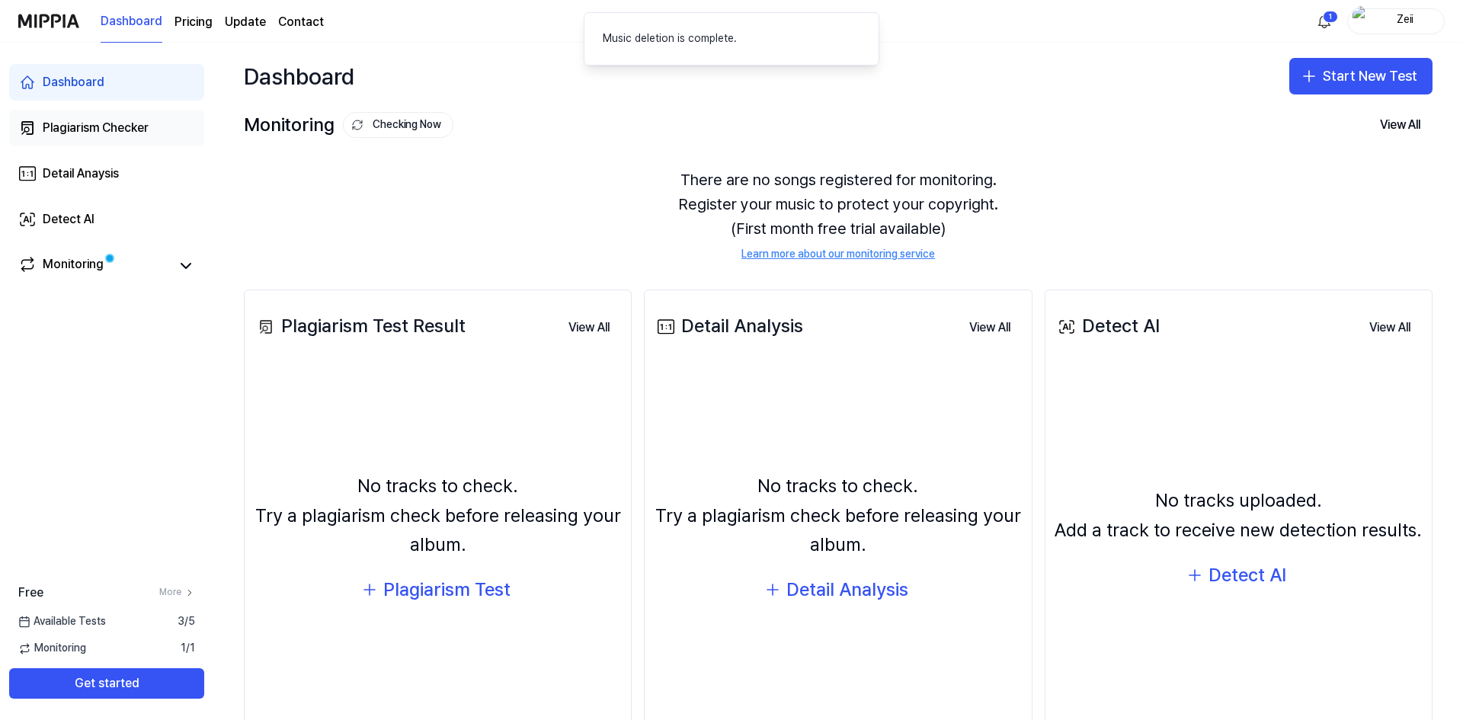
click at [133, 130] on div "Plagiarism Checker" at bounding box center [96, 128] width 106 height 18
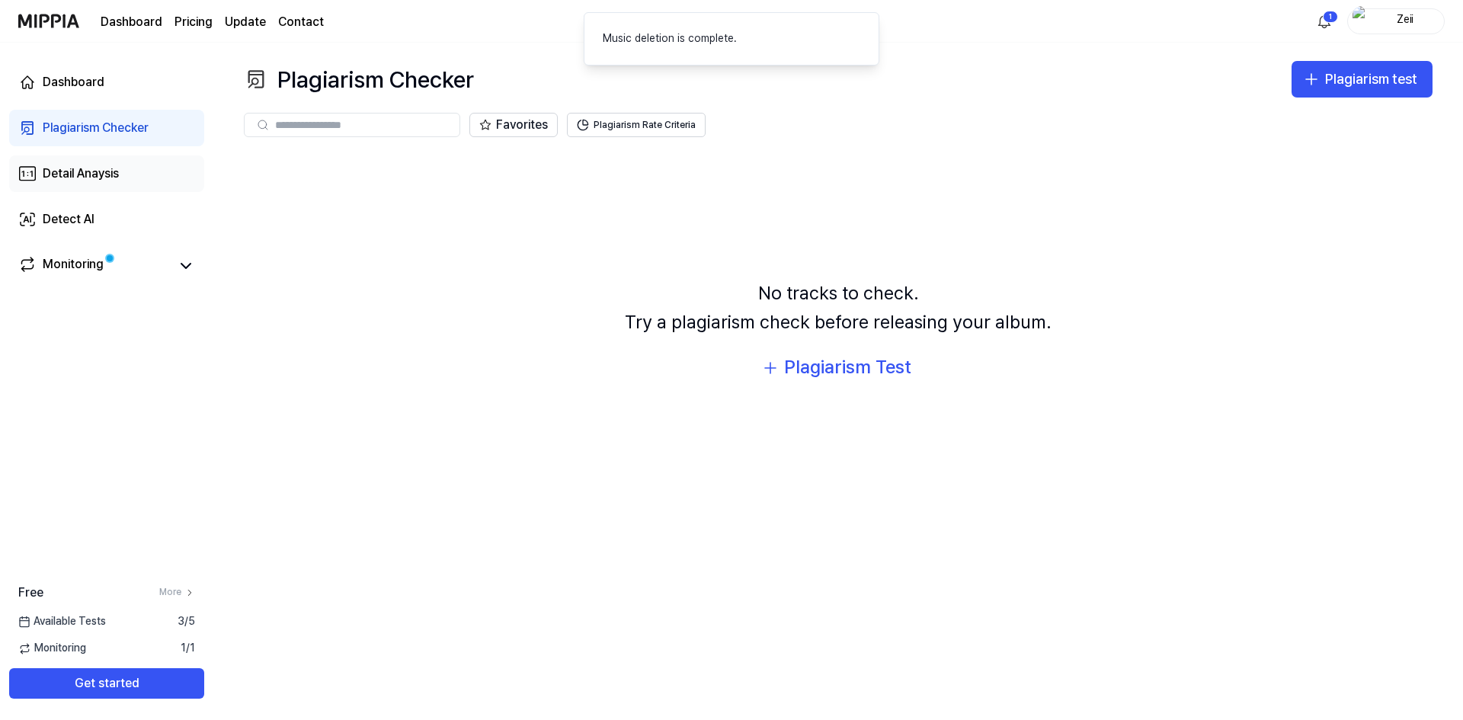
click at [127, 178] on link "Detail Anaysis" at bounding box center [106, 173] width 195 height 37
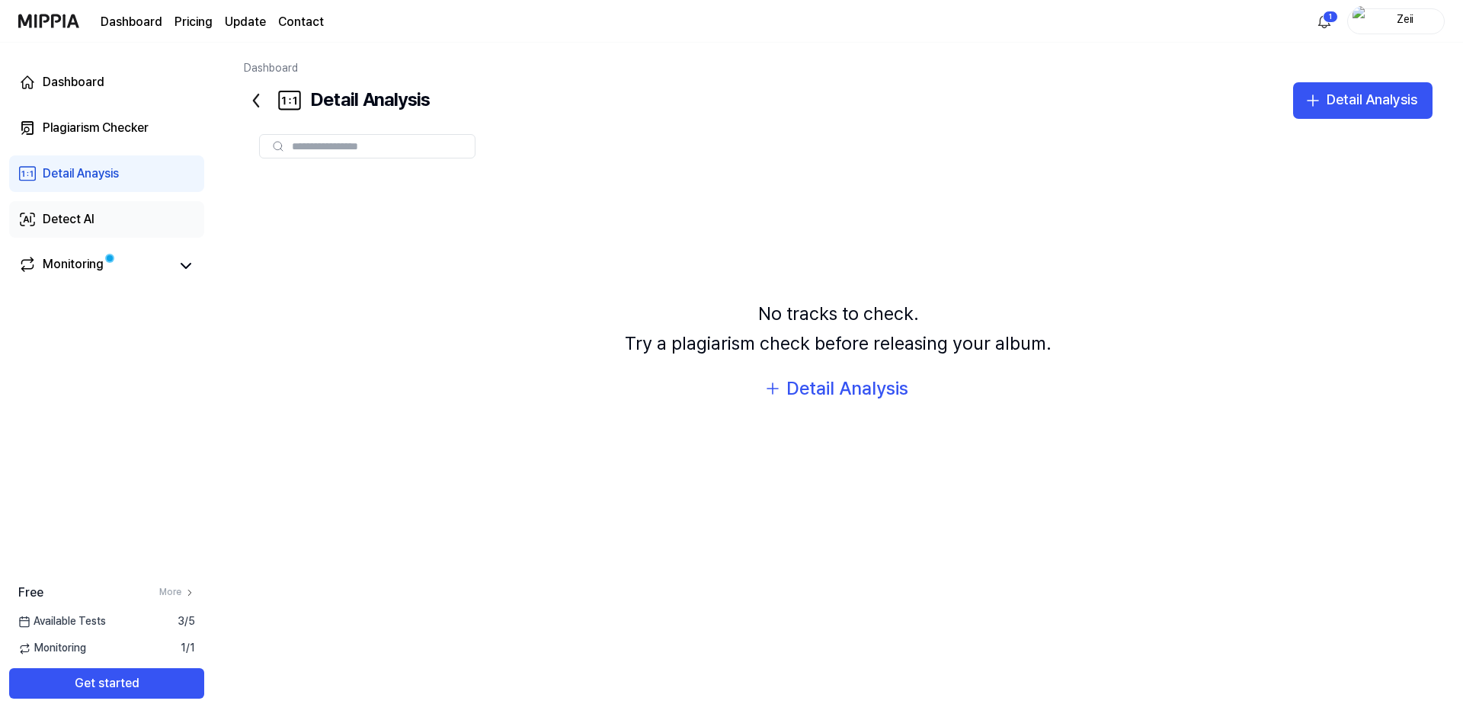
click at [123, 216] on link "Detect AI" at bounding box center [106, 219] width 195 height 37
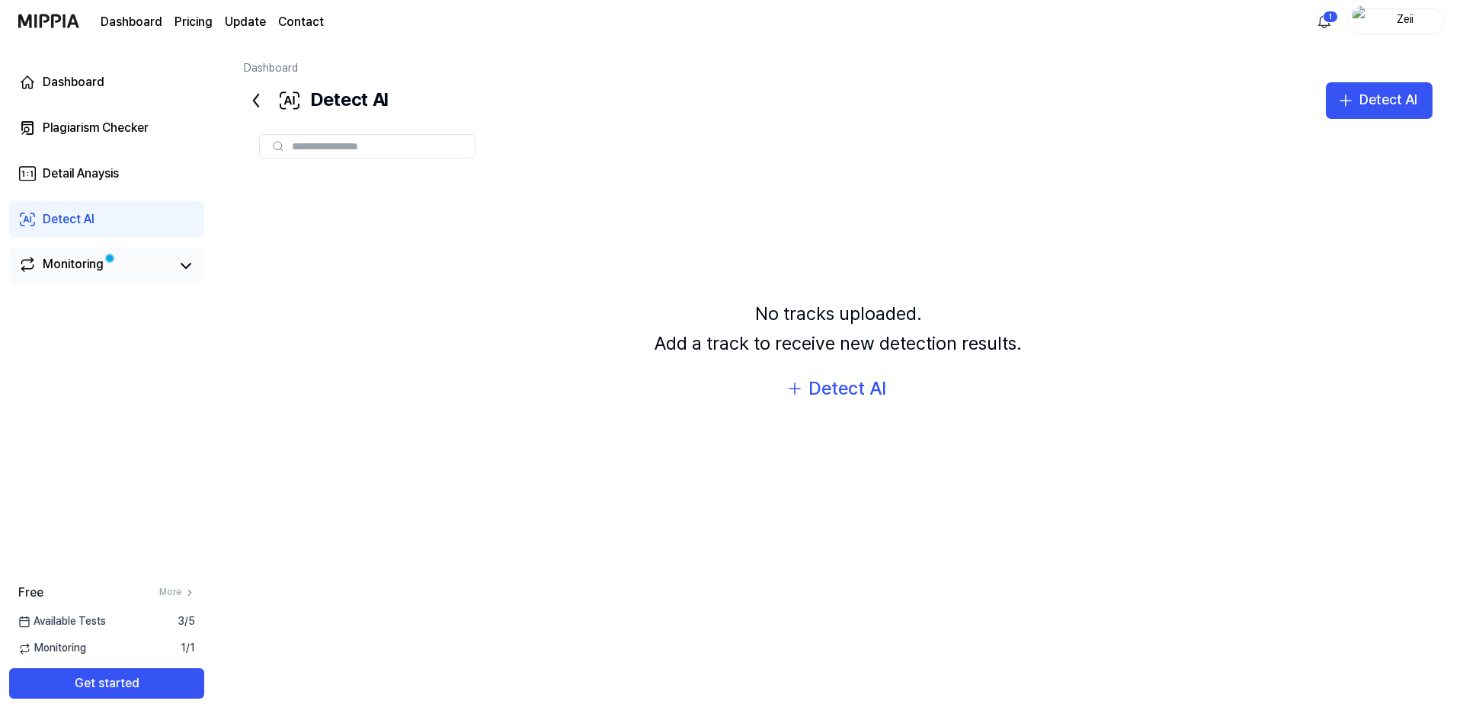
click at [159, 265] on link "Monitoring" at bounding box center [94, 265] width 152 height 21
